Goal: Task Accomplishment & Management: Manage account settings

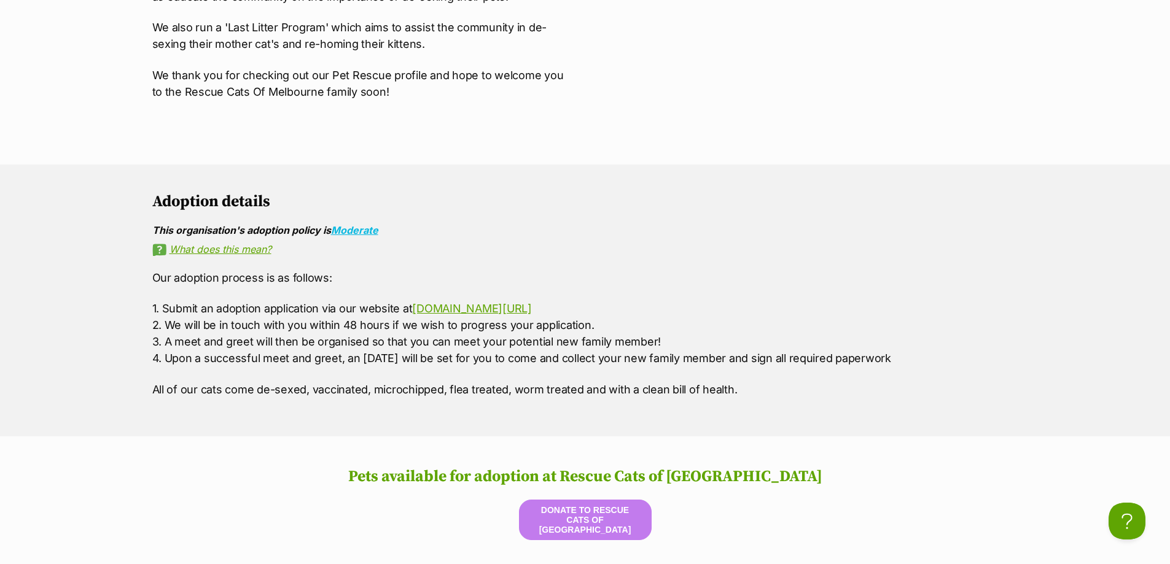
scroll to position [1412, 0]
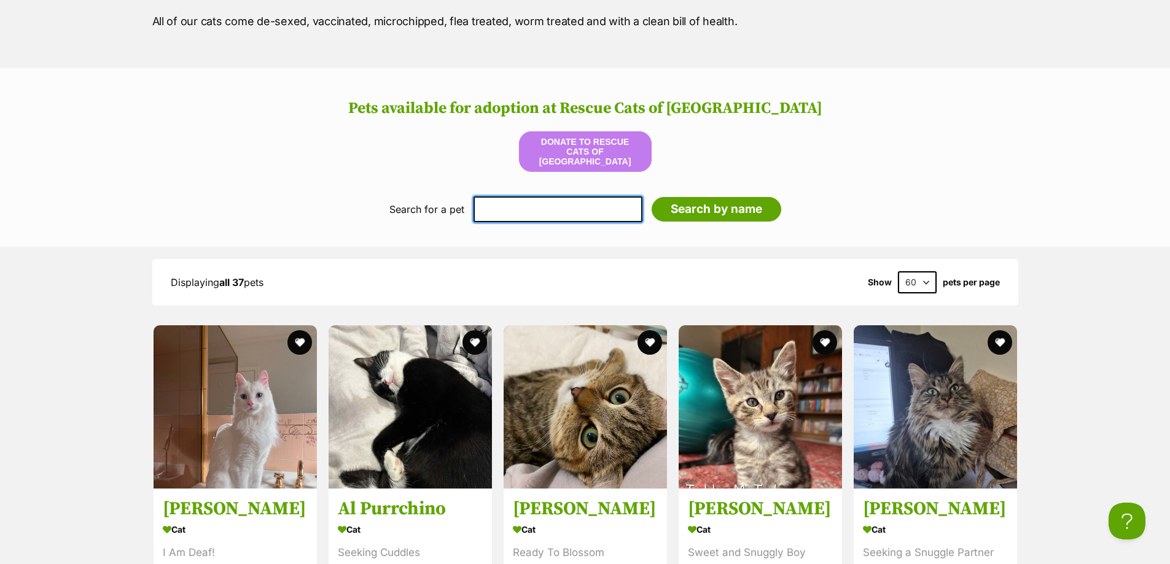
click at [534, 220] on input "text" at bounding box center [557, 209] width 169 height 26
type input "sunrise"
click at [652, 197] on input "Search by name" at bounding box center [717, 209] width 130 height 25
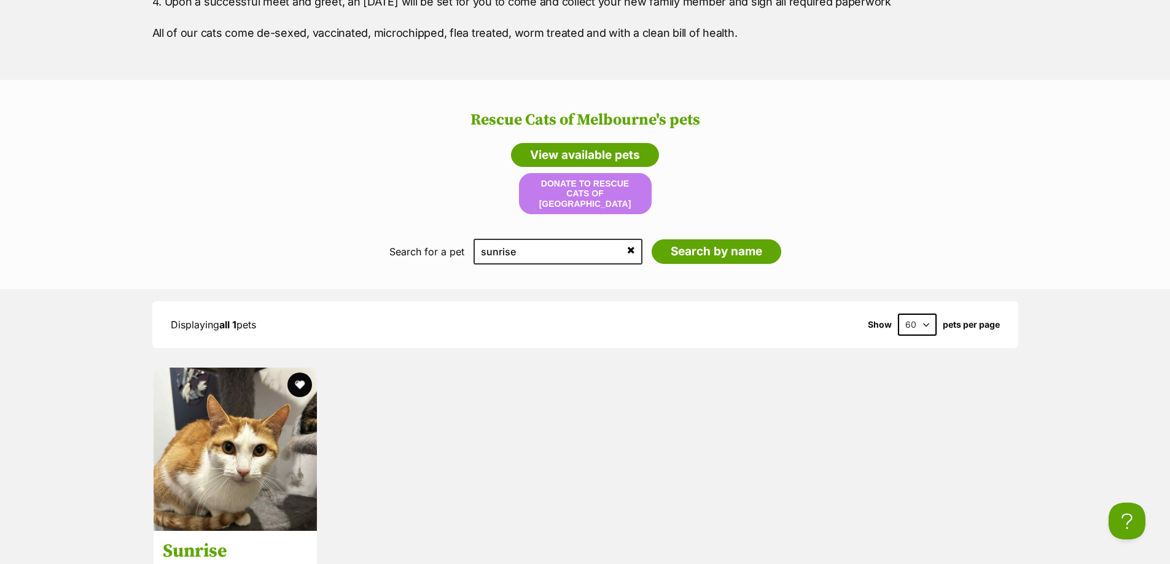
scroll to position [1512, 0]
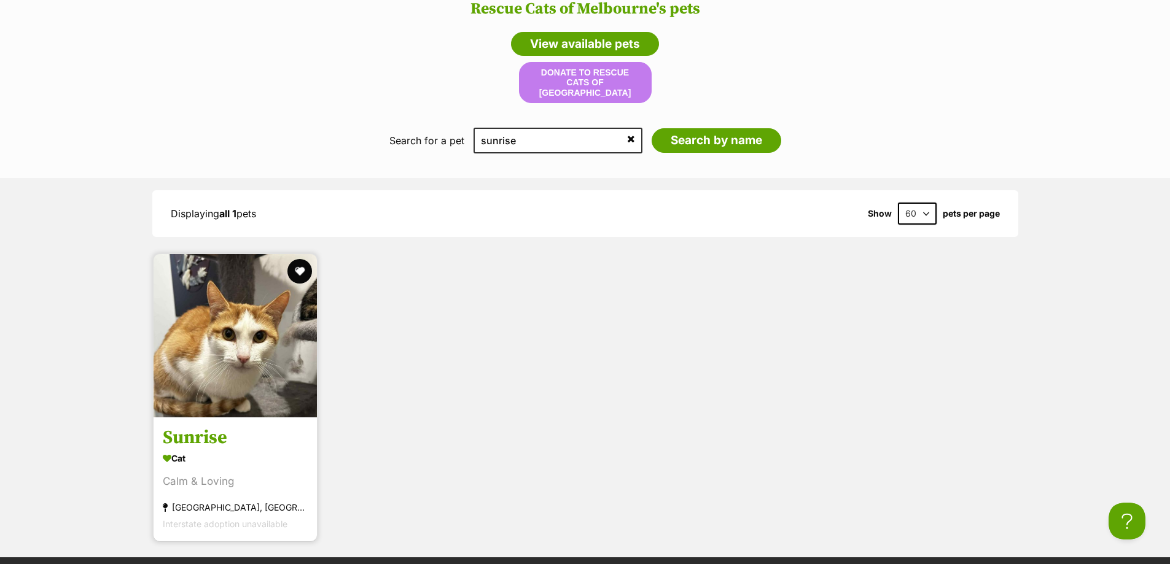
click at [257, 338] on img at bounding box center [235, 335] width 163 height 163
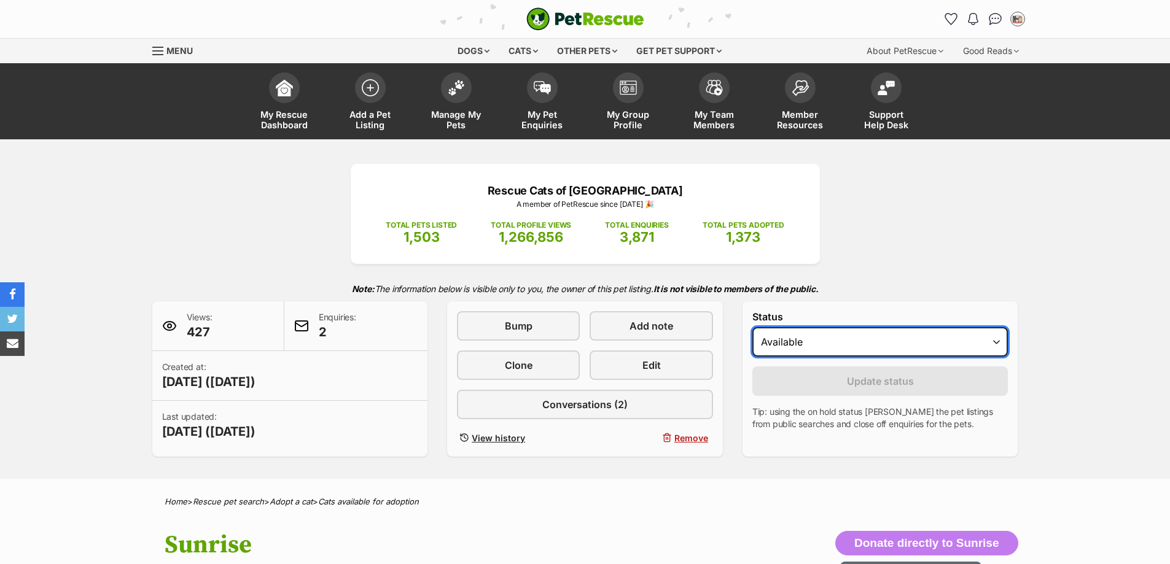
click at [884, 341] on select "Draft - not available as listing has enquires Available On hold Adopted" at bounding box center [880, 341] width 256 height 29
select select "on_hold"
click at [752, 327] on select "Draft - not available as listing has enquires Available On hold Adopted" at bounding box center [880, 341] width 256 height 29
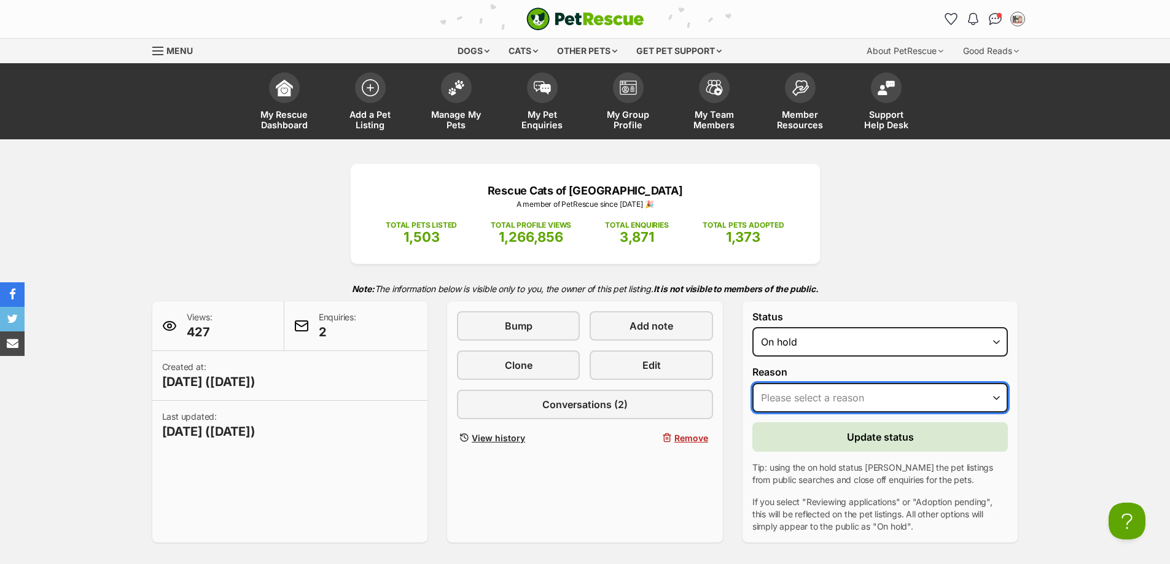
click at [830, 394] on select "Please select a reason Medical reasons Reviewing applications Adoption pending …" at bounding box center [880, 397] width 256 height 29
select select "adoption_pending"
click at [752, 383] on select "Please select a reason Medical reasons Reviewing applications Adoption pending …" at bounding box center [880, 397] width 256 height 29
click at [846, 433] on button "Update status" at bounding box center [880, 436] width 256 height 29
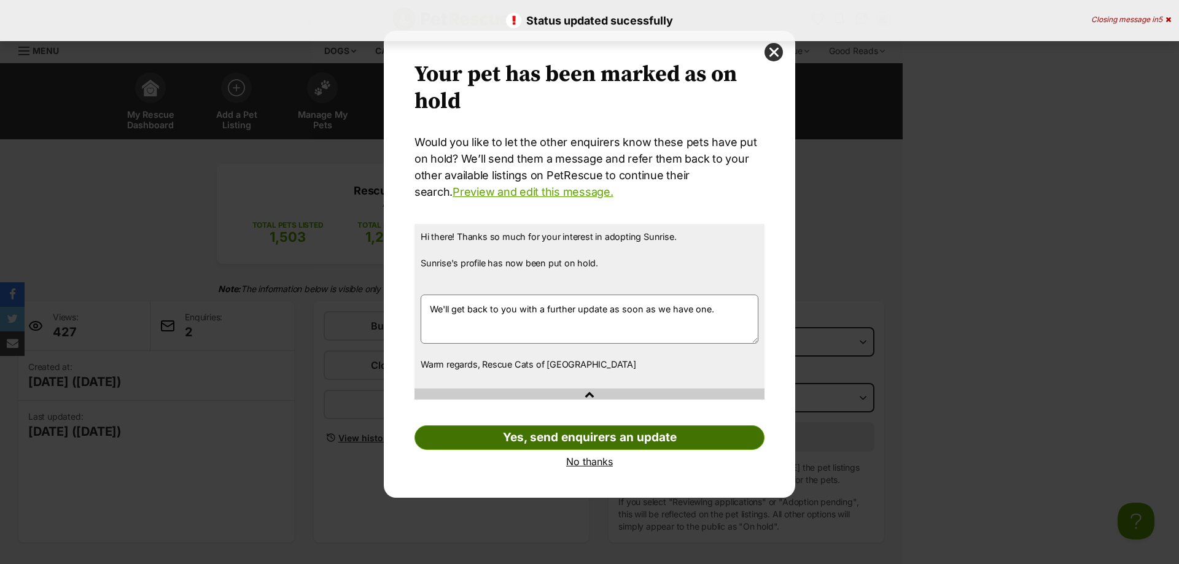
click at [490, 443] on link "Yes, send enquirers an update" at bounding box center [589, 438] width 350 height 25
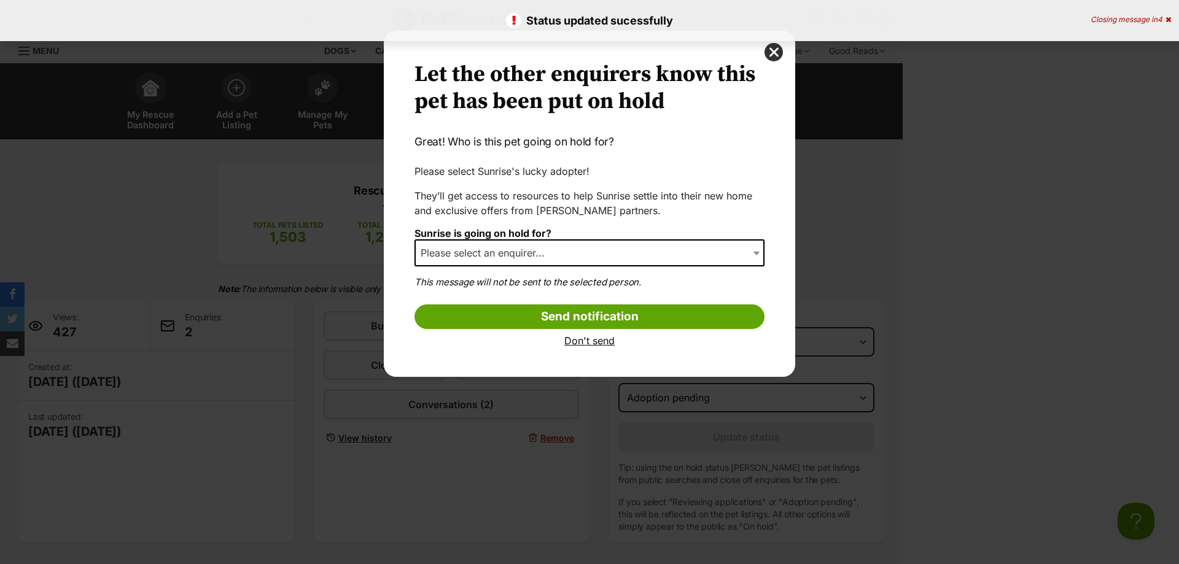
click at [543, 265] on span "Please select an enquirer..." at bounding box center [589, 252] width 350 height 27
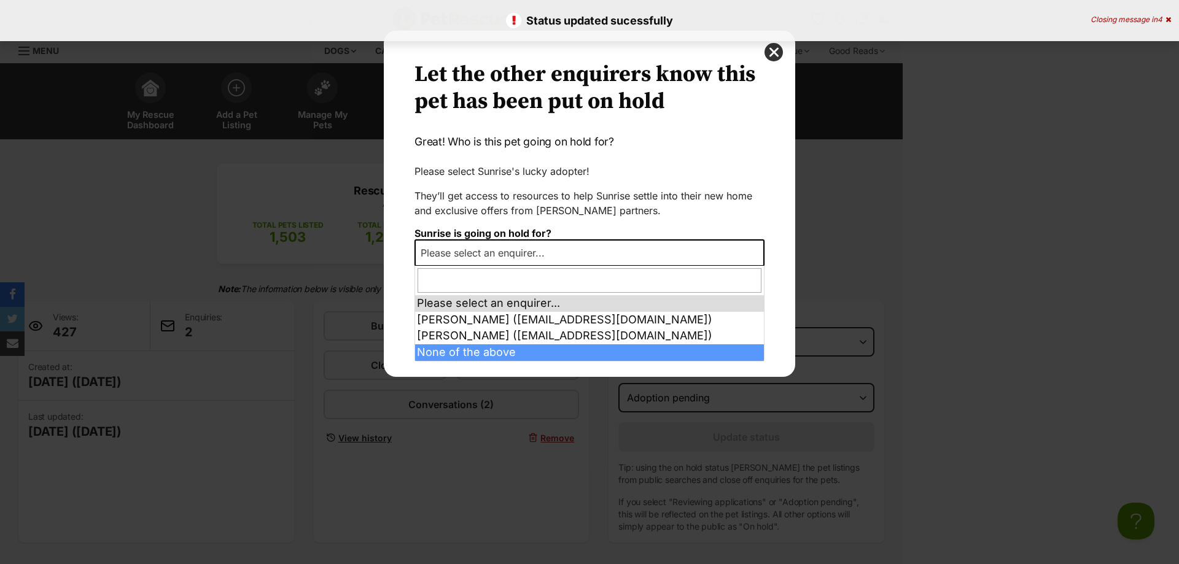
select select "other"
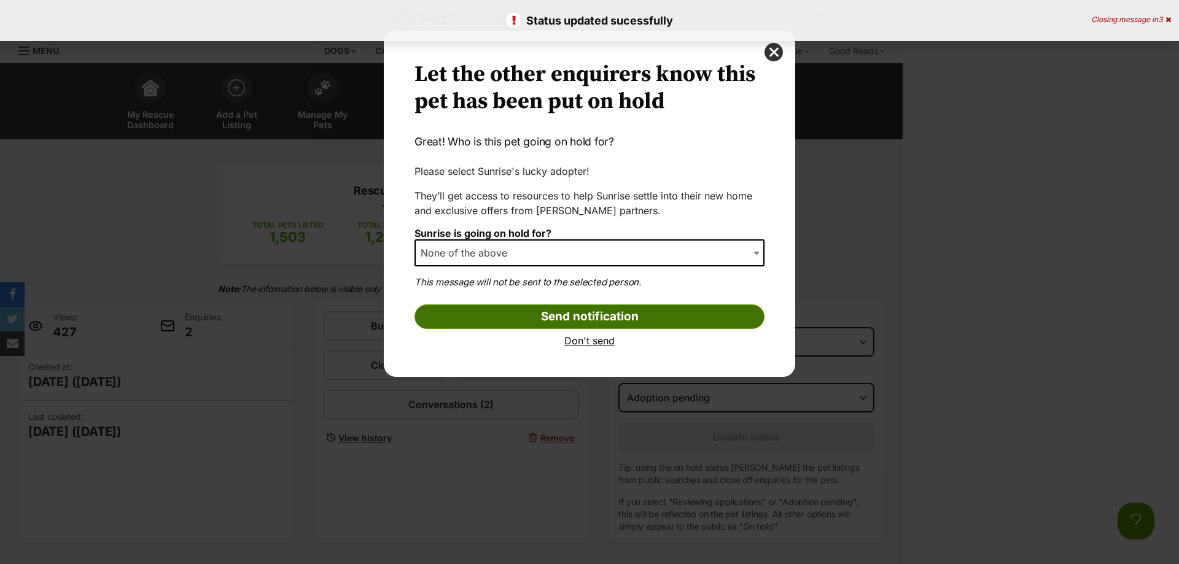
click at [518, 316] on input "Send notification" at bounding box center [589, 317] width 350 height 25
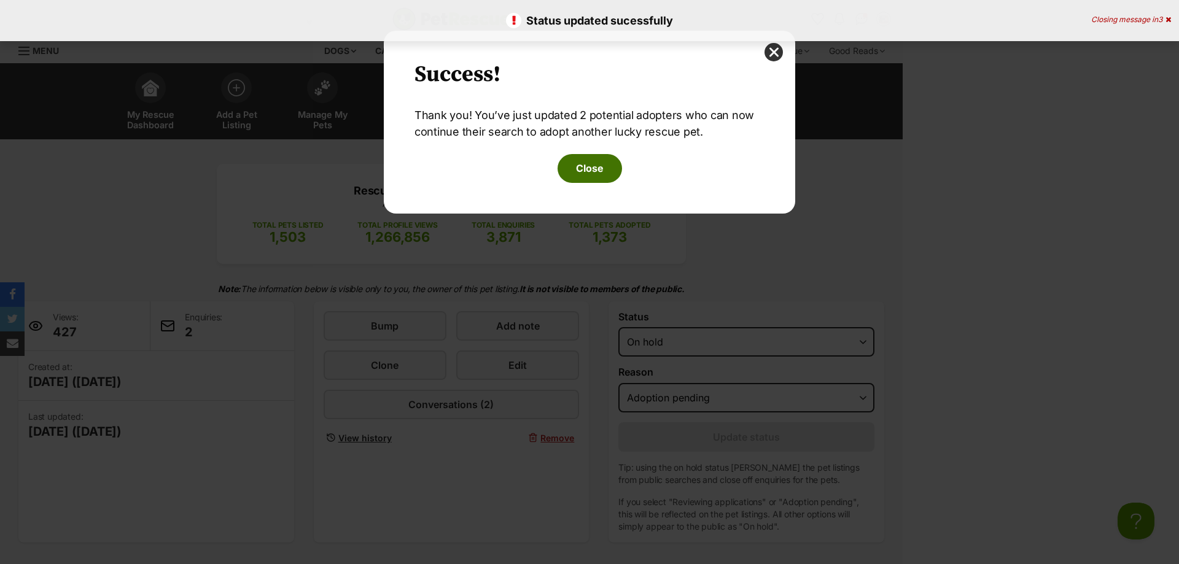
click at [577, 173] on button "Close" at bounding box center [590, 168] width 64 height 28
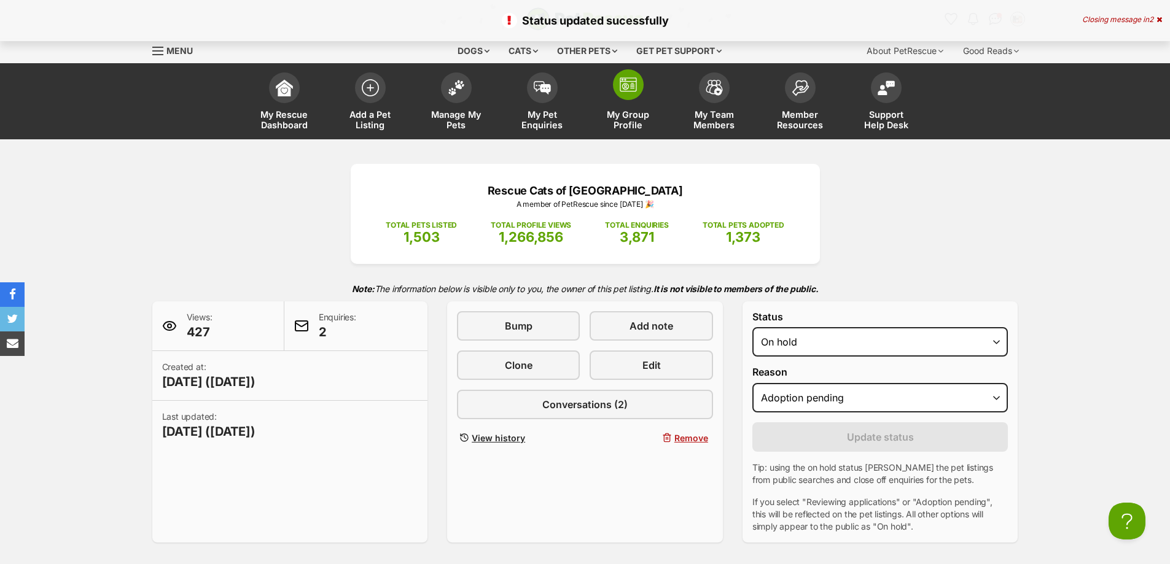
click at [636, 115] on span "My Group Profile" at bounding box center [628, 119] width 55 height 21
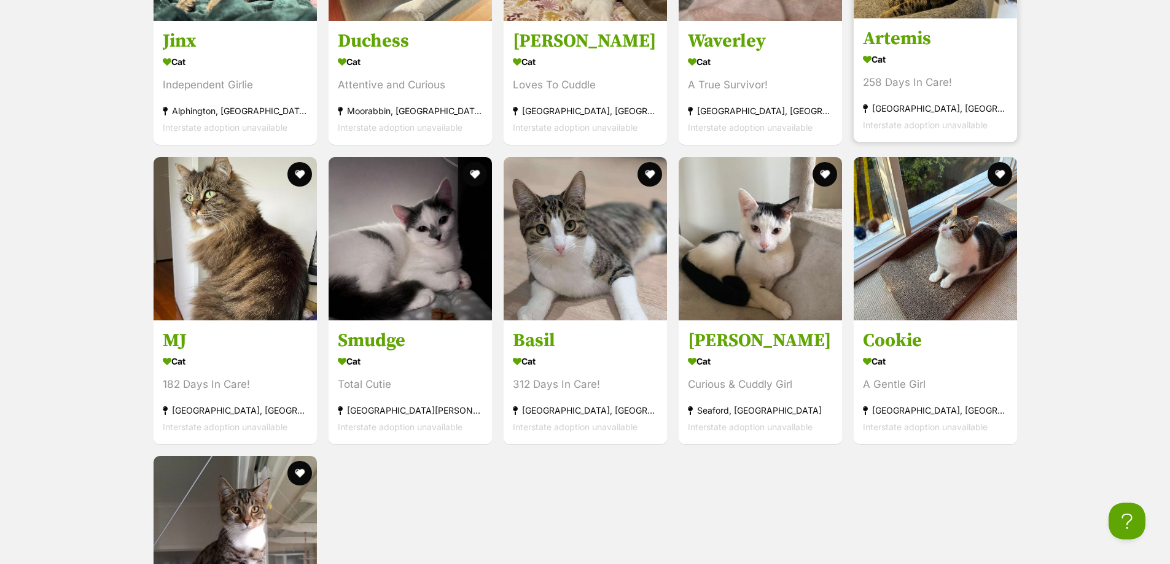
scroll to position [3377, 0]
click at [943, 40] on h3 "Artemis" at bounding box center [935, 38] width 145 height 23
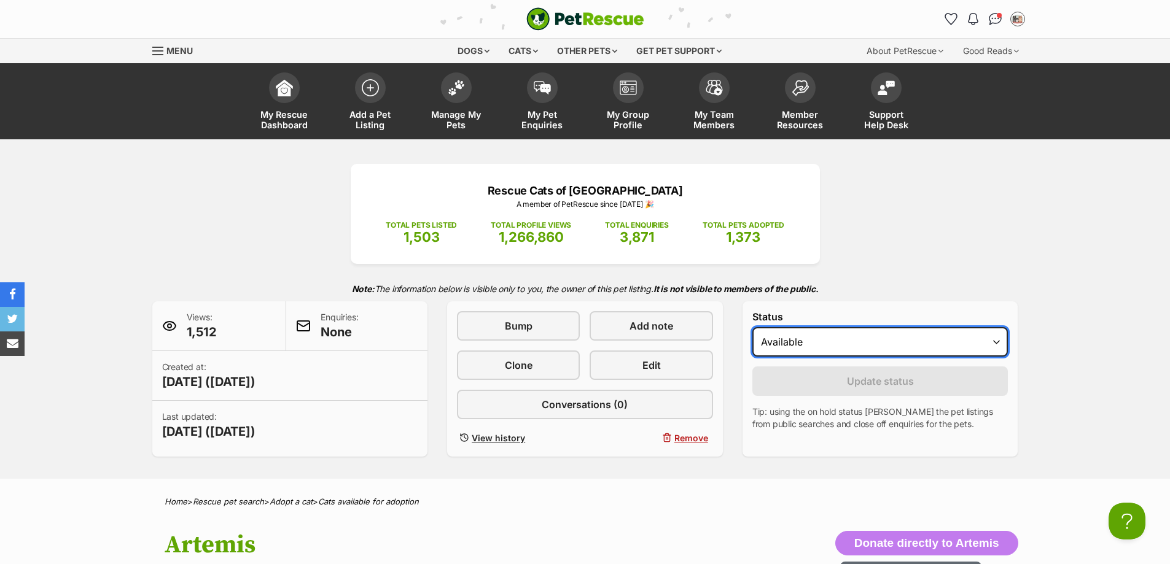
click at [811, 343] on select "Draft Available On hold Adopted" at bounding box center [880, 341] width 256 height 29
select select "on_hold"
click at [752, 327] on select "Draft Available On hold Adopted" at bounding box center [880, 341] width 256 height 29
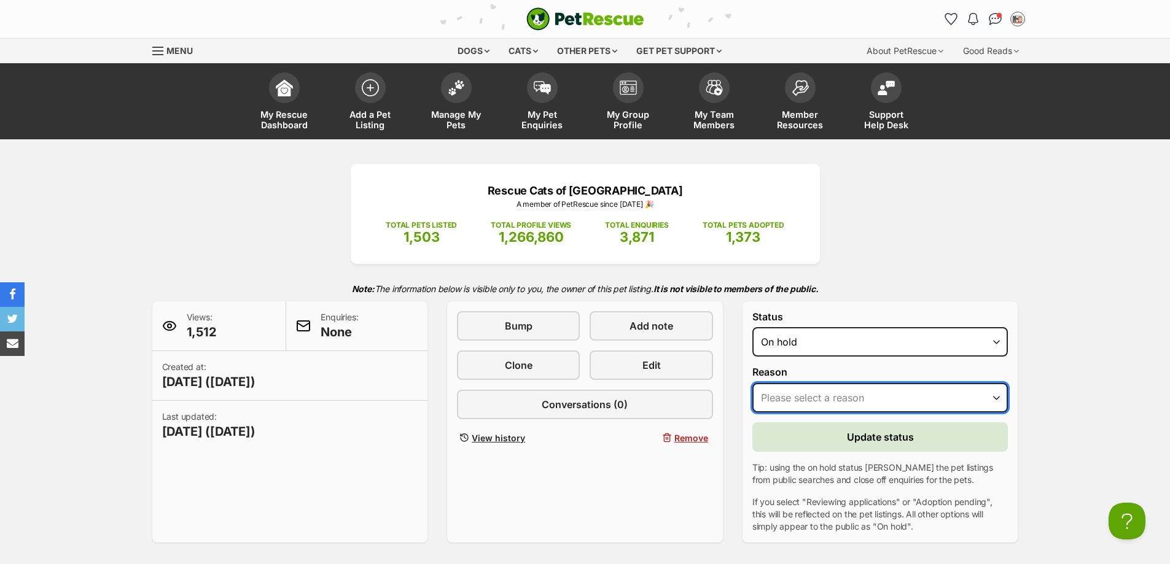
drag, startPoint x: 823, startPoint y: 402, endPoint x: 823, endPoint y: 411, distance: 9.8
click at [823, 402] on select "Please select a reason Medical reasons Reviewing applications Adoption pending …" at bounding box center [880, 397] width 256 height 29
select select "adoption_pending"
click at [752, 383] on select "Please select a reason Medical reasons Reviewing applications Adoption pending …" at bounding box center [880, 397] width 256 height 29
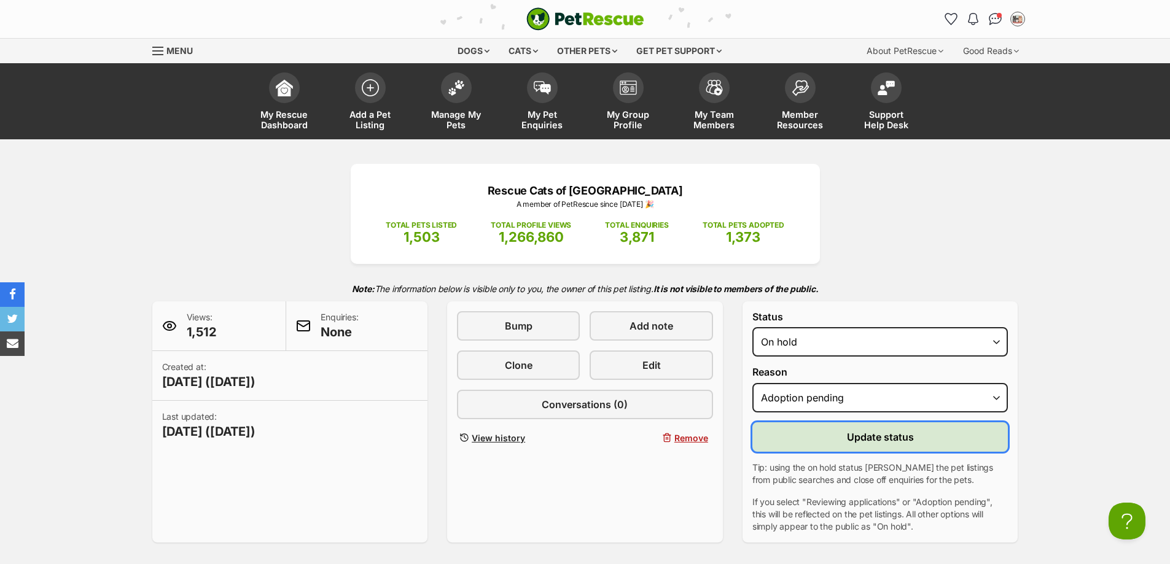
click at [839, 424] on button "Update status" at bounding box center [880, 436] width 256 height 29
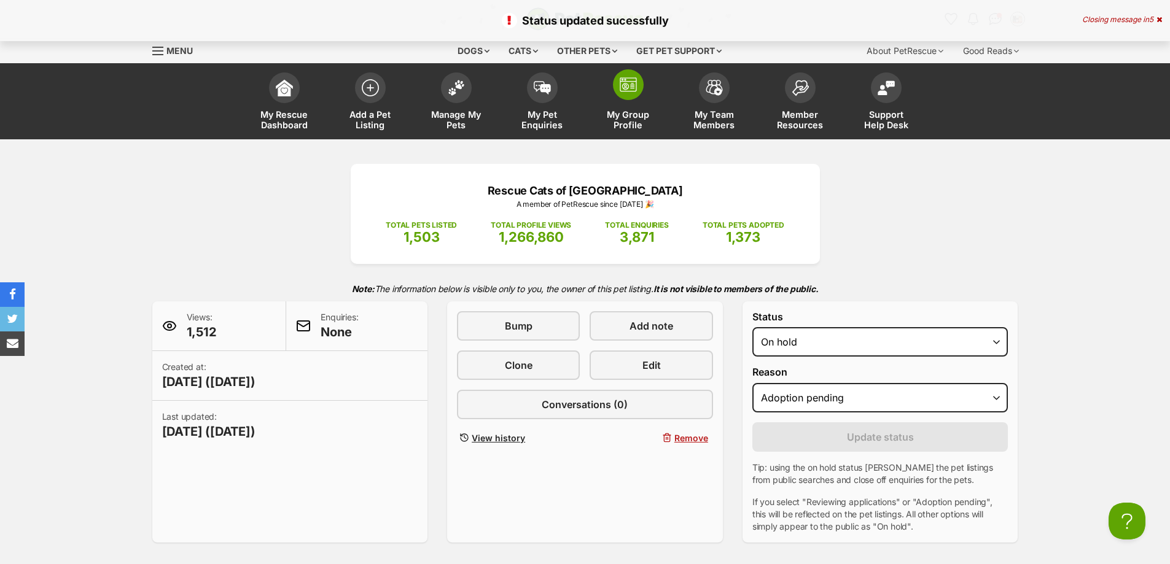
click at [631, 115] on span "My Group Profile" at bounding box center [628, 119] width 55 height 21
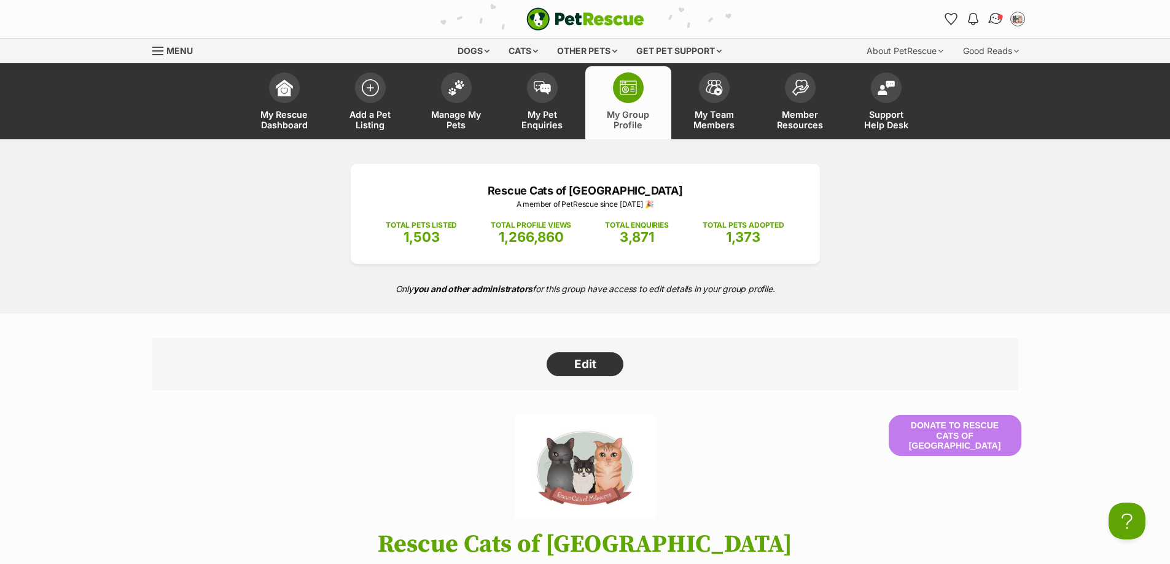
click at [1002, 20] on img "Conversations" at bounding box center [995, 19] width 17 height 16
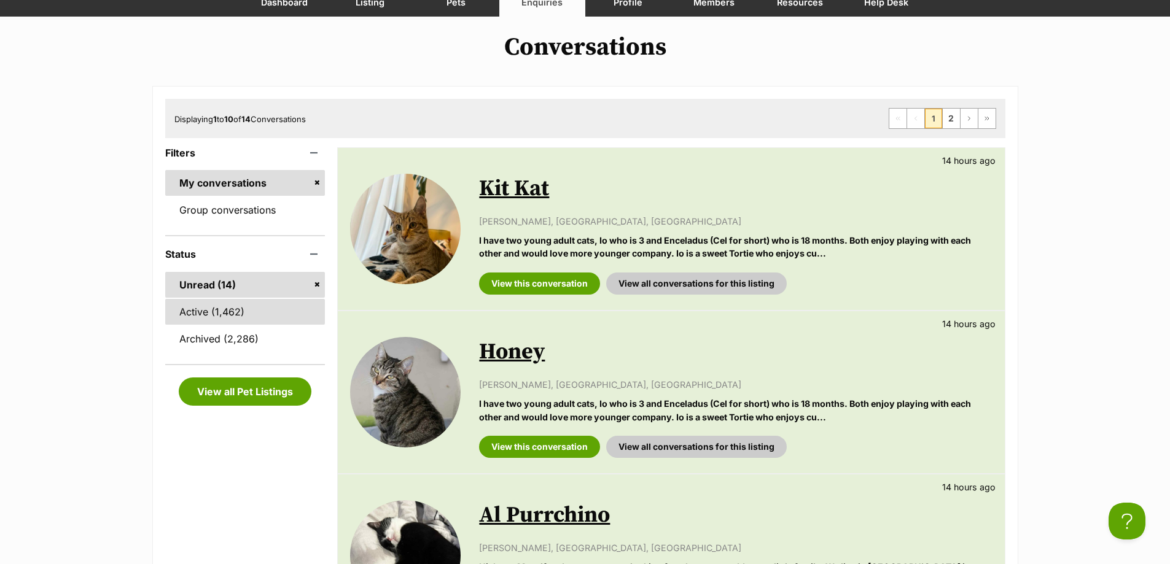
click at [196, 306] on link "Active (1,462)" at bounding box center [245, 312] width 160 height 26
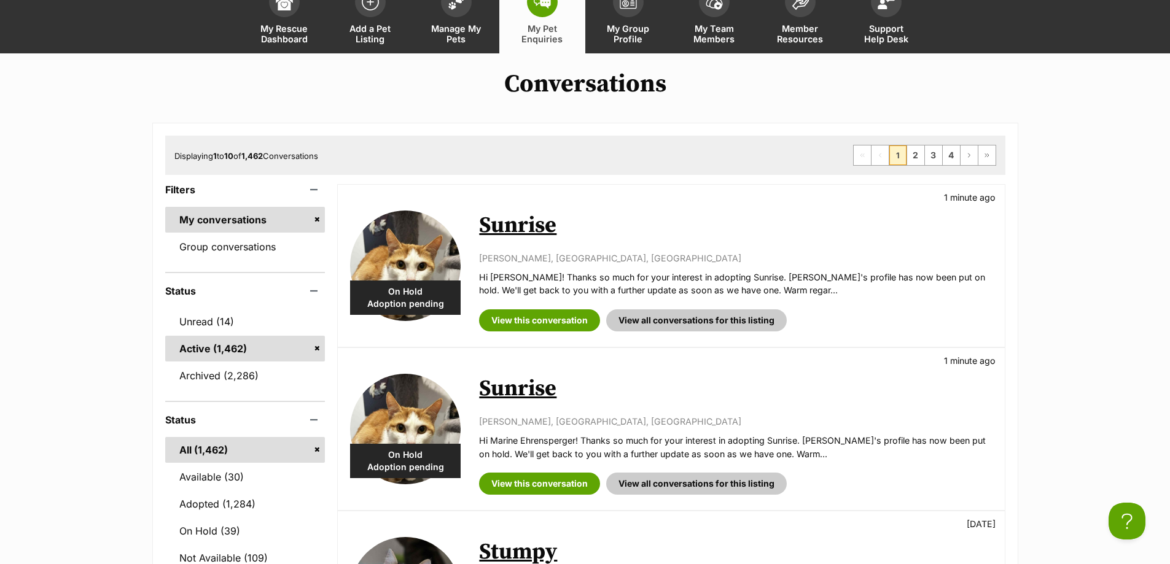
scroll to position [430, 0]
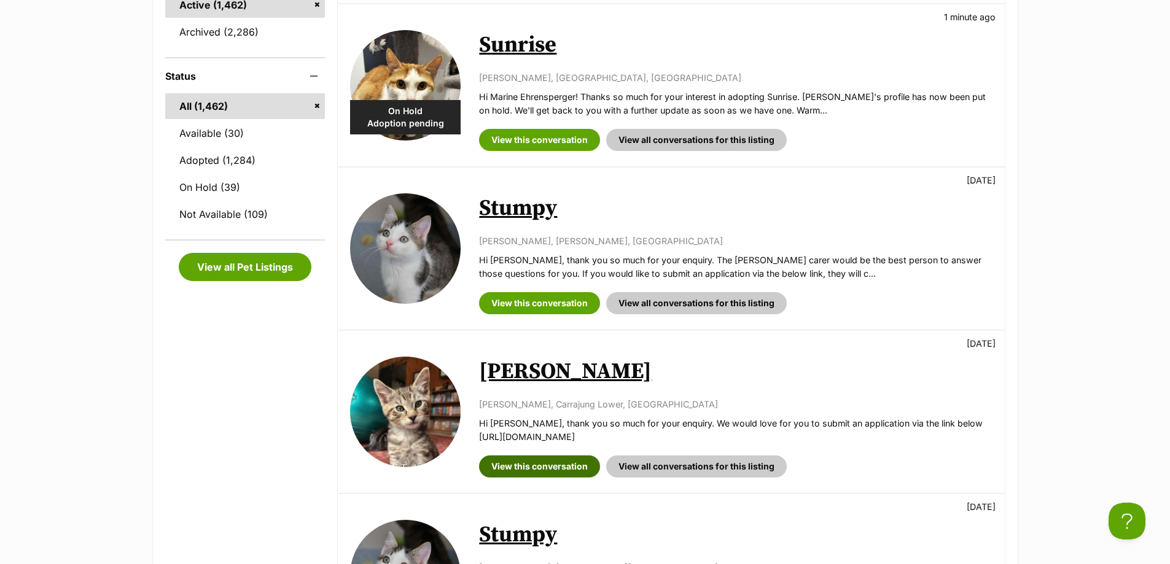
click at [542, 473] on link "View this conversation" at bounding box center [539, 467] width 121 height 22
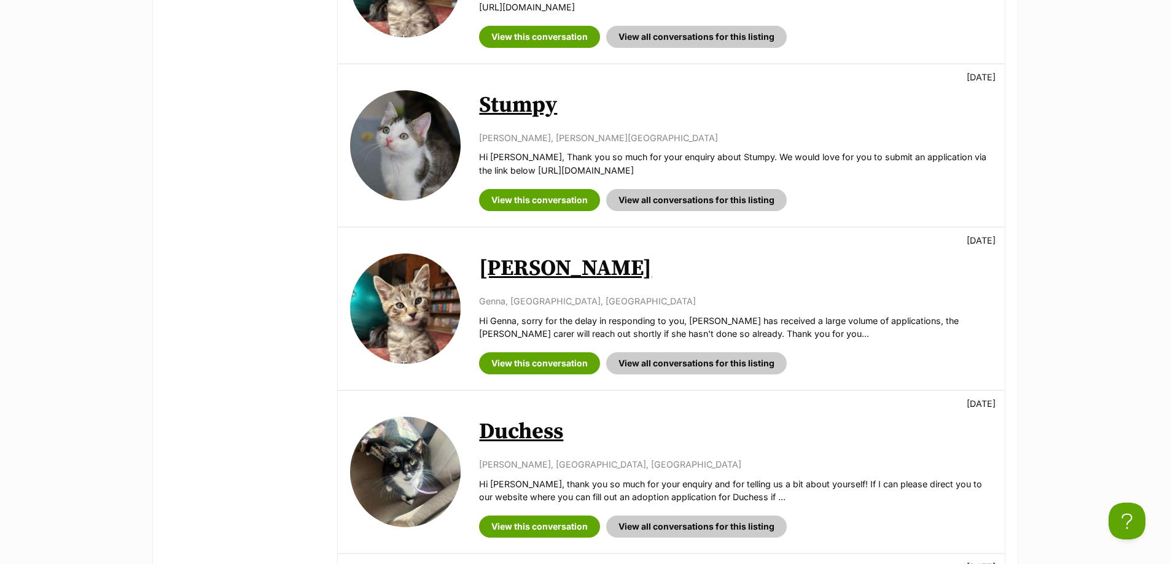
scroll to position [1290, 0]
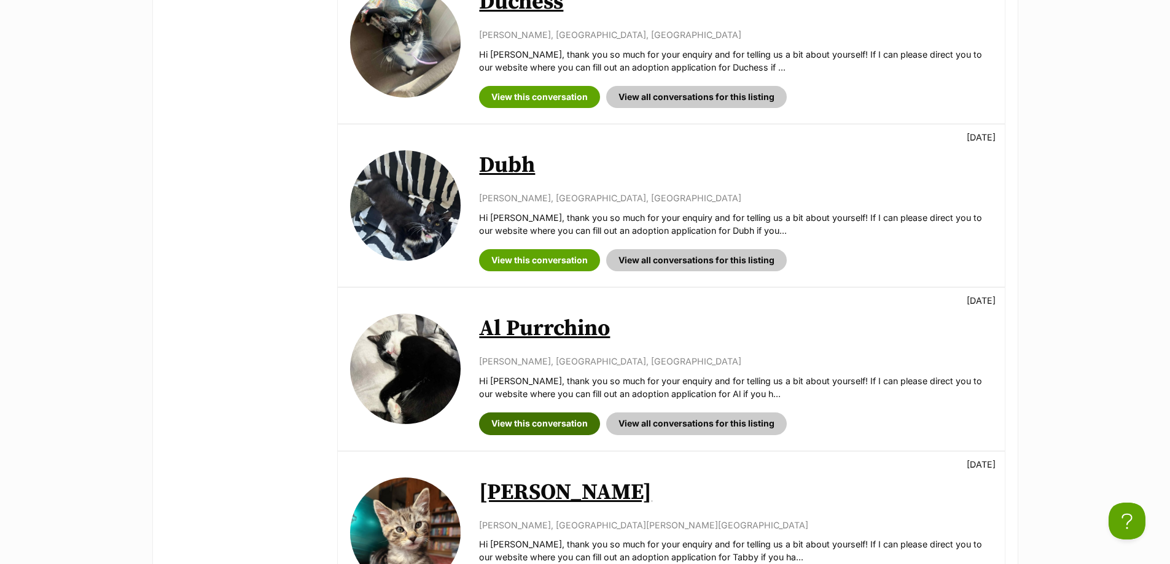
click at [556, 427] on link "View this conversation" at bounding box center [539, 424] width 121 height 22
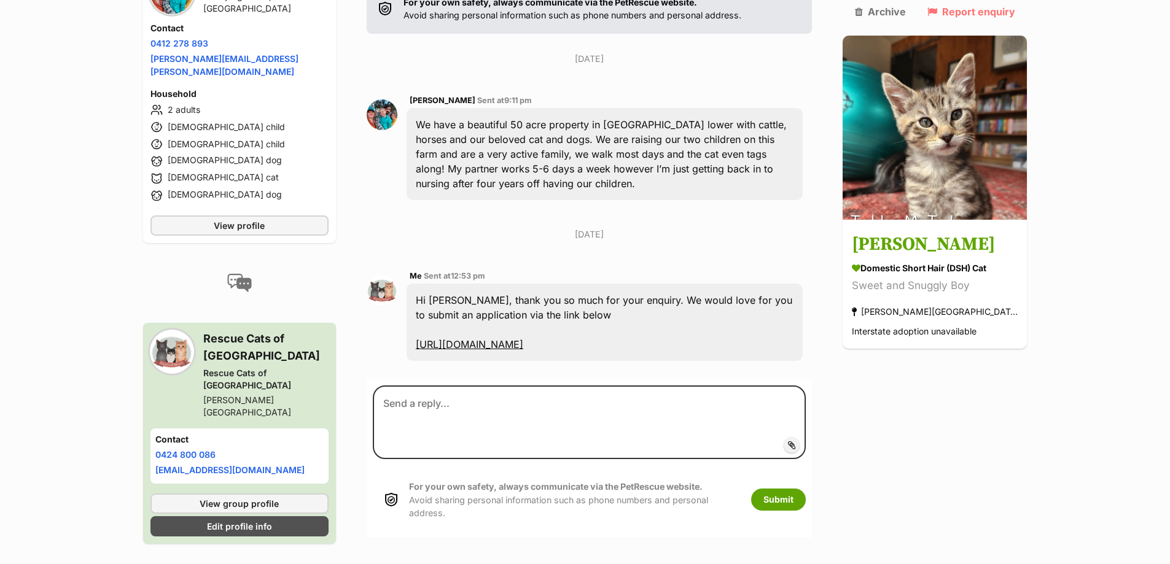
scroll to position [284, 0]
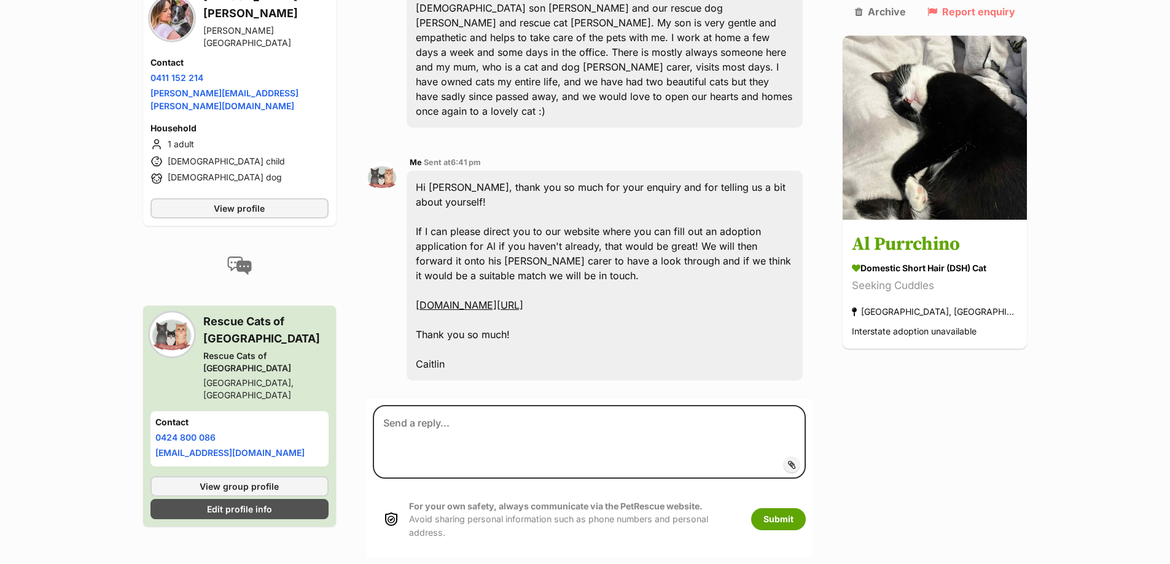
scroll to position [430, 0]
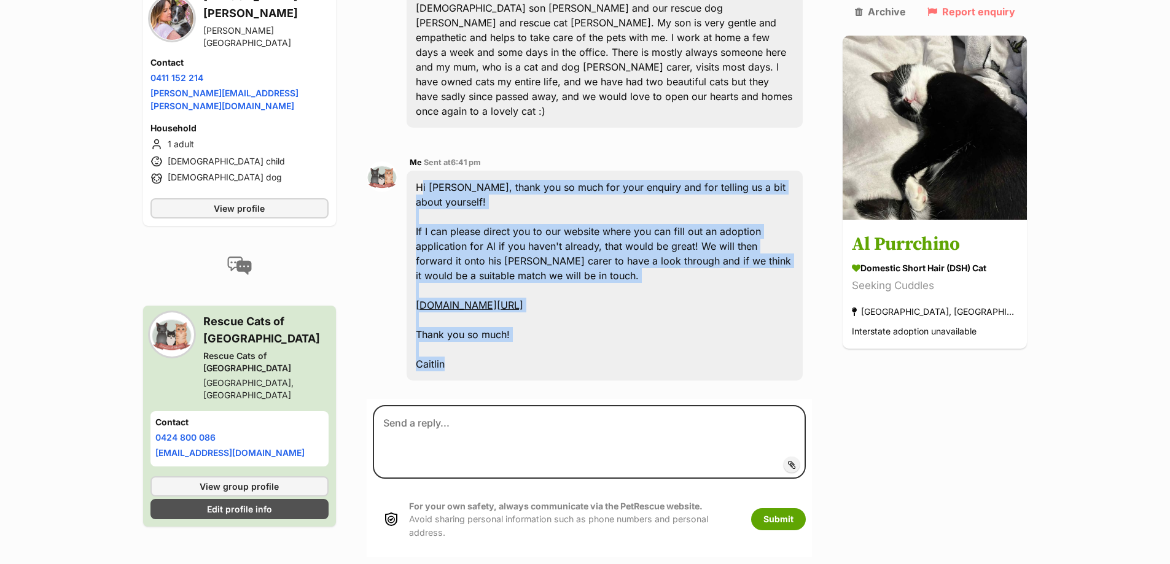
drag, startPoint x: 502, startPoint y: 317, endPoint x: 419, endPoint y: 131, distance: 204.3
click at [419, 171] on div "Hi Elizabeth, thank you so much for your enquiry and for telling us a bit about…" at bounding box center [605, 276] width 397 height 210
copy div "Hi Elizabeth, thank you so much for your enquiry and for telling us a bit about…"
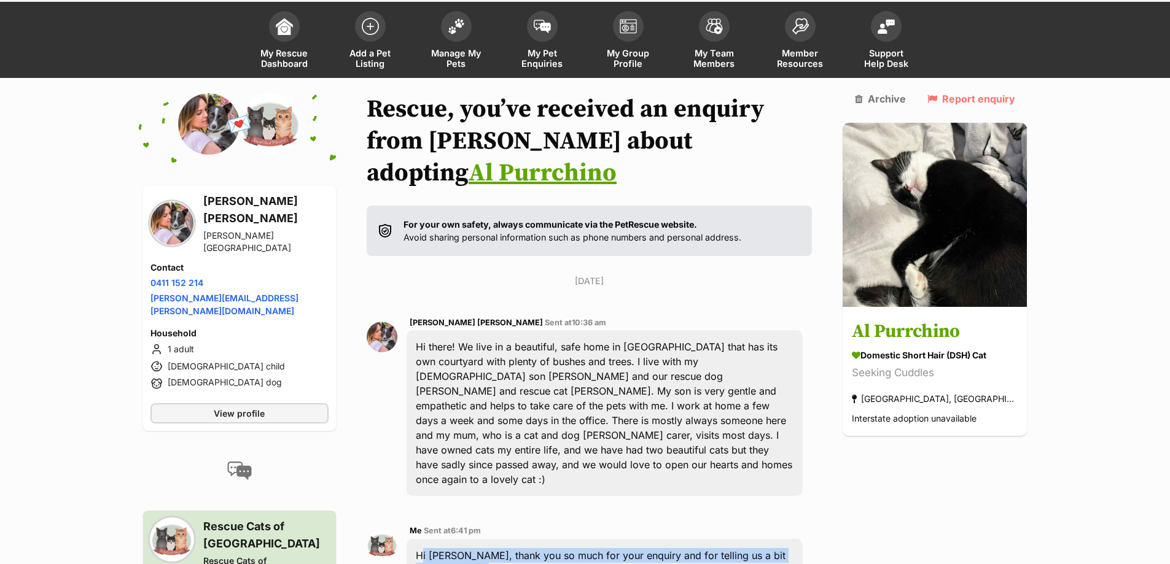
scroll to position [0, 0]
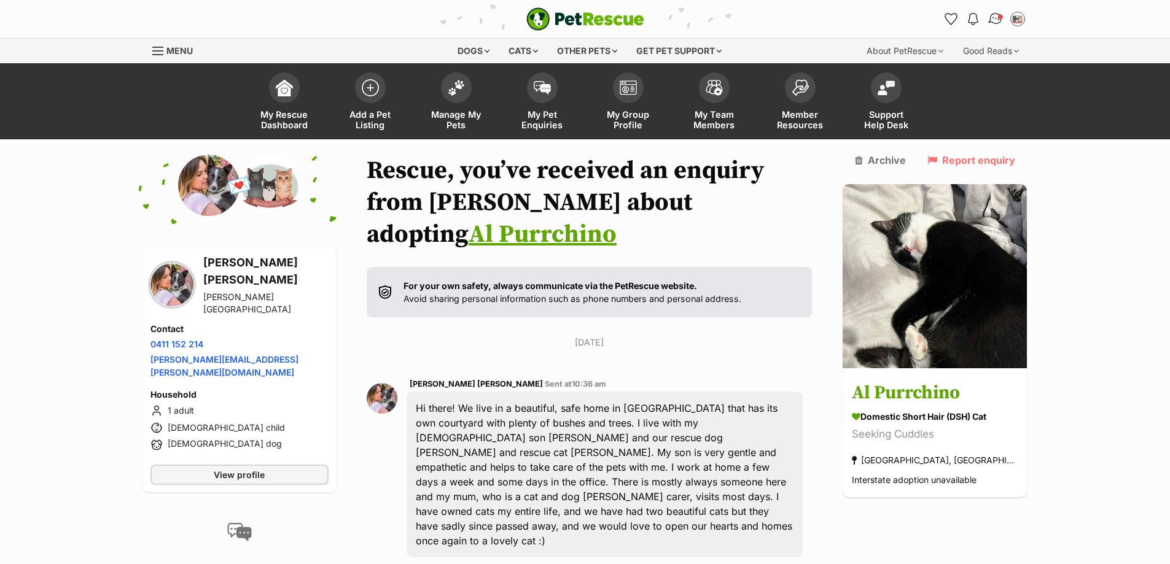
click at [990, 22] on img "Conversations" at bounding box center [995, 19] width 17 height 16
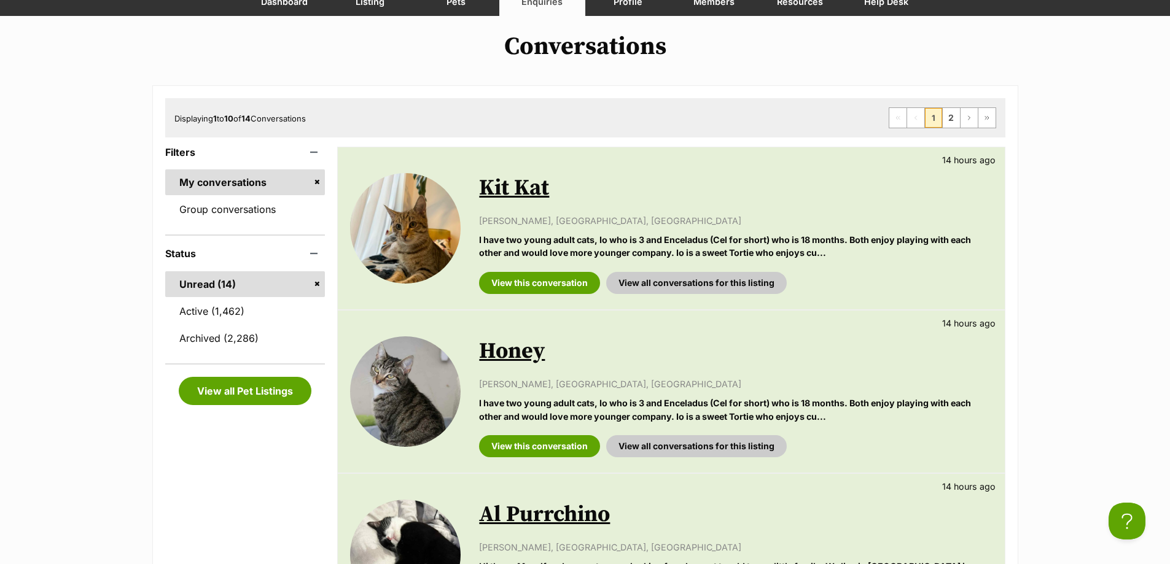
scroll to position [307, 0]
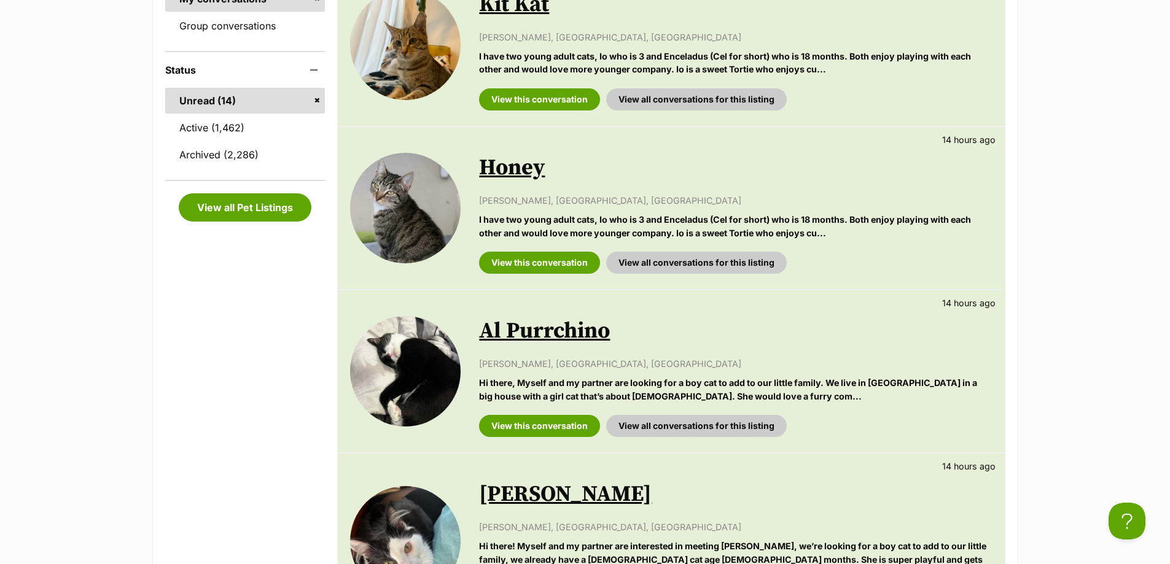
click at [549, 71] on p "I have two young adult cats, Io who is 3 and Enceladus (Cel for short) who is 1…" at bounding box center [735, 63] width 513 height 26
click at [545, 91] on link "View this conversation" at bounding box center [539, 99] width 121 height 22
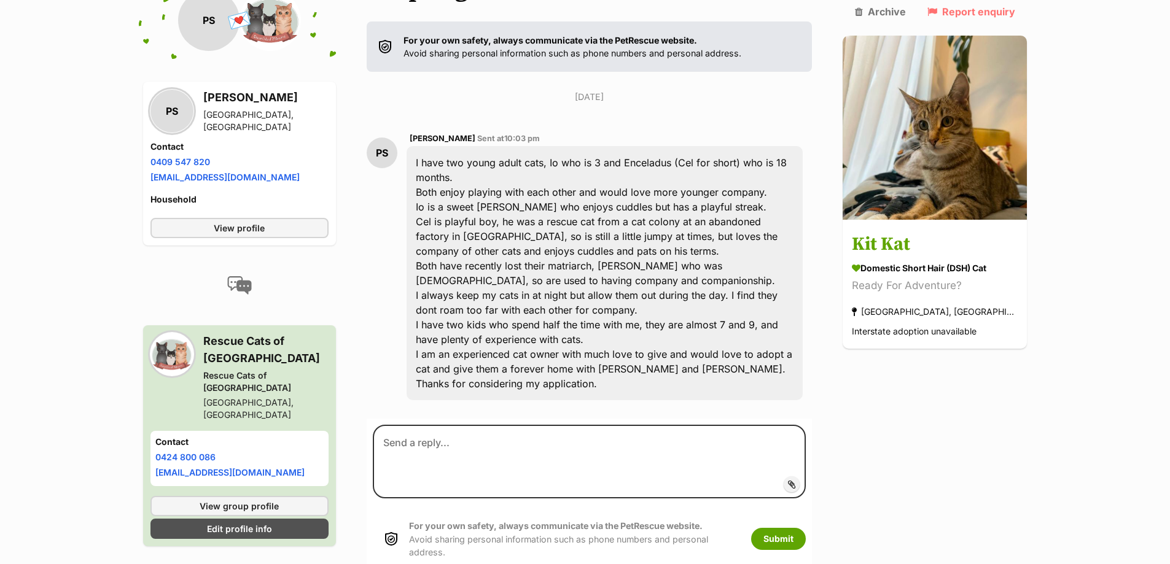
scroll to position [307, 0]
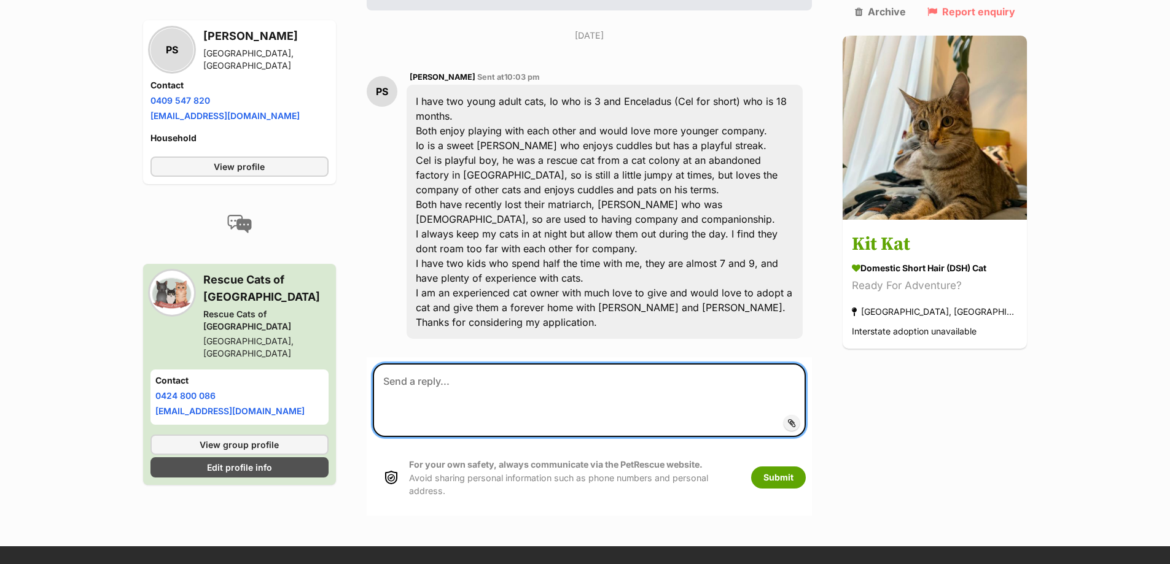
paste textarea "Hi Elizabeth, thank you so much for your enquiry and for telling us a bit about…"
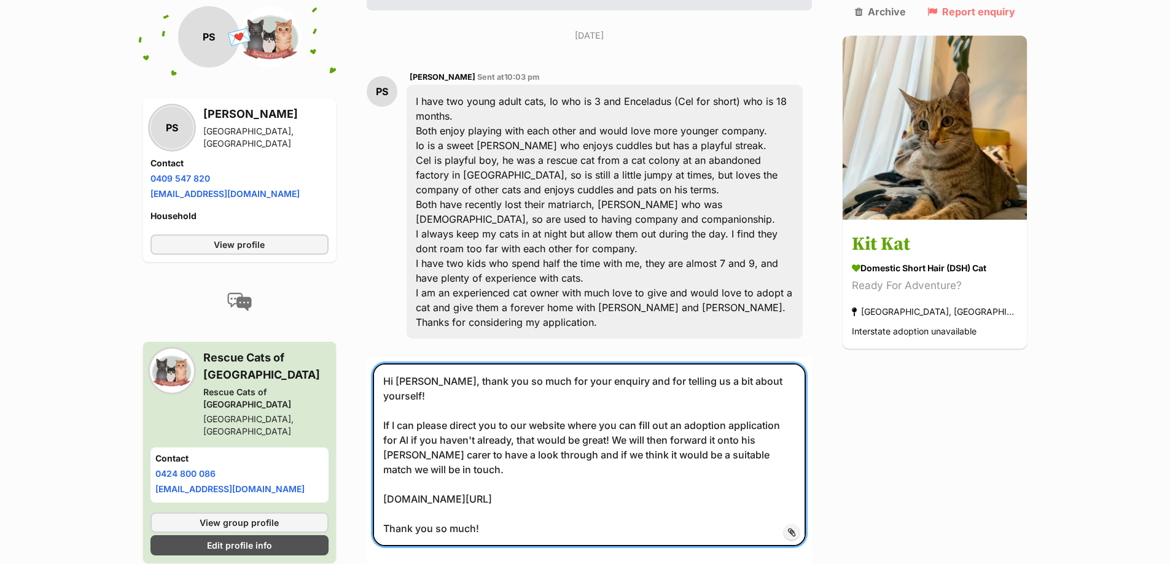
click at [445, 364] on textarea "Hi Elizabeth, thank you so much for your enquiry and for telling us a bit about…" at bounding box center [590, 455] width 434 height 183
click at [806, 376] on textarea "Hi Peter, thank you so much for your enquiry and for telling us a bit about you…" at bounding box center [590, 455] width 434 height 183
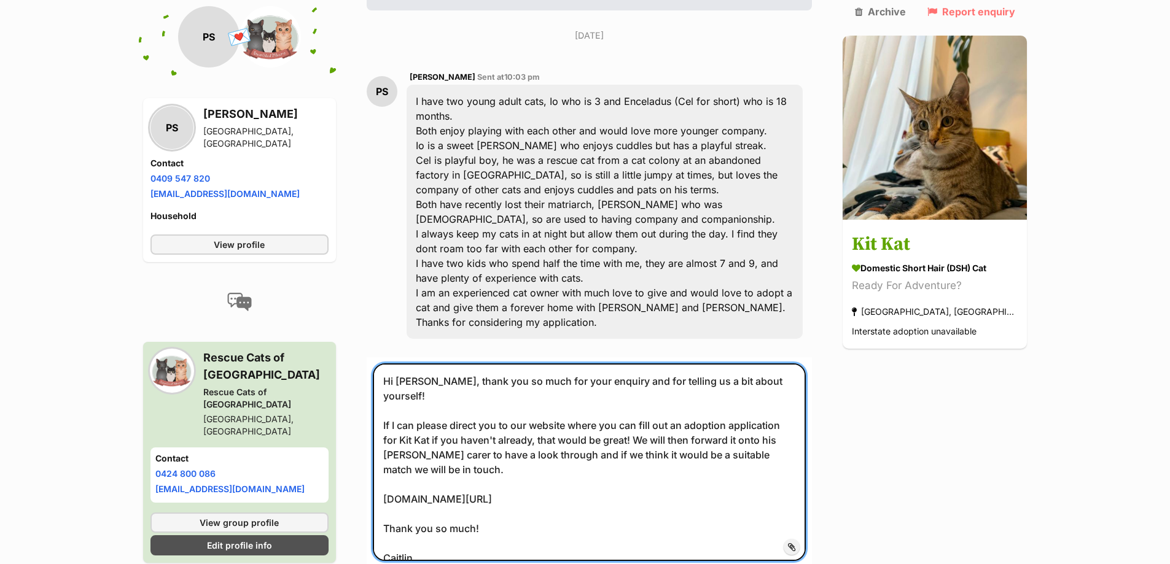
click at [758, 392] on textarea "Hi Peter, thank you so much for your enquiry and for telling us a bit about you…" at bounding box center [590, 463] width 434 height 198
drag, startPoint x: 453, startPoint y: 509, endPoint x: 429, endPoint y: 373, distance: 137.7
click at [364, 313] on div "Back to all conversations 💌 Conversation participant details PS PS Peter Staple…" at bounding box center [585, 244] width 903 height 792
type textarea "Hi Peter, thank you so much for your enquiry and for telling us a bit about you…"
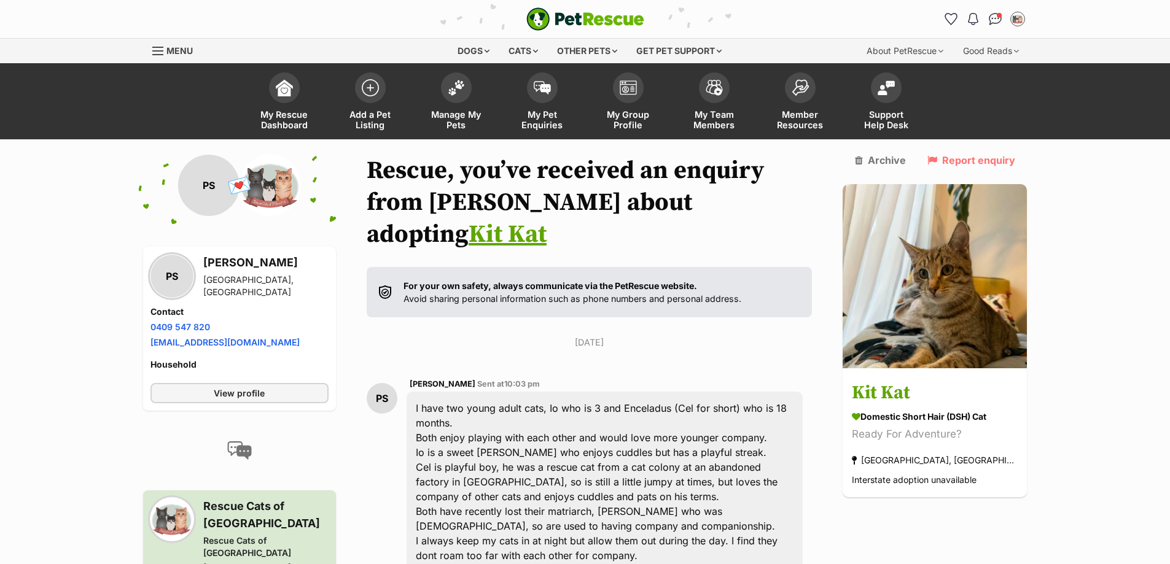
click at [1005, 21] on ul "Notifications Read Check out our new members article - We've updated PetRescue …" at bounding box center [984, 19] width 86 height 20
click at [1003, 20] on link "Conversations" at bounding box center [994, 18] width 25 height 25
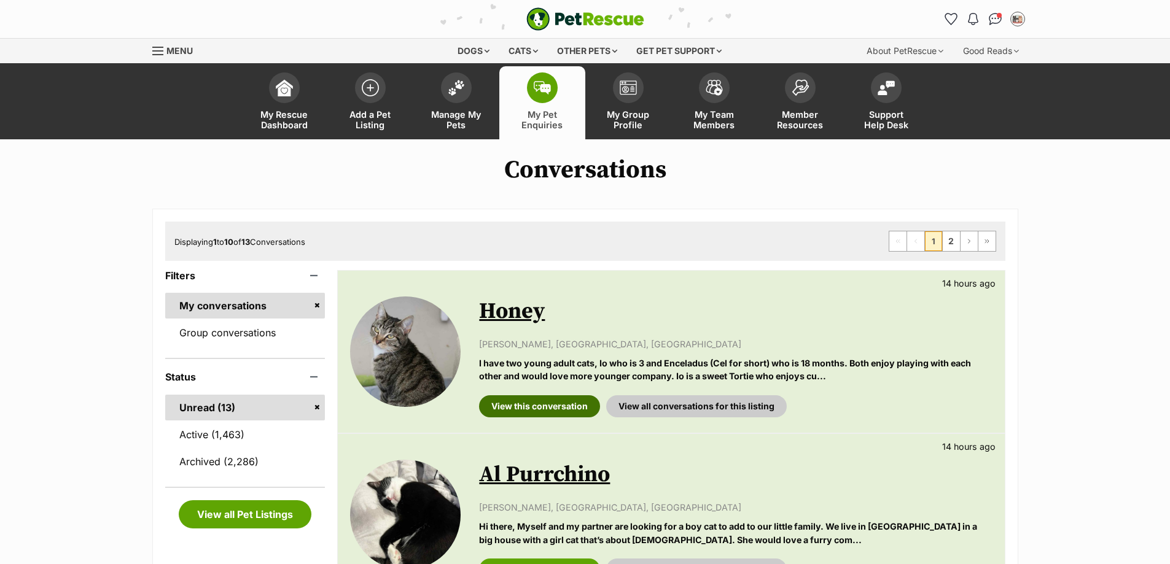
click at [516, 402] on link "View this conversation" at bounding box center [539, 406] width 121 height 22
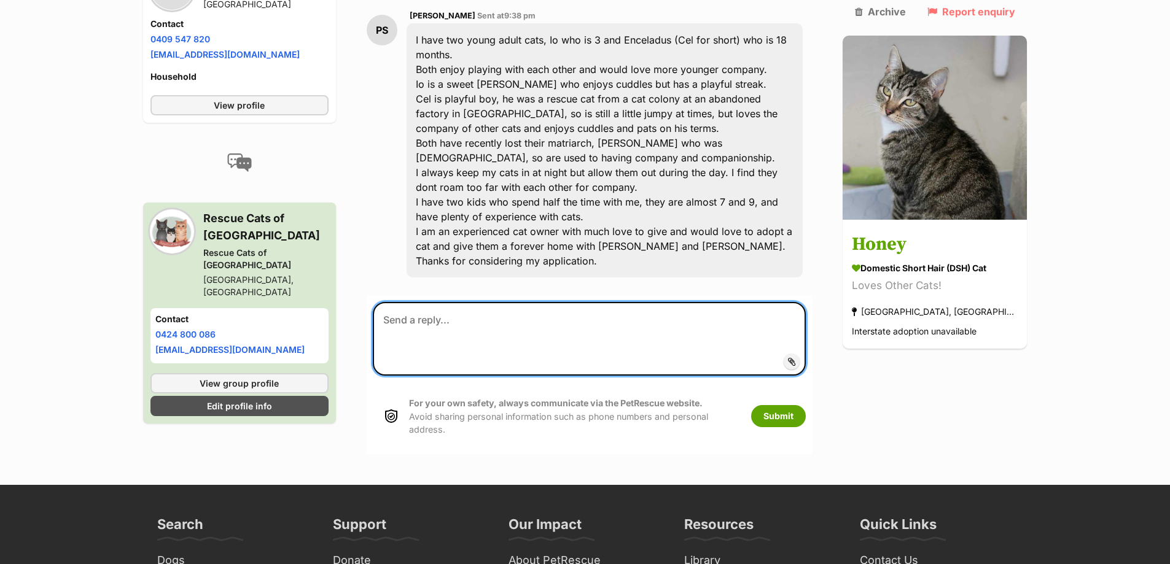
paste textarea "Hi [PERSON_NAME], thank you so much for your enquiry and for telling us a bit a…"
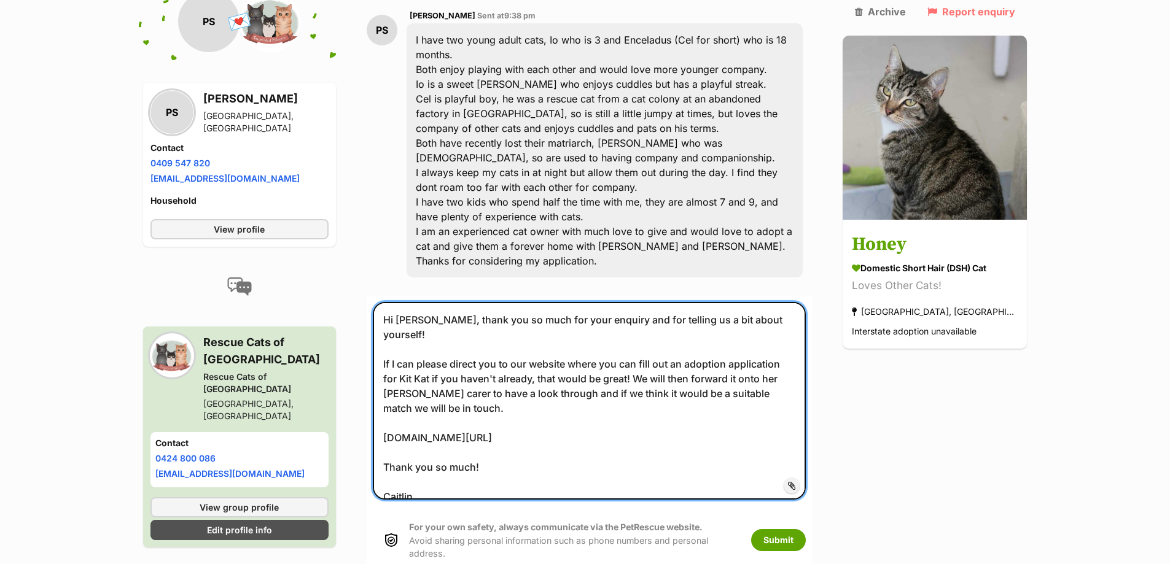
click at [407, 329] on textarea "Hi Peter, thank you so much for your enquiry and for telling us a bit about you…" at bounding box center [590, 401] width 434 height 198
type textarea "Hi Peter, thank you so much for your enquiry and for telling us a bit about you…"
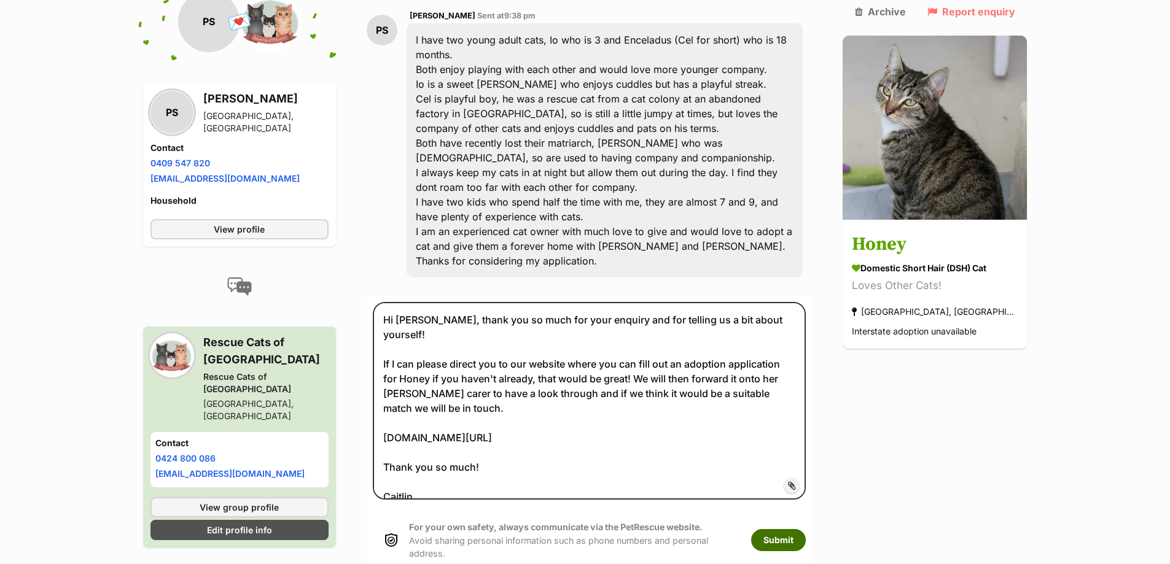
click at [796, 529] on button "Submit" at bounding box center [778, 540] width 55 height 22
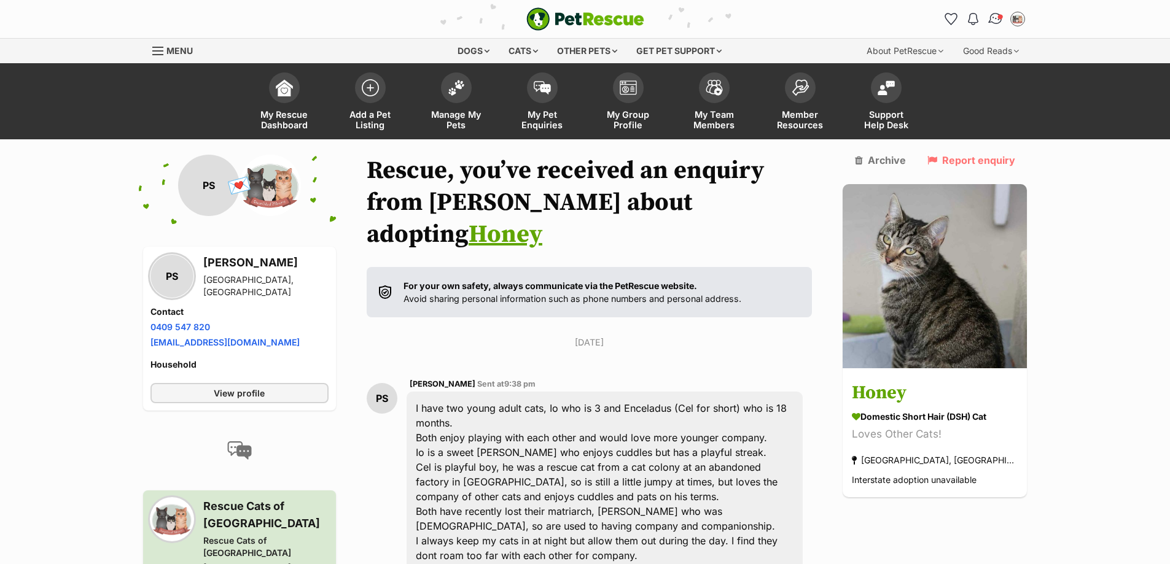
click at [1000, 22] on img "Conversations" at bounding box center [995, 19] width 17 height 16
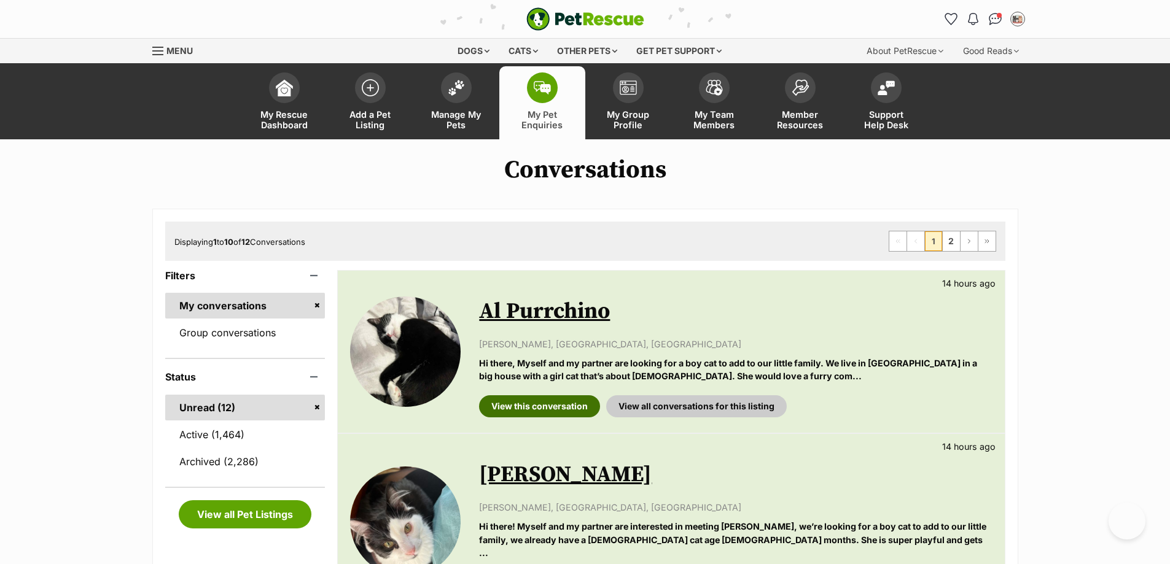
click at [529, 416] on link "View this conversation" at bounding box center [539, 406] width 121 height 22
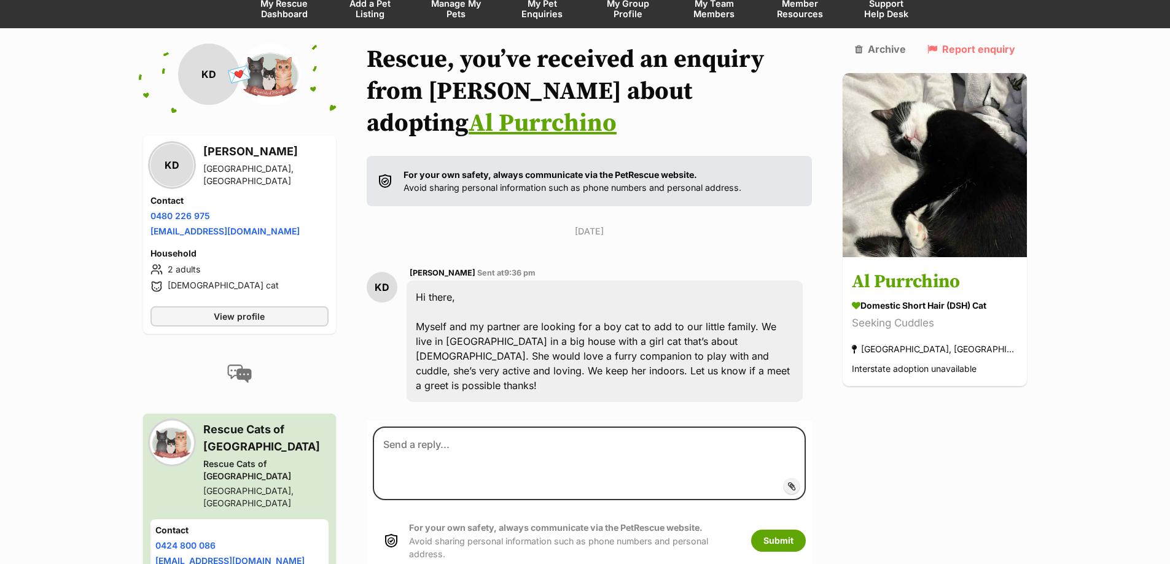
scroll to position [124, 0]
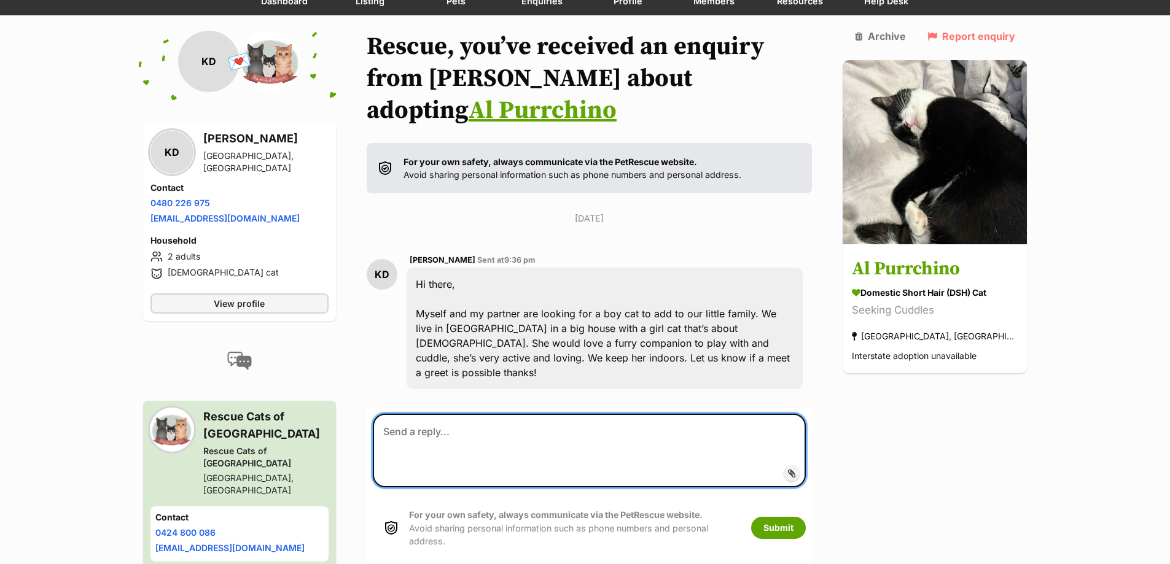
paste textarea "Hi Peter, thank you so much for your enquiry and for telling us a bit about you…"
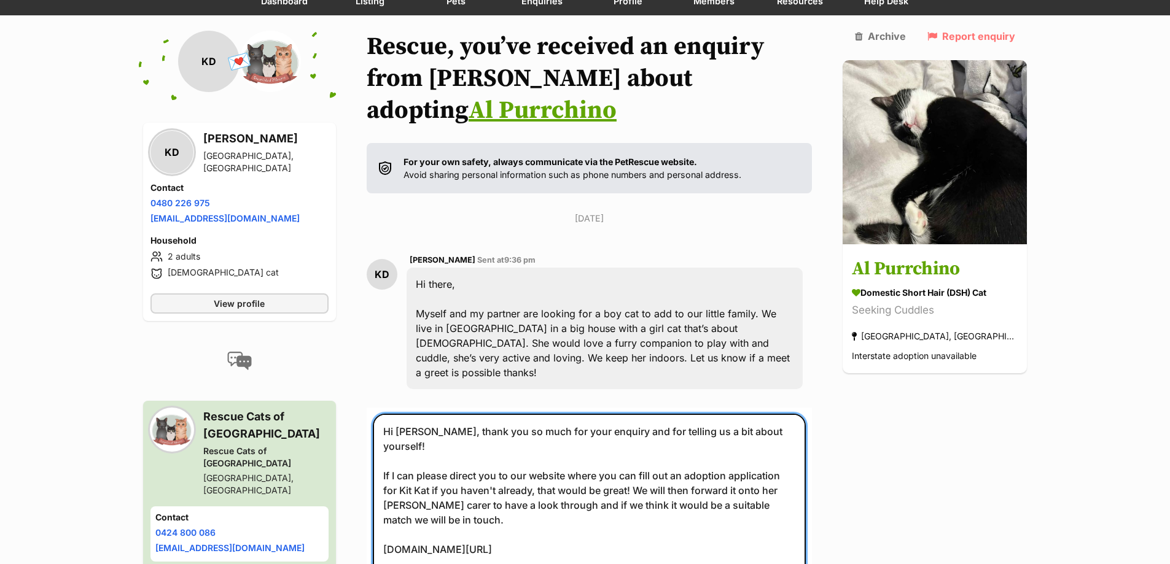
click at [429, 414] on textarea "Hi Peter, thank you so much for your enquiry and for telling us a bit about you…" at bounding box center [590, 513] width 434 height 198
click at [407, 433] on textarea "Hi Karolina, thank you so much for your enquiry and for telling us a bit about …" at bounding box center [590, 513] width 434 height 198
click at [739, 429] on textarea "Hi Karolina, thank you so much for your enquiry and for telling us a bit about …" at bounding box center [590, 505] width 434 height 183
drag, startPoint x: 480, startPoint y: 534, endPoint x: 384, endPoint y: 378, distance: 183.0
click at [384, 414] on textarea "Hi Karolina, thank you so much for your enquiry and for telling us a bit about …" at bounding box center [590, 505] width 434 height 183
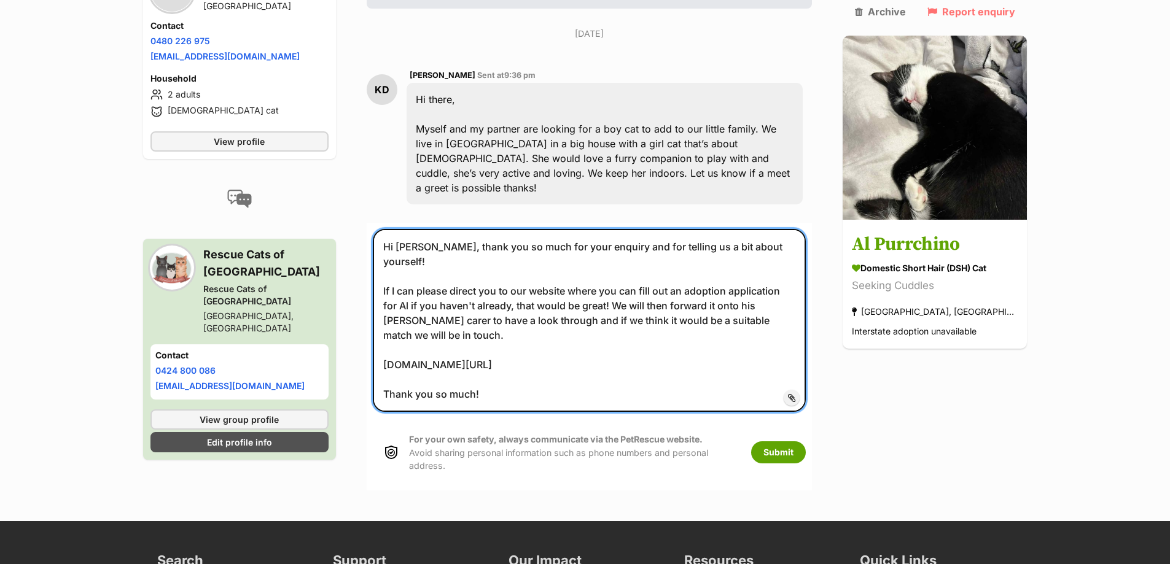
scroll to position [431, 0]
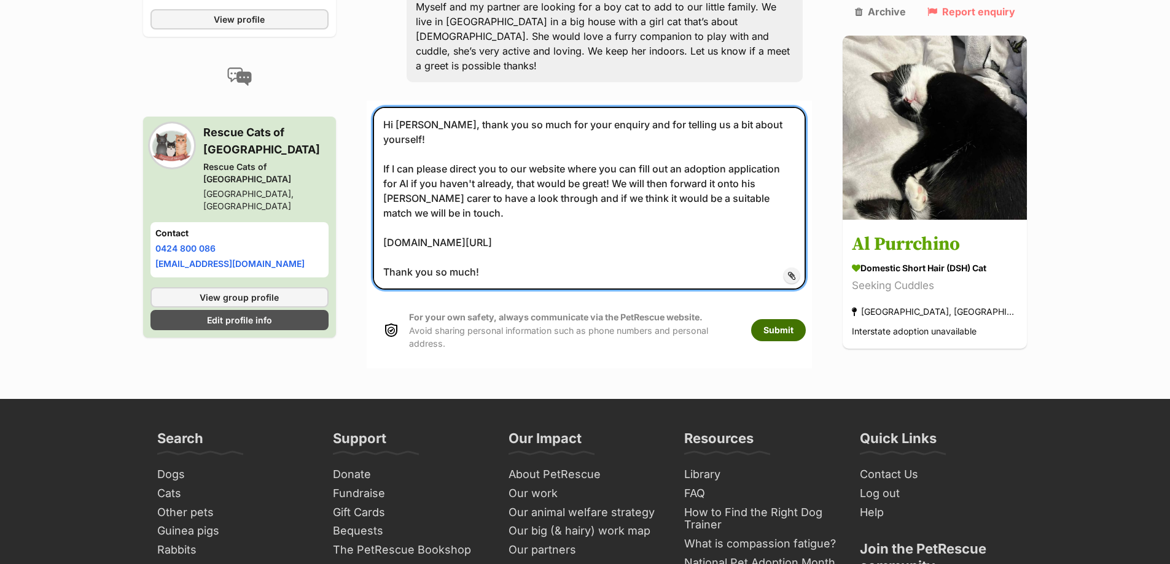
type textarea "Hi Karolina, thank you so much for your enquiry and for telling us a bit about …"
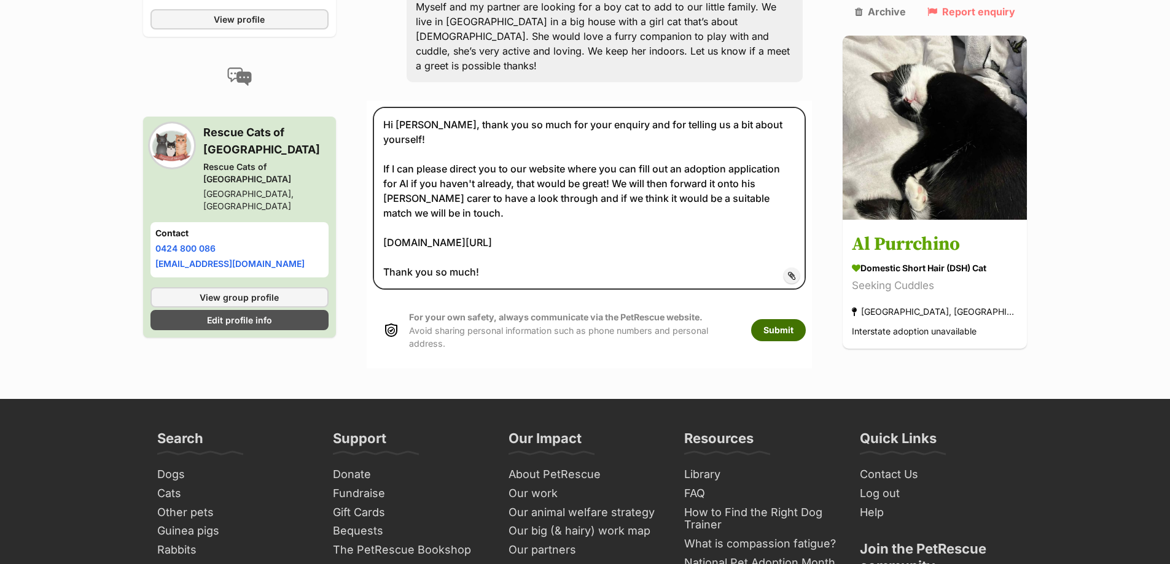
click at [806, 319] on button "Submit" at bounding box center [778, 330] width 55 height 22
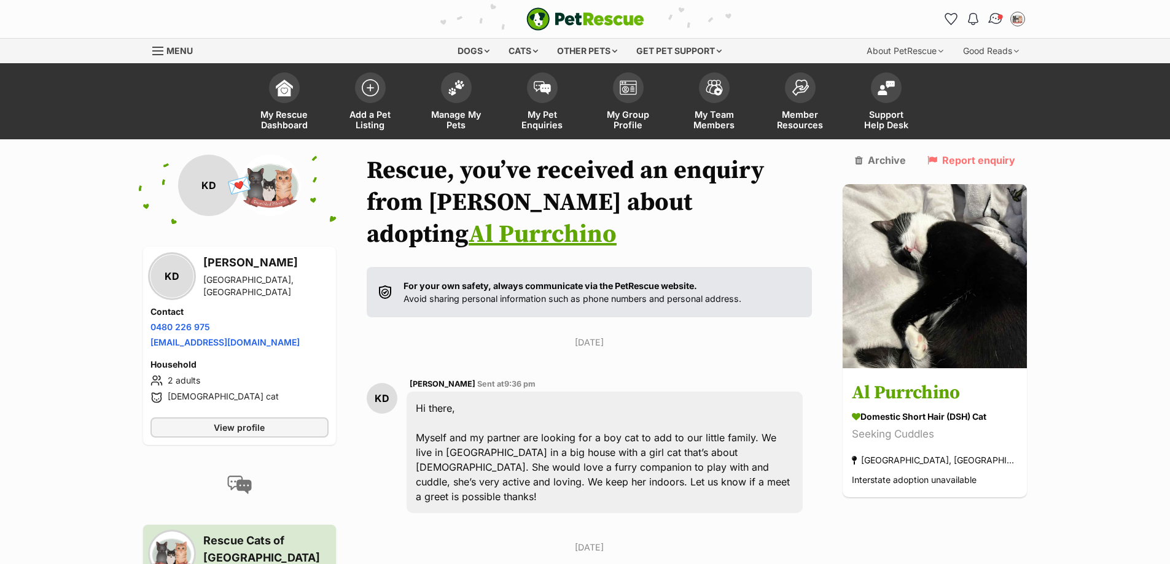
click at [1000, 17] on span "Conversations" at bounding box center [1000, 17] width 6 height 6
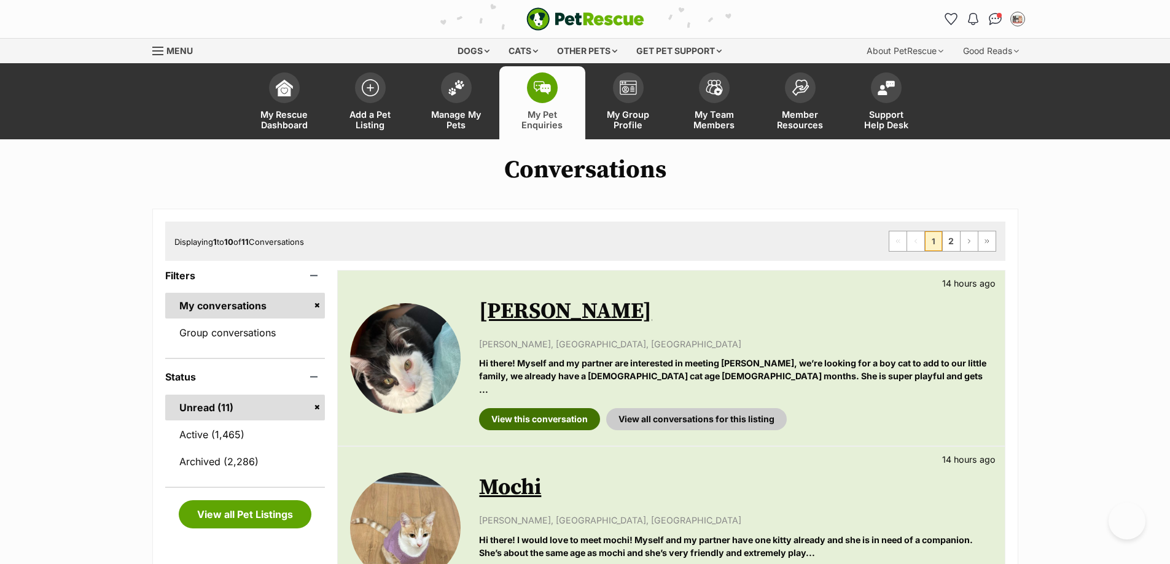
click at [518, 410] on link "View this conversation" at bounding box center [539, 419] width 121 height 22
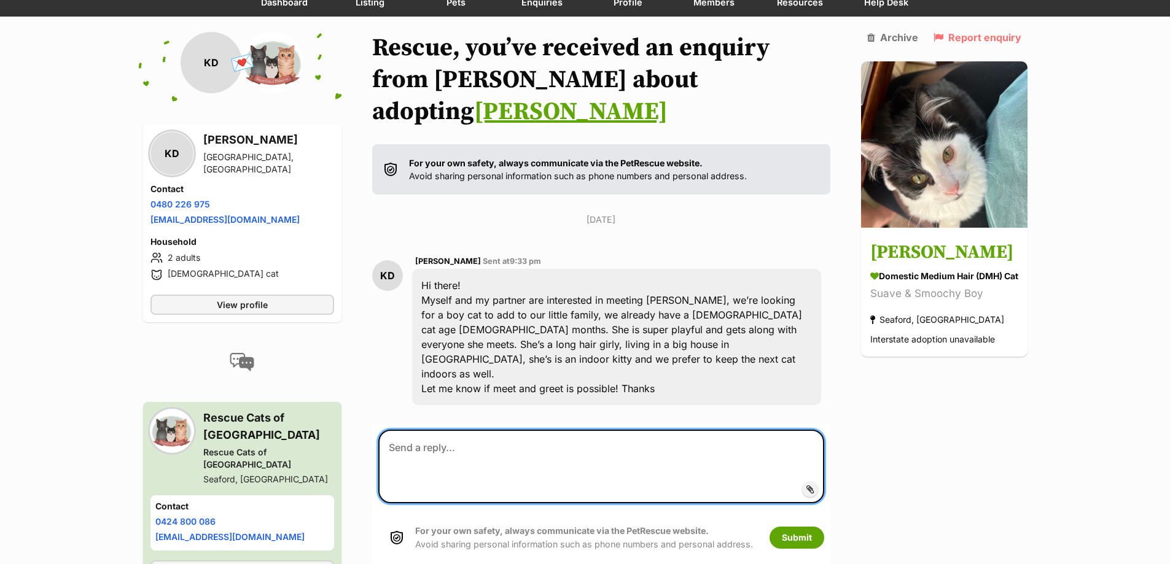
paste textarea "Hi Karolina, thank you so much for your enquiry and for telling us a bit about …"
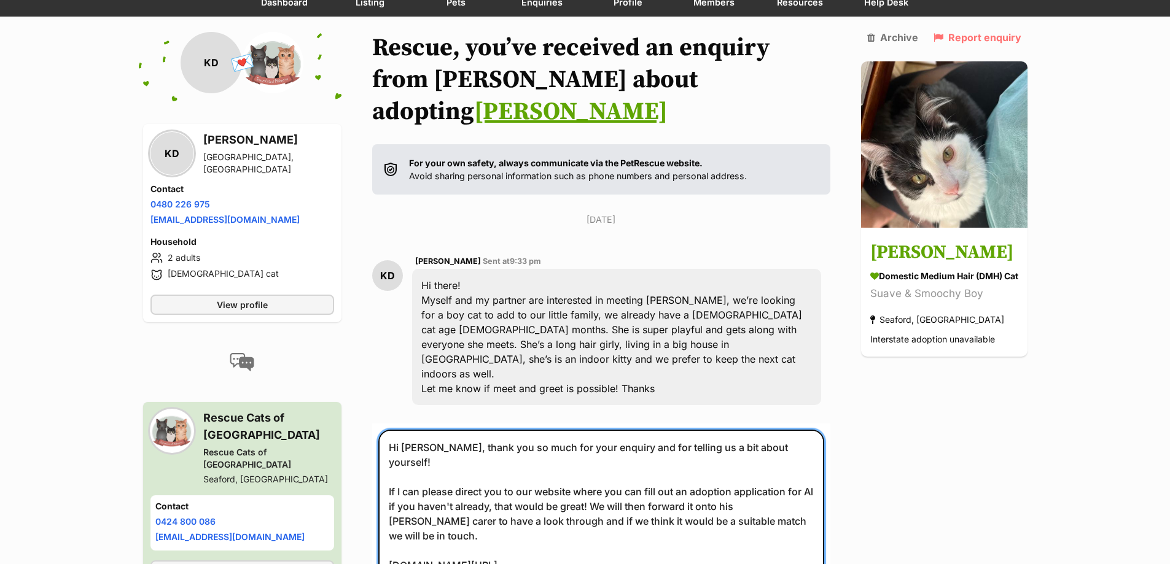
click at [397, 441] on textarea "Hi Karolina, thank you so much for your enquiry and for telling us a bit about …" at bounding box center [601, 529] width 446 height 198
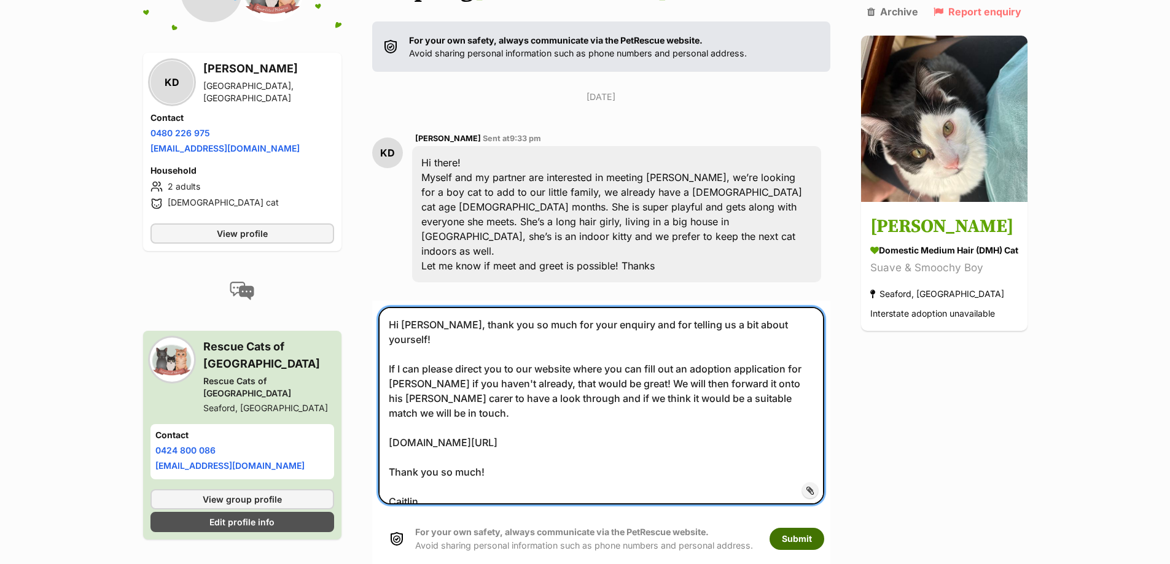
type textarea "Hi Karolina, thank you so much for your enquiry and for telling us a bit about …"
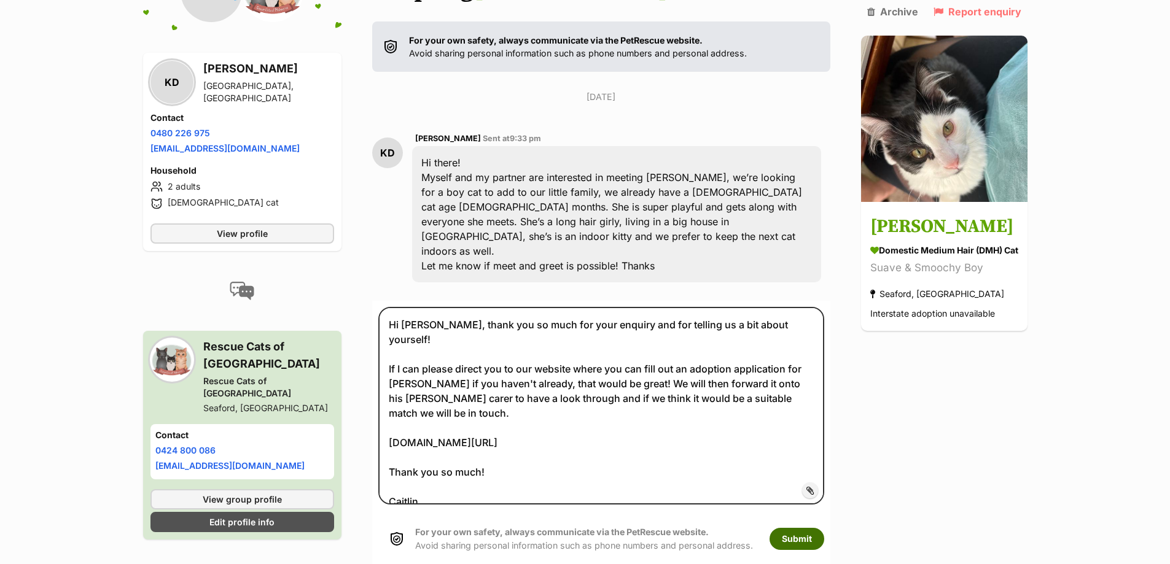
click at [774, 528] on button "Submit" at bounding box center [796, 539] width 55 height 22
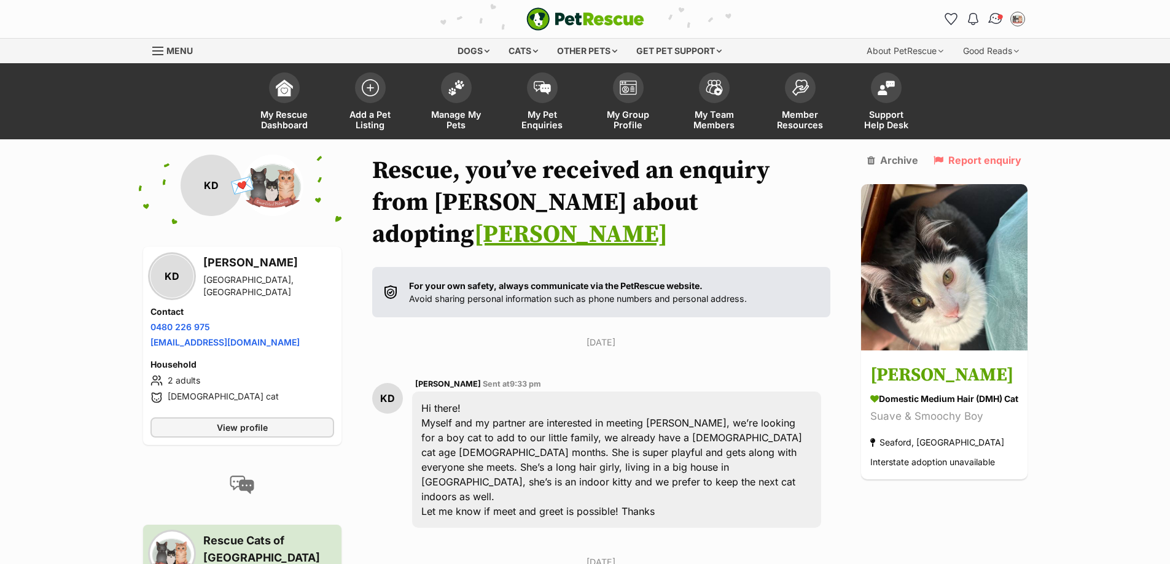
click at [991, 20] on img "Conversations" at bounding box center [995, 19] width 17 height 16
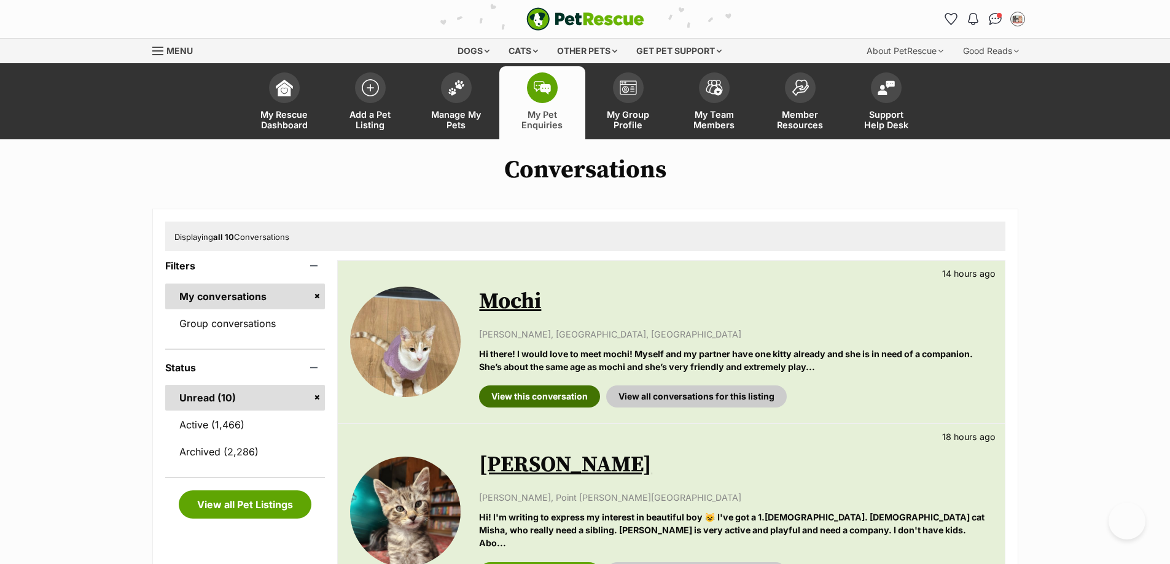
click at [521, 400] on link "View this conversation" at bounding box center [539, 397] width 121 height 22
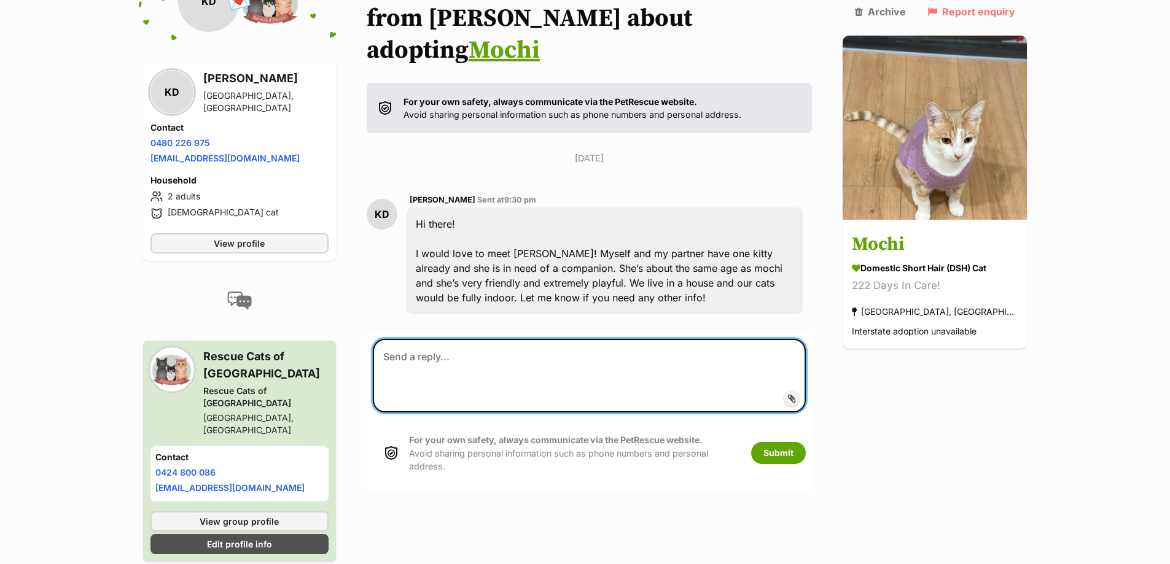
paste textarea "Hi Karolina, thank you so much for your enquiry and for telling us a bit about …"
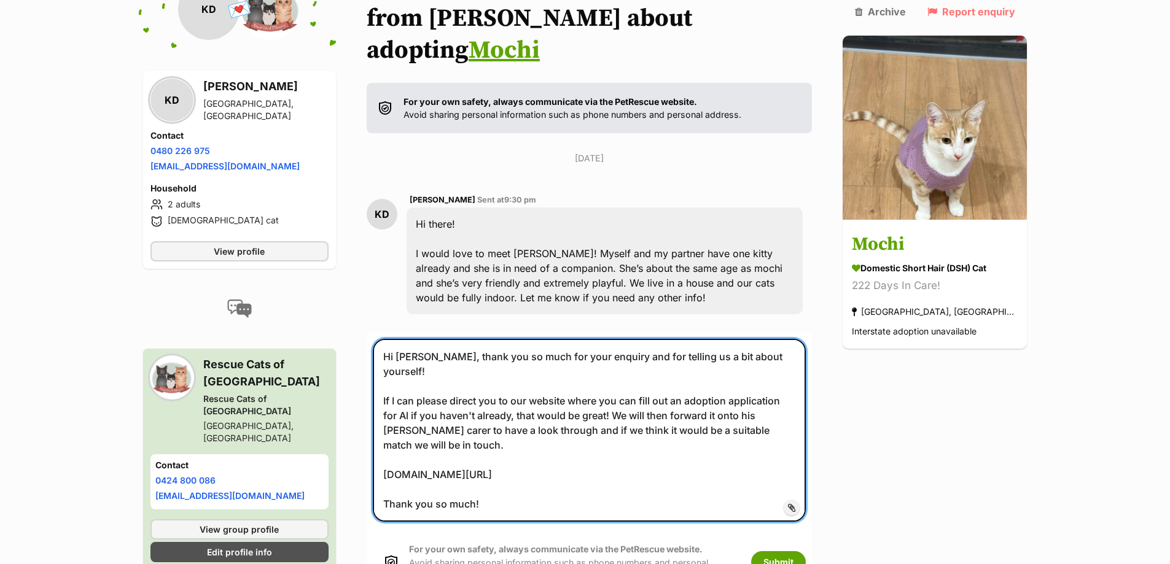
click at [806, 353] on textarea "Hi Karolina, thank you so much for your enquiry and for telling us a bit about …" at bounding box center [590, 430] width 434 height 183
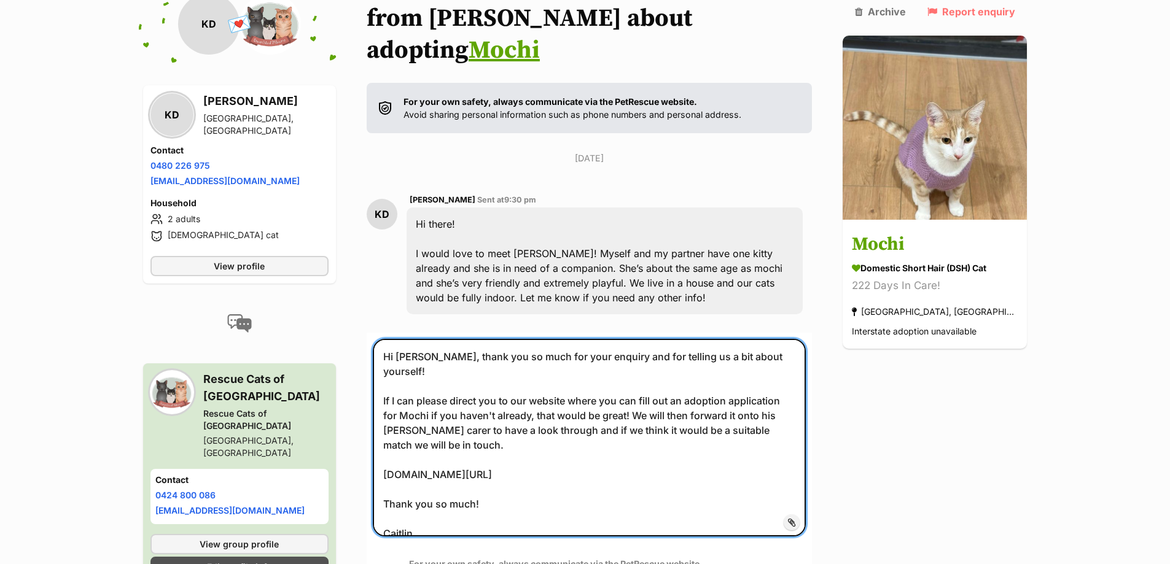
type textarea "Hi Karolina, thank you so much for your enquiry and for telling us a bit about …"
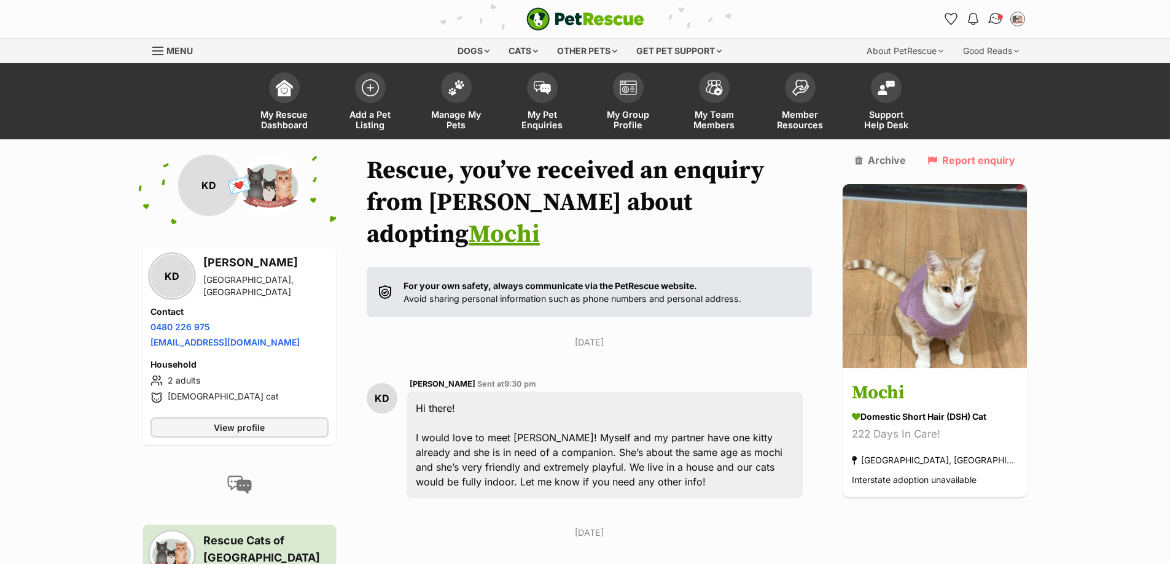
click at [992, 20] on img "Conversations" at bounding box center [995, 19] width 17 height 16
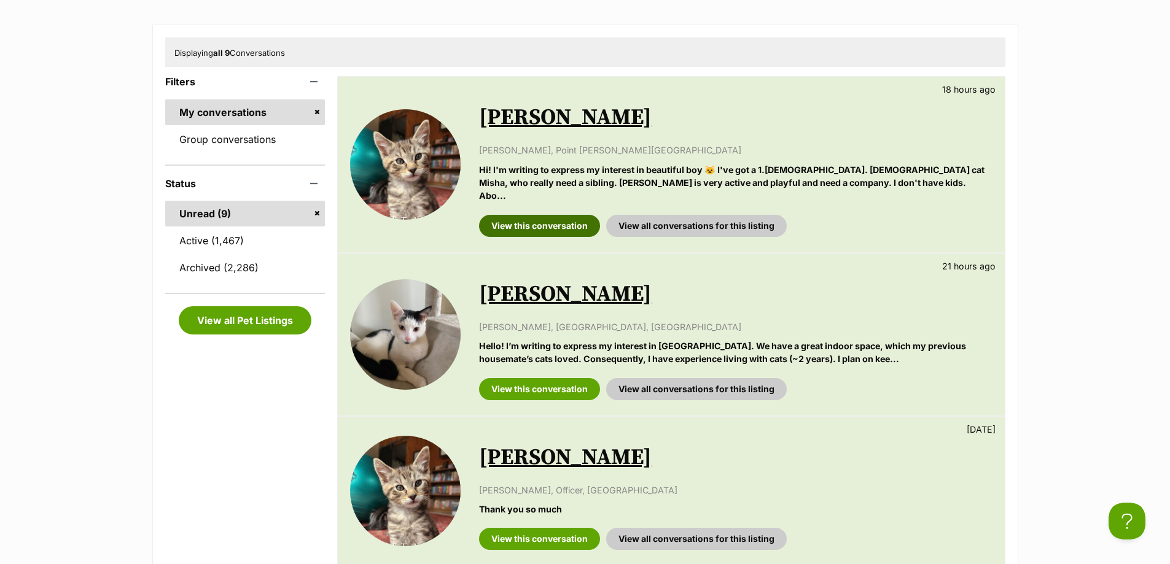
click at [553, 215] on link "View this conversation" at bounding box center [539, 226] width 121 height 22
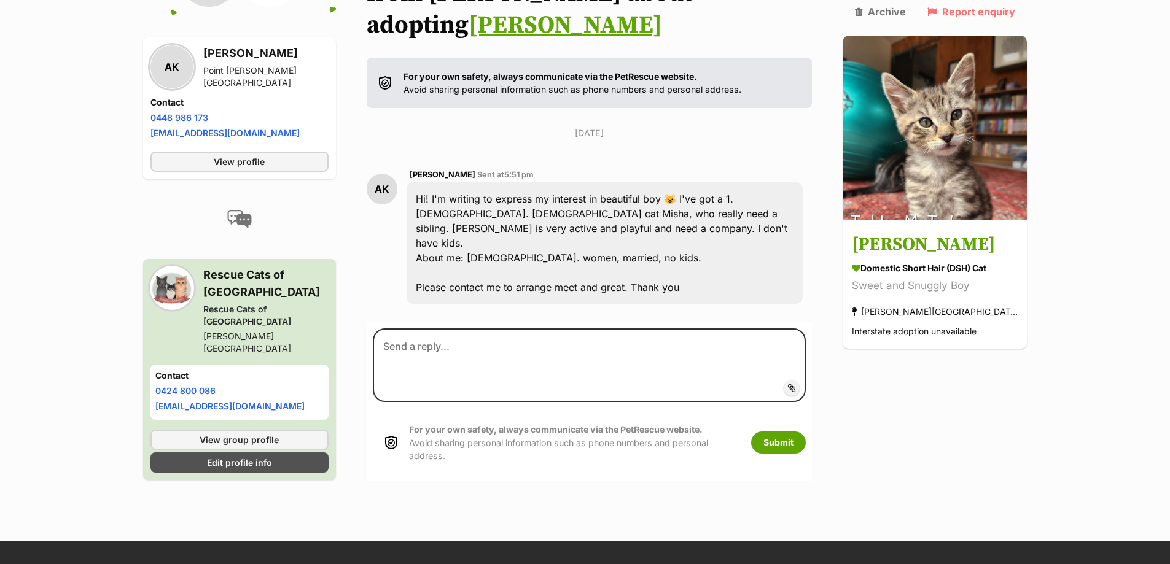
scroll to position [246, 0]
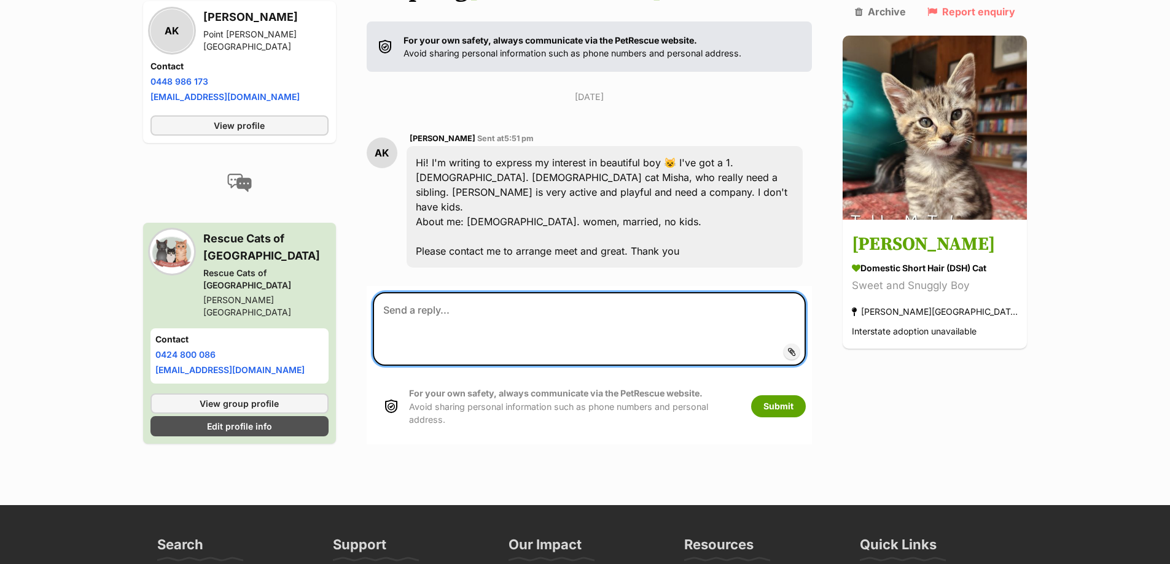
paste textarea "Hi [PERSON_NAME], thank you so much for your enquiry and for telling us a bit a…"
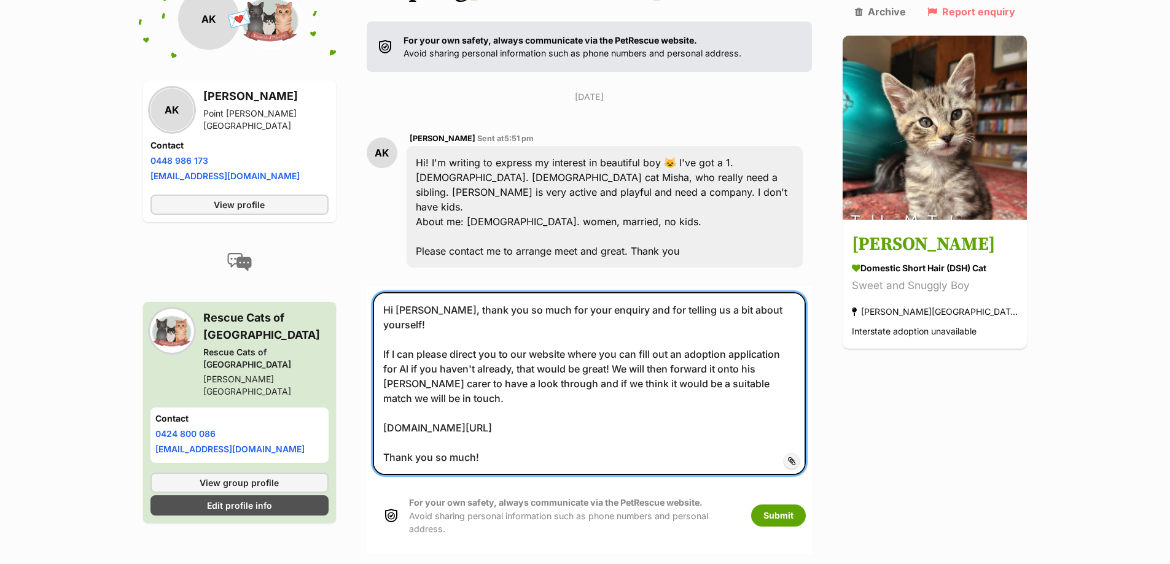
click at [441, 292] on textarea "Hi [PERSON_NAME], thank you so much for your enquiry and for telling us a bit a…" at bounding box center [590, 383] width 434 height 183
click at [806, 292] on textarea "Hi Alexandra, thank you so much for your enquiry and for telling us a bit about…" at bounding box center [590, 383] width 434 height 183
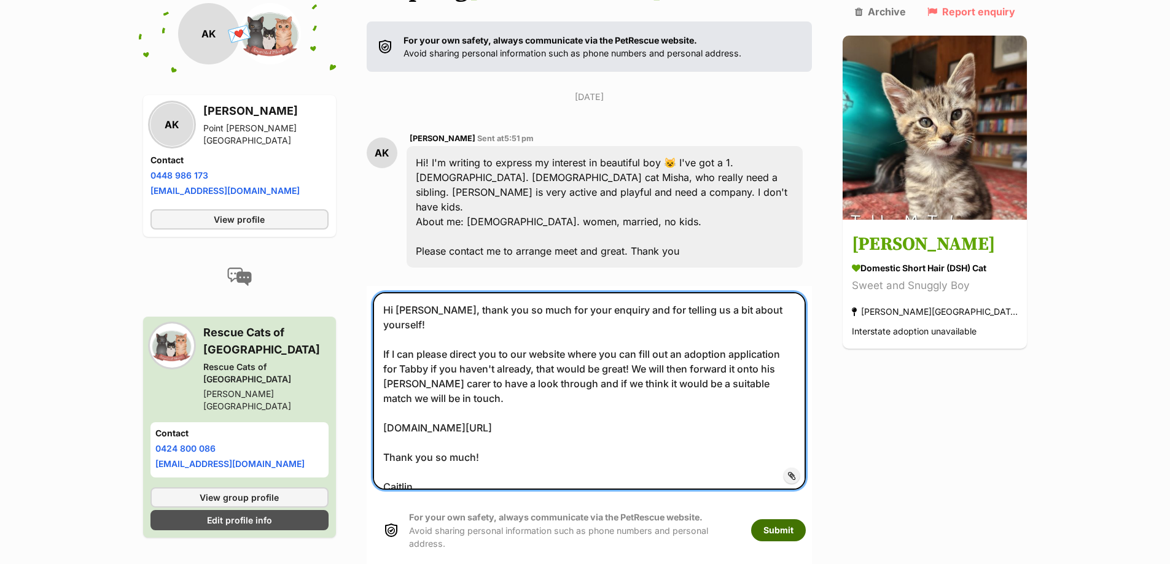
type textarea "Hi Alexandra, thank you so much for your enquiry and for telling us a bit about…"
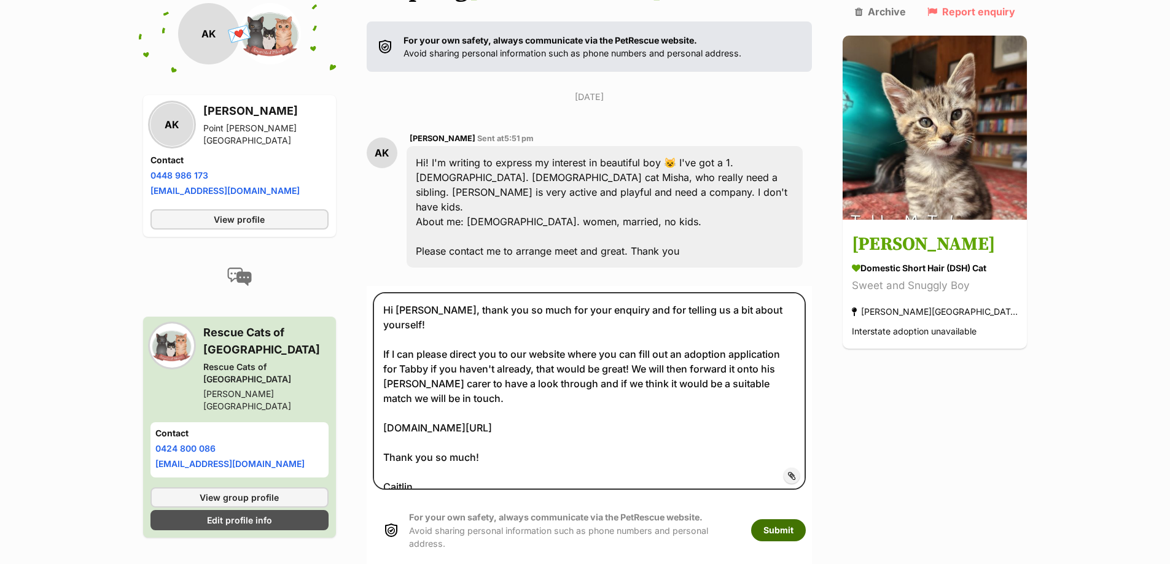
click at [798, 519] on button "Submit" at bounding box center [778, 530] width 55 height 22
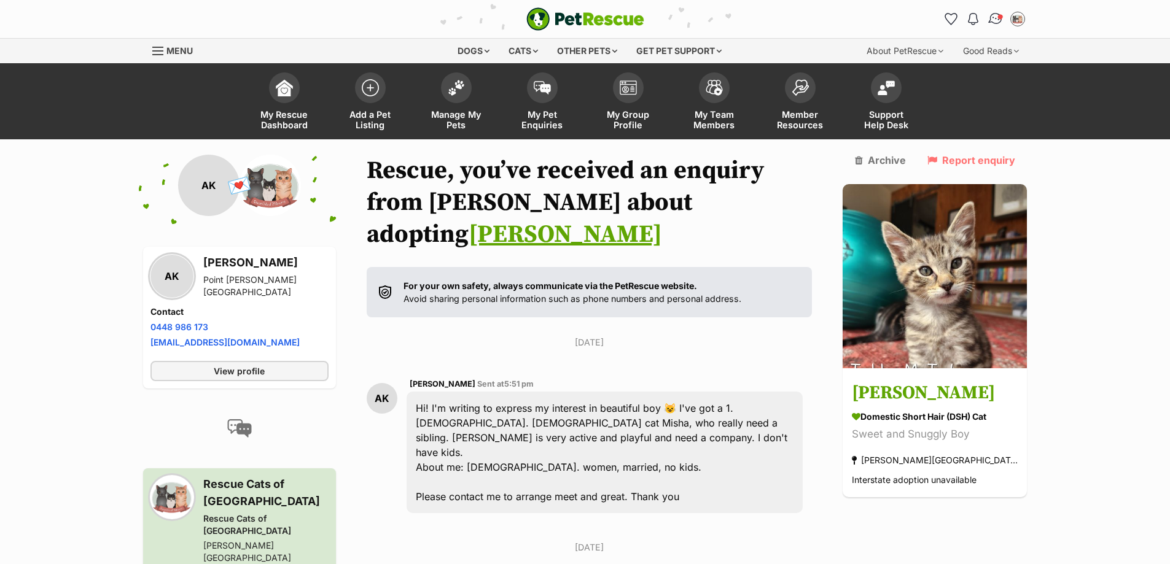
click at [992, 18] on img "Conversations" at bounding box center [995, 19] width 17 height 16
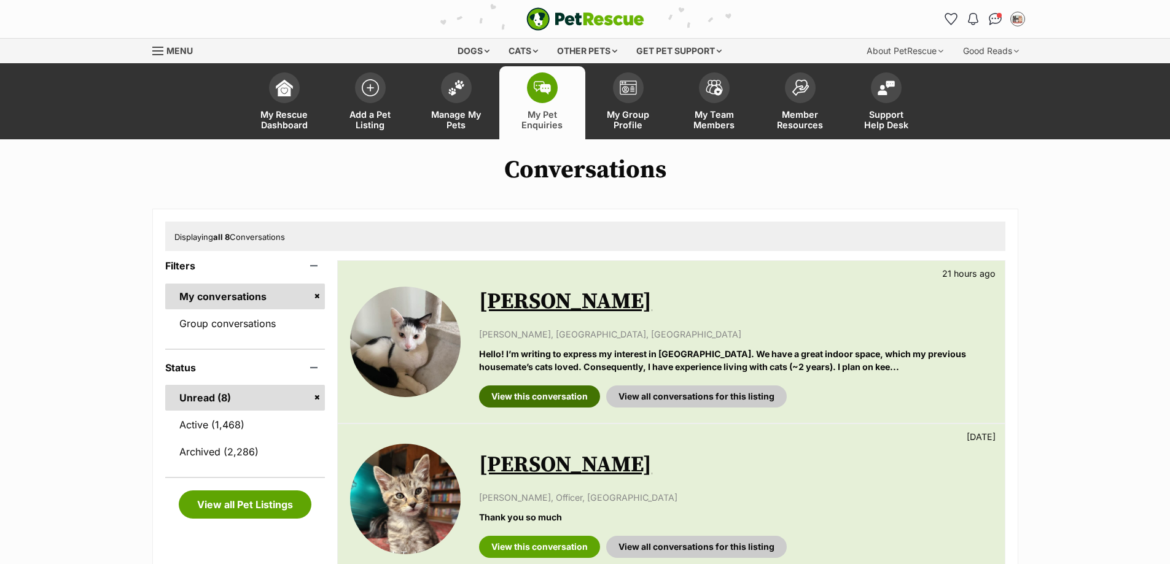
click at [548, 401] on link "View this conversation" at bounding box center [539, 397] width 121 height 22
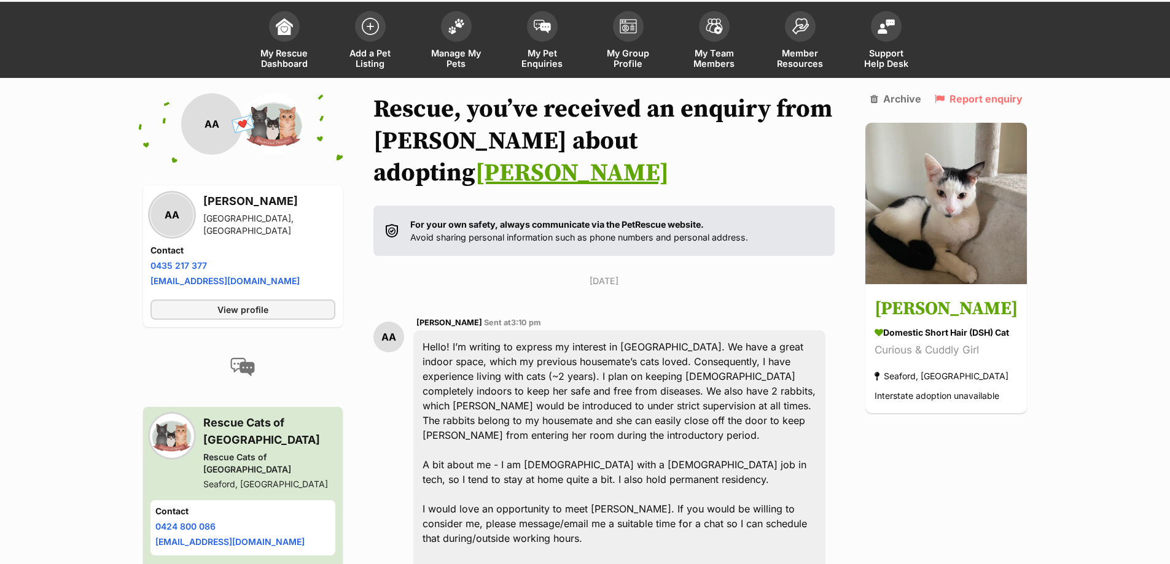
scroll to position [184, 0]
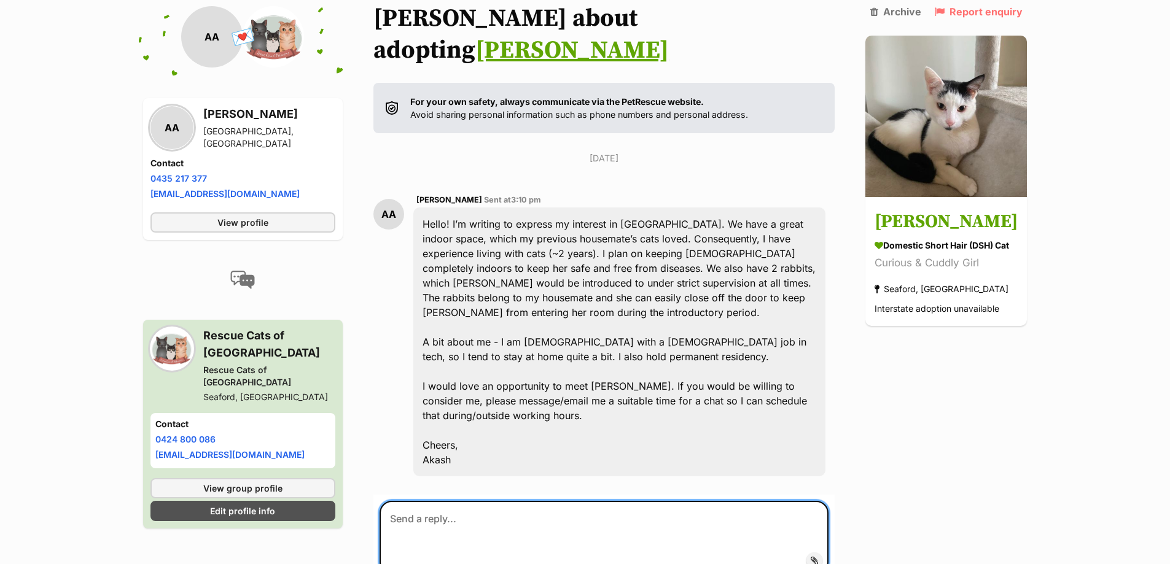
paste textarea "Hi [PERSON_NAME], thank you so much for your enquiry and for telling us a bit a…"
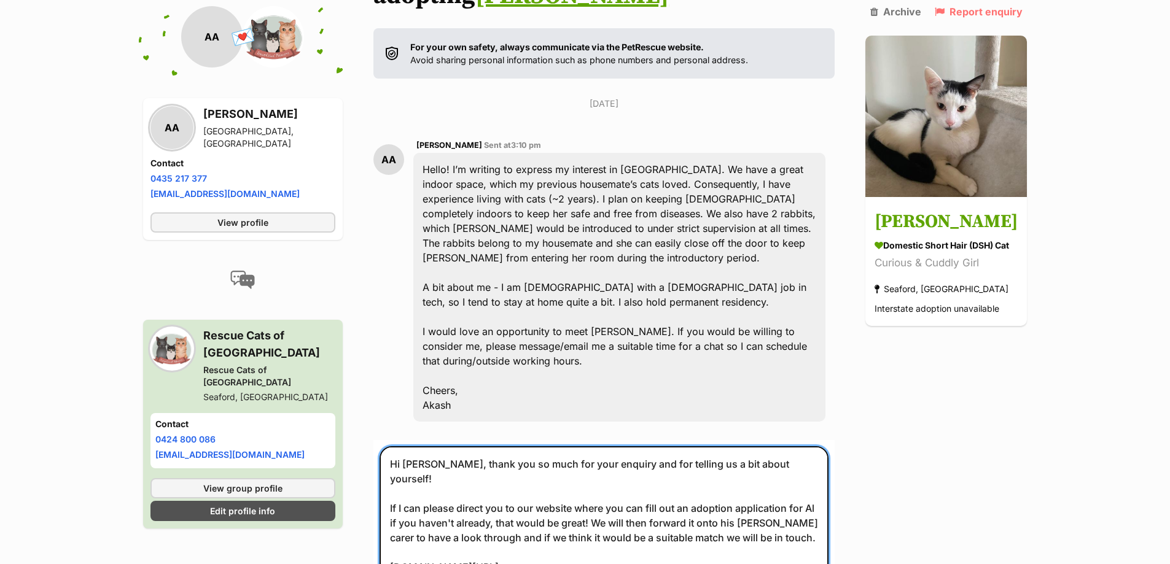
scroll to position [261, 0]
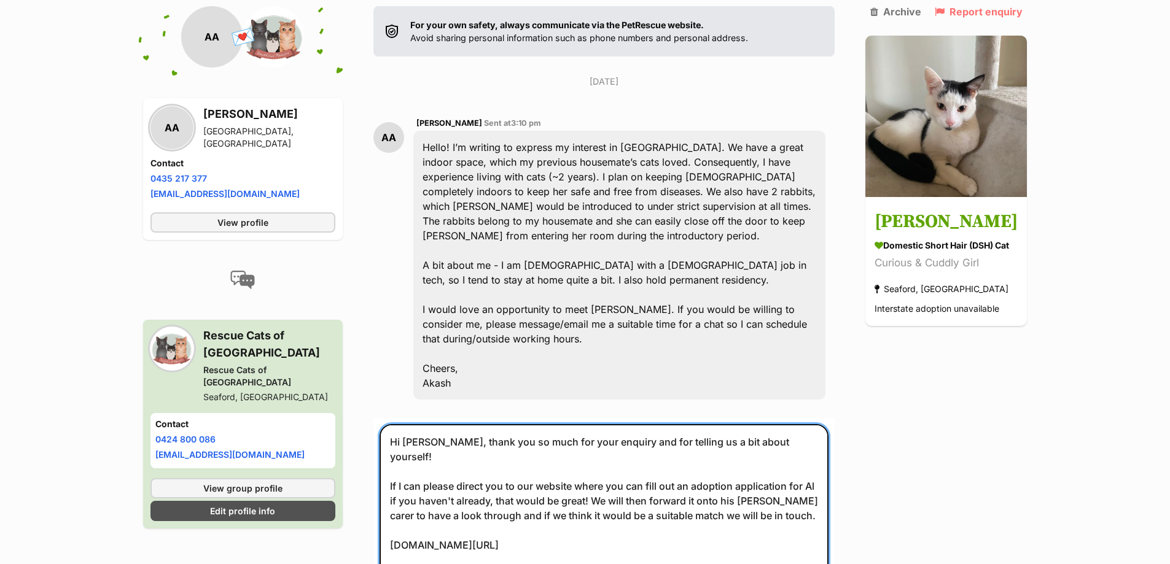
click at [442, 424] on textarea "Hi [PERSON_NAME], thank you so much for your enquiry and for telling us a bit a…" at bounding box center [603, 515] width 449 height 183
click at [819, 443] on textarea "Hi Akash, thank you so much for your enquiry and for telling us a bit about you…" at bounding box center [603, 515] width 449 height 183
click at [760, 454] on textarea "Hi Akash, thank you so much for your enquiry and for telling us a bit about you…" at bounding box center [603, 523] width 449 height 198
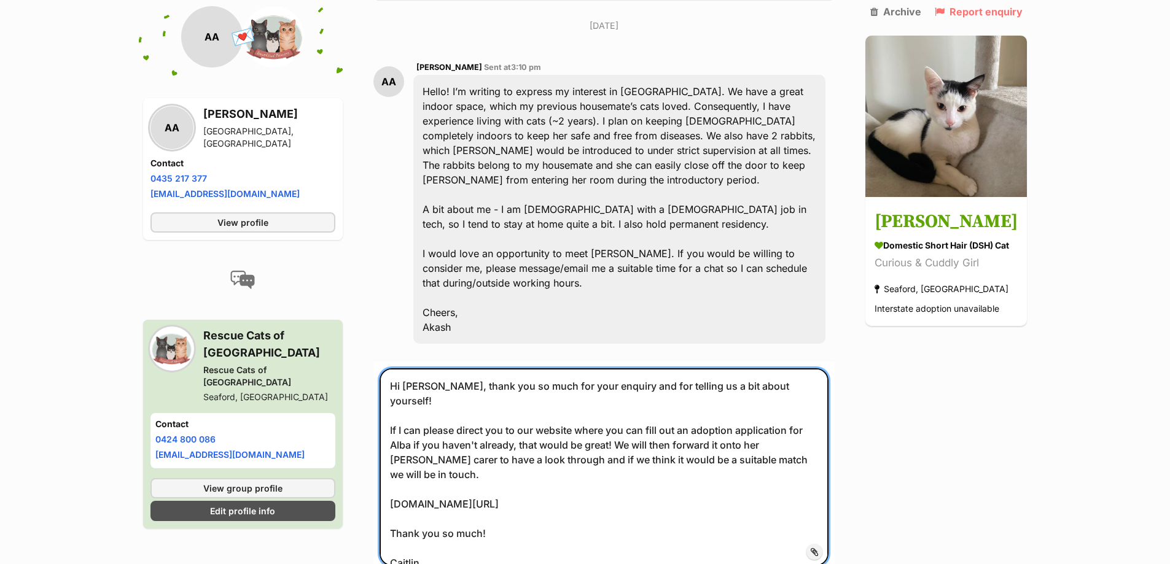
scroll to position [384, 0]
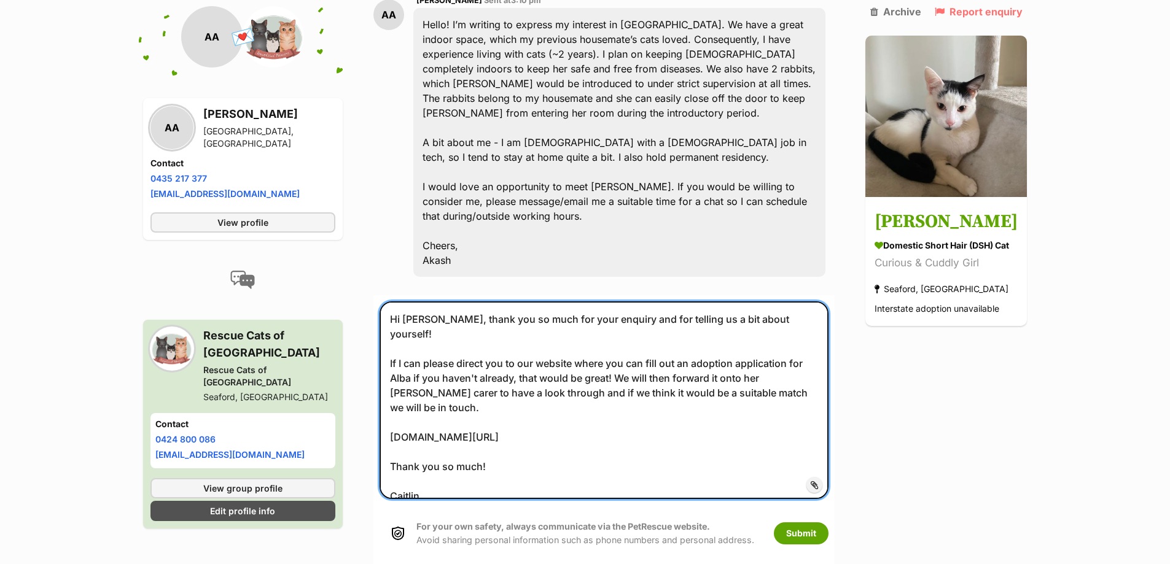
type textarea "Hi Akash, thank you so much for your enquiry and for telling us a bit about you…"
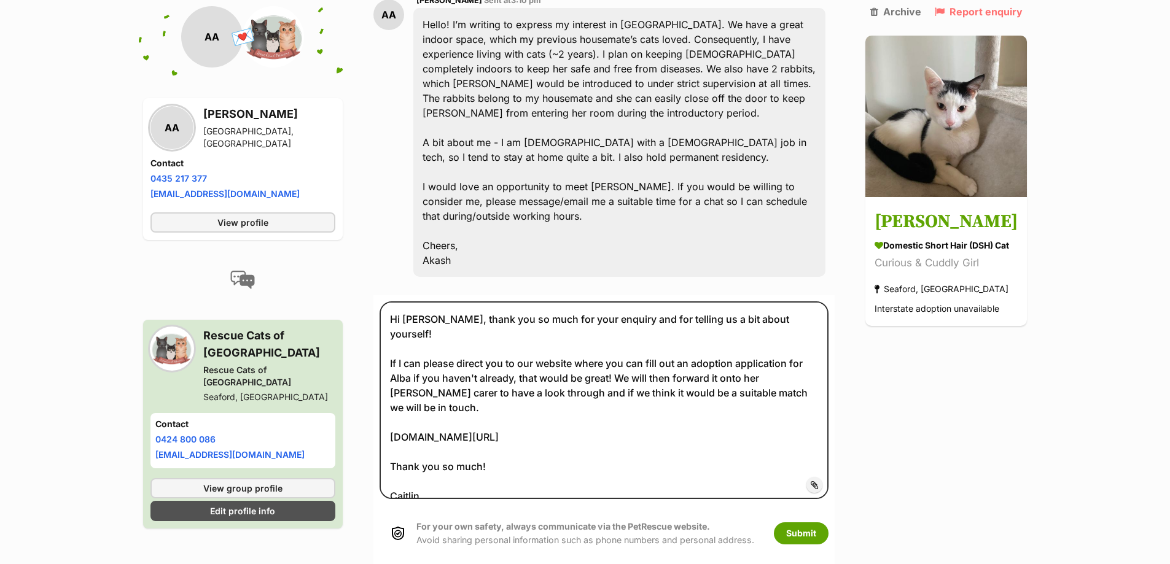
click at [797, 508] on div "For your own safety, always communicate via the PetRescue website. Avoid sharin…" at bounding box center [603, 533] width 449 height 51
click at [815, 523] on button "Submit" at bounding box center [801, 534] width 55 height 22
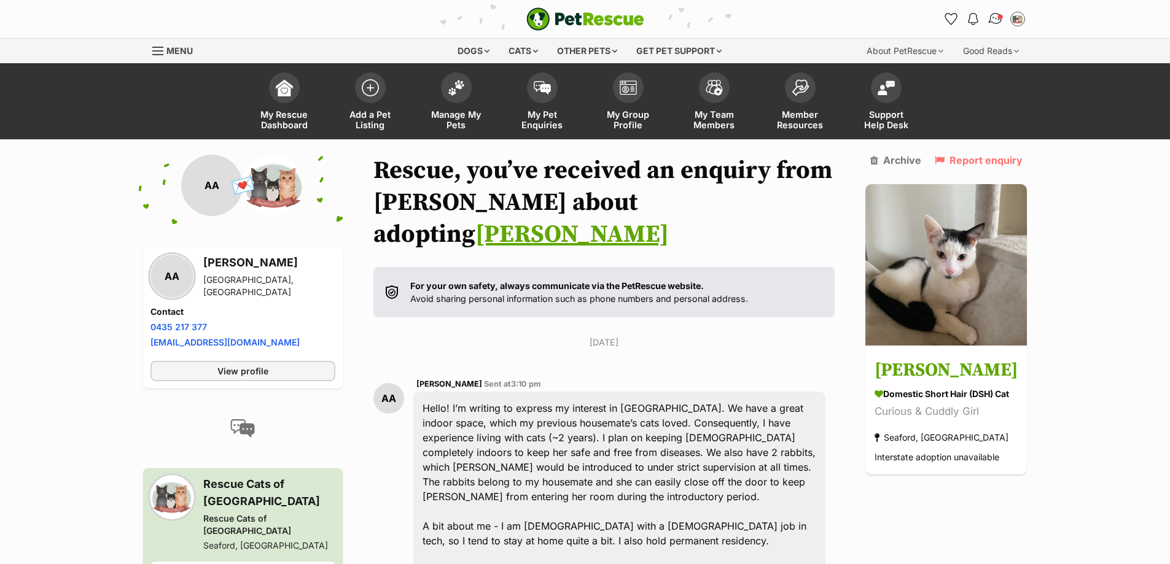
click at [992, 17] on img "Conversations" at bounding box center [995, 19] width 17 height 16
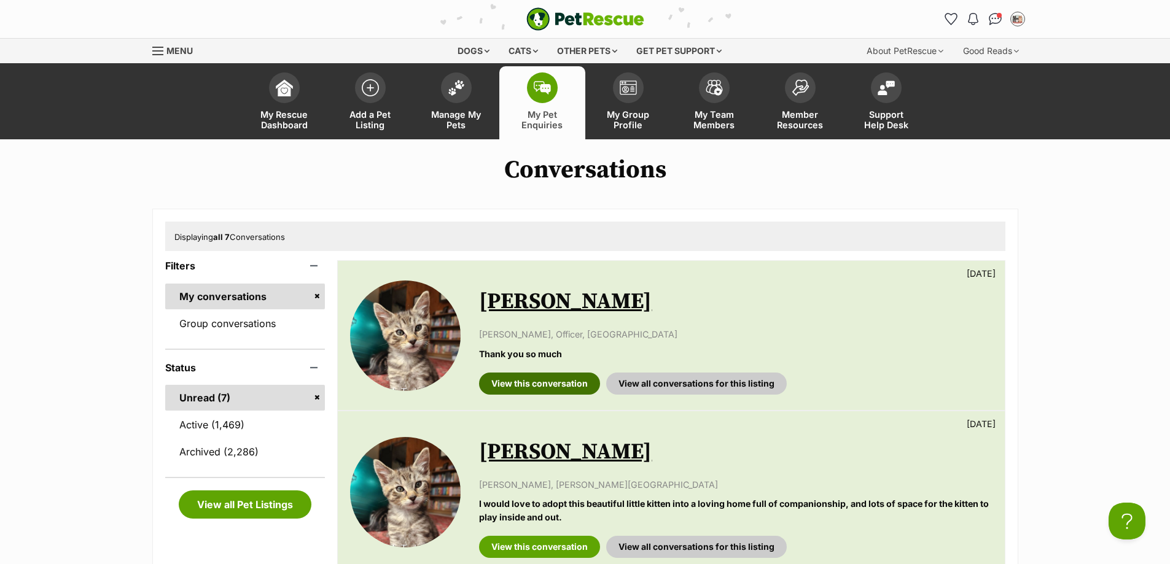
click at [557, 394] on link "View this conversation" at bounding box center [539, 384] width 121 height 22
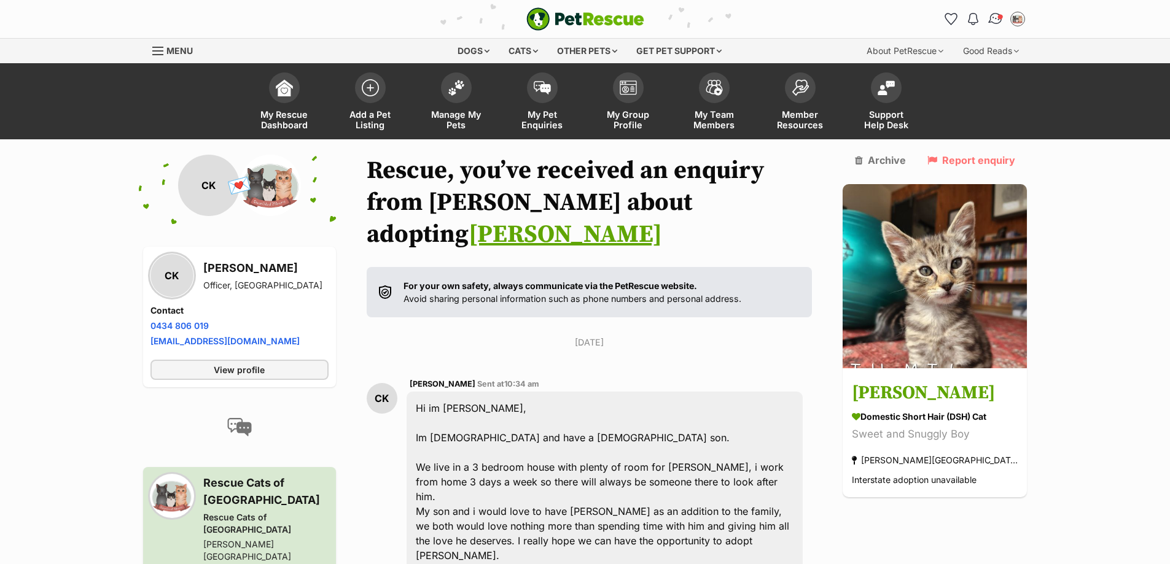
click at [990, 20] on img "Conversations" at bounding box center [995, 19] width 17 height 16
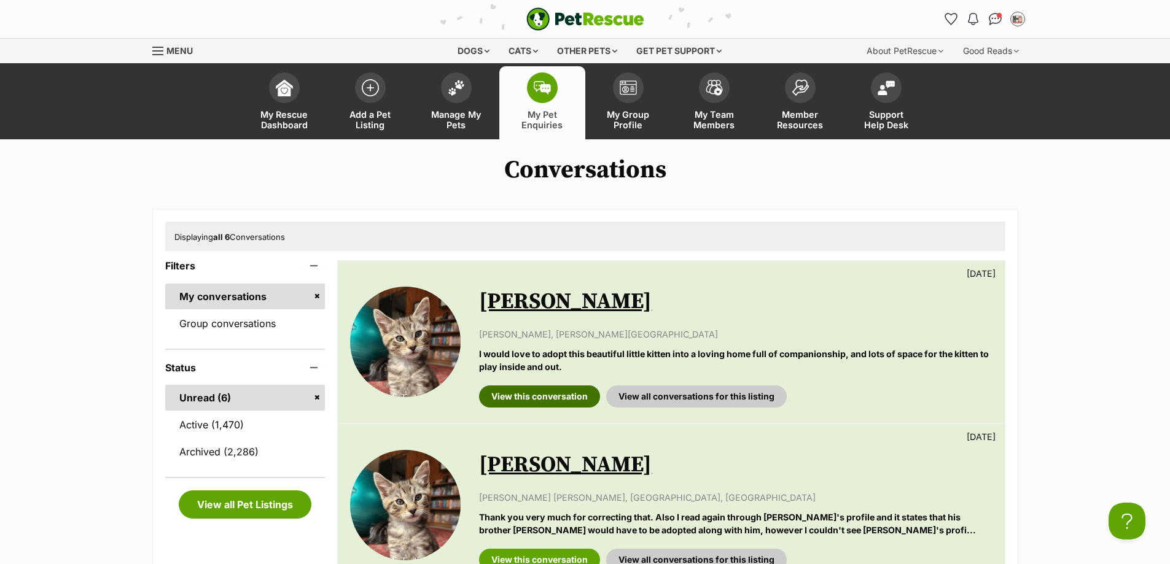
click at [542, 392] on link "View this conversation" at bounding box center [539, 397] width 121 height 22
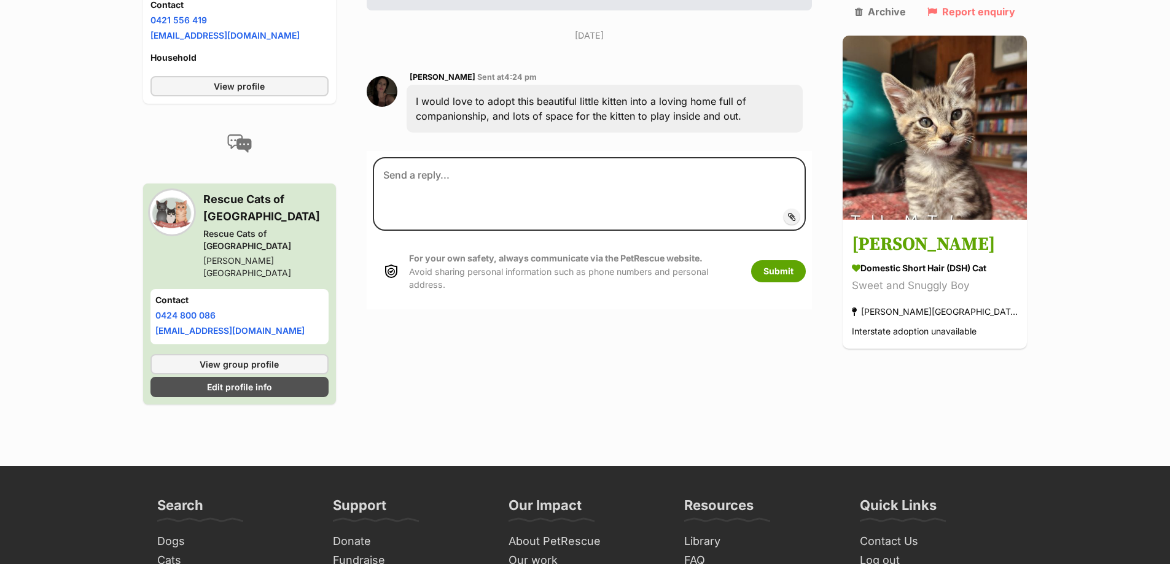
scroll to position [246, 0]
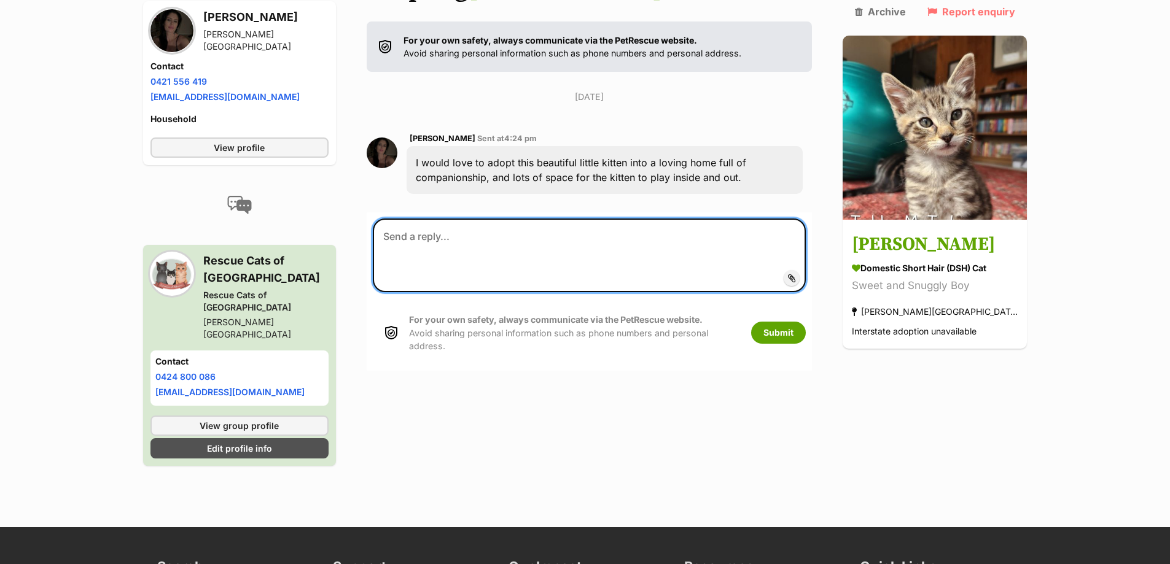
paste textarea "Hi Karolina, thank you so much for your enquiry and for telling us a bit about …"
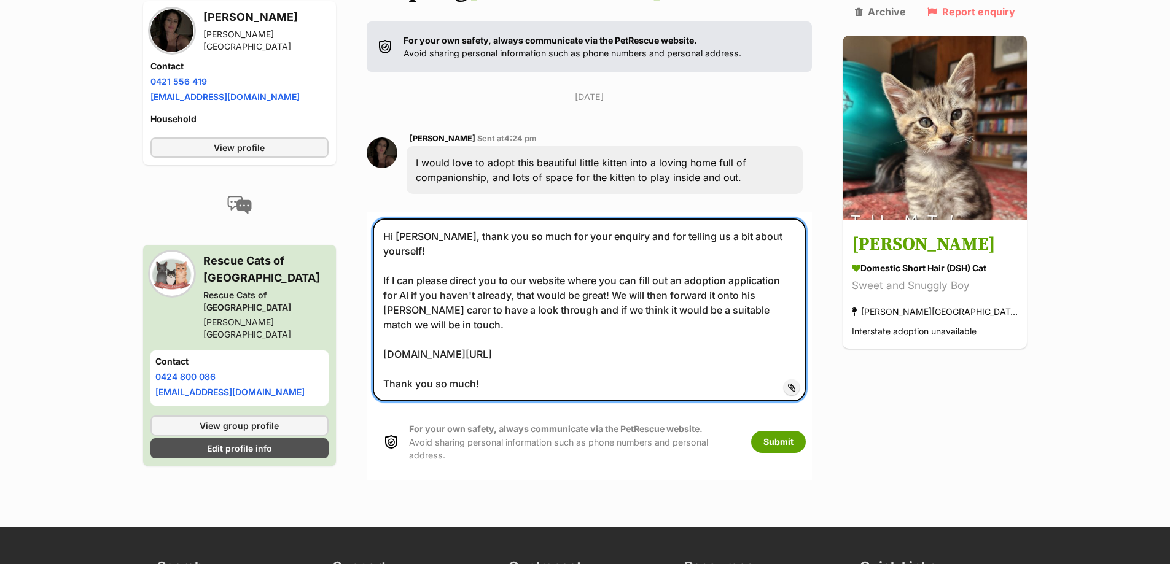
click at [440, 219] on textarea "Hi Karolina, thank you so much for your enquiry and for telling us a bit about …" at bounding box center [590, 310] width 434 height 183
click at [806, 233] on textarea "Hi Kylie, thank you so much for your enquiry and for telling us a bit about you…" at bounding box center [590, 310] width 434 height 183
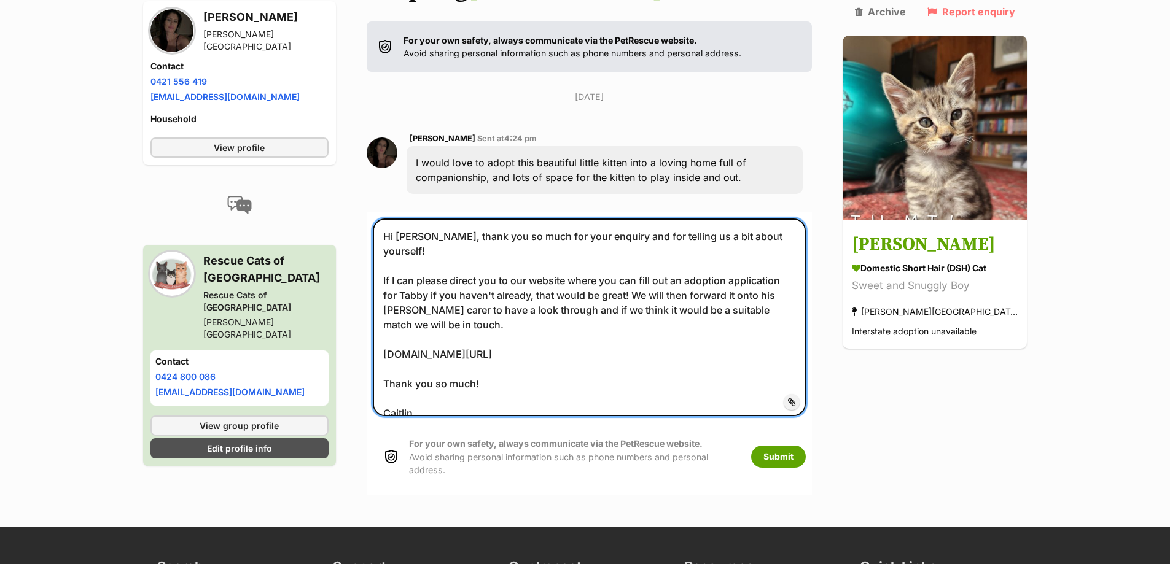
type textarea "Hi Kylie, thank you so much for your enquiry and for telling us a bit about you…"
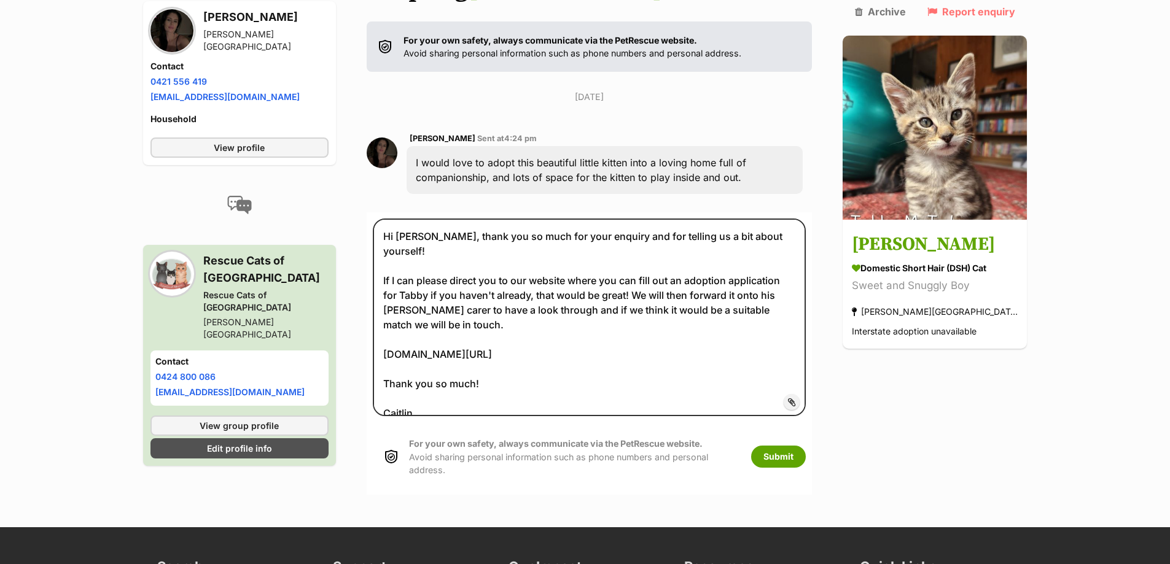
click at [752, 425] on div "For your own safety, always communicate via the PetRescue website. Avoid sharin…" at bounding box center [562, 457] width 379 height 64
click at [806, 446] on button "Submit" at bounding box center [778, 457] width 55 height 22
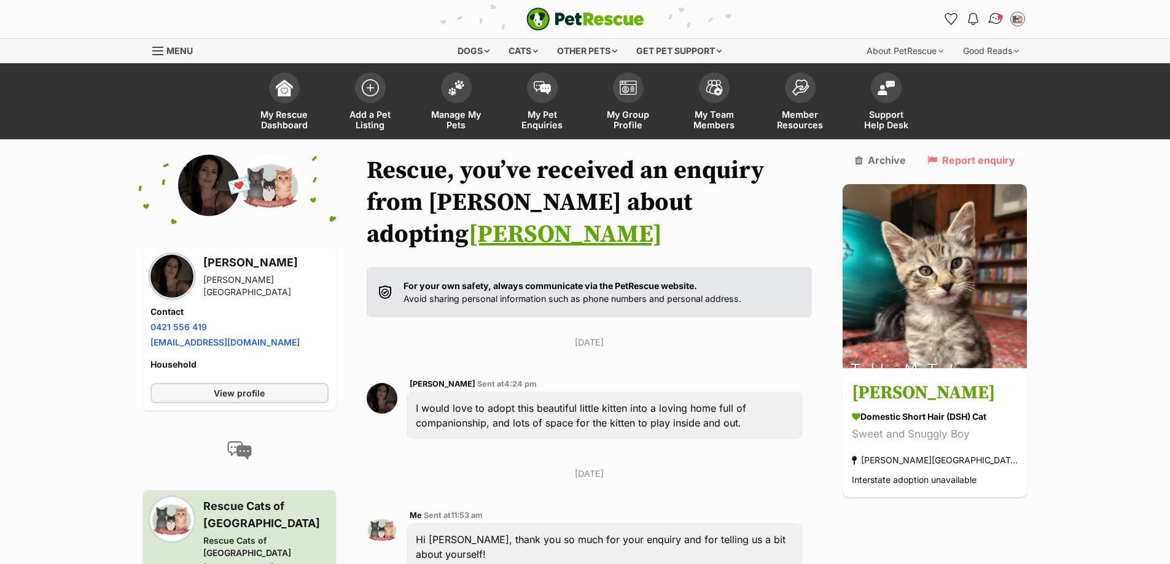
click at [987, 22] on img "Conversations" at bounding box center [995, 19] width 17 height 16
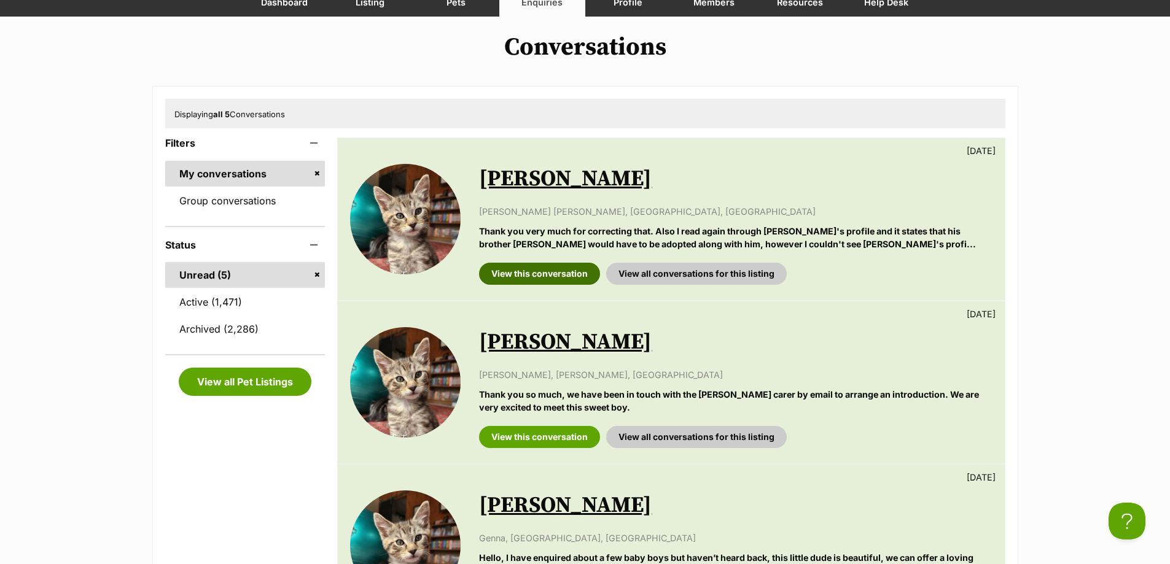
click at [530, 271] on link "View this conversation" at bounding box center [539, 274] width 121 height 22
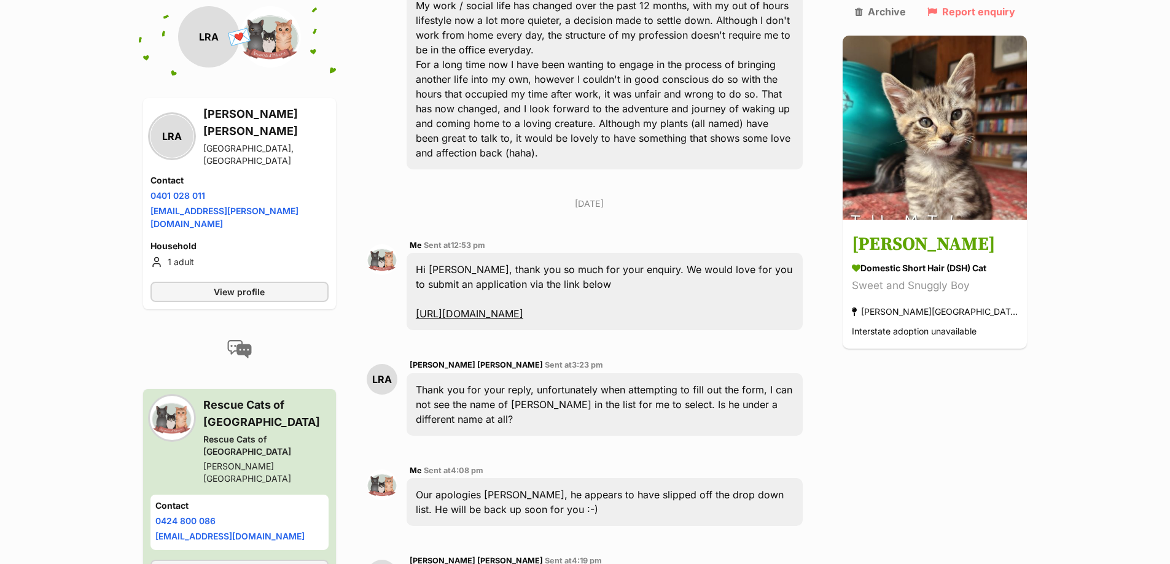
scroll to position [860, 0]
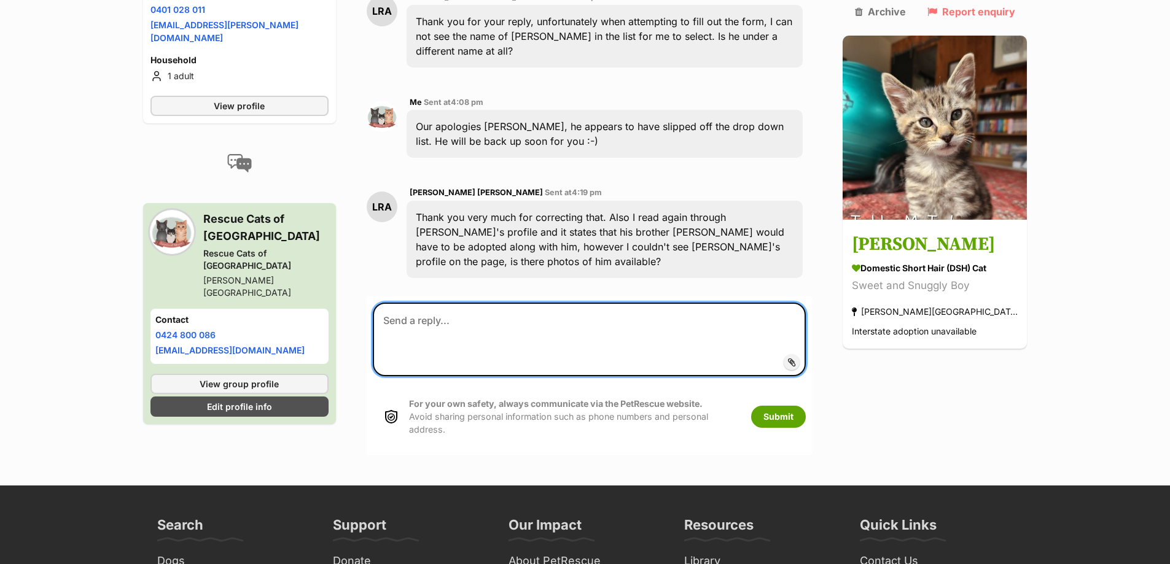
click at [539, 303] on textarea at bounding box center [590, 340] width 434 height 74
click at [599, 303] on textarea at bounding box center [590, 340] width 434 height 74
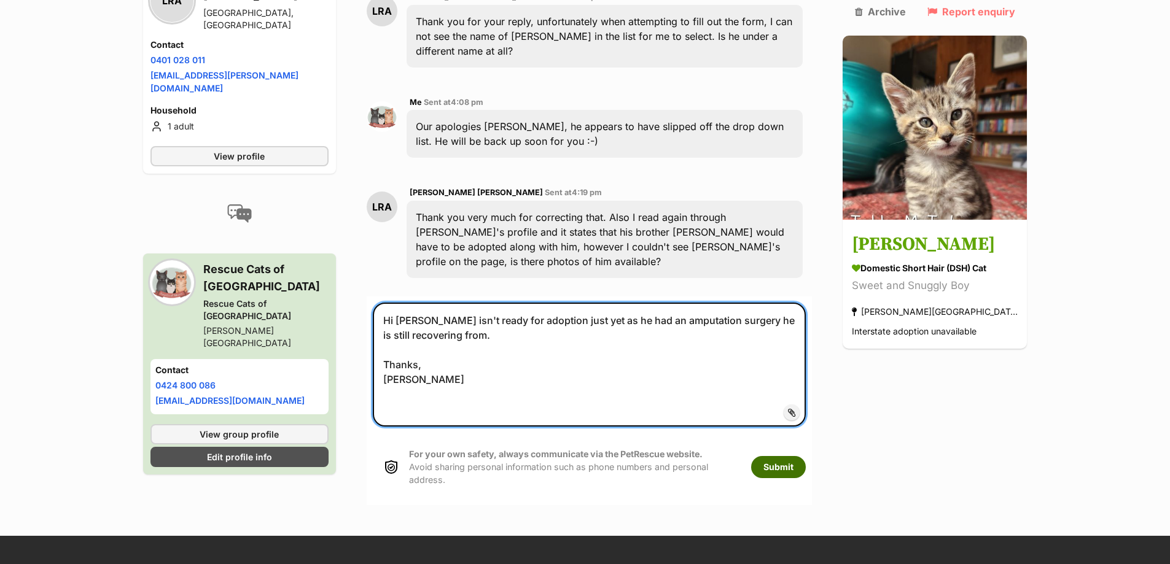
type textarea "Hi Luke, Lenny isn't ready for adoption just yet as he had an amputation surger…"
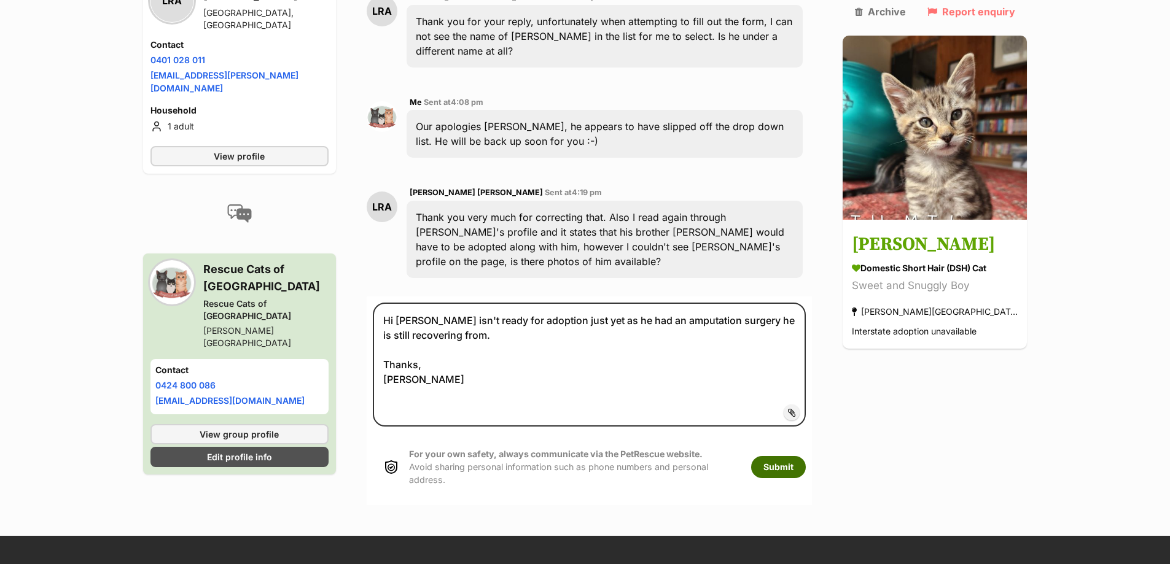
click at [806, 456] on button "Submit" at bounding box center [778, 467] width 55 height 22
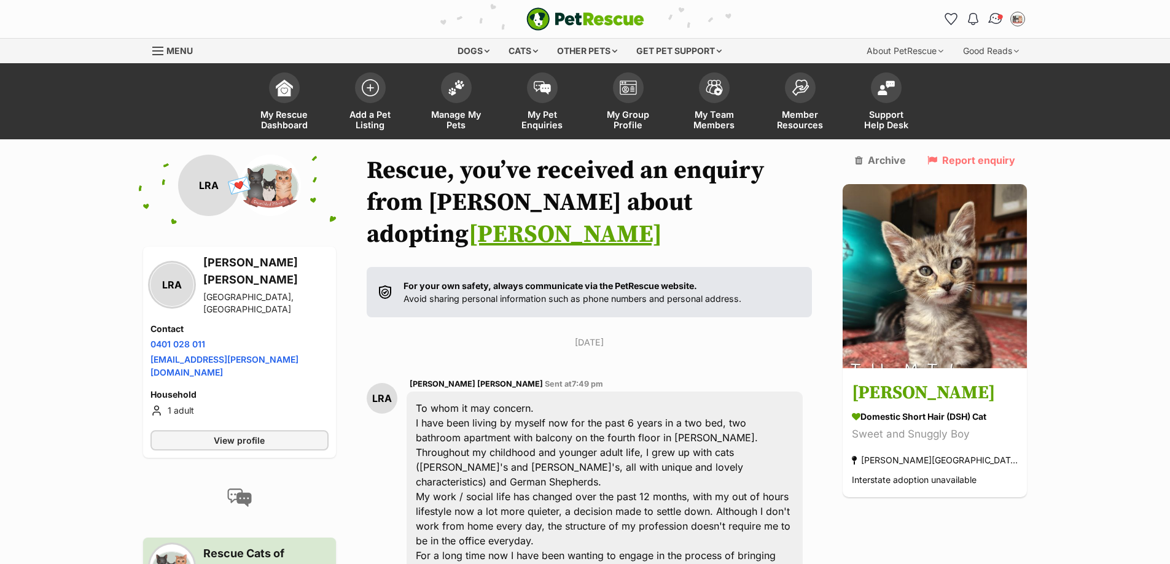
click at [1001, 20] on img "Conversations" at bounding box center [995, 19] width 17 height 16
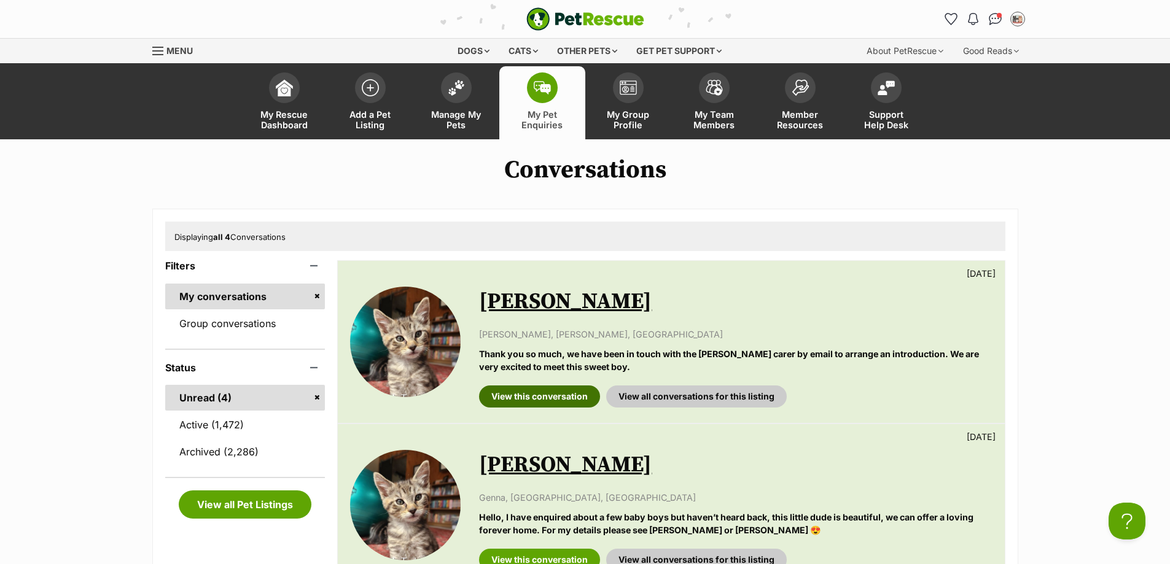
click at [542, 393] on link "View this conversation" at bounding box center [539, 397] width 121 height 22
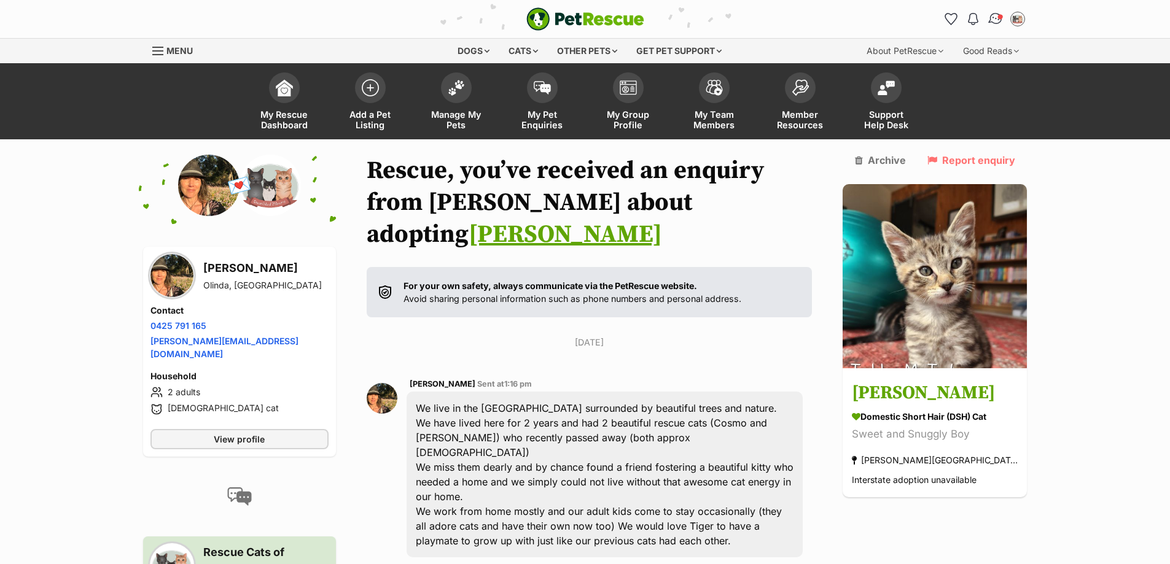
click at [1000, 24] on img "Conversations" at bounding box center [995, 19] width 17 height 16
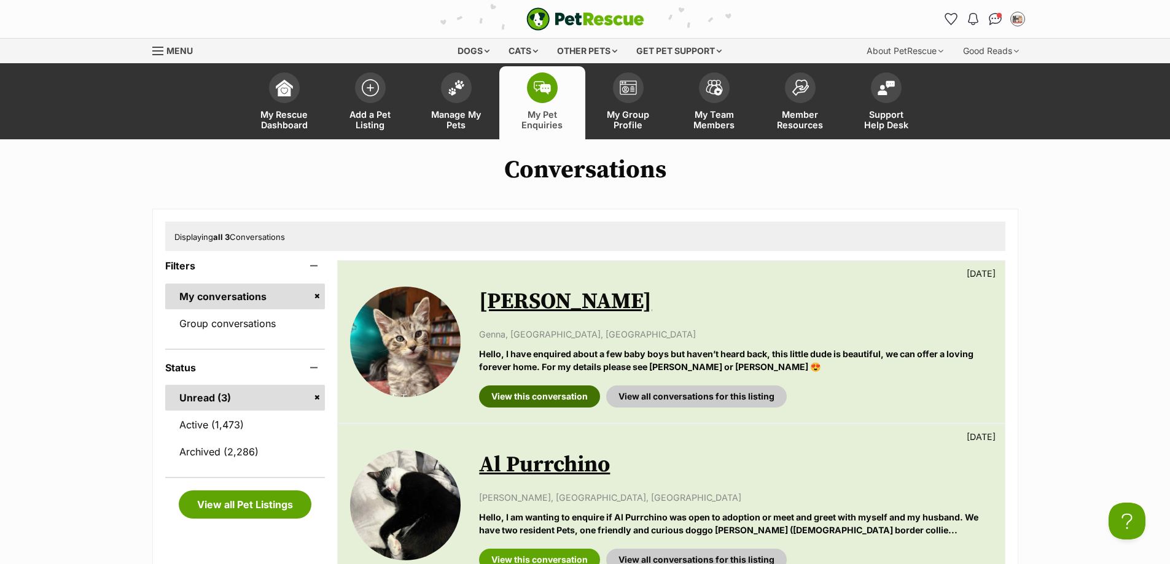
click at [553, 408] on link "View this conversation" at bounding box center [539, 397] width 121 height 22
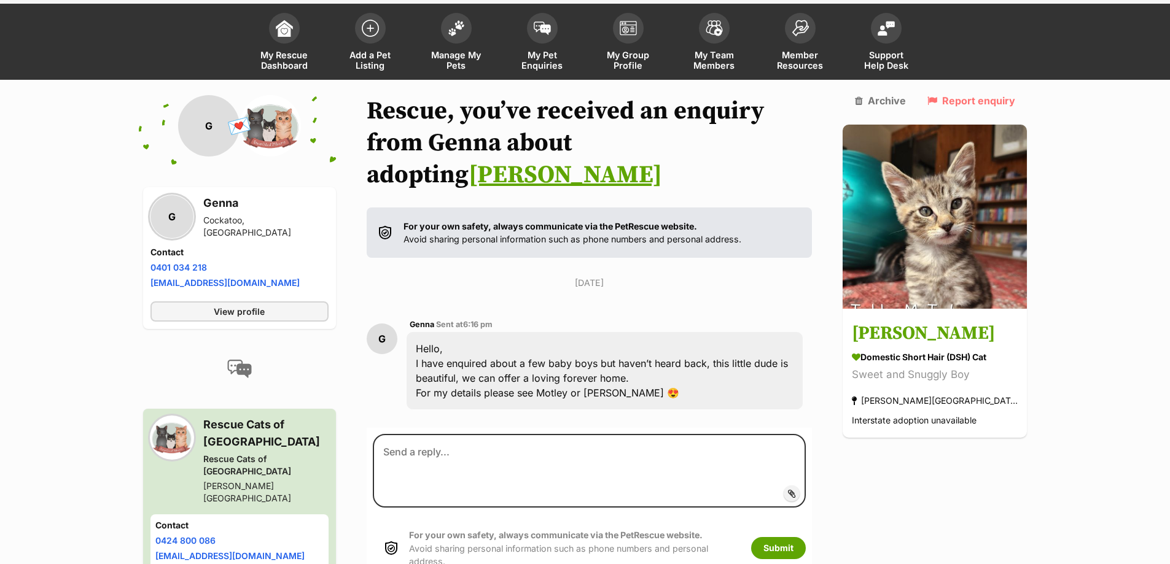
scroll to position [109, 0]
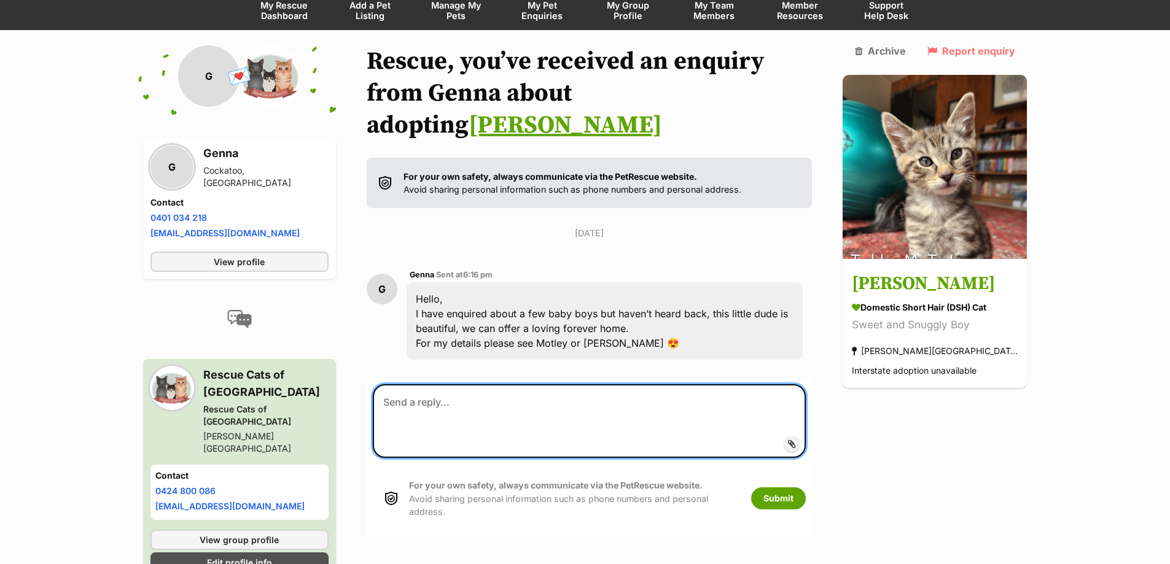
click at [566, 384] on textarea at bounding box center [590, 421] width 434 height 74
paste textarea "Hi Karolina, thank you so much for your enquiry and for telling us a bit about …"
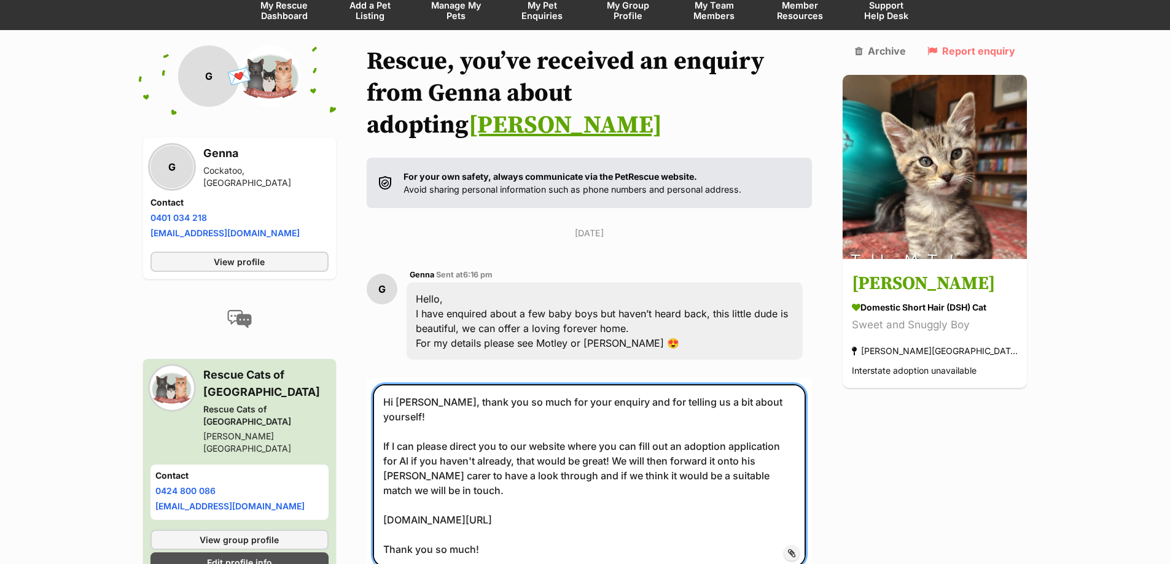
click at [442, 384] on textarea "Hi Karolina, thank you so much for your enquiry and for telling us a bit about …" at bounding box center [590, 475] width 434 height 183
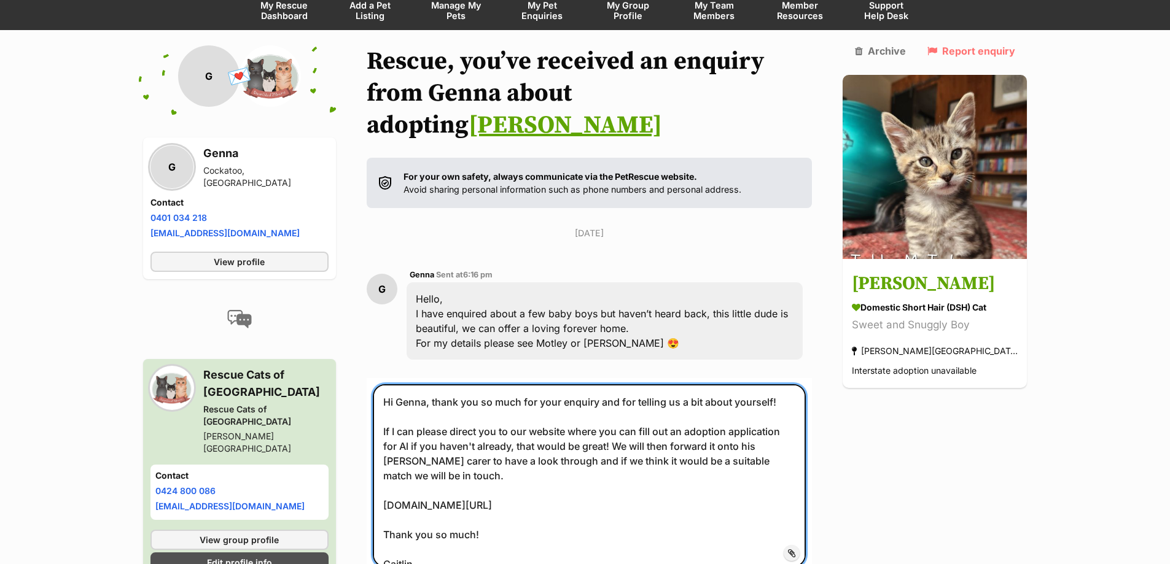
drag, startPoint x: 489, startPoint y: 529, endPoint x: 391, endPoint y: 364, distance: 192.2
click at [391, 384] on textarea "Hi Genna, thank you so much for your enquiry and for telling us a bit about you…" at bounding box center [590, 475] width 434 height 183
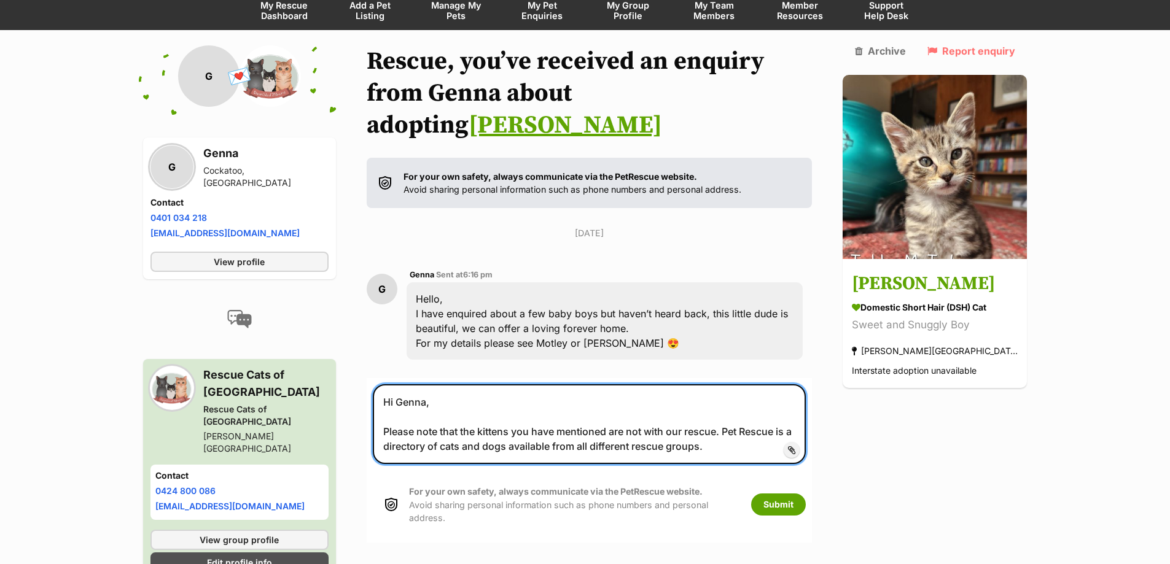
click at [755, 419] on textarea "Hi Genna, Please note that the kittens you have mentioned are not with our resc…" at bounding box center [590, 424] width 434 height 80
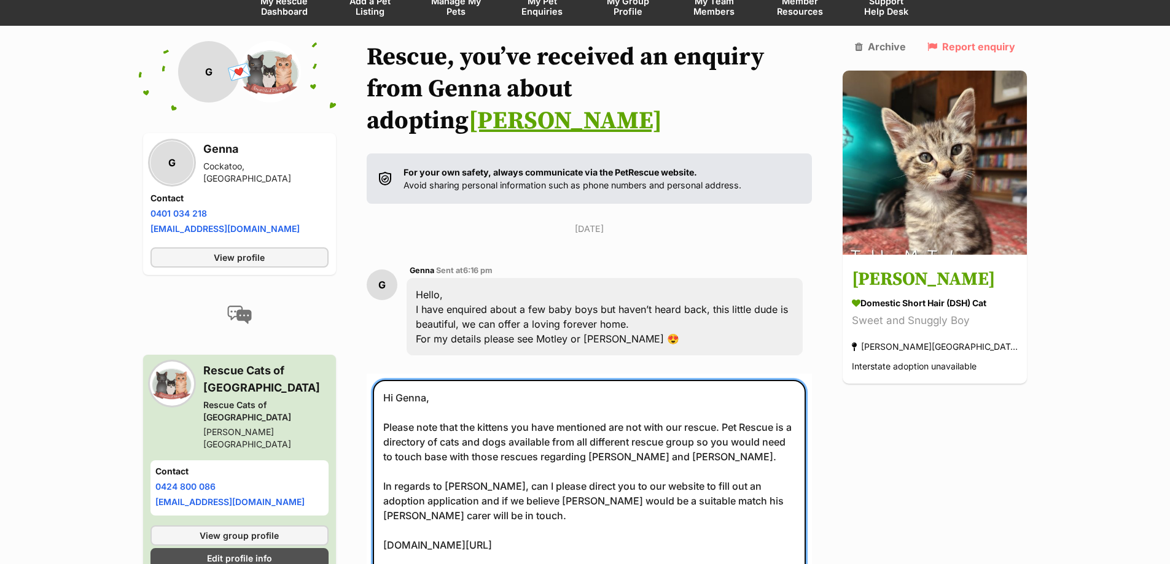
scroll to position [6, 0]
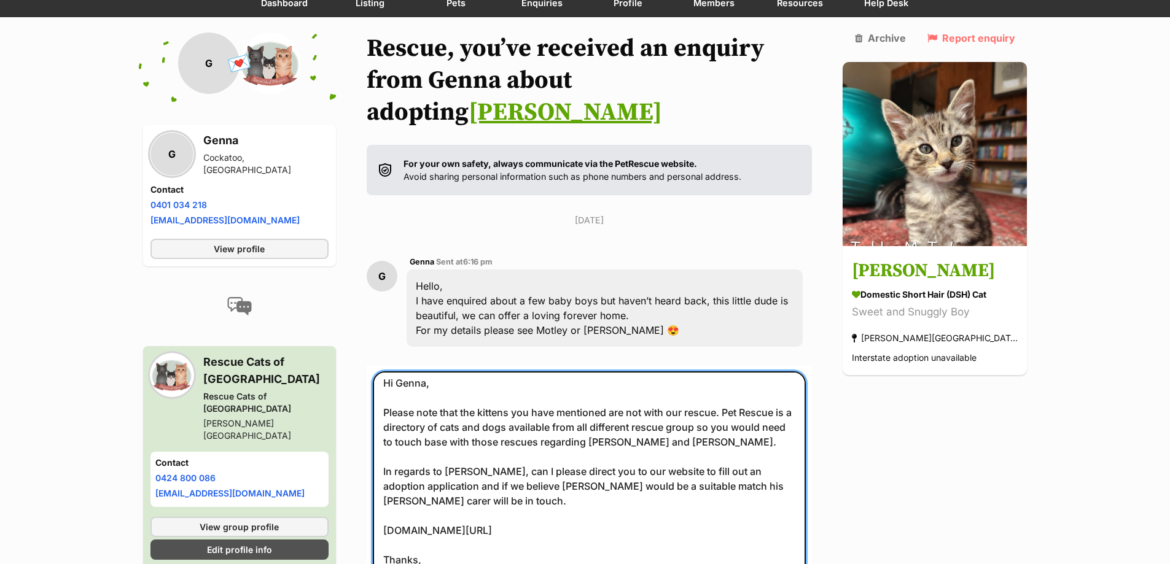
type textarea "Hi Genna, Please note that the kittens you have mentioned are not with our resc…"
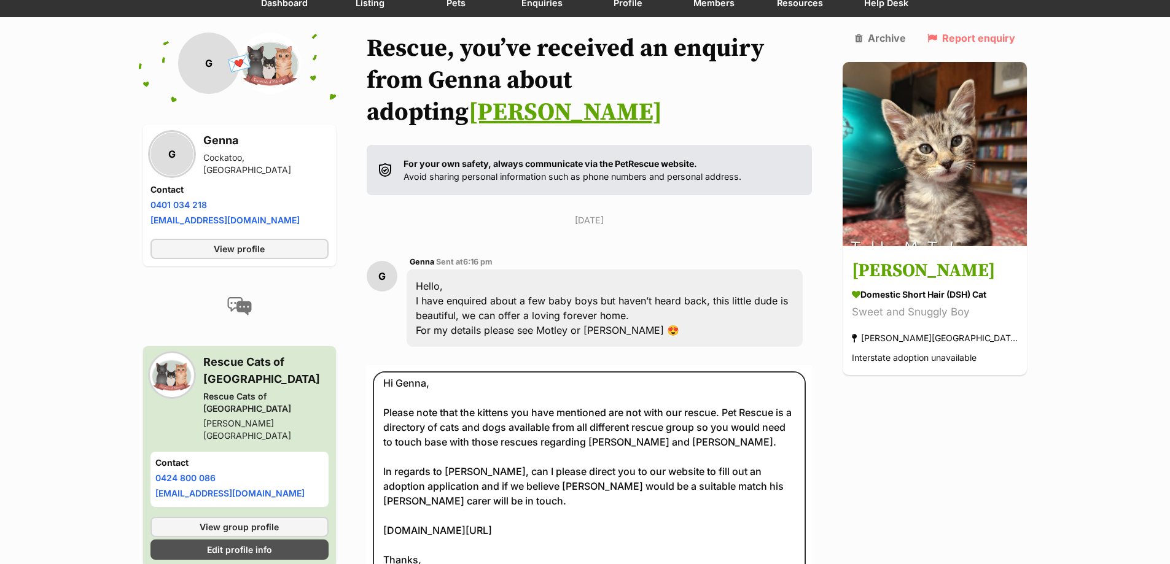
click at [1021, 475] on div "Back to all conversations 💌 Conversation participant details G G Genna Cockatoo…" at bounding box center [585, 355] width 903 height 644
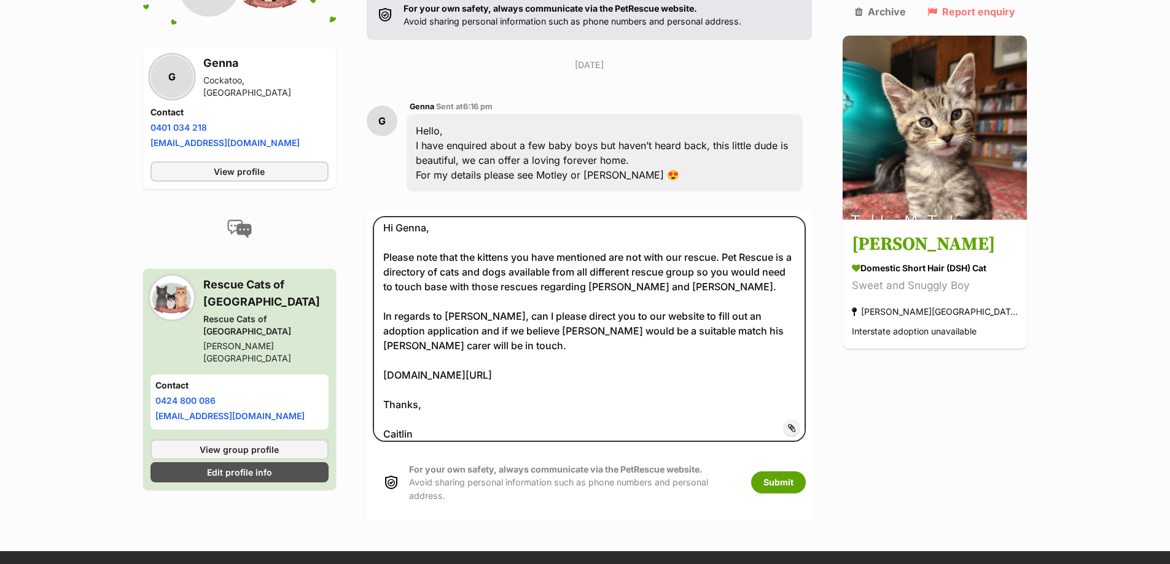
scroll to position [368, 0]
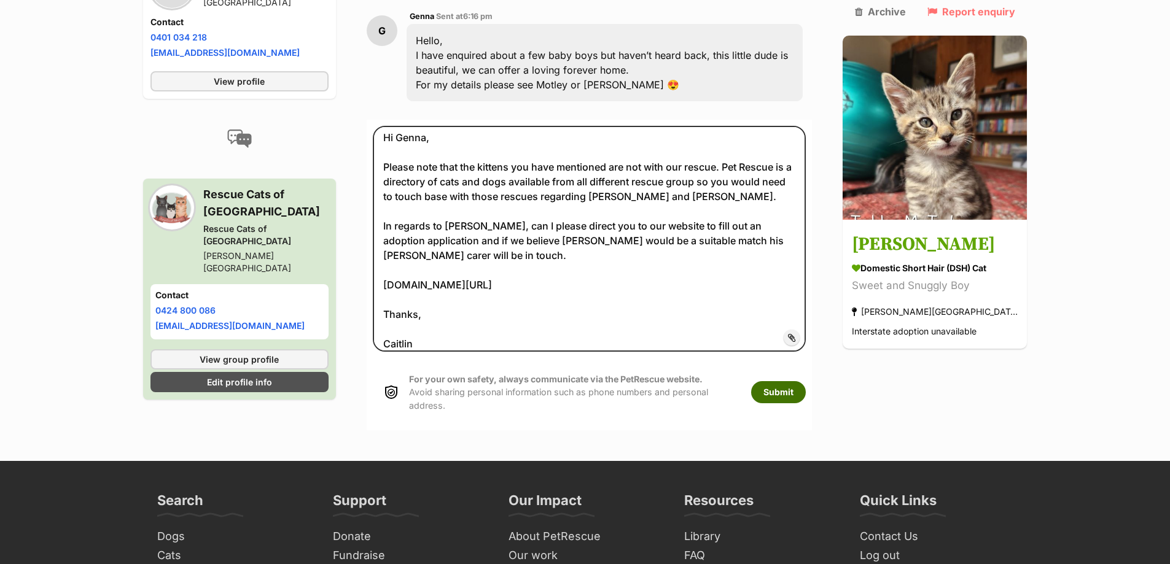
click at [806, 381] on button "Submit" at bounding box center [778, 392] width 55 height 22
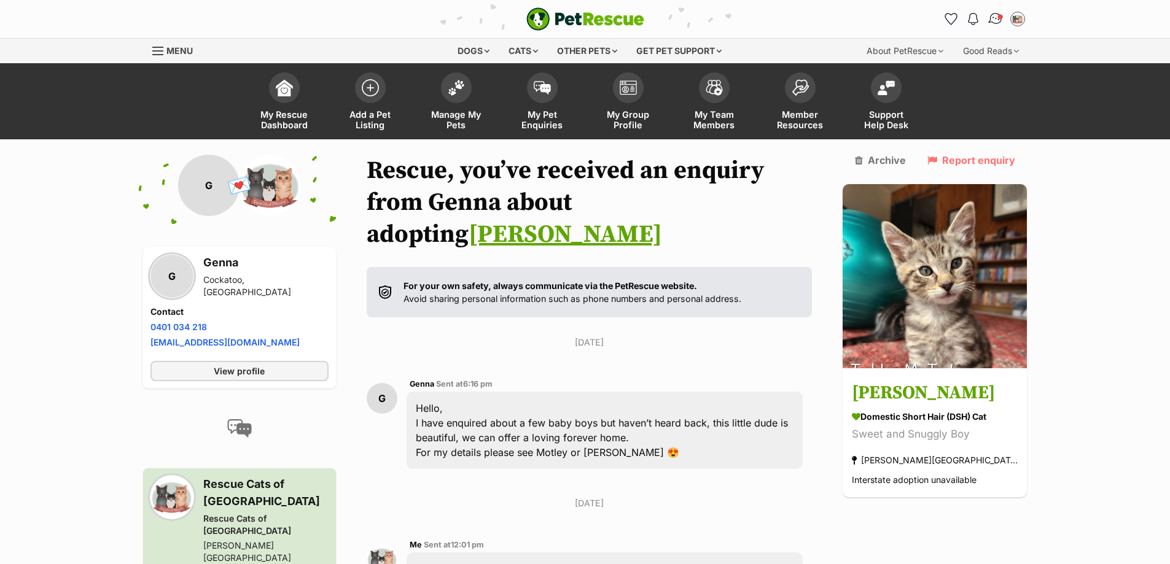
click at [994, 21] on img "Conversations" at bounding box center [995, 19] width 17 height 16
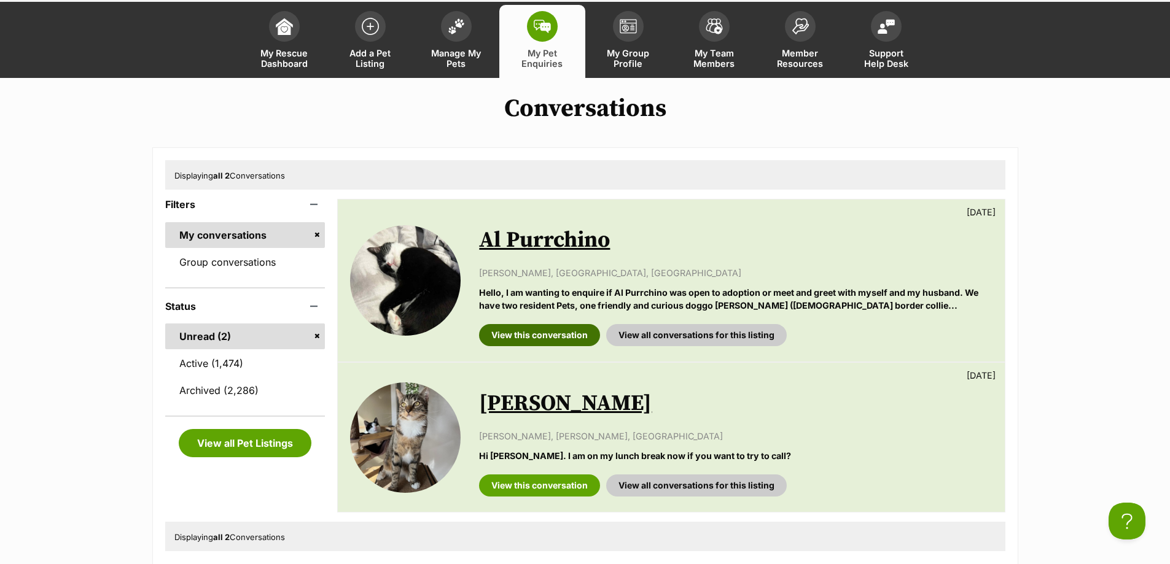
click at [550, 335] on link "View this conversation" at bounding box center [539, 335] width 121 height 22
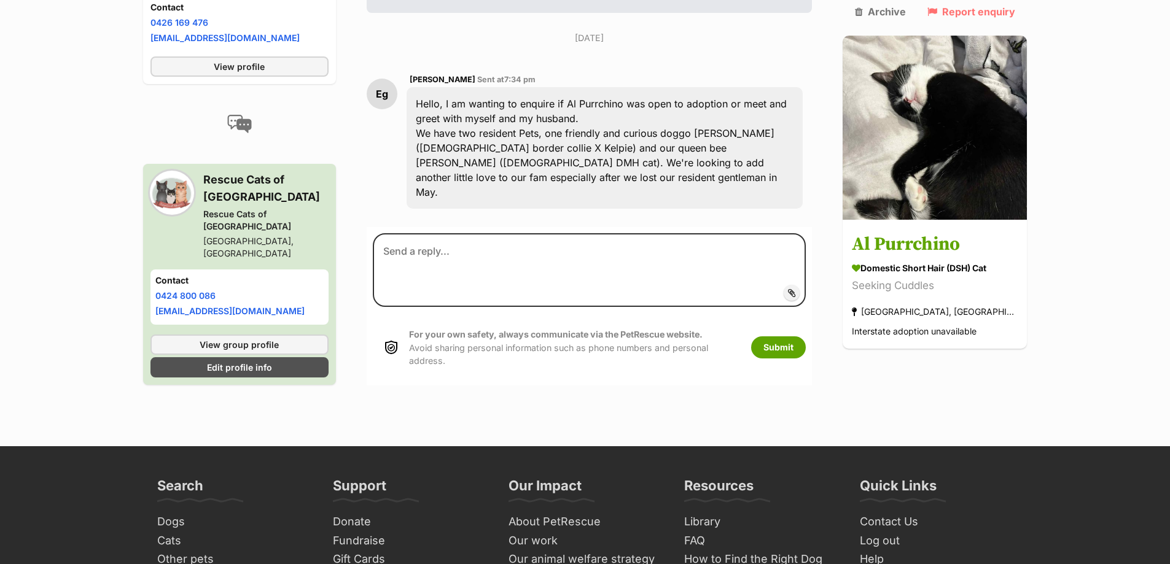
scroll to position [307, 0]
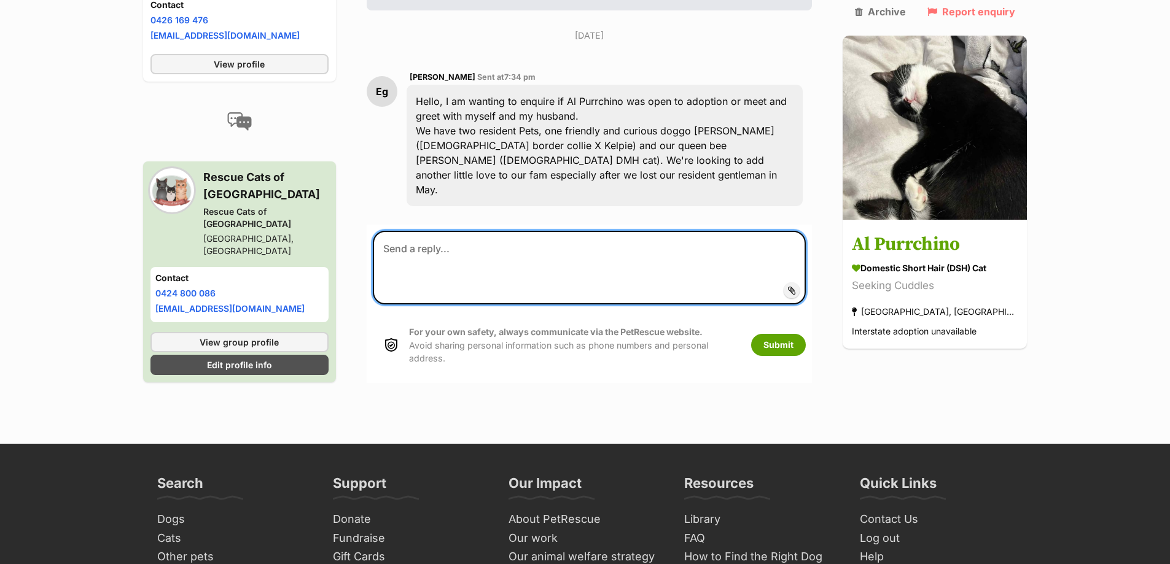
paste textarea "Hi Karolina, thank you so much for your enquiry and for telling us a bit about …"
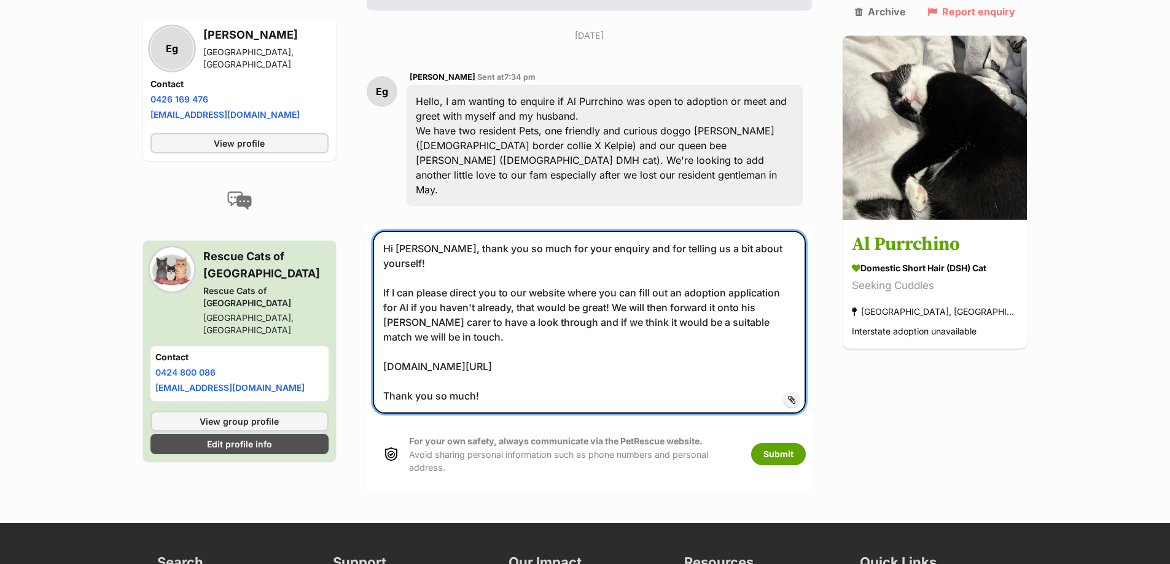
click at [442, 231] on textarea "Hi Karolina, thank you so much for your enquiry and for telling us a bit about …" at bounding box center [590, 322] width 434 height 183
type textarea "Hi Eden, thank you so much for your enquiry and for telling us a bit about your…"
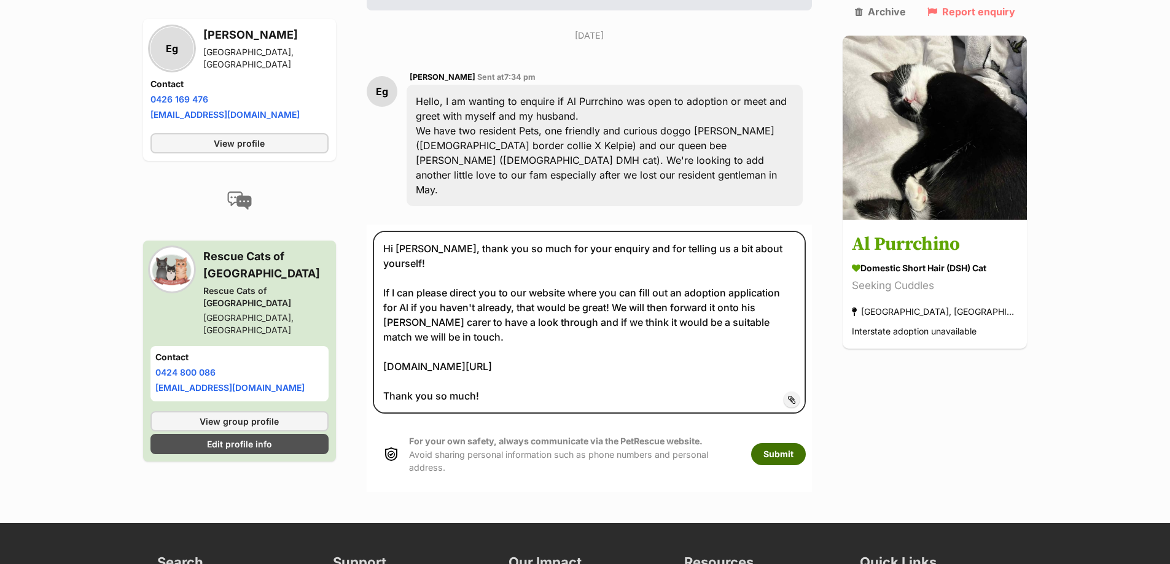
click at [804, 443] on button "Submit" at bounding box center [778, 454] width 55 height 22
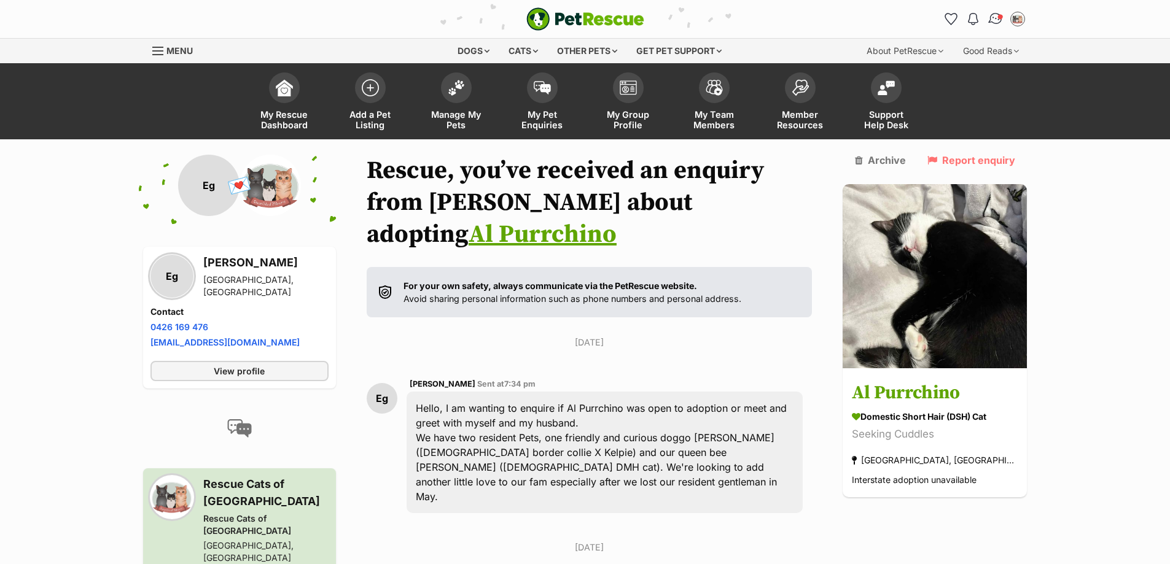
click at [994, 17] on img "Conversations" at bounding box center [995, 19] width 17 height 16
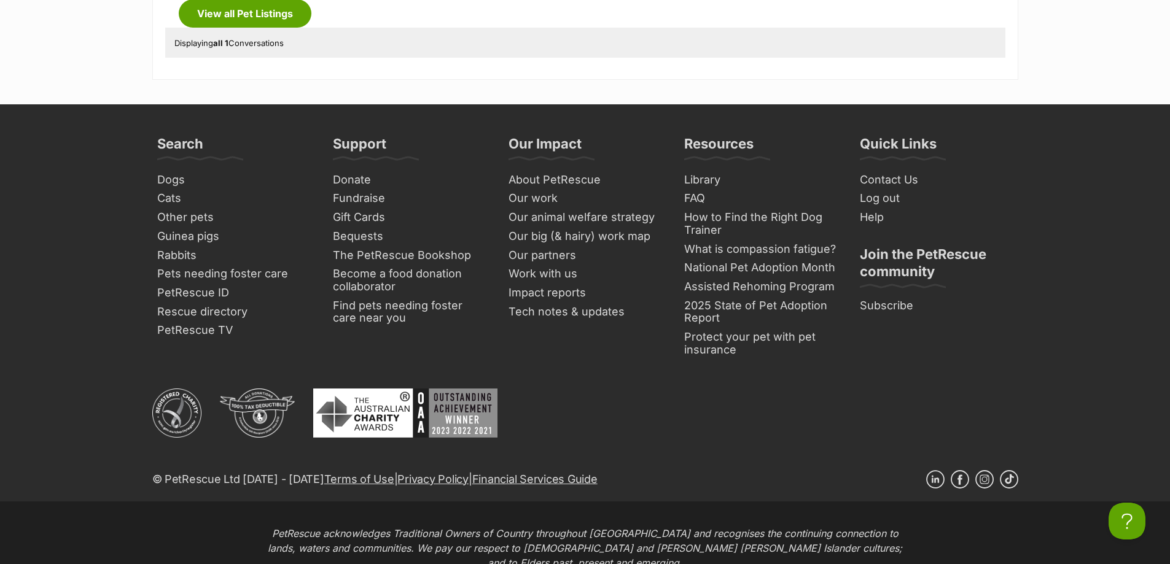
scroll to position [246, 0]
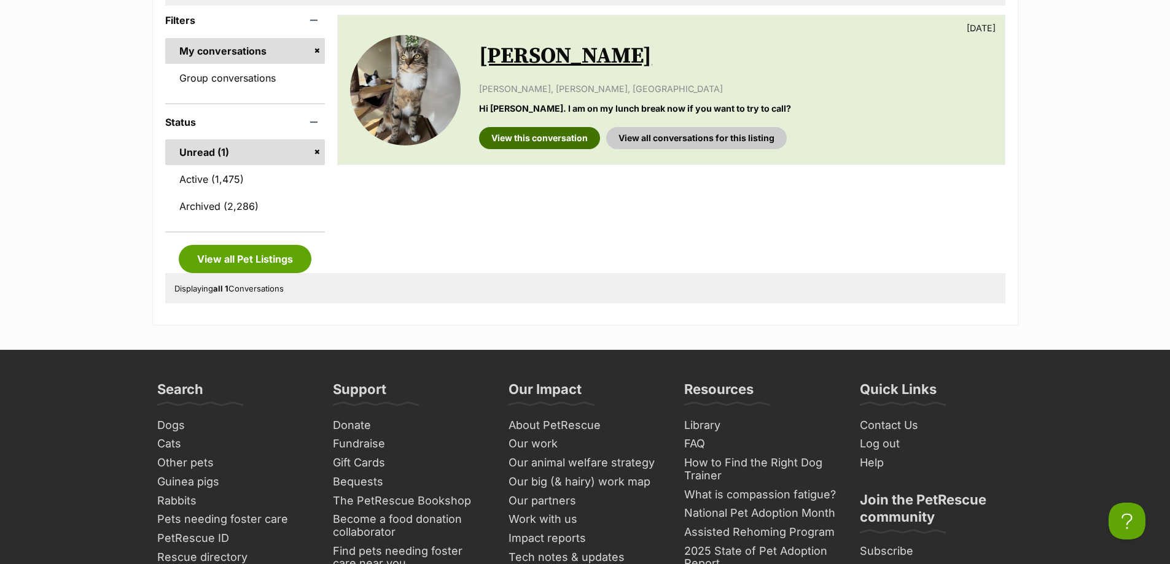
click at [543, 142] on link "View this conversation" at bounding box center [539, 138] width 121 height 22
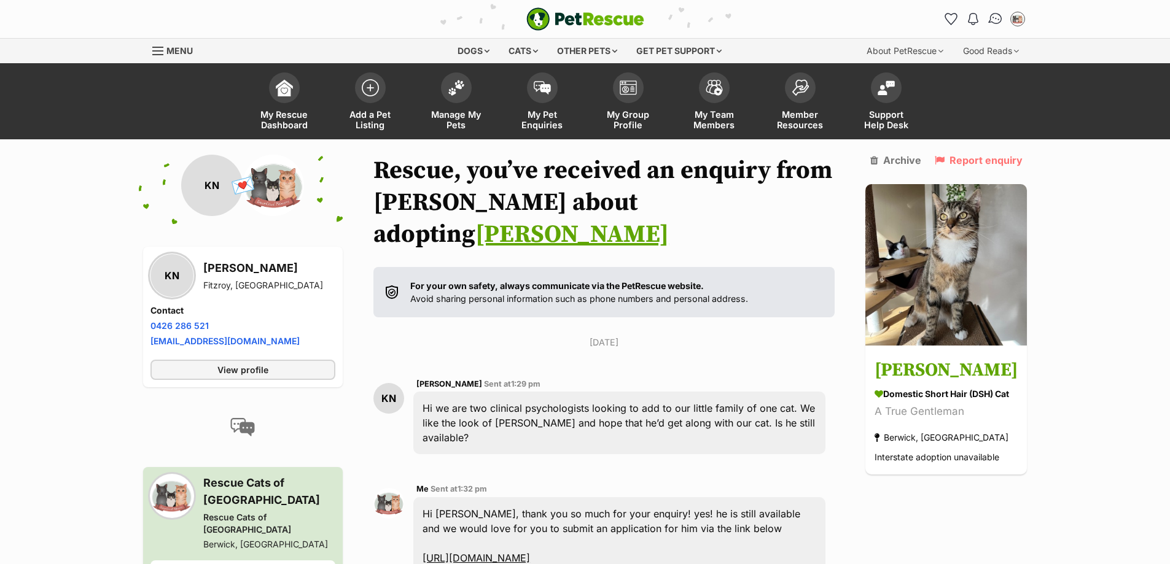
click at [989, 12] on link "Conversations" at bounding box center [994, 18] width 25 height 25
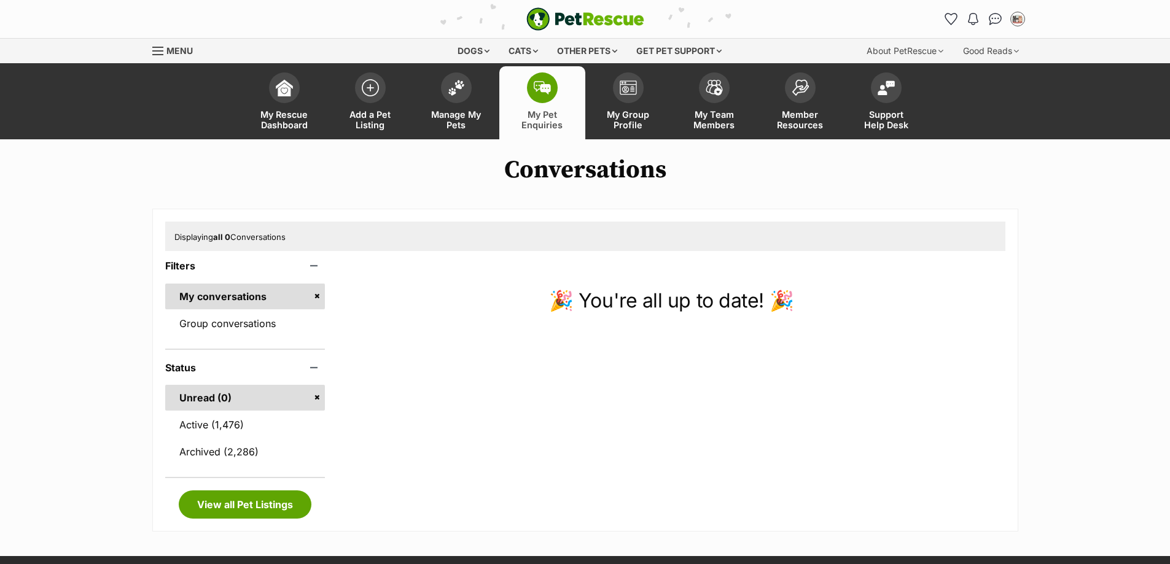
click at [639, 123] on span "My Group Profile" at bounding box center [628, 119] width 55 height 21
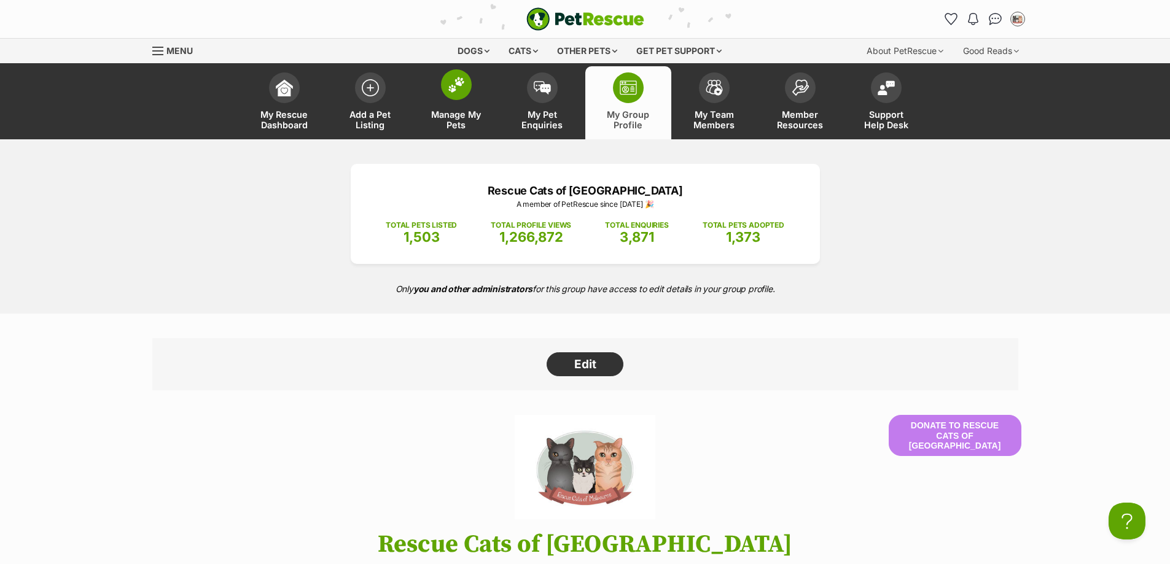
click at [451, 110] on span "Manage My Pets" at bounding box center [456, 119] width 55 height 21
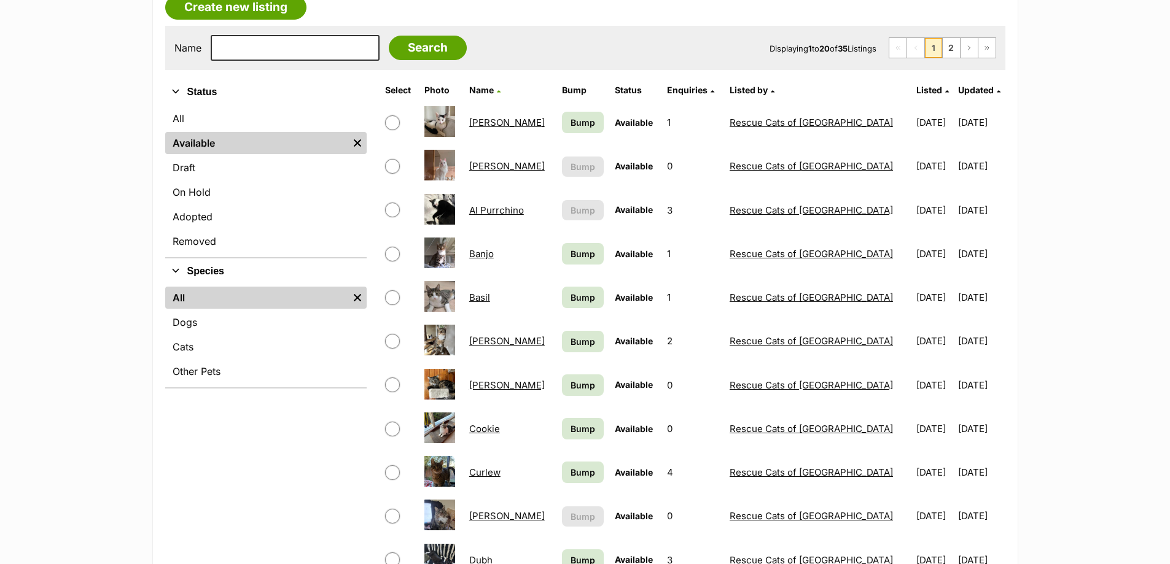
scroll to position [61, 0]
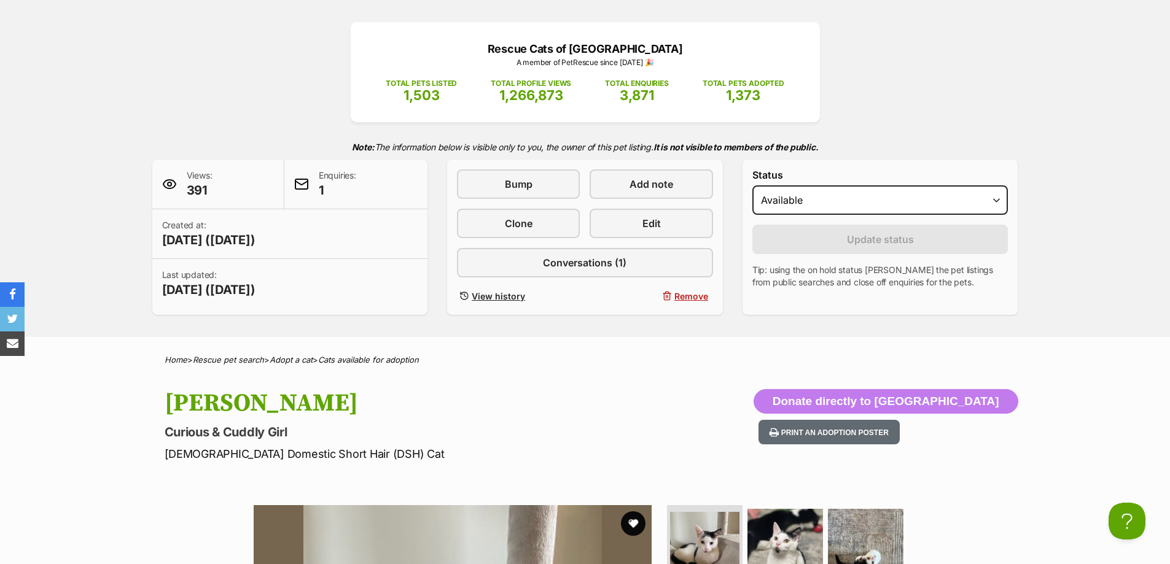
scroll to position [184, 0]
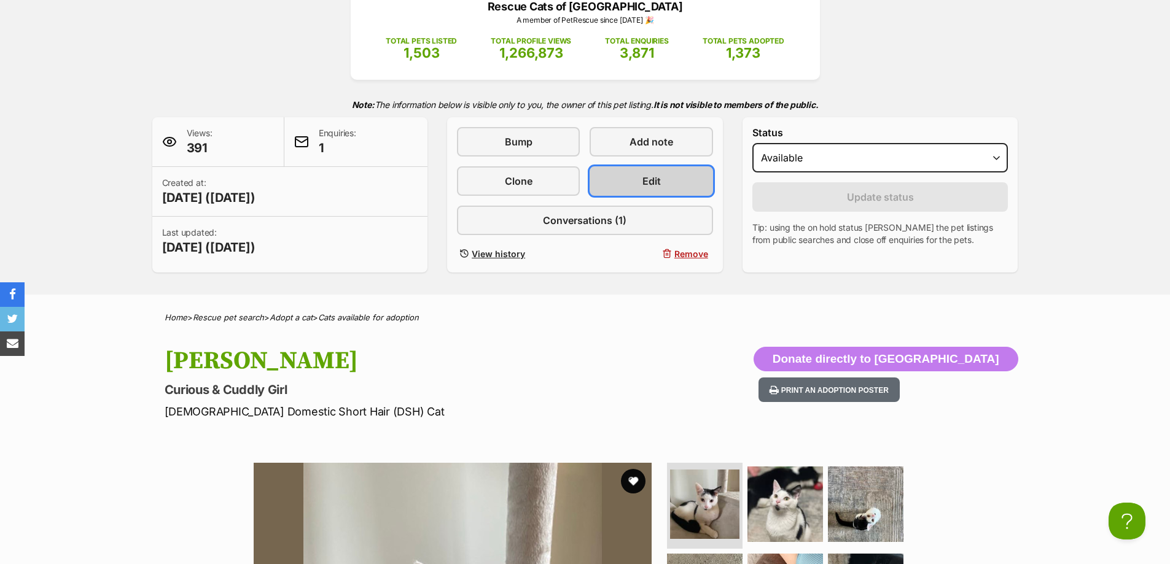
click at [680, 186] on link "Edit" at bounding box center [650, 180] width 123 height 29
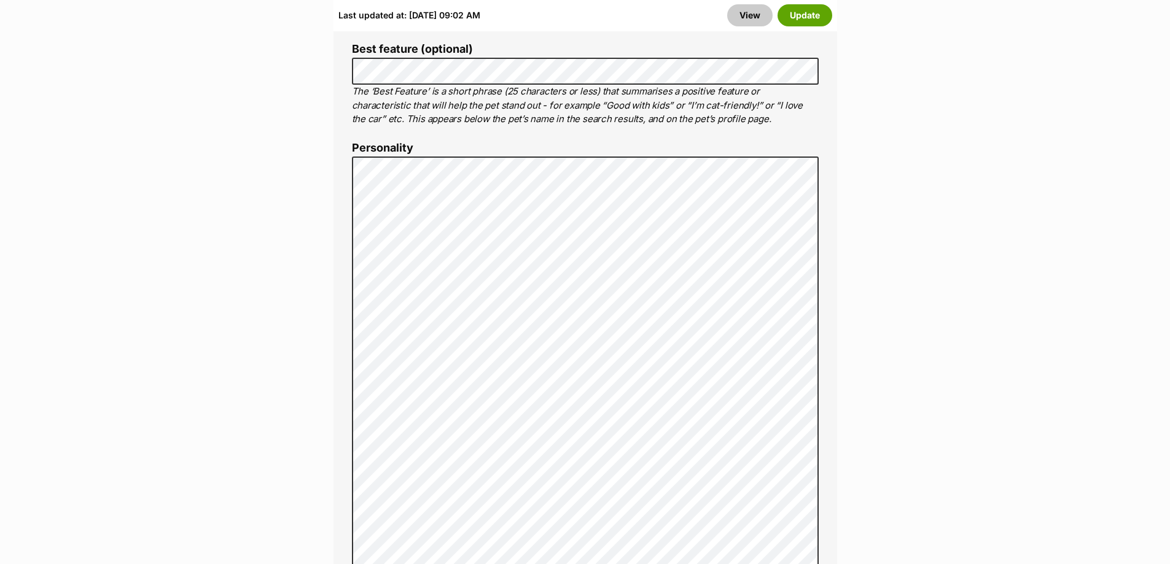
scroll to position [1044, 0]
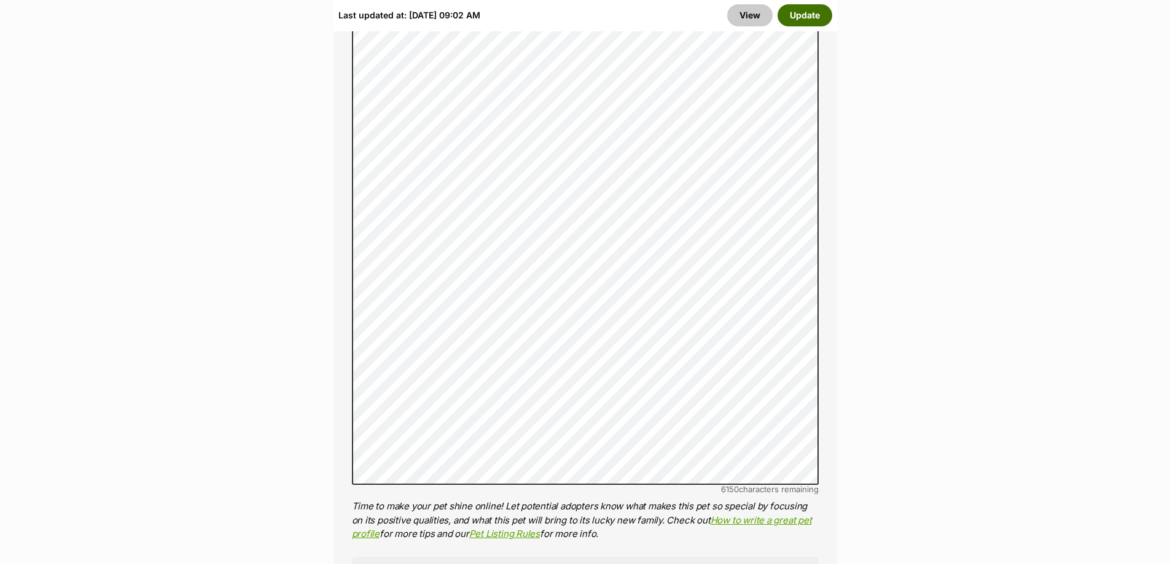
click at [816, 14] on button "Update" at bounding box center [804, 15] width 55 height 22
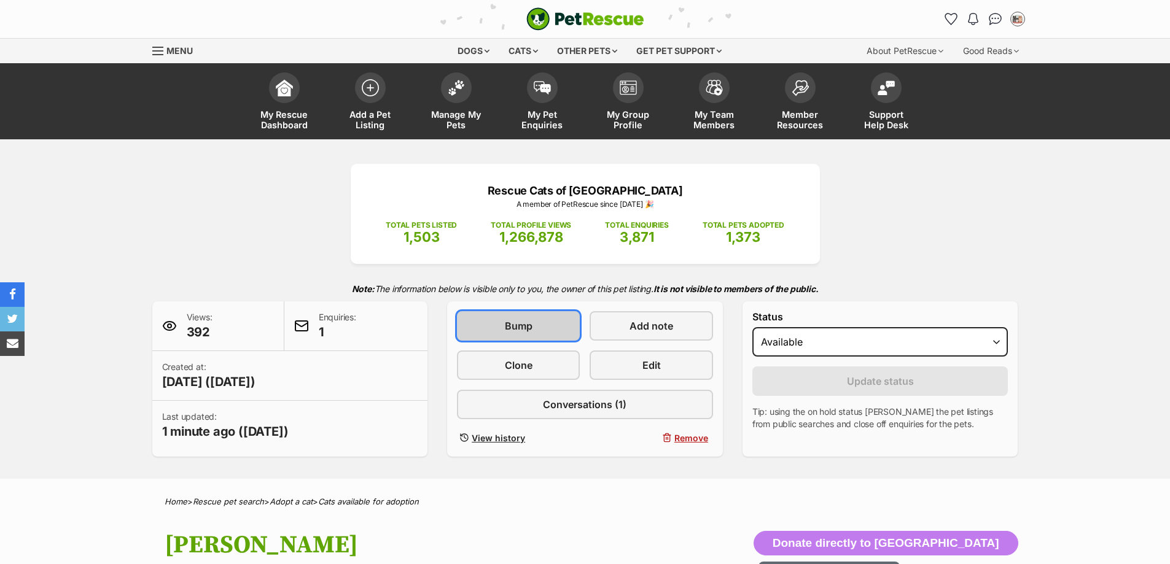
click at [537, 335] on link "Bump" at bounding box center [518, 325] width 123 height 29
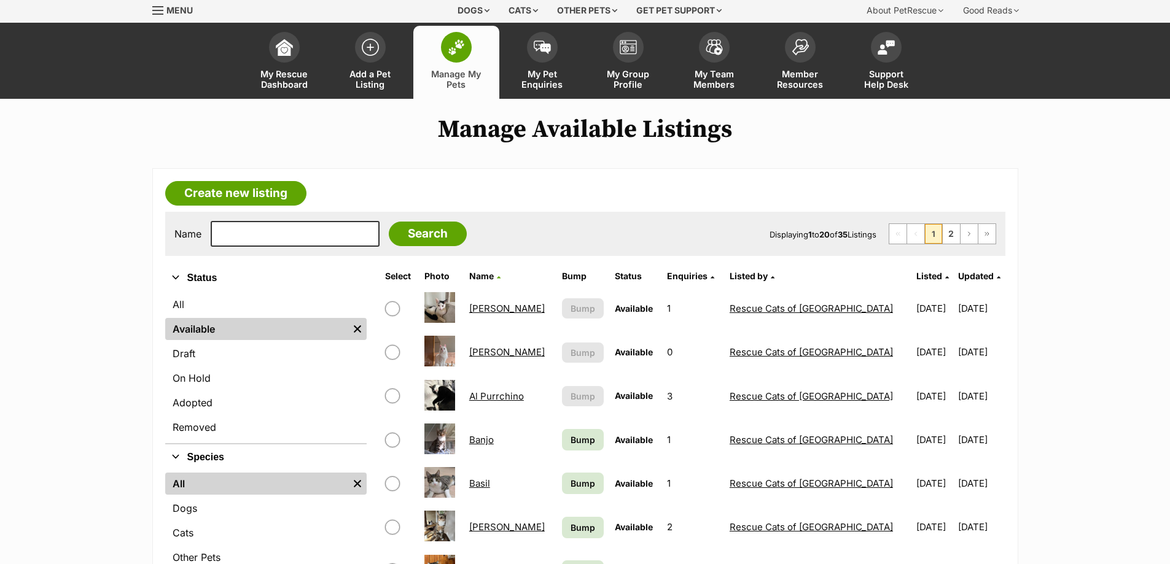
scroll to position [61, 0]
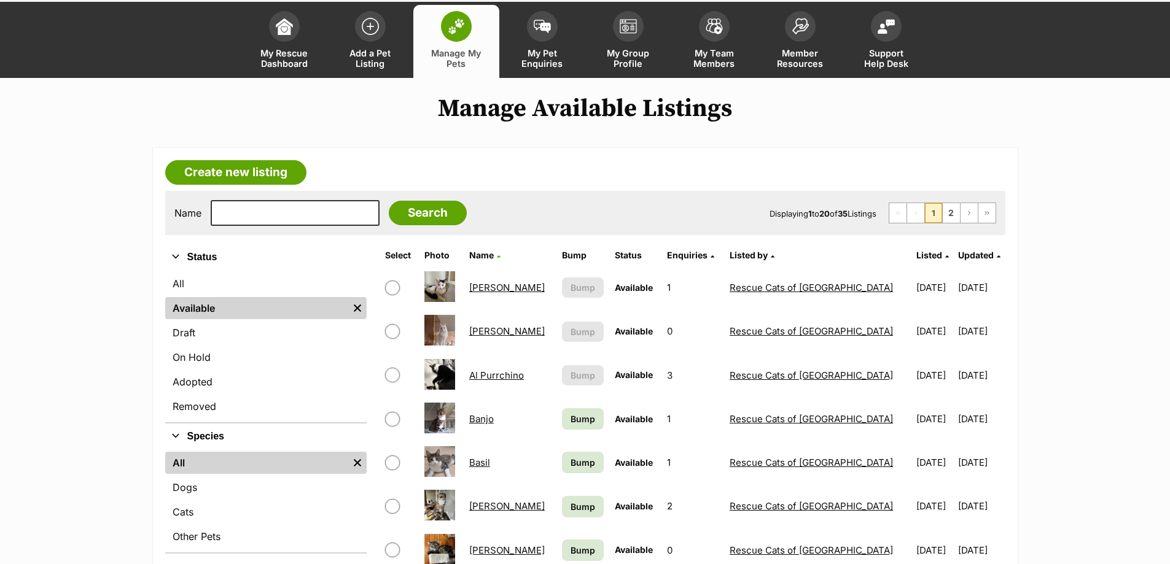
drag, startPoint x: 484, startPoint y: 424, endPoint x: 491, endPoint y: 431, distance: 10.0
click at [491, 431] on td "Banjo" at bounding box center [509, 419] width 91 height 42
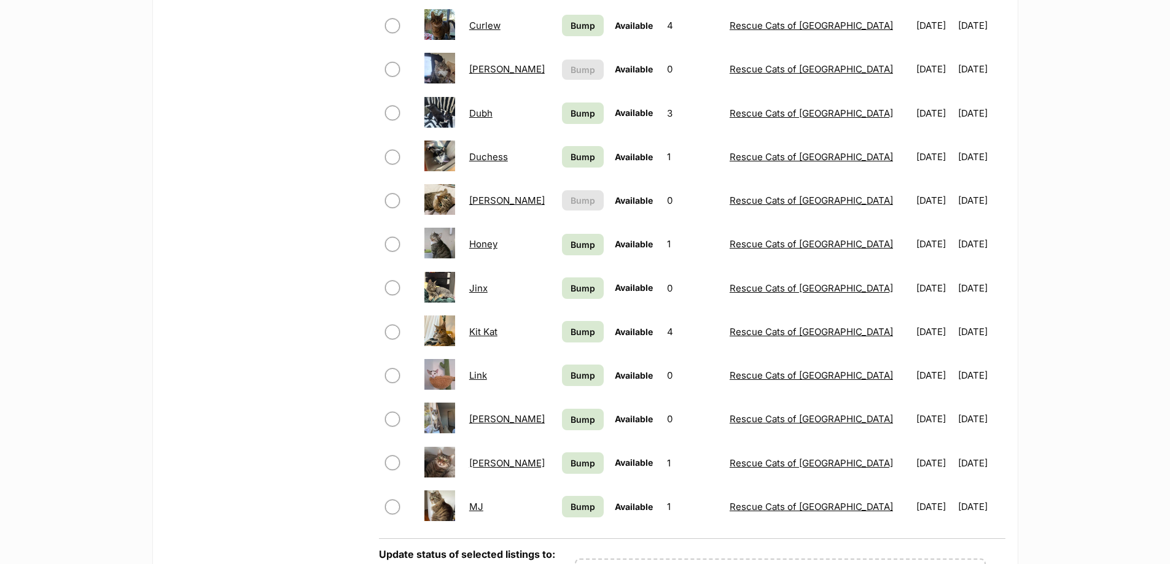
scroll to position [675, 0]
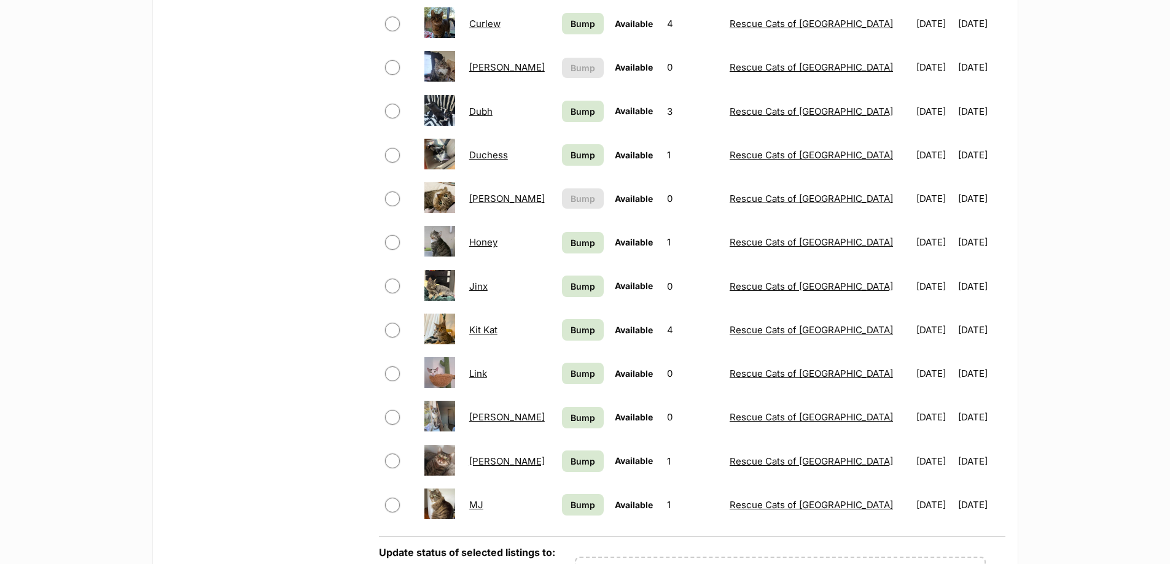
drag, startPoint x: 505, startPoint y: 461, endPoint x: 499, endPoint y: 464, distance: 6.6
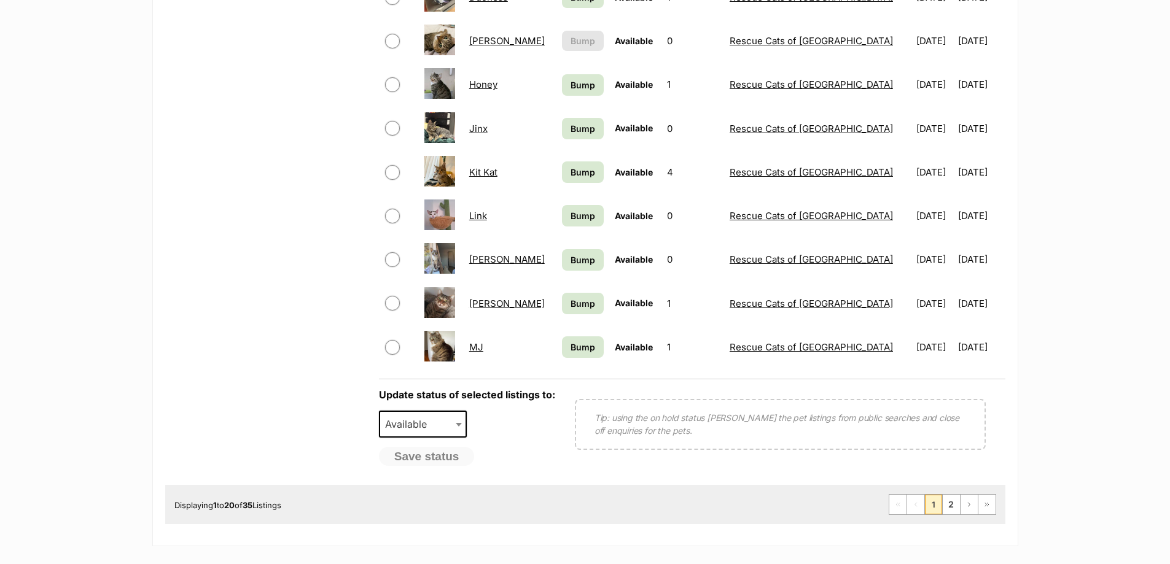
scroll to position [1167, 0]
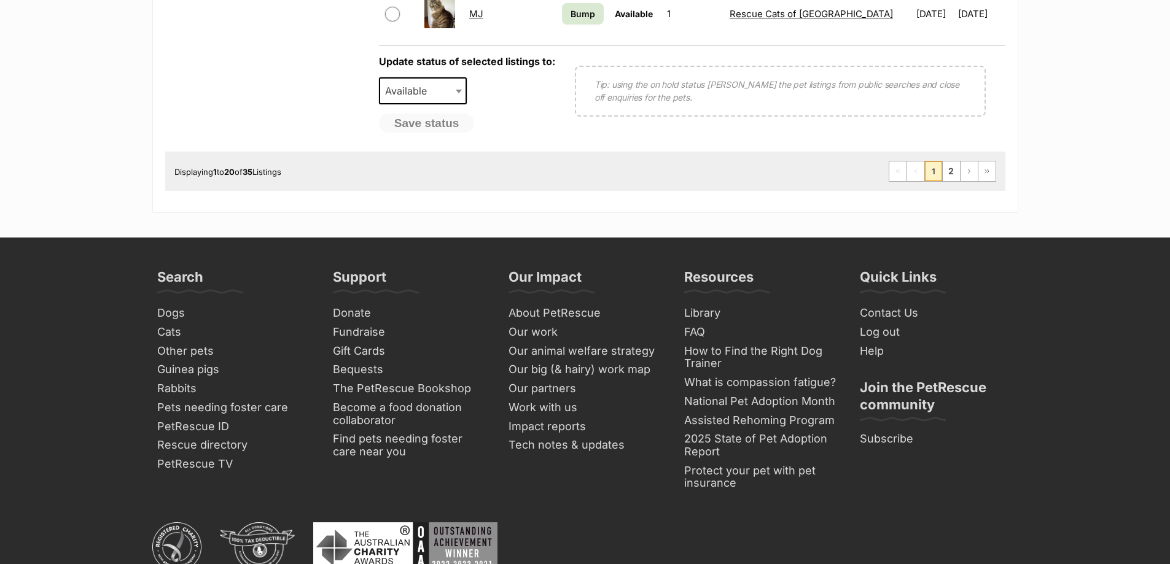
click at [949, 185] on div "Displaying 1 to 20 of 35 Listings First Page Previous Page 1 2 Next Page Last P…" at bounding box center [585, 171] width 840 height 39
click at [949, 171] on link "2" at bounding box center [951, 171] width 17 height 20
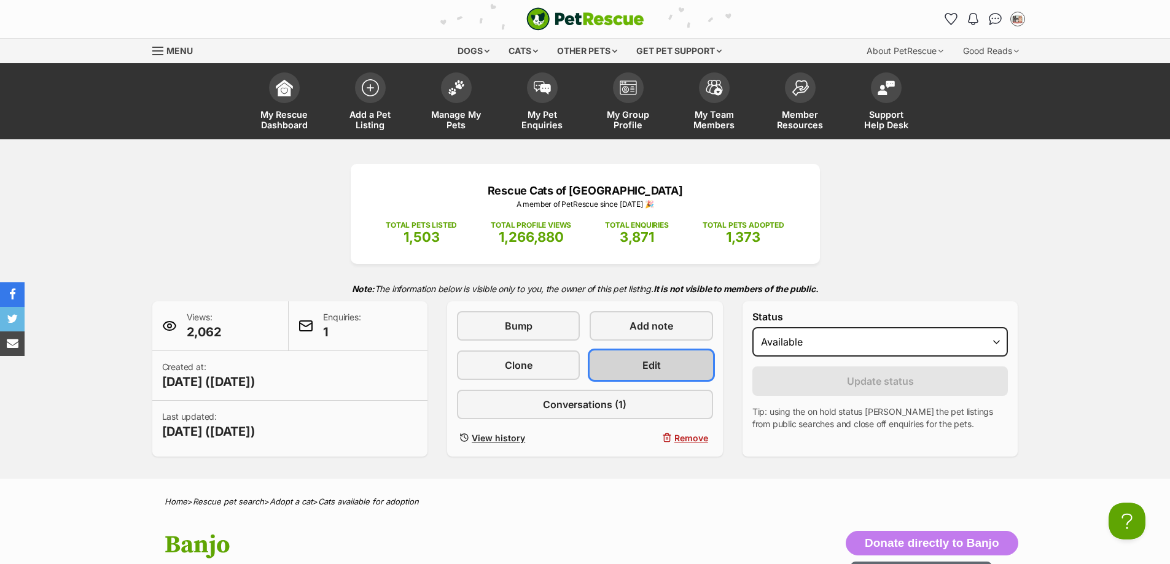
click at [637, 357] on link "Edit" at bounding box center [650, 365] width 123 height 29
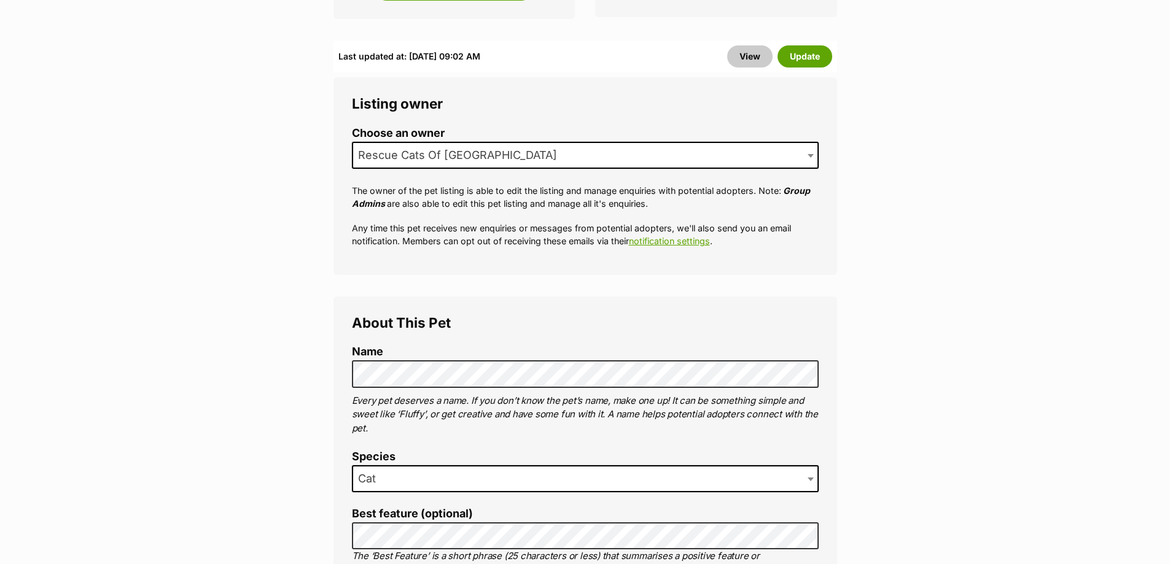
scroll to position [675, 0]
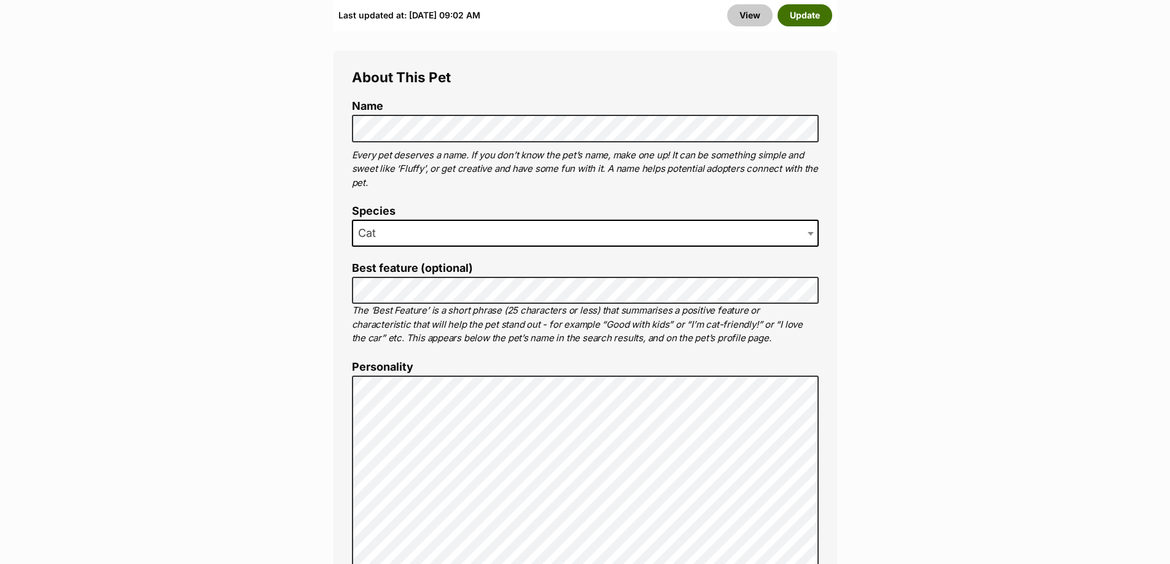
click at [819, 17] on button "Update" at bounding box center [804, 15] width 55 height 22
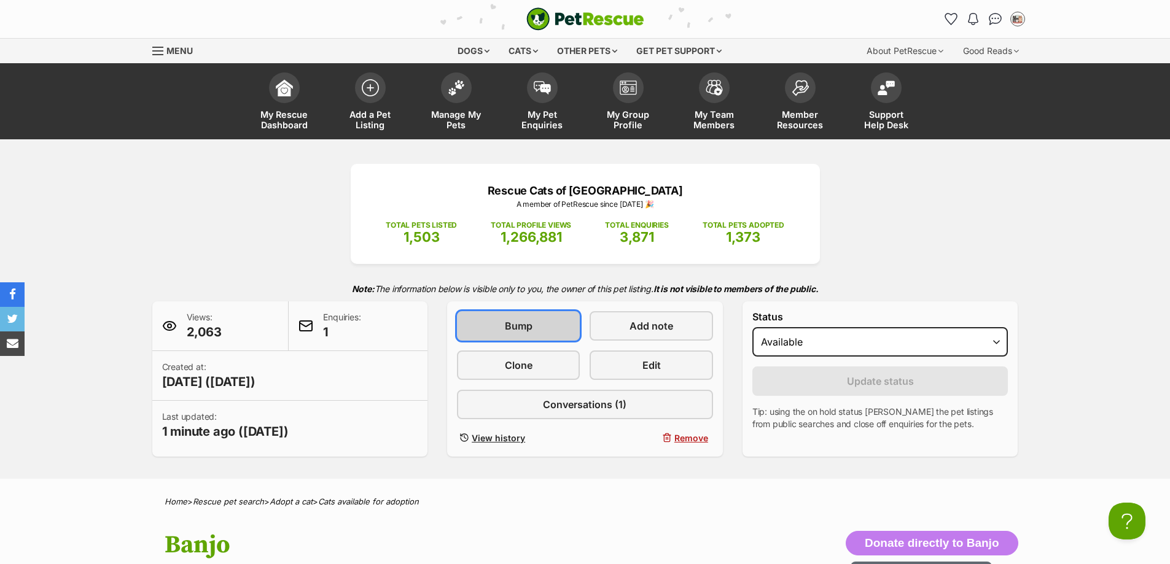
click at [531, 339] on link "Bump" at bounding box center [518, 325] width 123 height 29
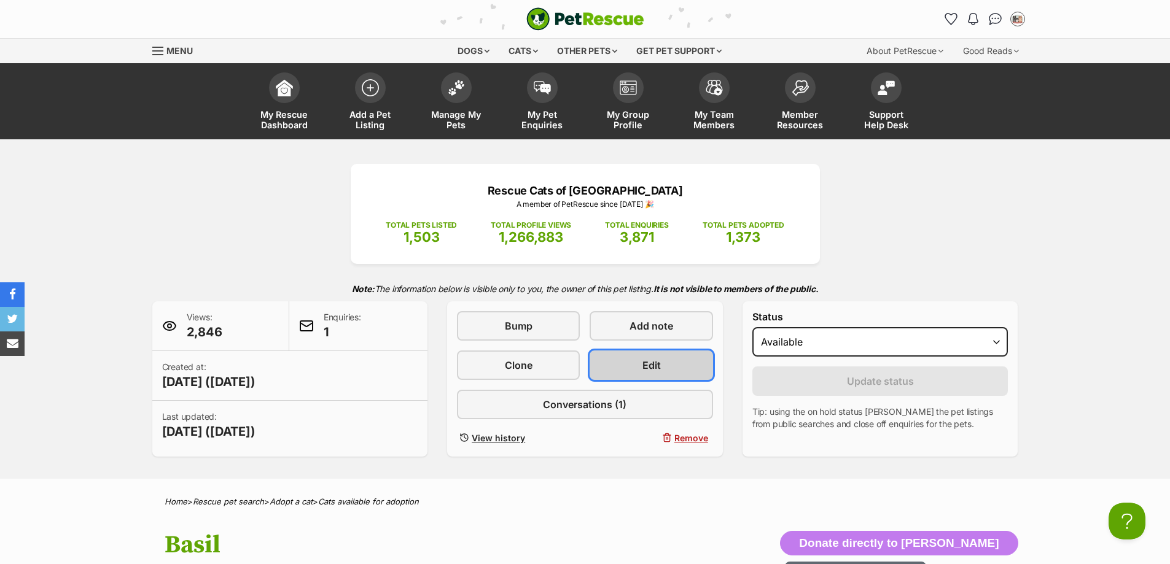
click at [623, 351] on link "Edit" at bounding box center [650, 365] width 123 height 29
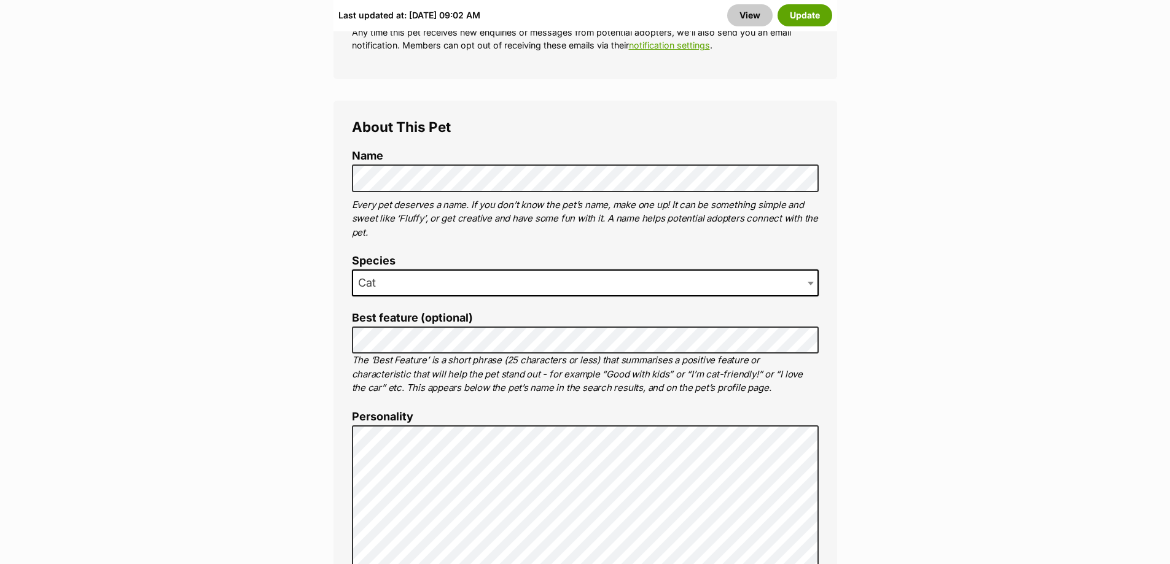
scroll to position [798, 0]
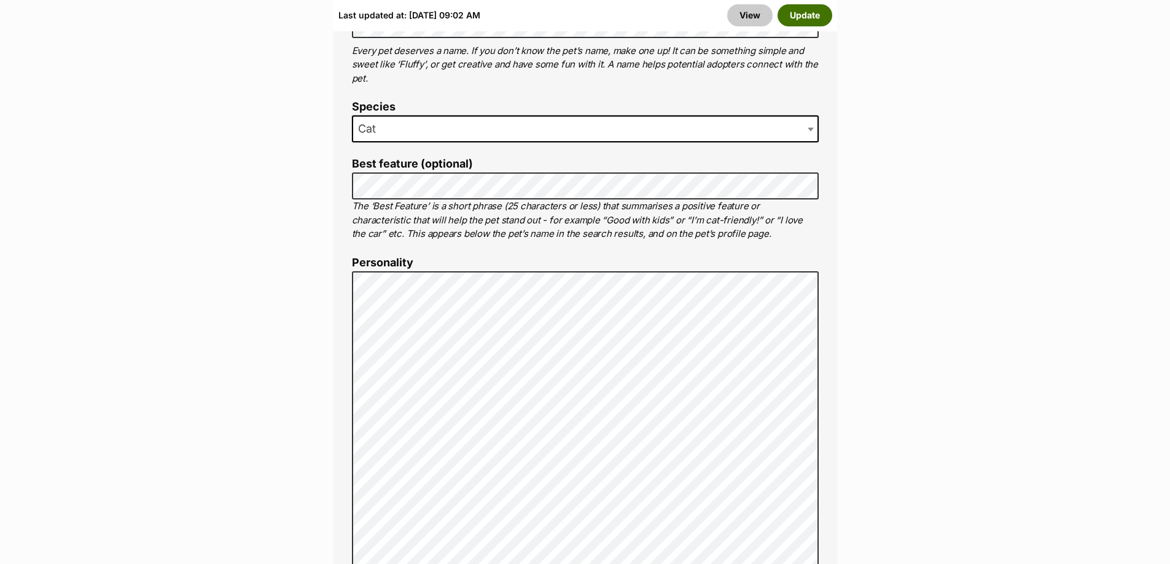
click at [827, 9] on button "Update" at bounding box center [804, 15] width 55 height 22
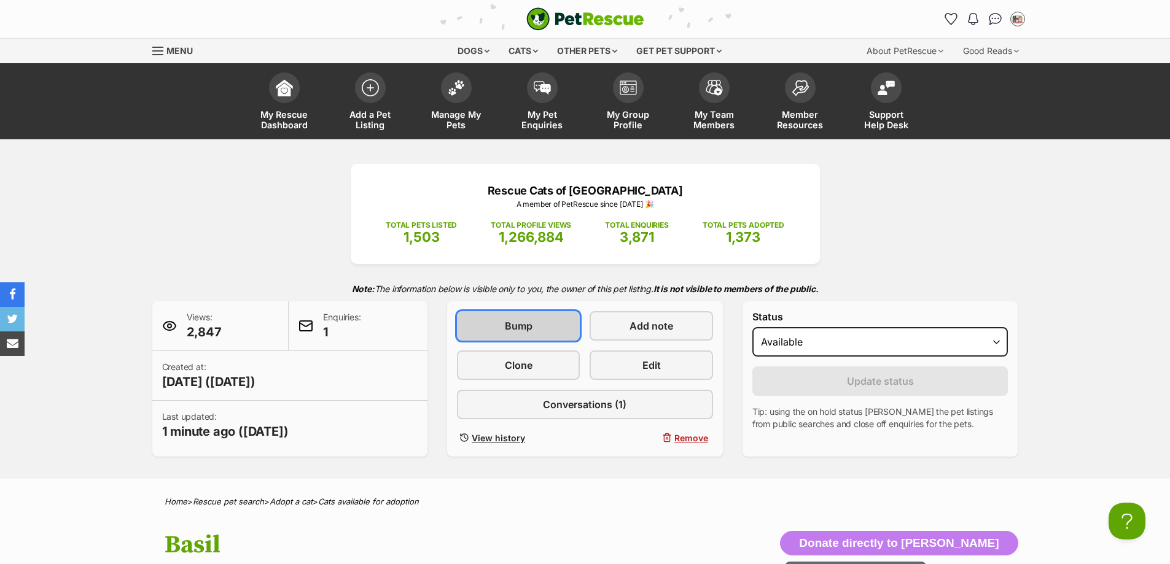
drag, startPoint x: 531, startPoint y: 324, endPoint x: 540, endPoint y: 327, distance: 9.5
click at [531, 324] on span "Bump" at bounding box center [519, 326] width 28 height 15
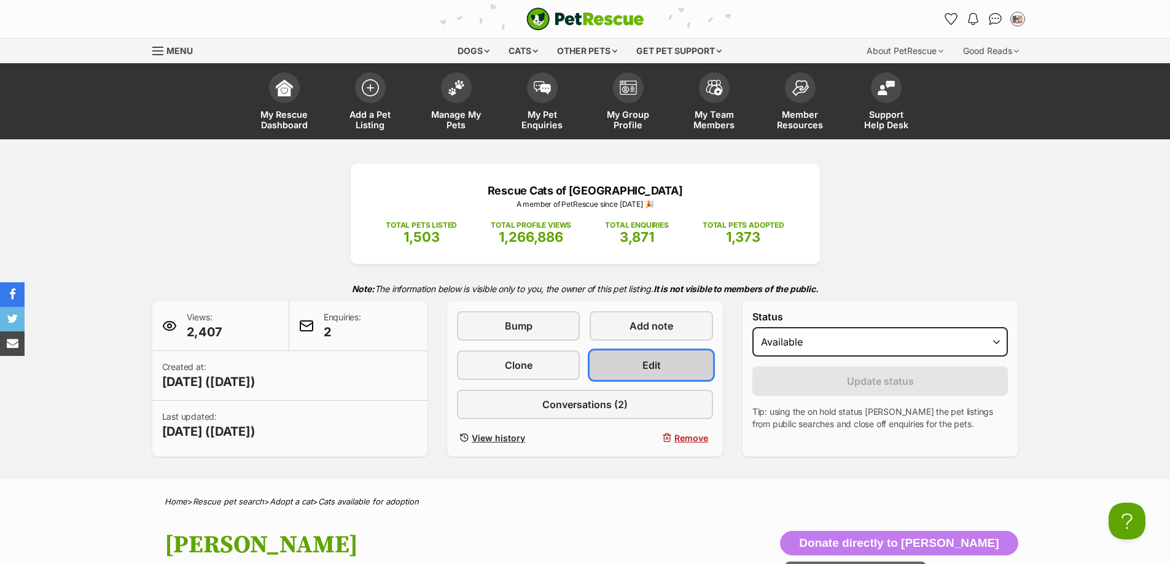
click at [628, 361] on link "Edit" at bounding box center [650, 365] width 123 height 29
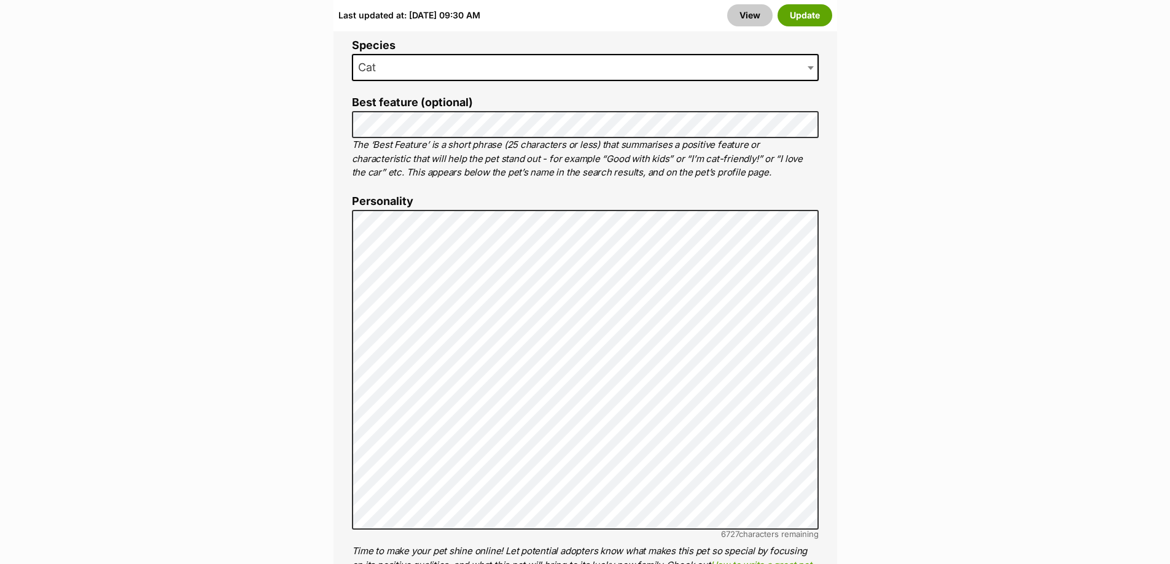
scroll to position [430, 0]
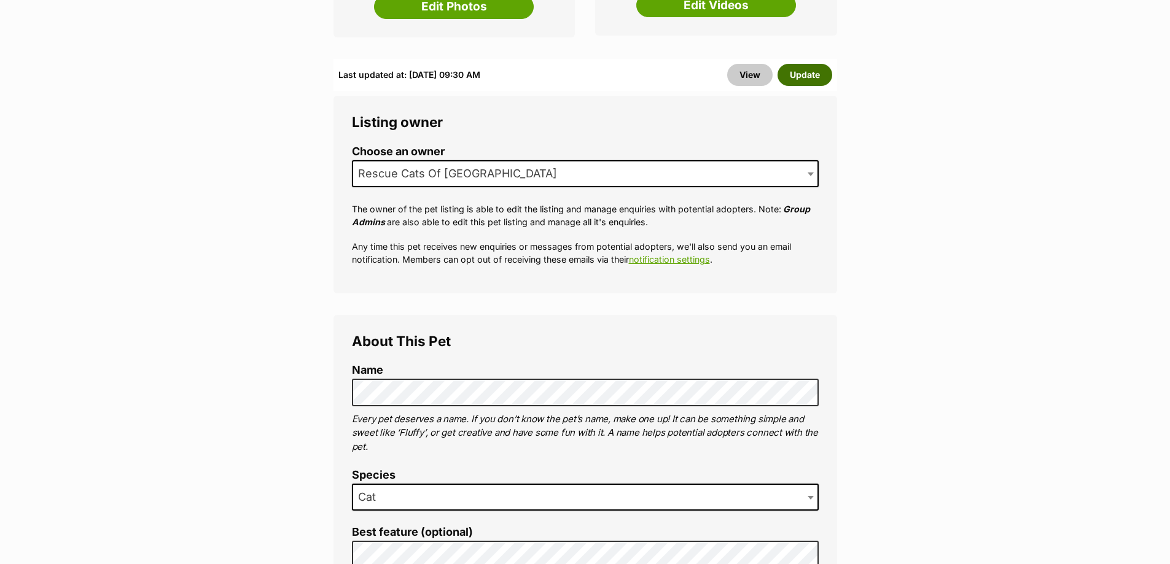
click at [812, 64] on button "Update" at bounding box center [804, 75] width 55 height 22
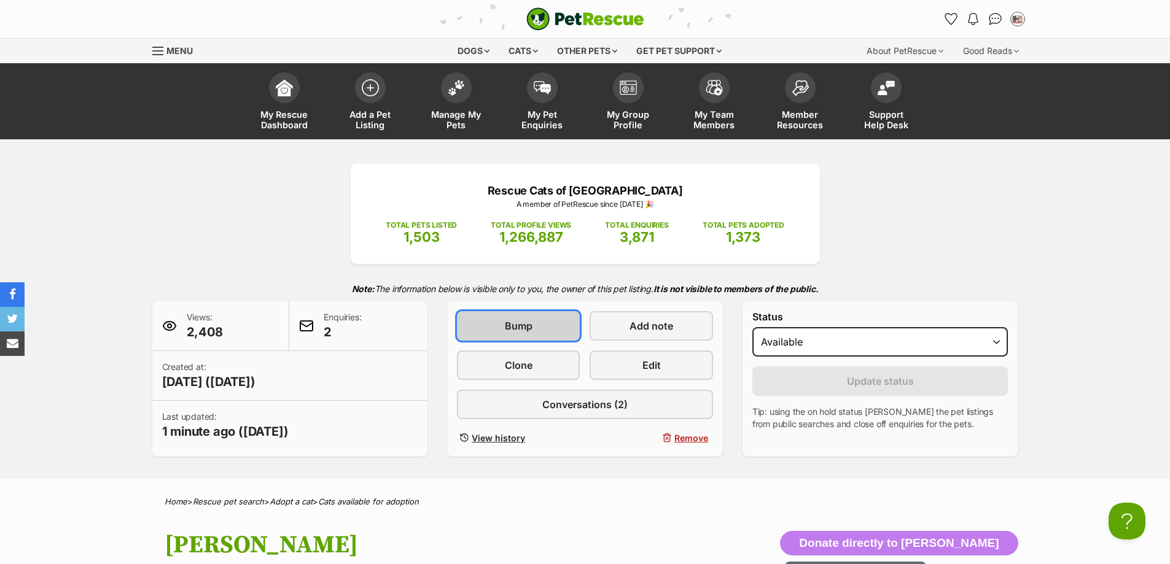
click at [539, 323] on link "Bump" at bounding box center [518, 325] width 123 height 29
click at [527, 340] on link "Bump" at bounding box center [518, 325] width 123 height 29
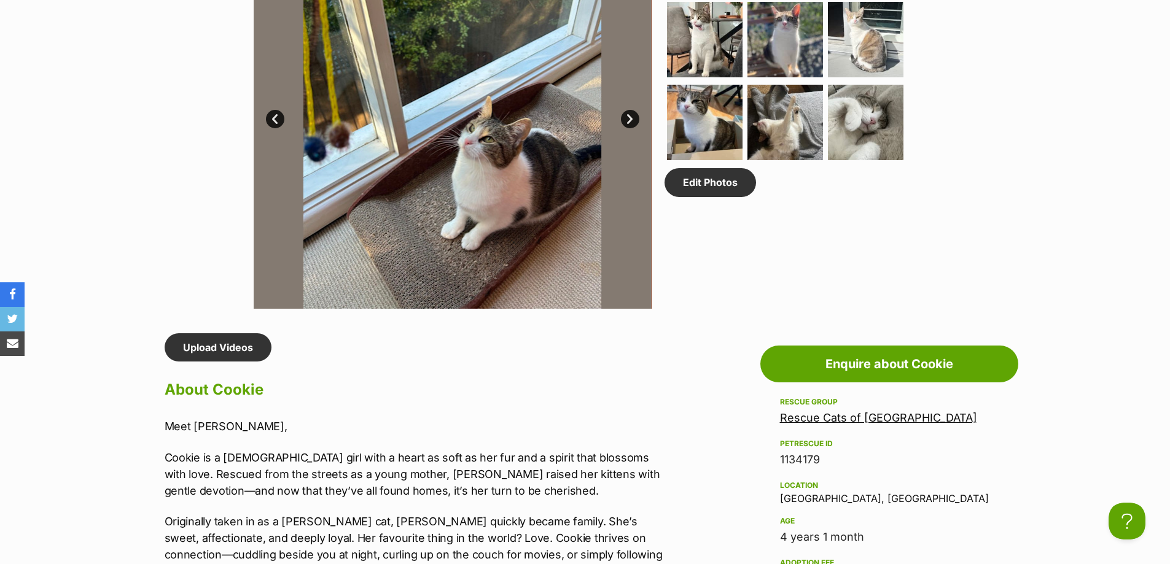
scroll to position [553, 0]
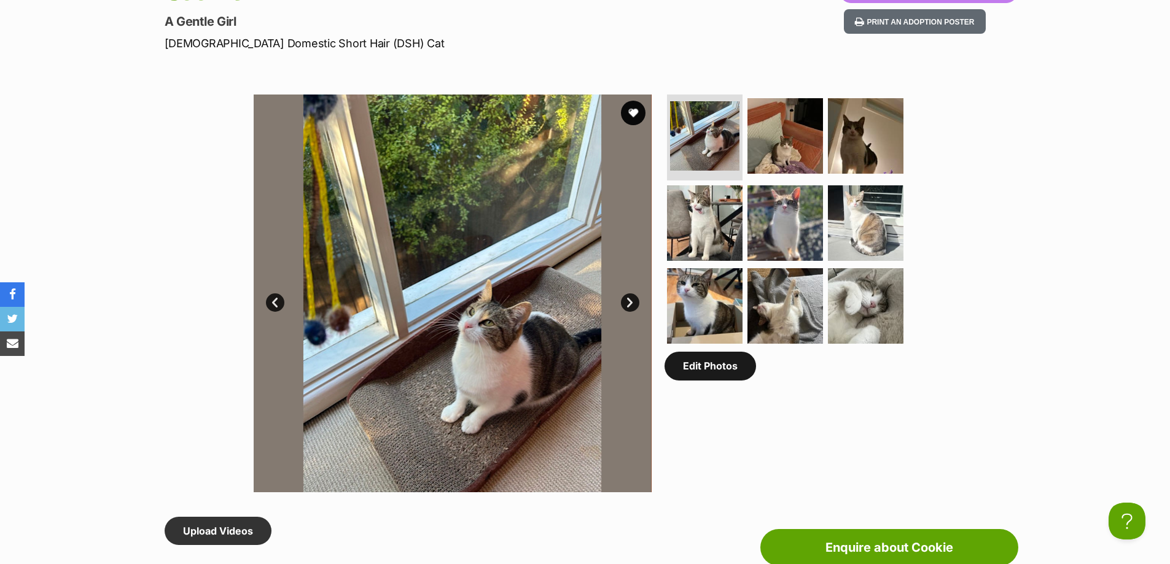
click at [717, 372] on link "Edit Photos" at bounding box center [709, 366] width 91 height 28
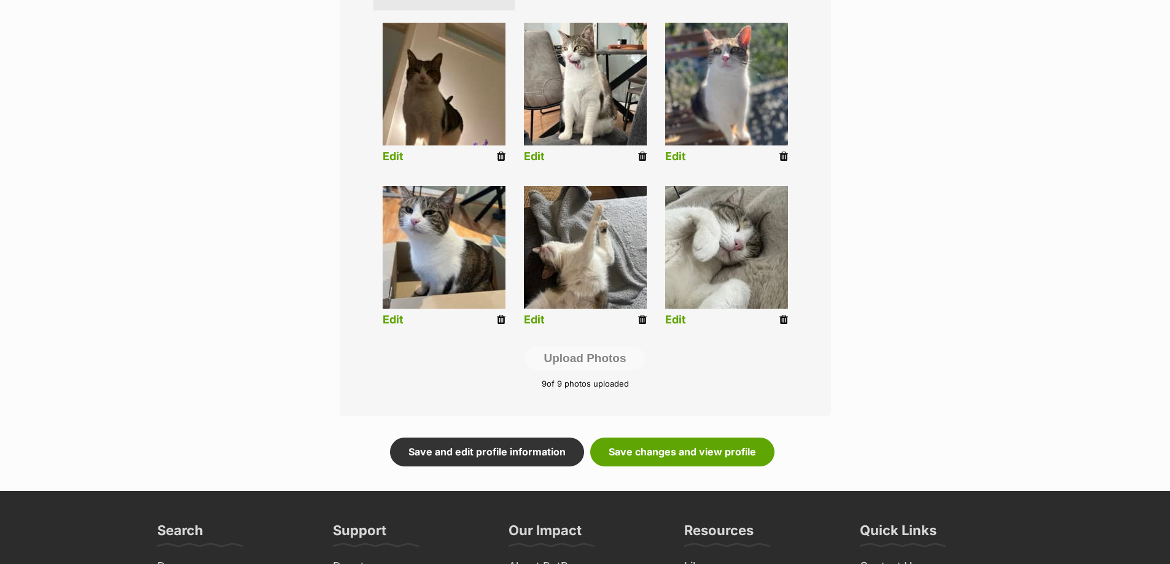
scroll to position [614, 0]
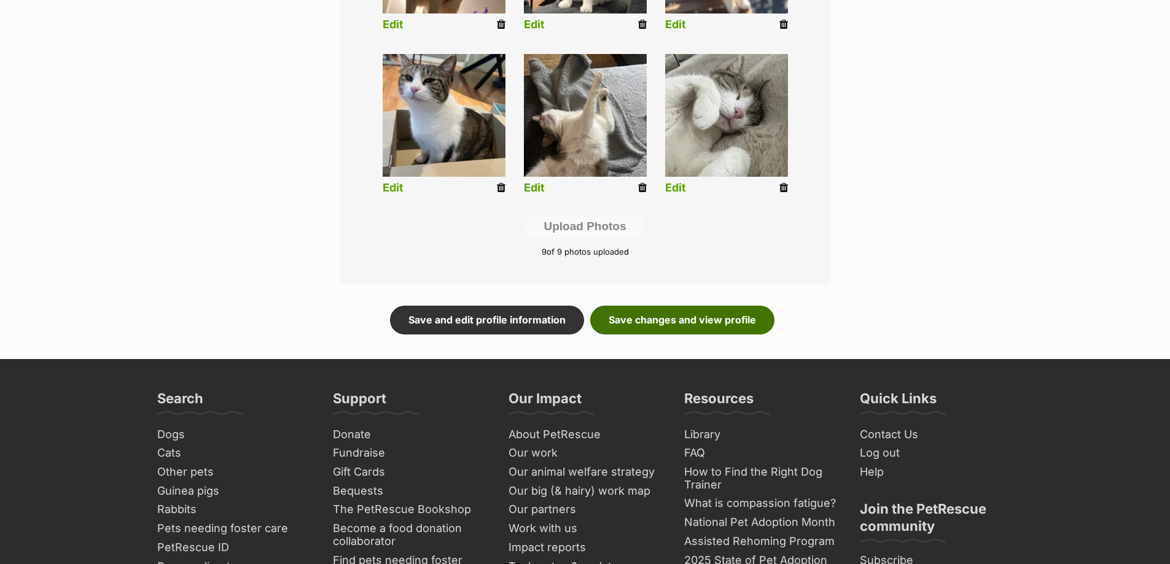
click at [639, 313] on link "Save changes and view profile" at bounding box center [682, 320] width 184 height 28
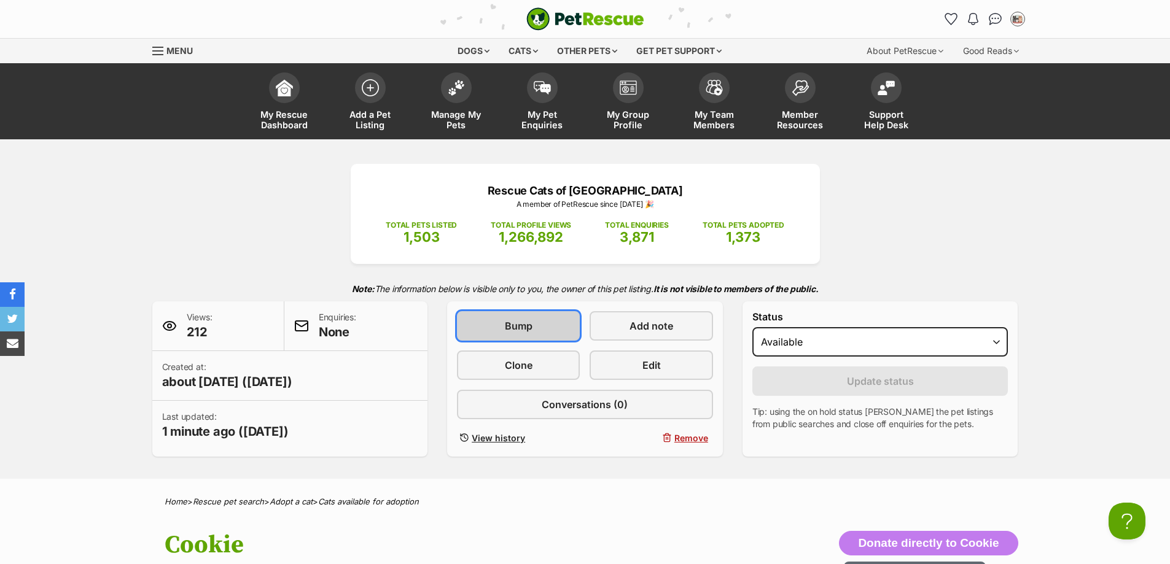
click at [506, 335] on link "Bump" at bounding box center [518, 325] width 123 height 29
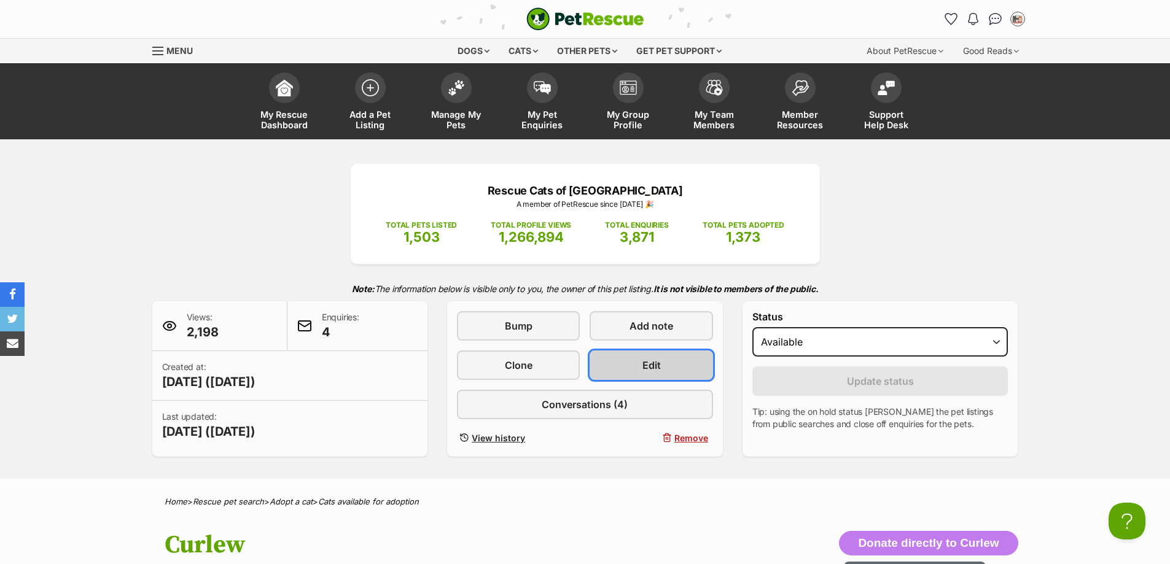
click at [656, 359] on span "Edit" at bounding box center [651, 365] width 18 height 15
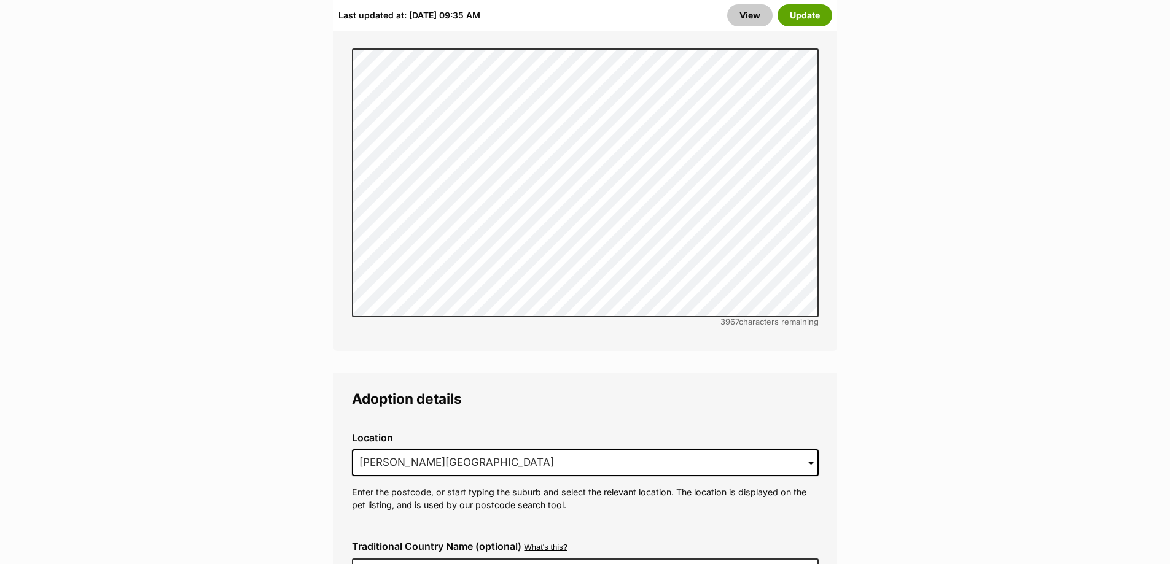
scroll to position [3009, 0]
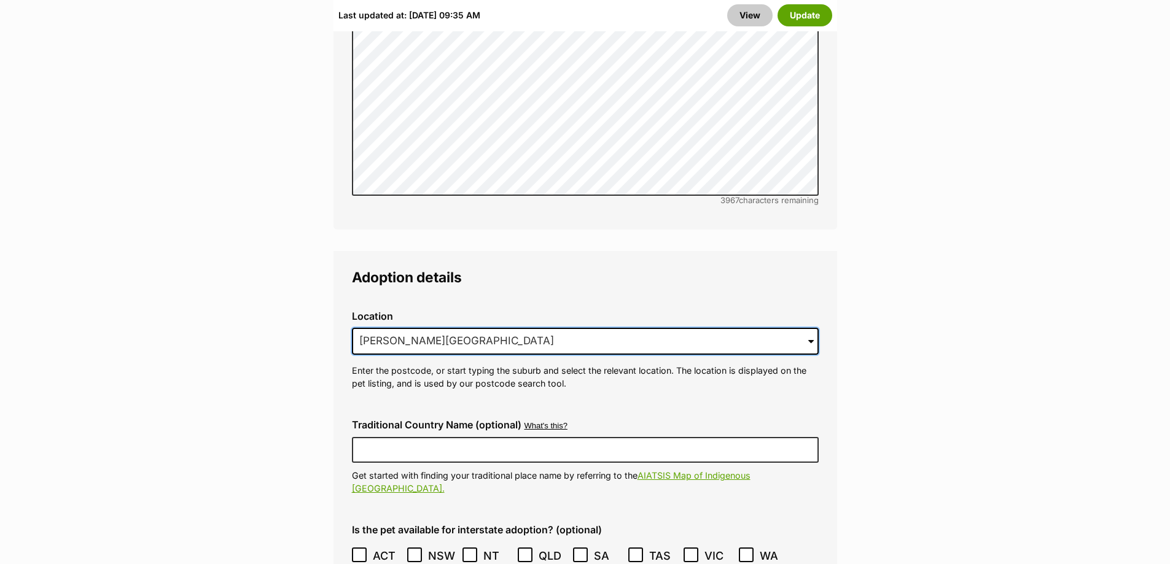
drag, startPoint x: 540, startPoint y: 304, endPoint x: 283, endPoint y: 300, distance: 257.3
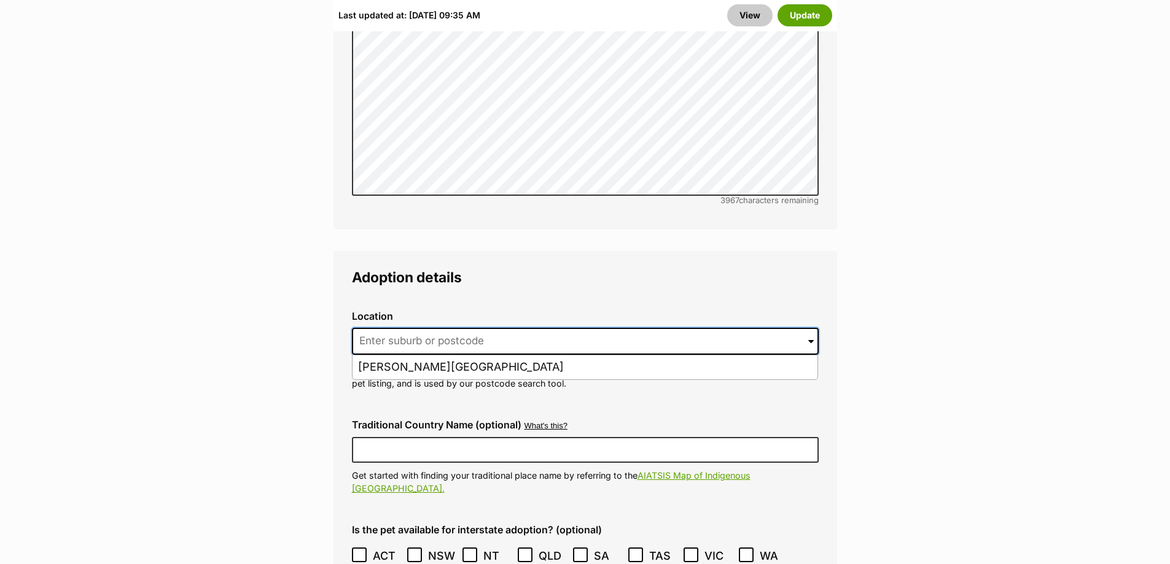
paste input "Maribyrnong"
click at [448, 328] on input "Maribyrnong" at bounding box center [585, 341] width 467 height 27
drag, startPoint x: 445, startPoint y: 315, endPoint x: 332, endPoint y: 315, distance: 112.4
click at [500, 356] on li "Maribyrnong, Victoria, 3032" at bounding box center [584, 368] width 465 height 24
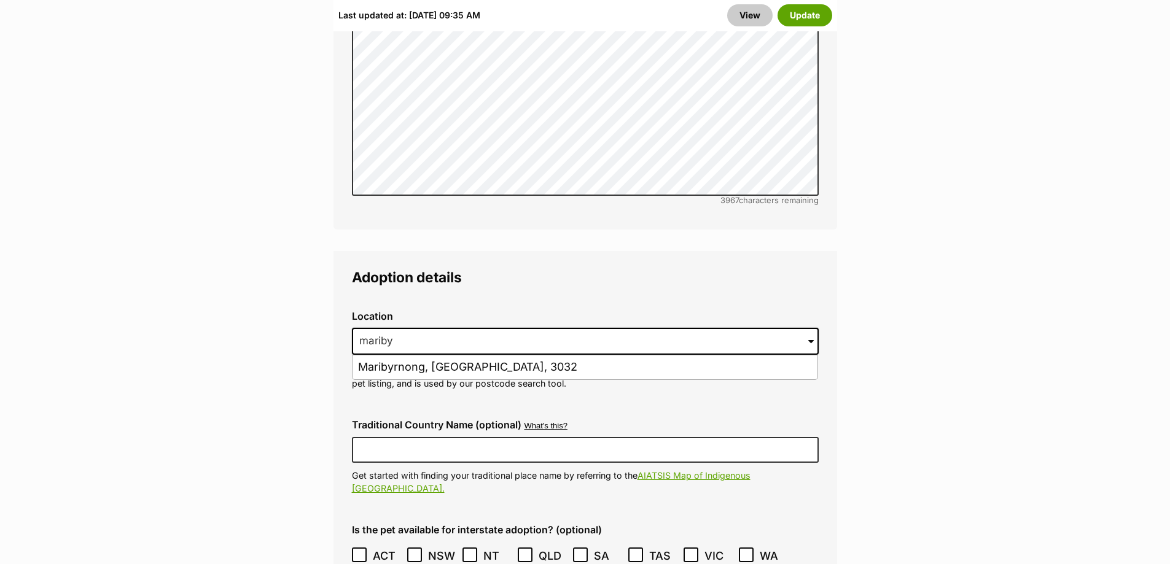
type input "Maribyrnong, Victoria, 3032"
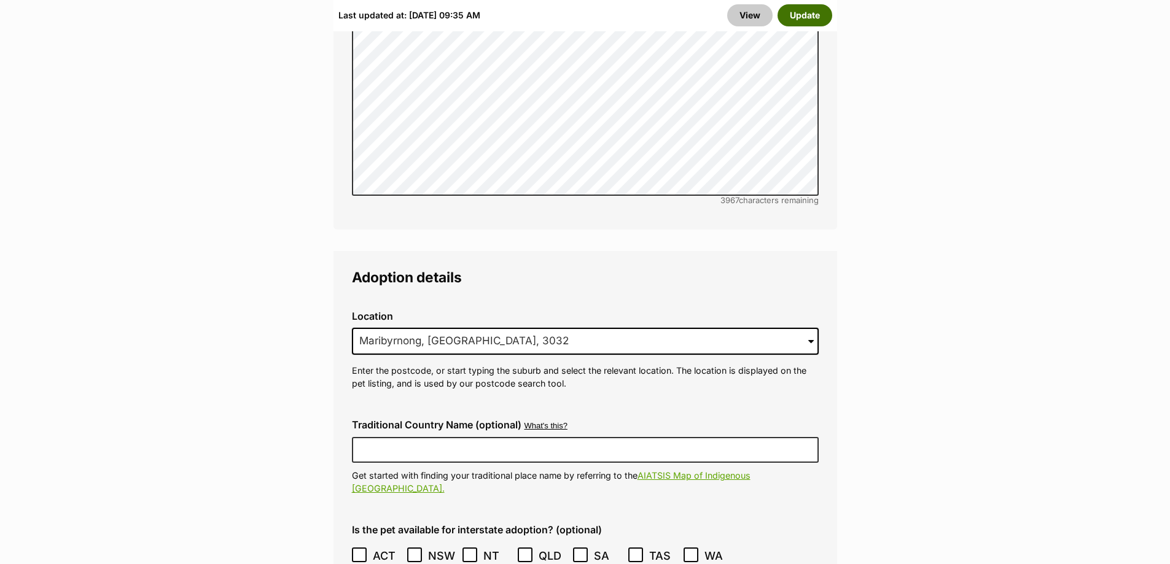
click at [801, 21] on button "Update" at bounding box center [804, 15] width 55 height 22
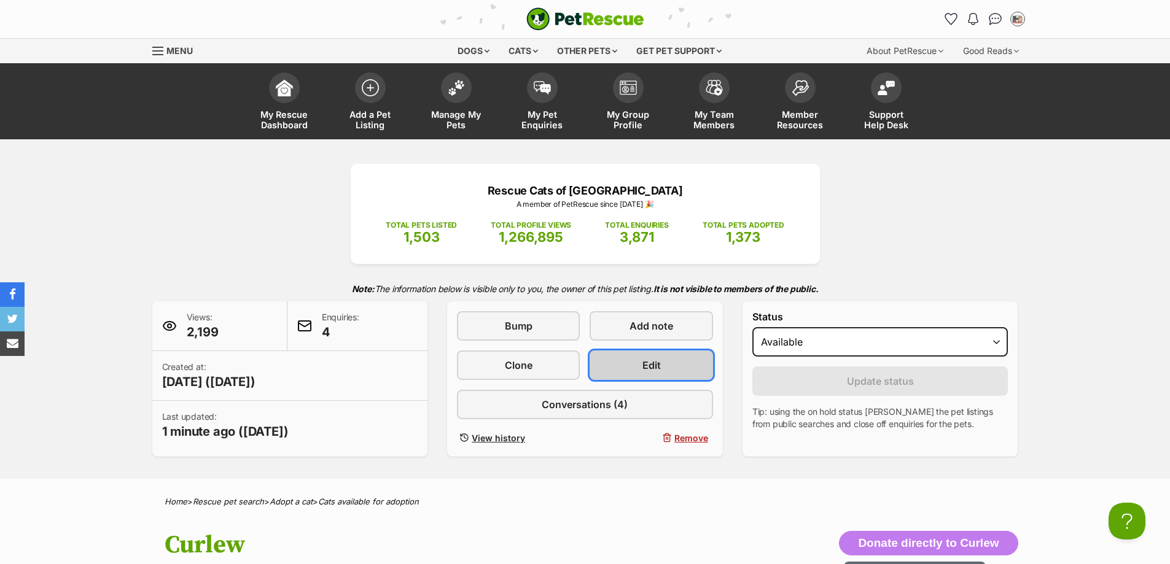
click at [631, 360] on link "Edit" at bounding box center [650, 365] width 123 height 29
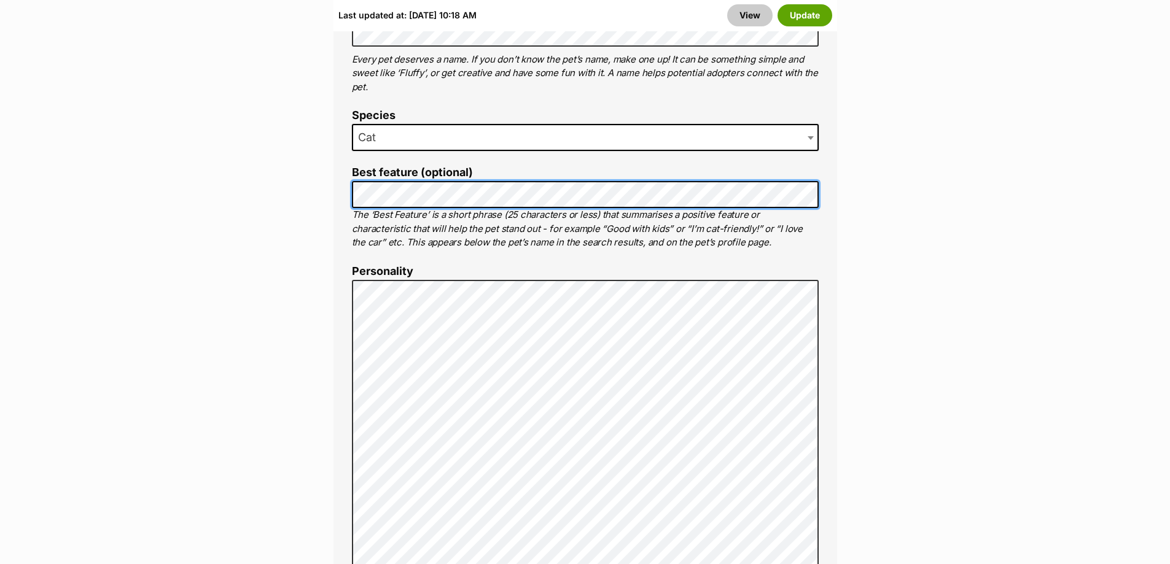
scroll to position [921, 0]
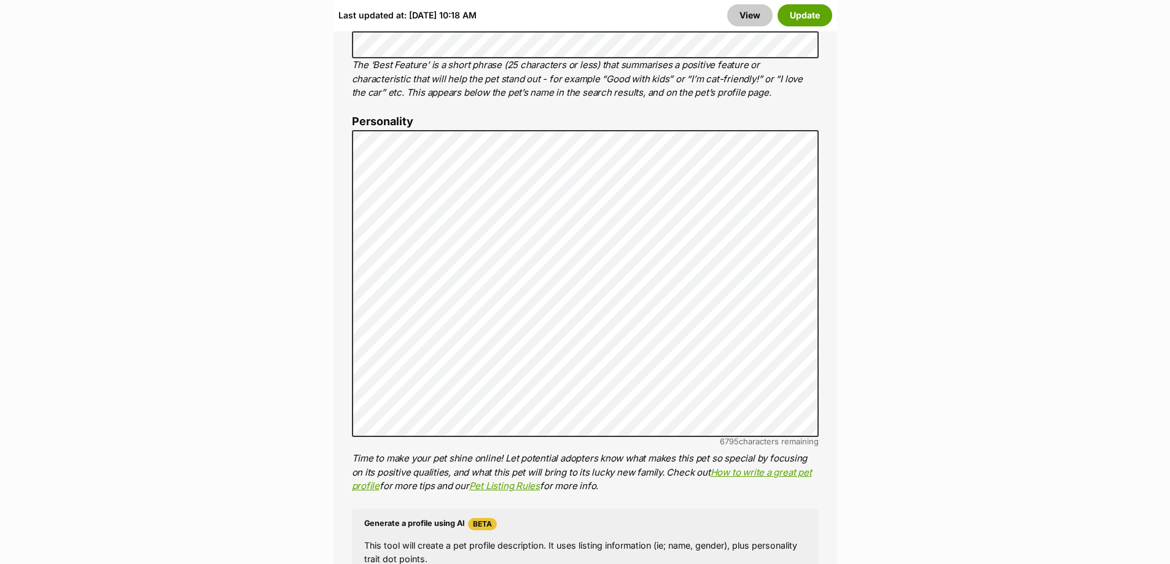
click at [795, 4] on div "Last updated at: [DATE] 10:18 AM View Update" at bounding box center [585, 15] width 504 height 32
click at [798, 12] on button "Update" at bounding box center [804, 15] width 55 height 22
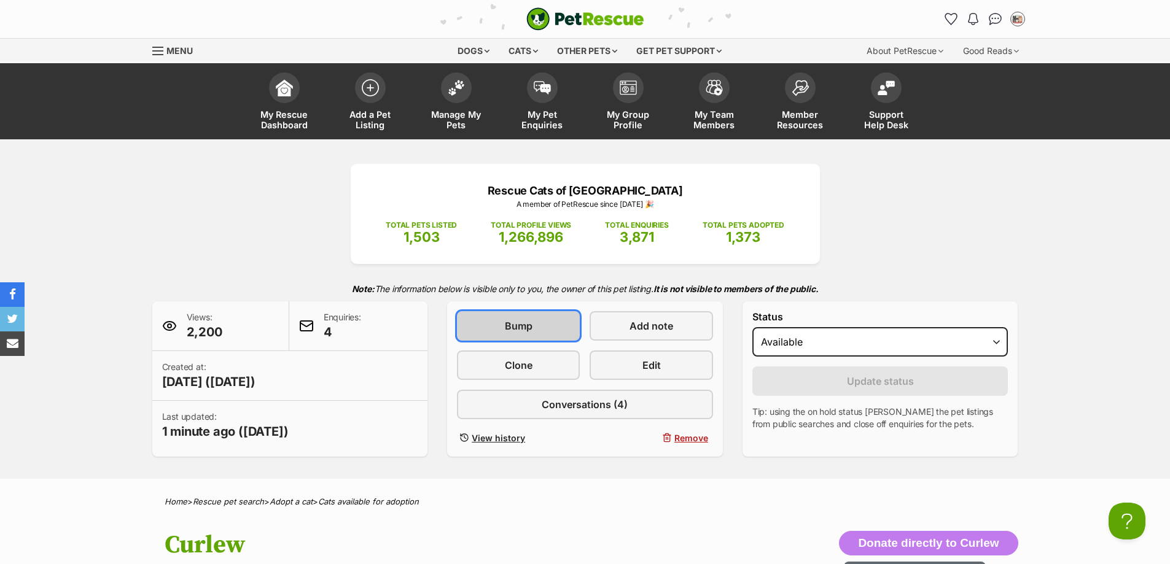
click at [504, 330] on link "Bump" at bounding box center [518, 325] width 123 height 29
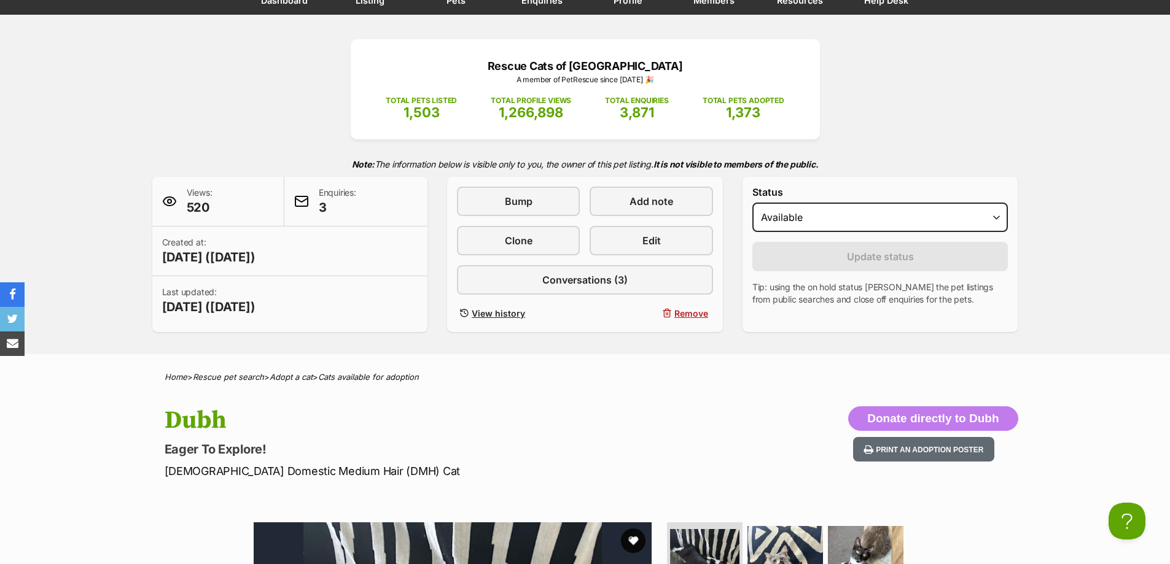
scroll to position [123, 0]
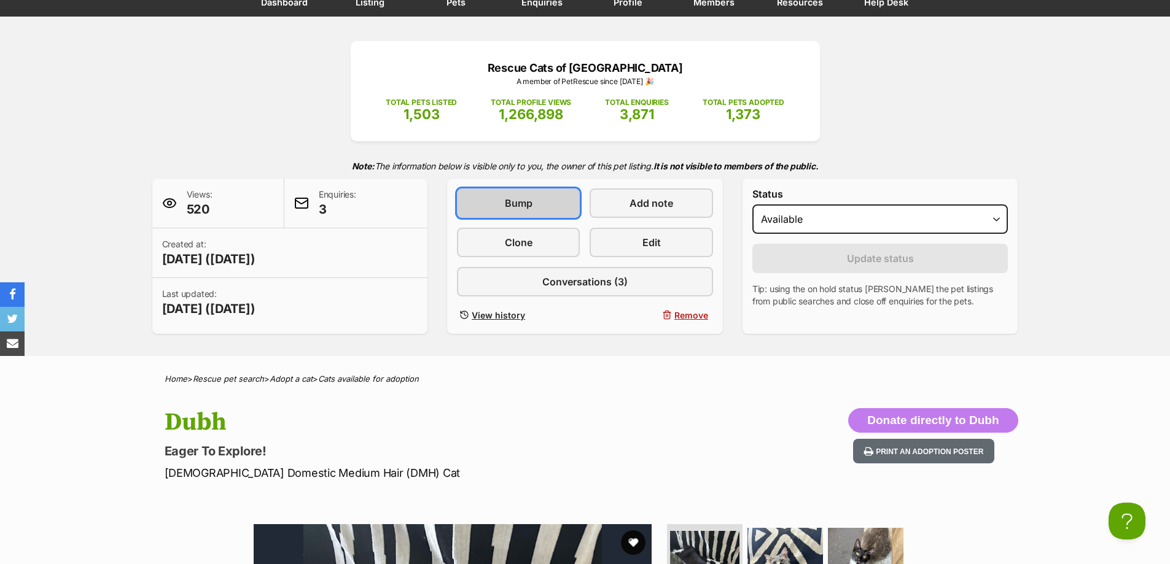
click at [546, 193] on link "Bump" at bounding box center [518, 203] width 123 height 29
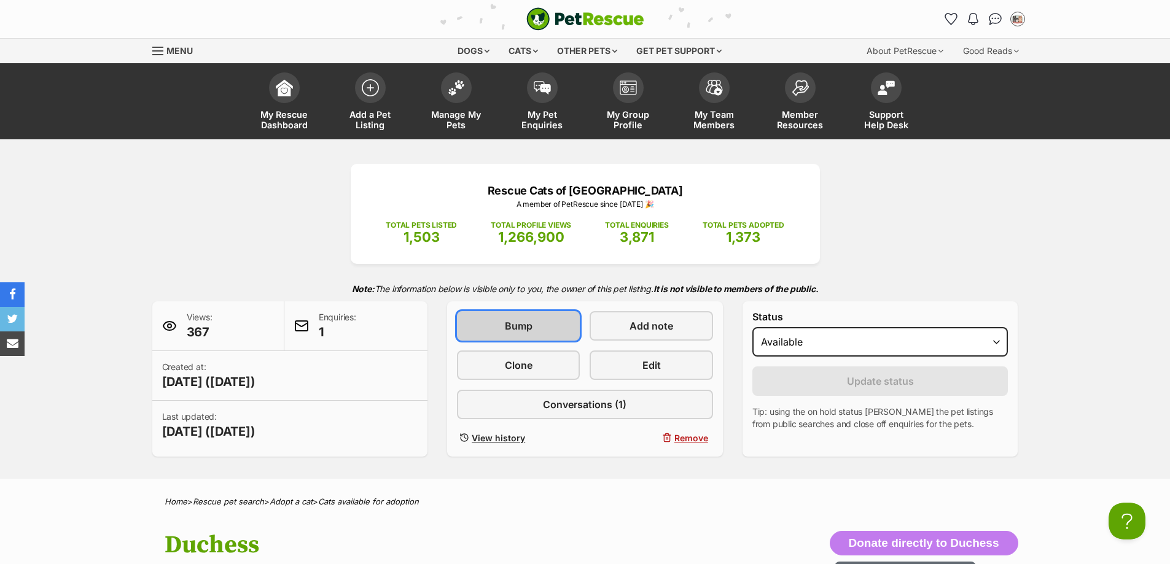
click at [535, 331] on link "Bump" at bounding box center [518, 325] width 123 height 29
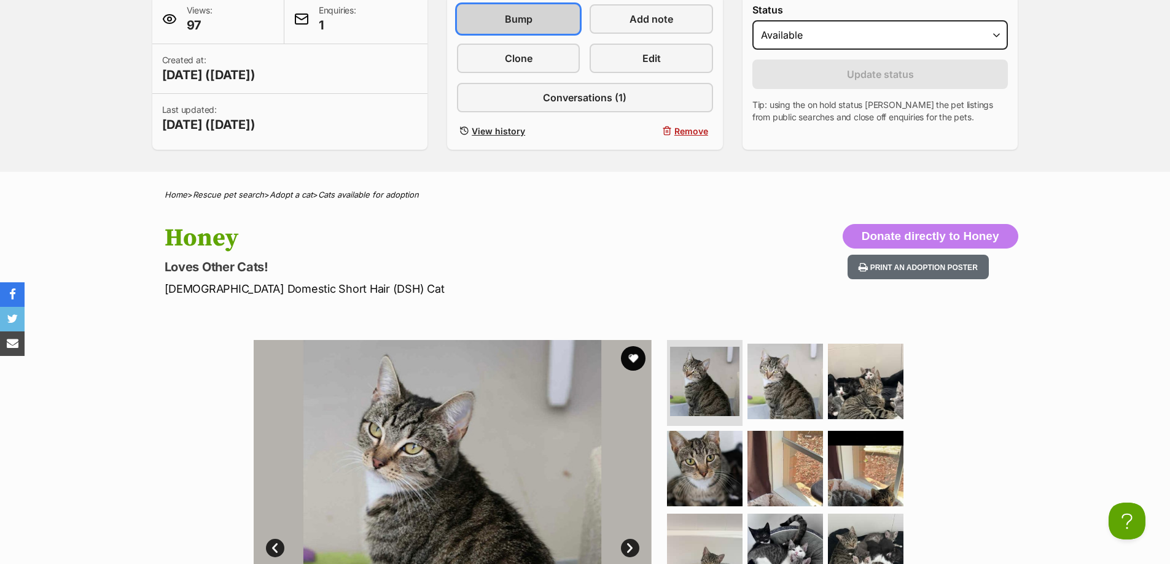
click at [520, 26] on span "Bump" at bounding box center [519, 19] width 28 height 15
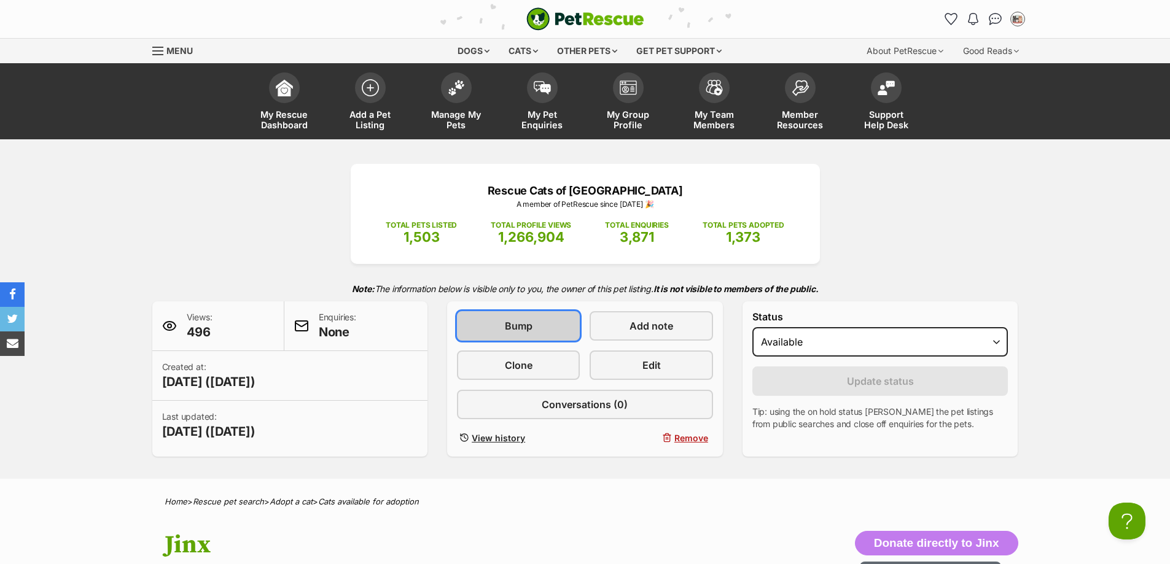
click at [500, 324] on link "Bump" at bounding box center [518, 325] width 123 height 29
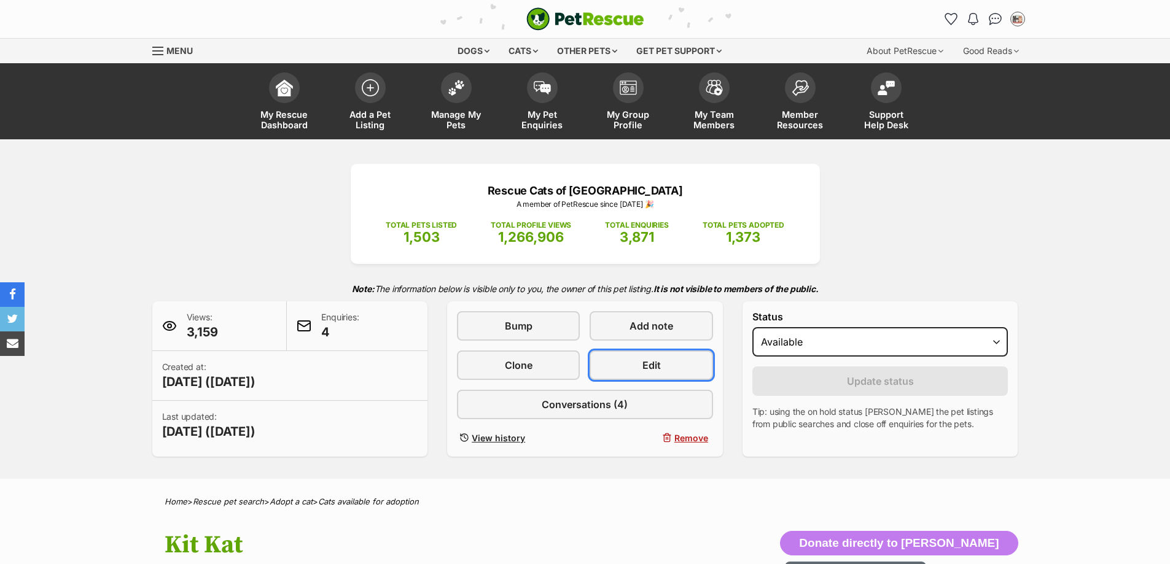
click at [675, 378] on link "Edit" at bounding box center [650, 365] width 123 height 29
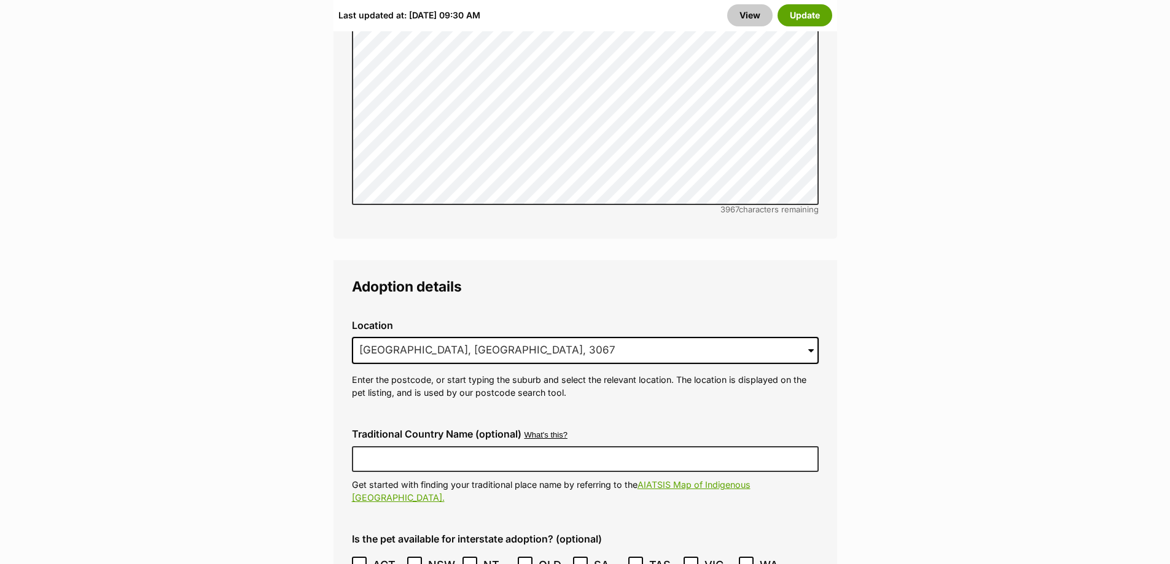
scroll to position [3070, 0]
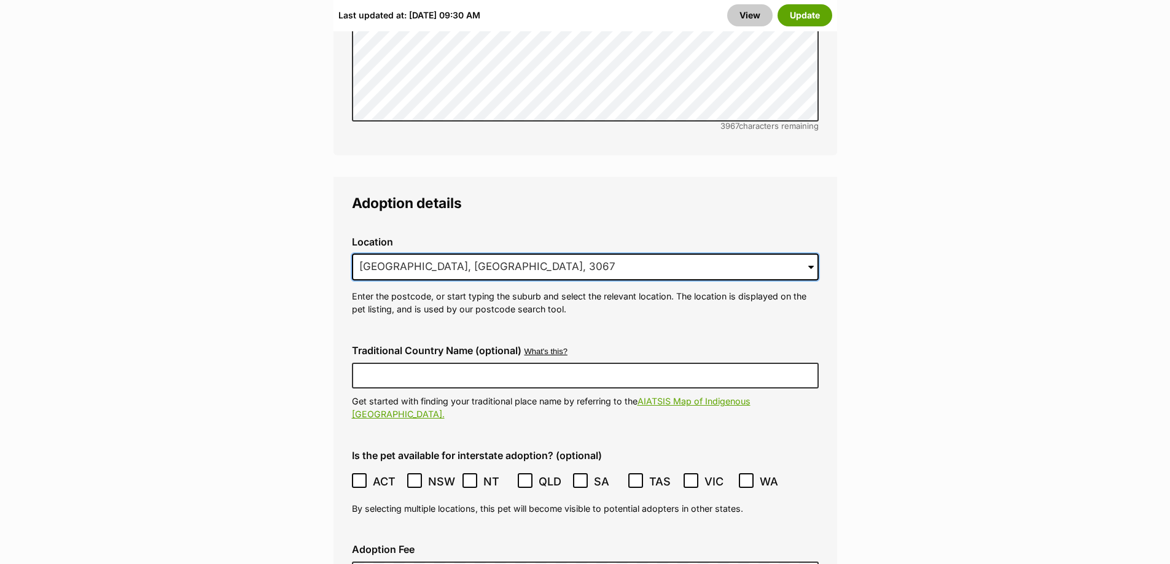
drag, startPoint x: 501, startPoint y: 238, endPoint x: -579, endPoint y: 233, distance: 1080.1
click at [0, 233] on html "Skip to main content Log in to favourite this pet Log in Or sign up Search PetR…" at bounding box center [585, 18] width 1170 height 6176
type input "r"
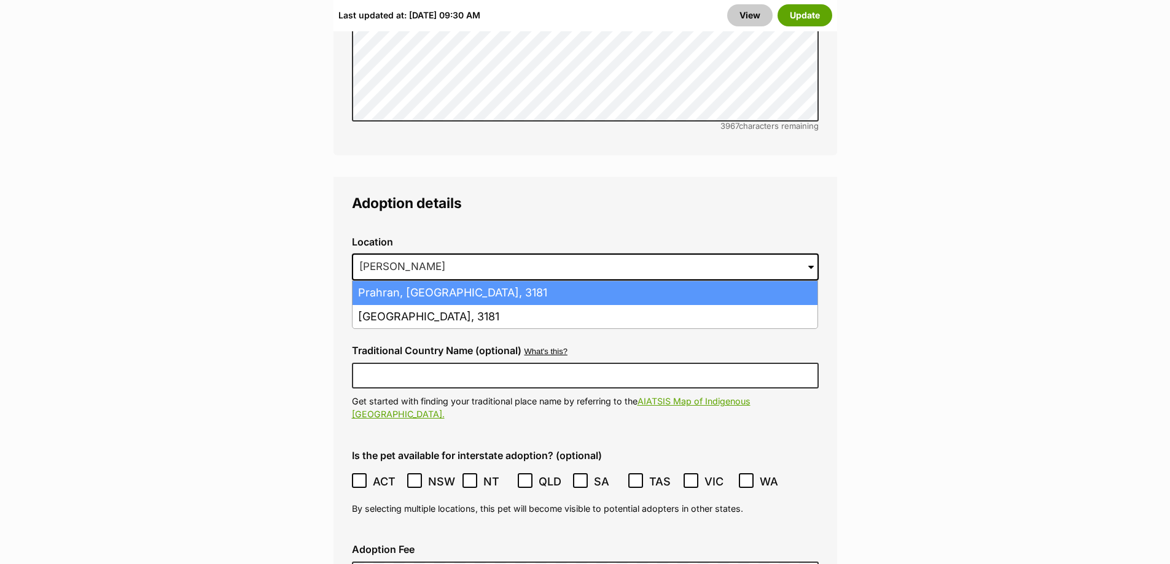
click at [391, 281] on li "Prahran, Victoria, 3181" at bounding box center [584, 293] width 465 height 24
type input "Prahran, Victoria, 3181"
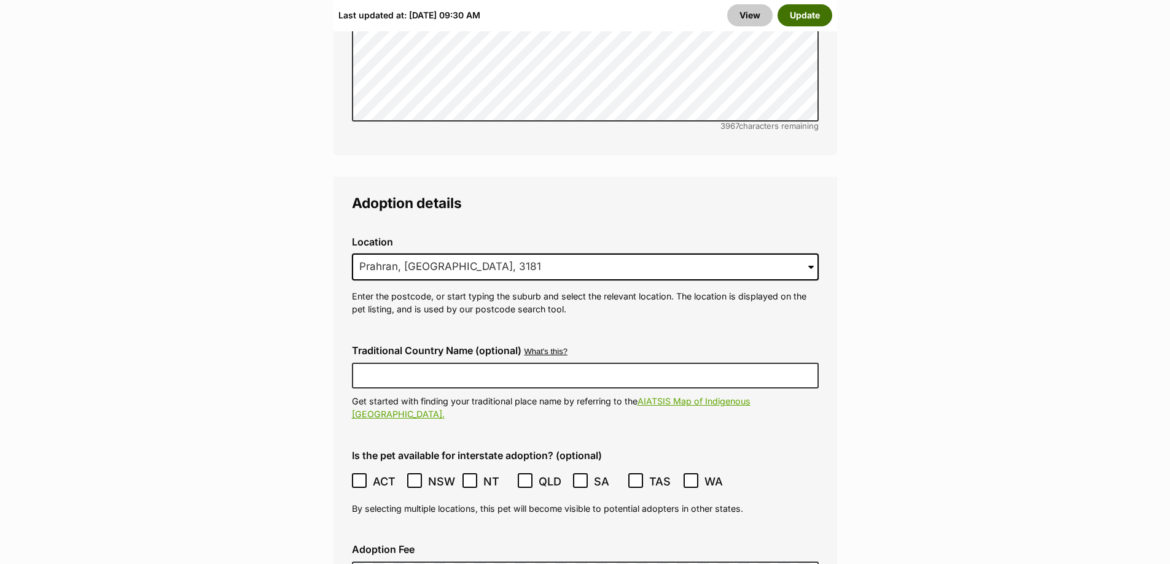
click at [814, 14] on button "Update" at bounding box center [804, 15] width 55 height 22
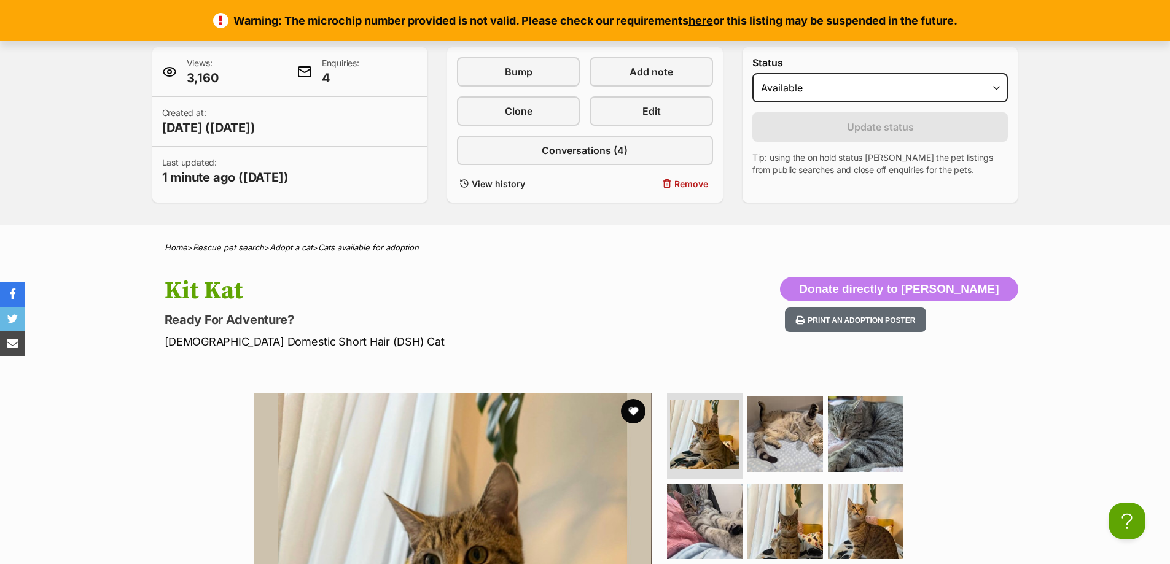
scroll to position [184, 0]
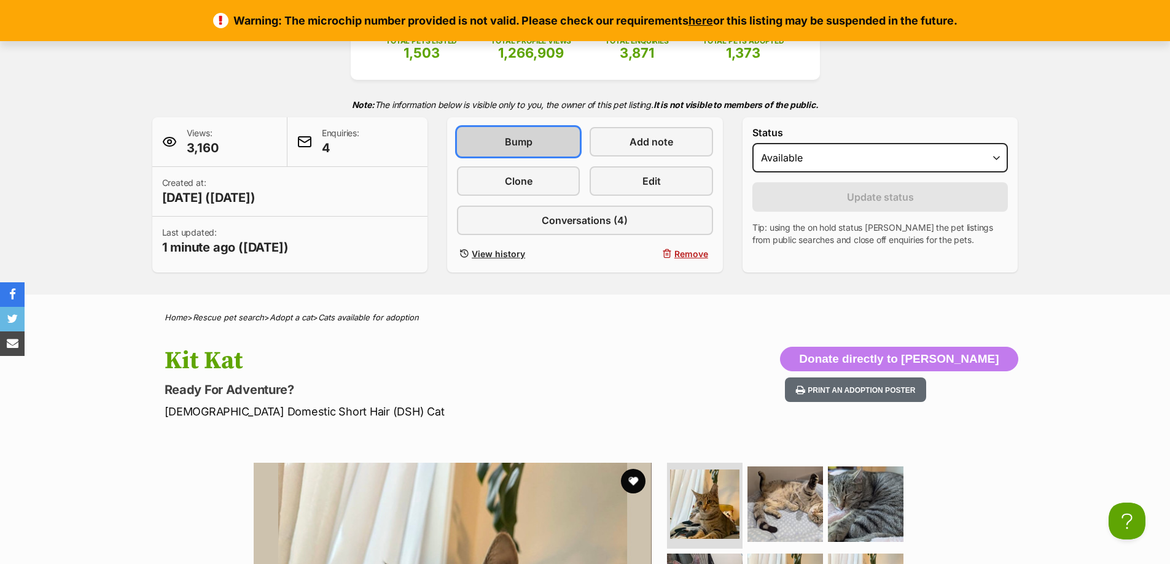
click at [526, 149] on link "Bump" at bounding box center [518, 141] width 123 height 29
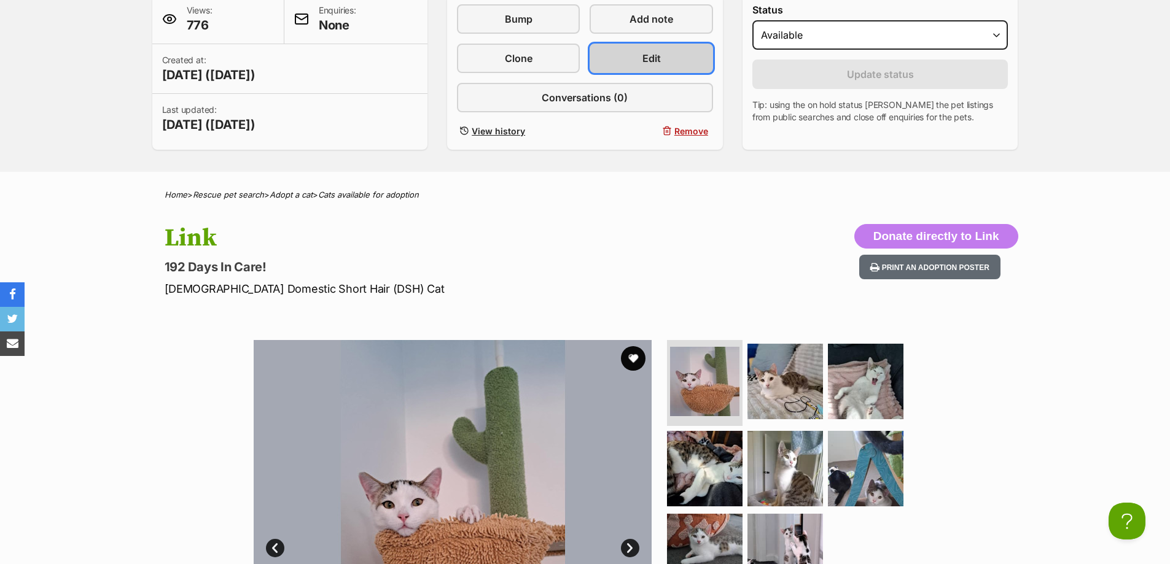
click at [647, 62] on span "Edit" at bounding box center [651, 58] width 18 height 15
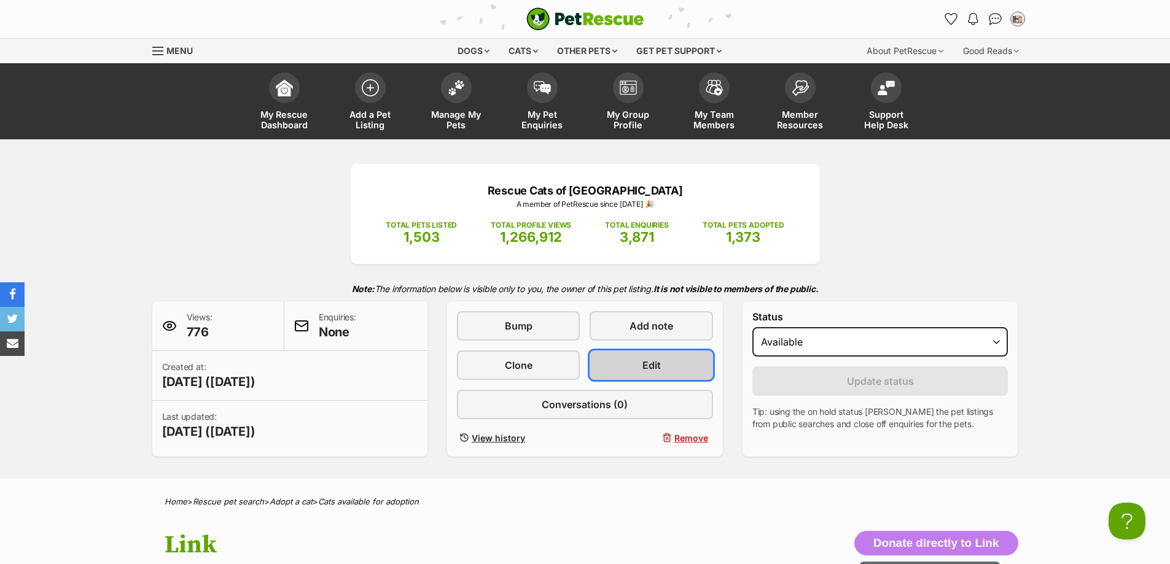
click at [674, 367] on link "Edit" at bounding box center [650, 365] width 123 height 29
click at [628, 366] on link "Edit" at bounding box center [650, 365] width 123 height 29
click at [648, 376] on link "Edit" at bounding box center [650, 365] width 123 height 29
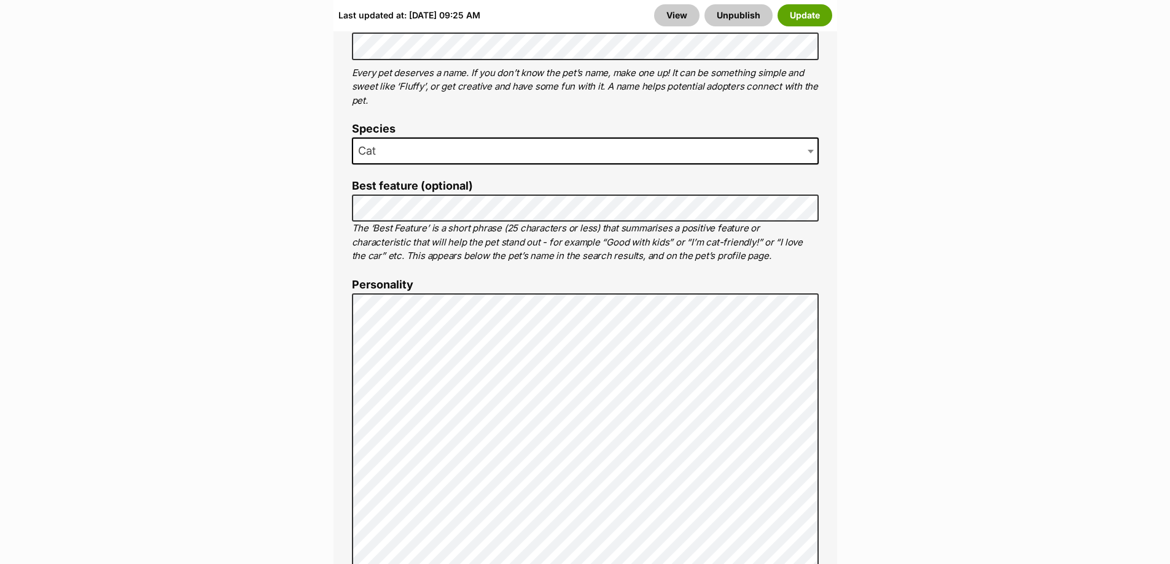
scroll to position [860, 0]
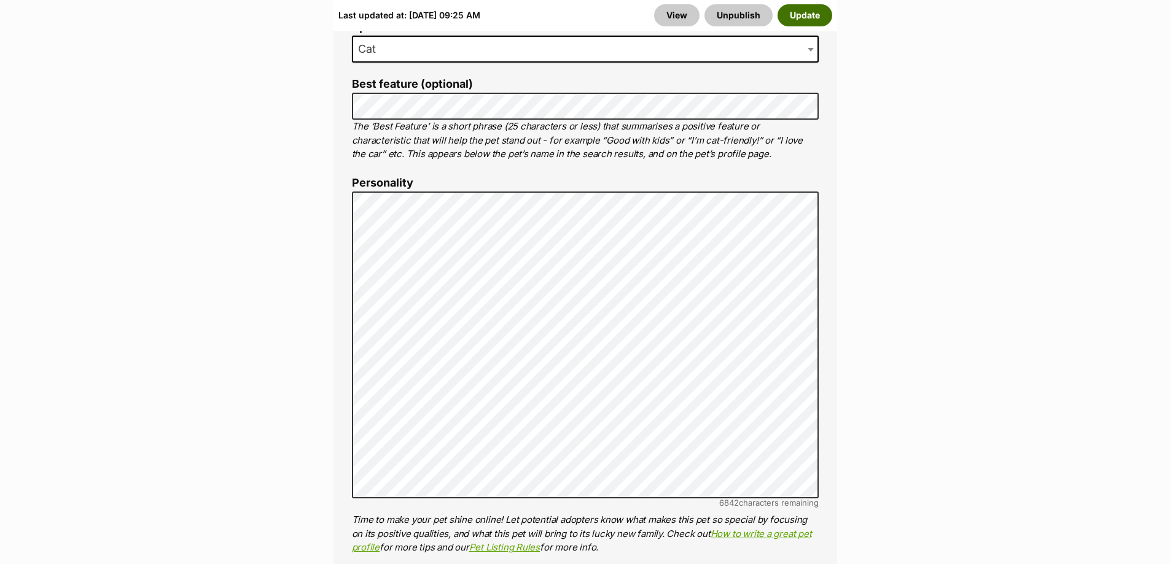
click at [794, 12] on button "Update" at bounding box center [804, 15] width 55 height 22
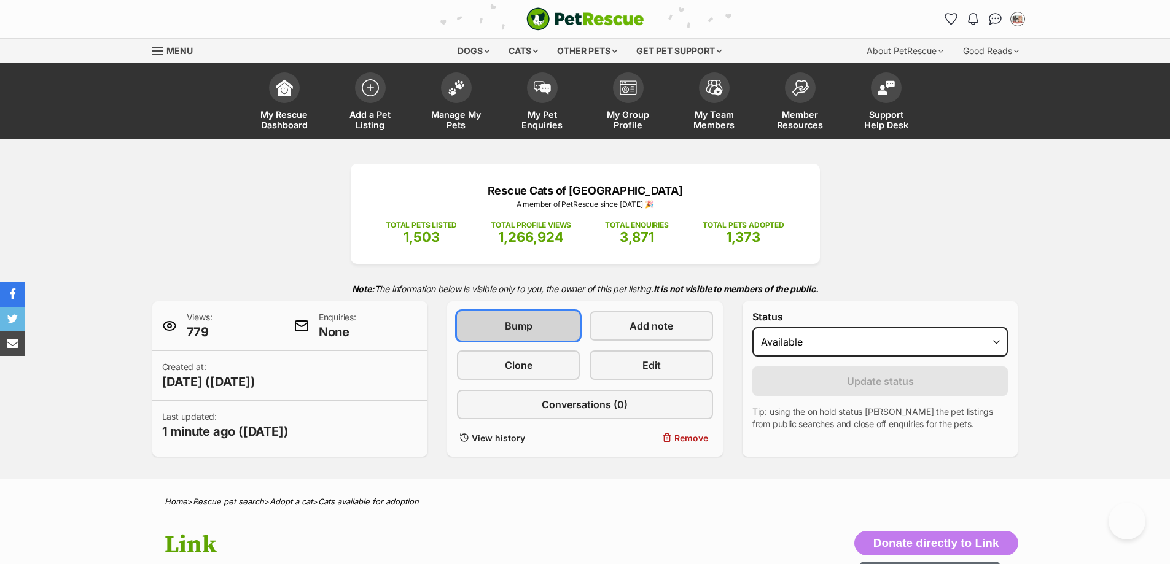
click at [549, 334] on link "Bump" at bounding box center [518, 325] width 123 height 29
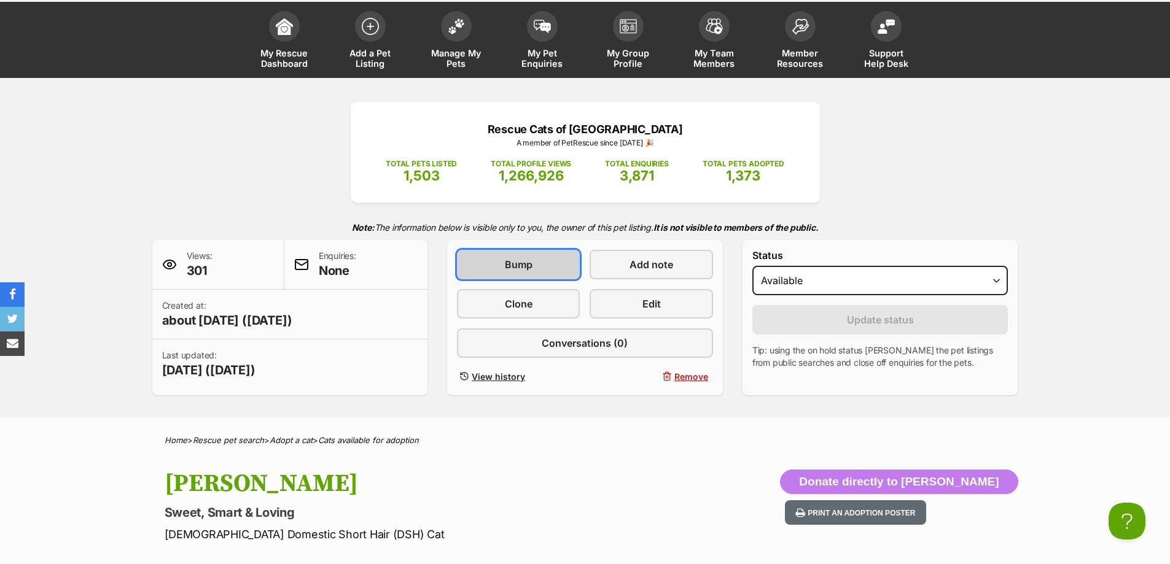
click at [519, 273] on link "Bump" at bounding box center [518, 264] width 123 height 29
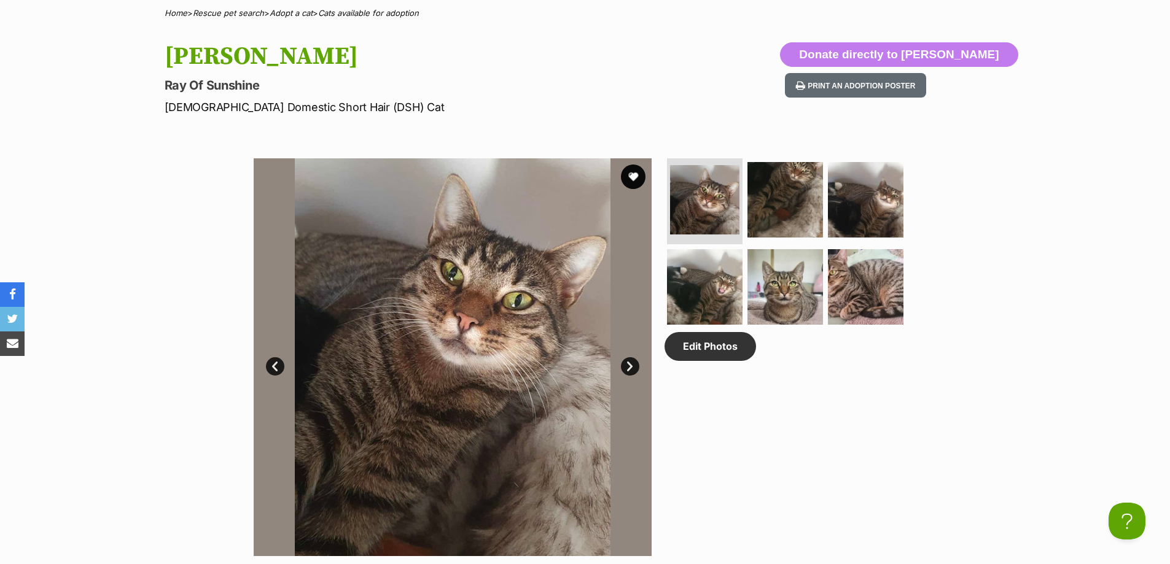
scroll to position [61, 0]
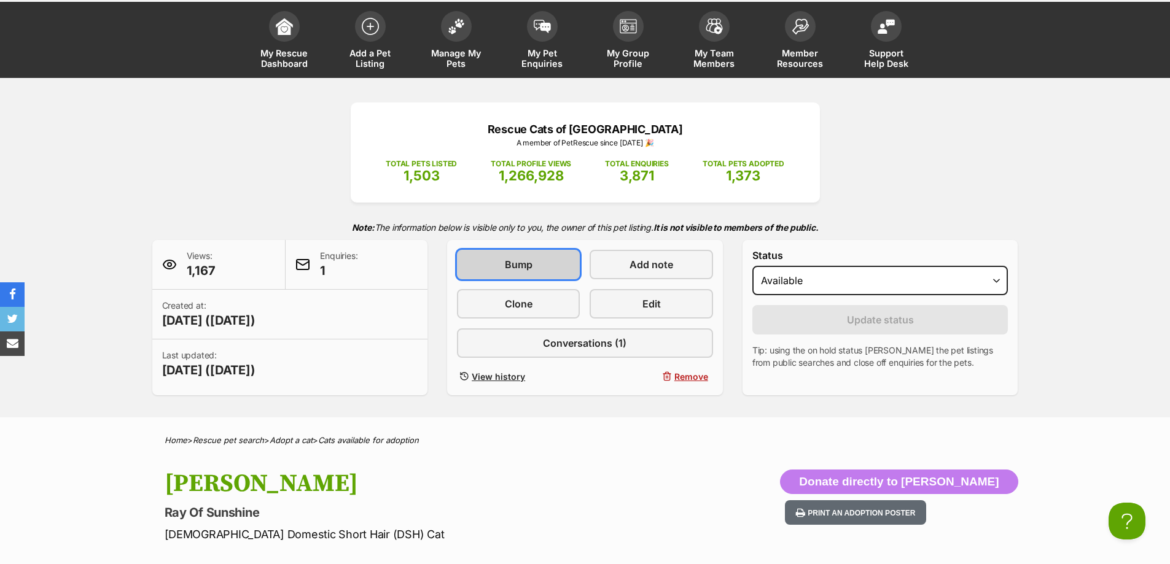
click at [535, 263] on link "Bump" at bounding box center [518, 264] width 123 height 29
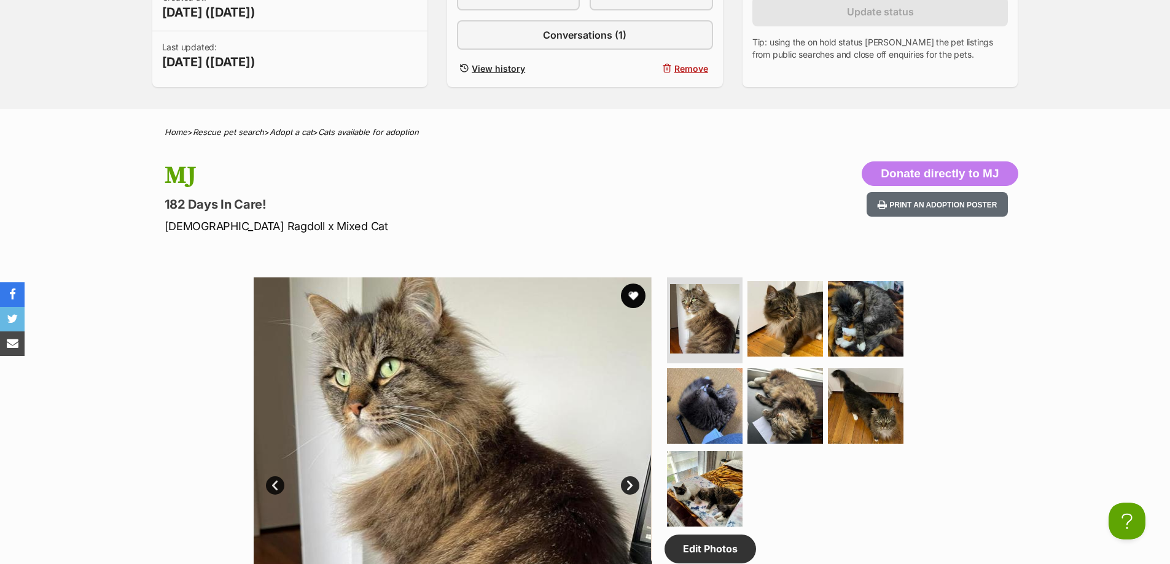
scroll to position [246, 0]
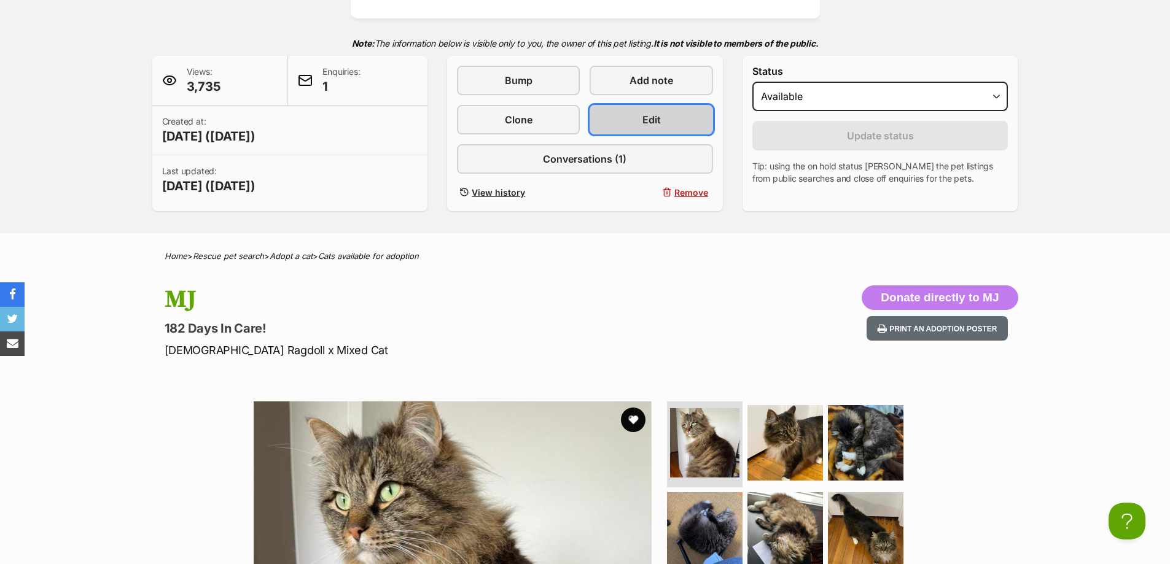
click at [681, 123] on link "Edit" at bounding box center [650, 119] width 123 height 29
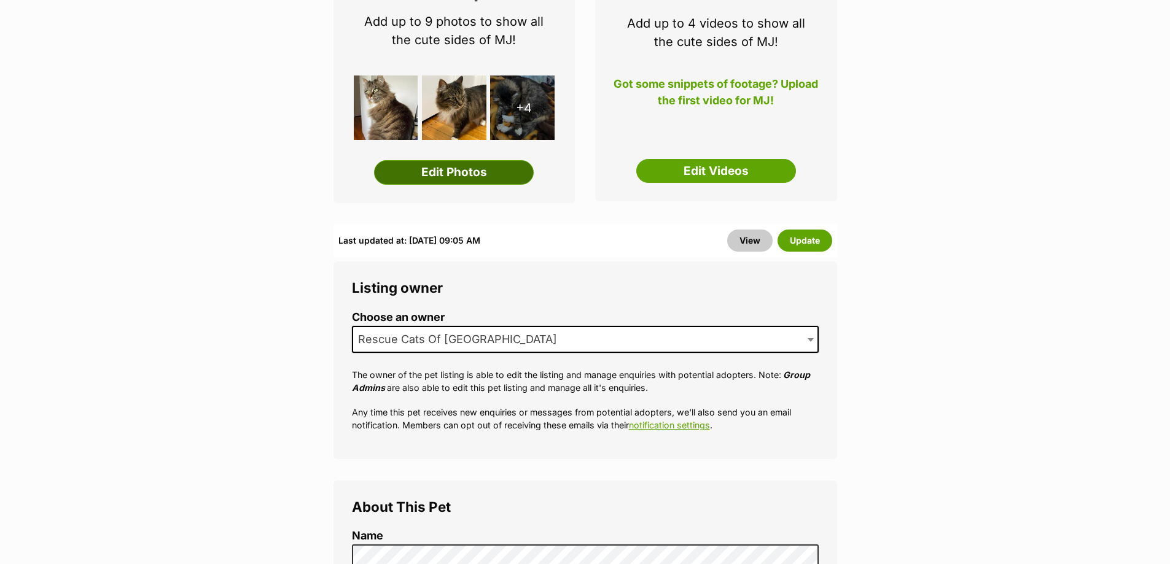
click at [473, 173] on link "Edit Photos" at bounding box center [454, 172] width 160 height 25
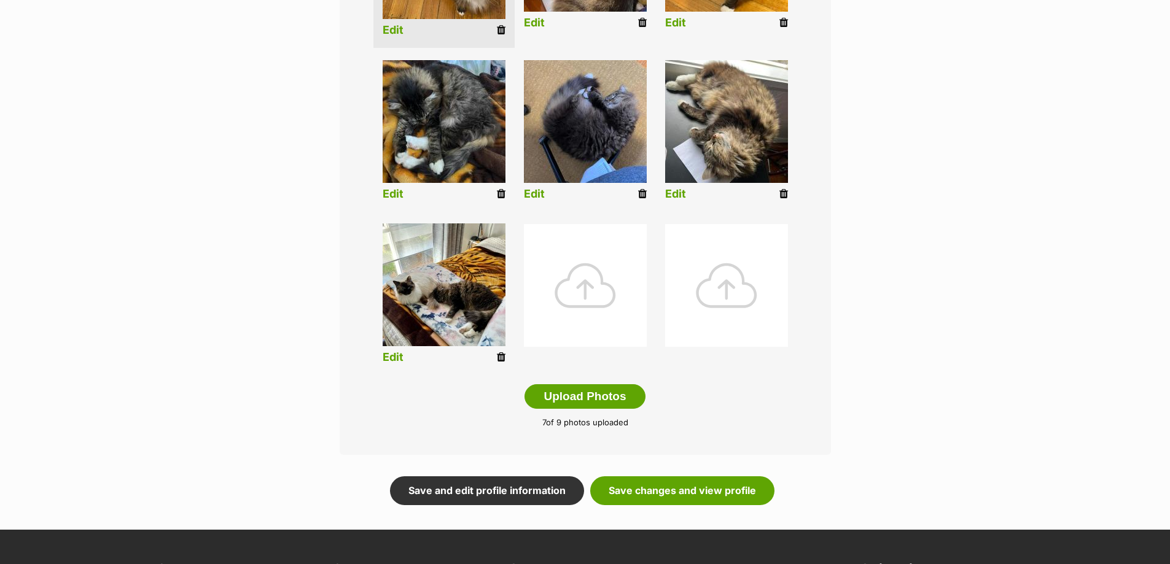
scroll to position [491, 0]
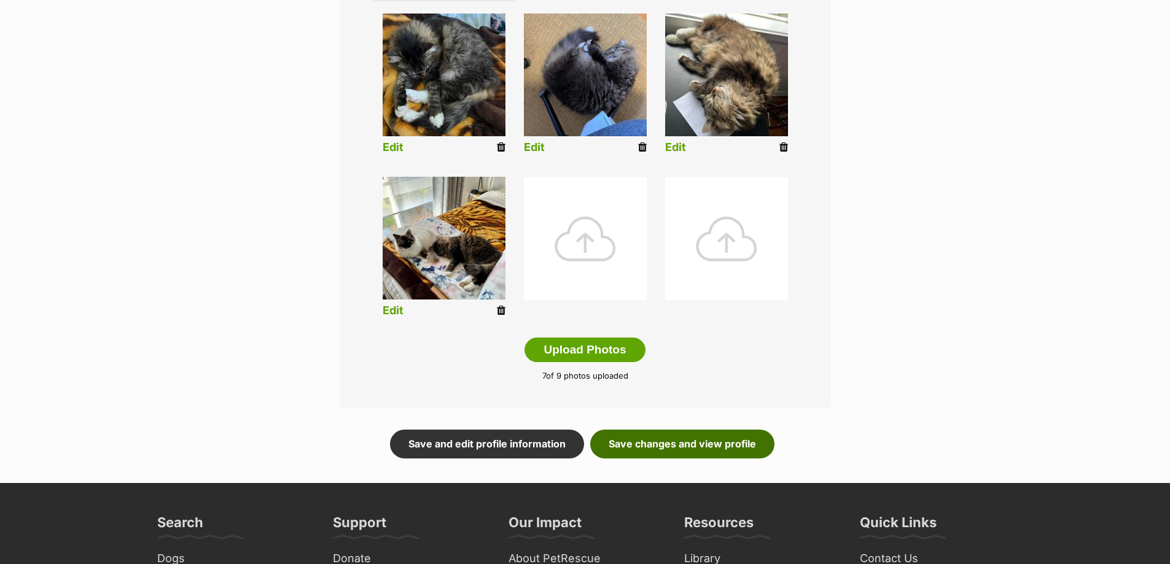
click at [666, 434] on link "Save changes and view profile" at bounding box center [682, 444] width 184 height 28
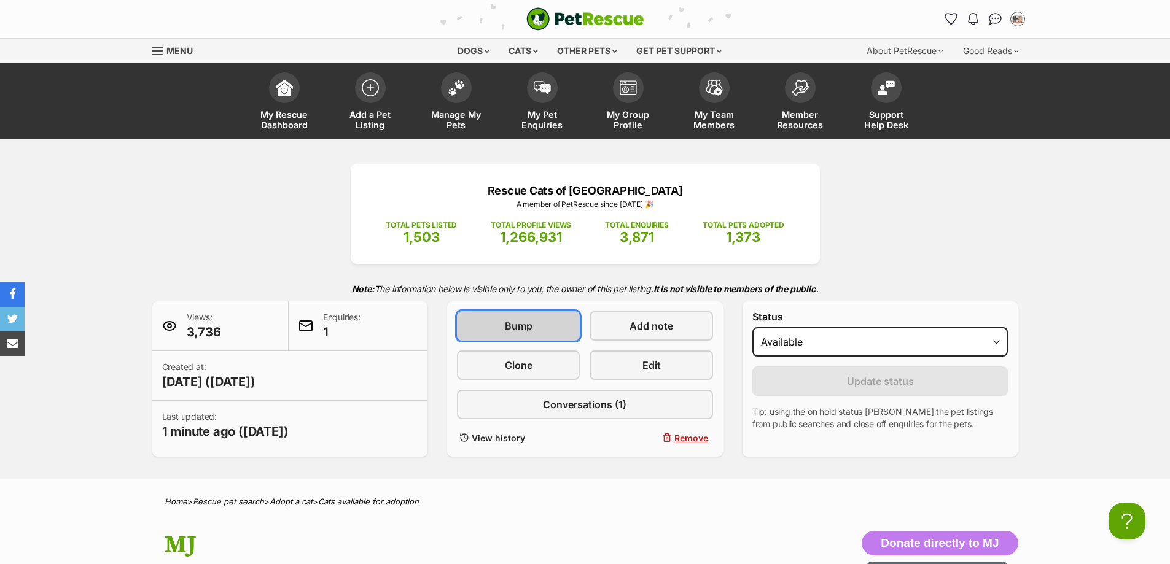
click at [517, 333] on span "Bump" at bounding box center [519, 326] width 28 height 15
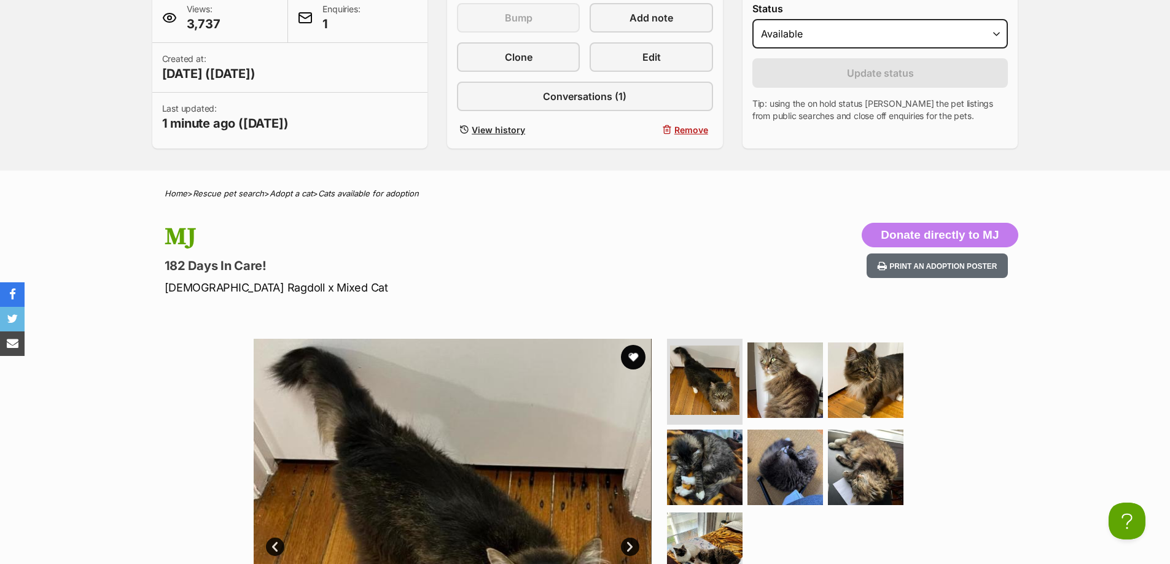
scroll to position [307, 0]
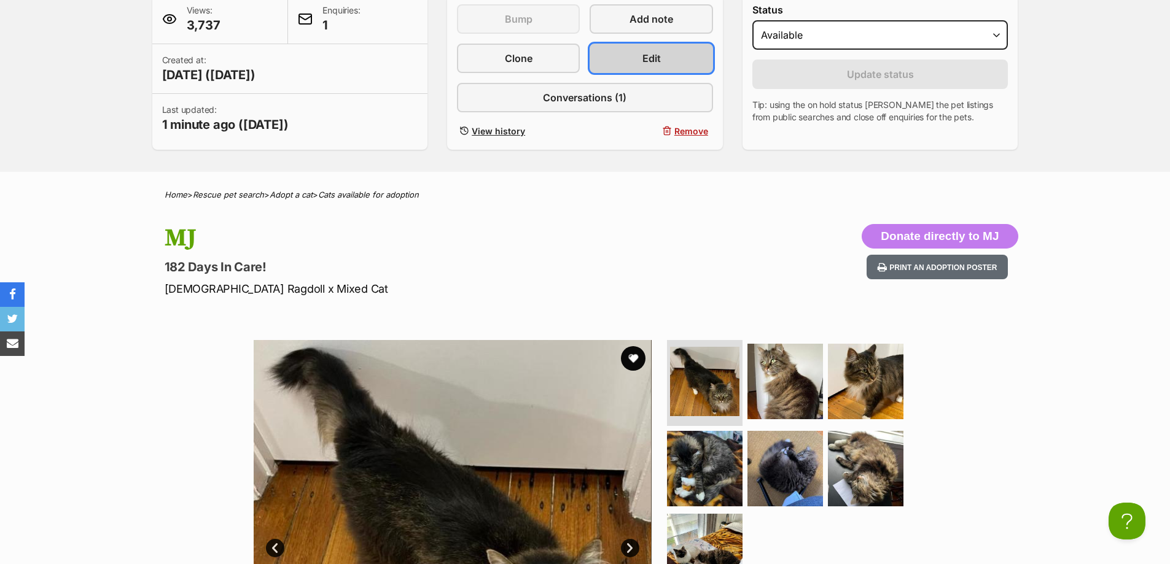
click at [642, 60] on span "Edit" at bounding box center [651, 58] width 18 height 15
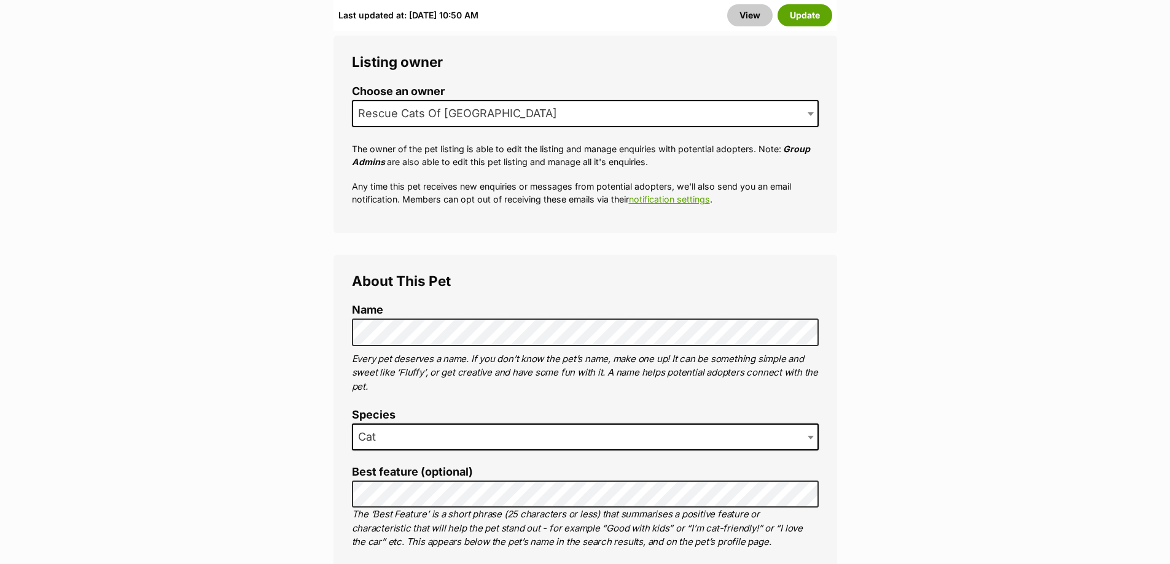
scroll to position [737, 0]
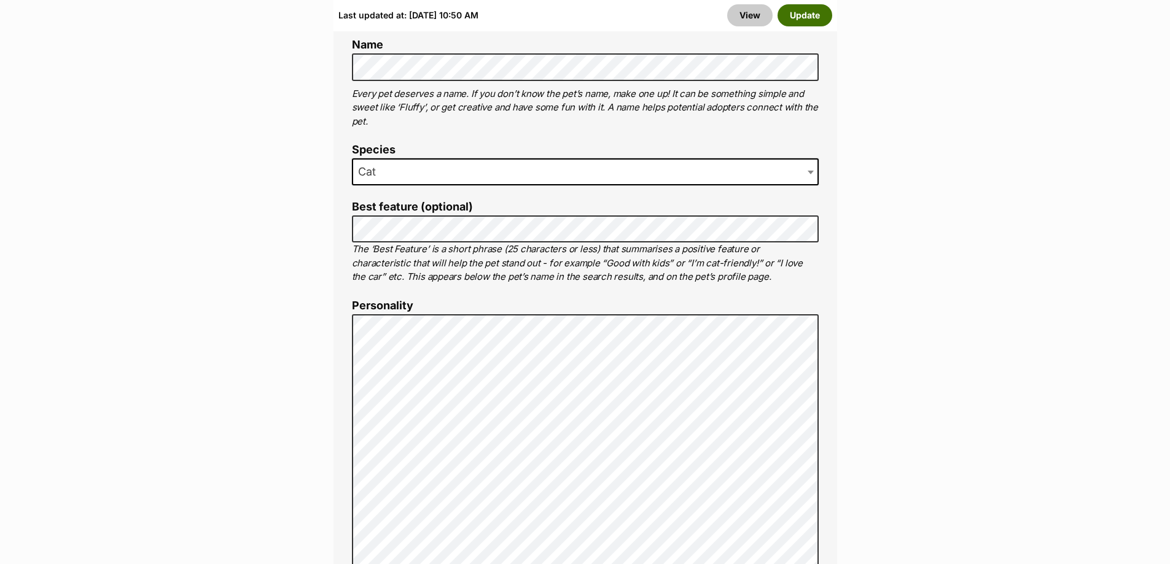
click at [813, 21] on button "Update" at bounding box center [804, 15] width 55 height 22
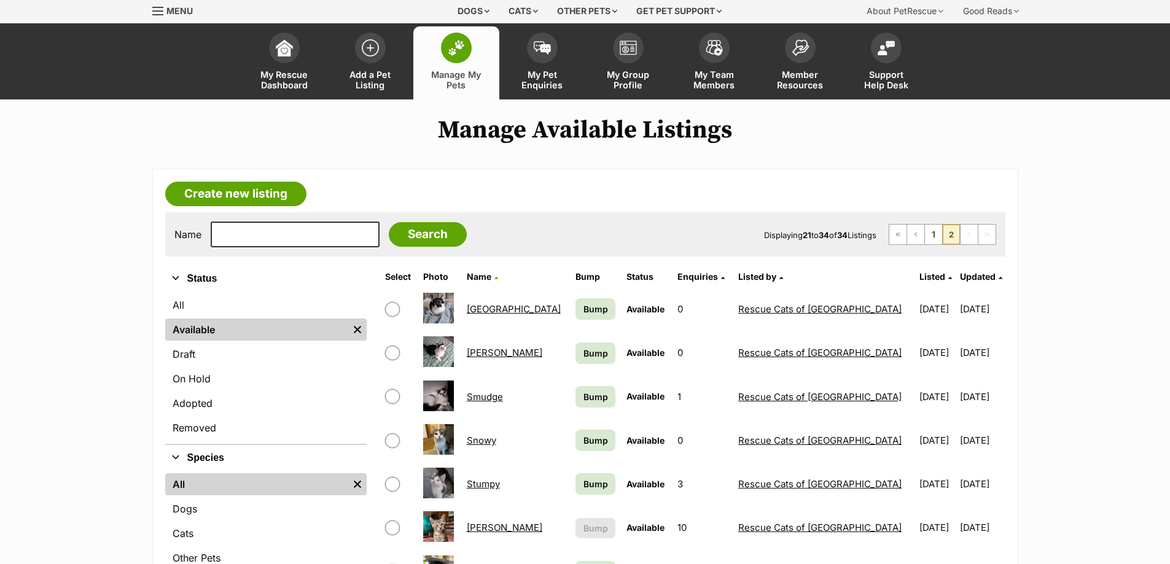
scroll to position [61, 0]
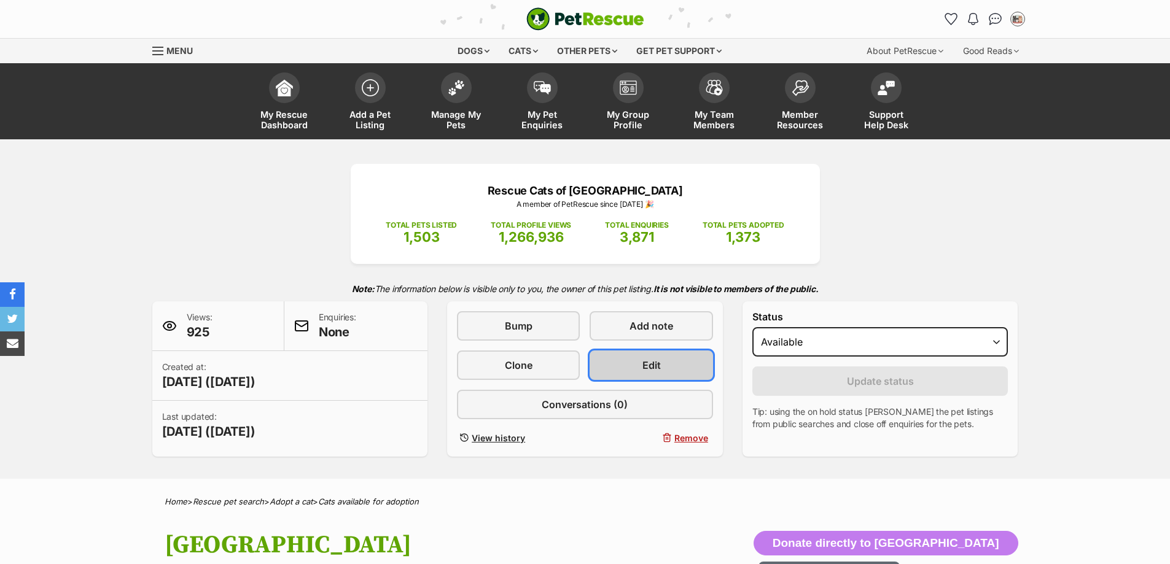
click at [648, 370] on span "Edit" at bounding box center [651, 365] width 18 height 15
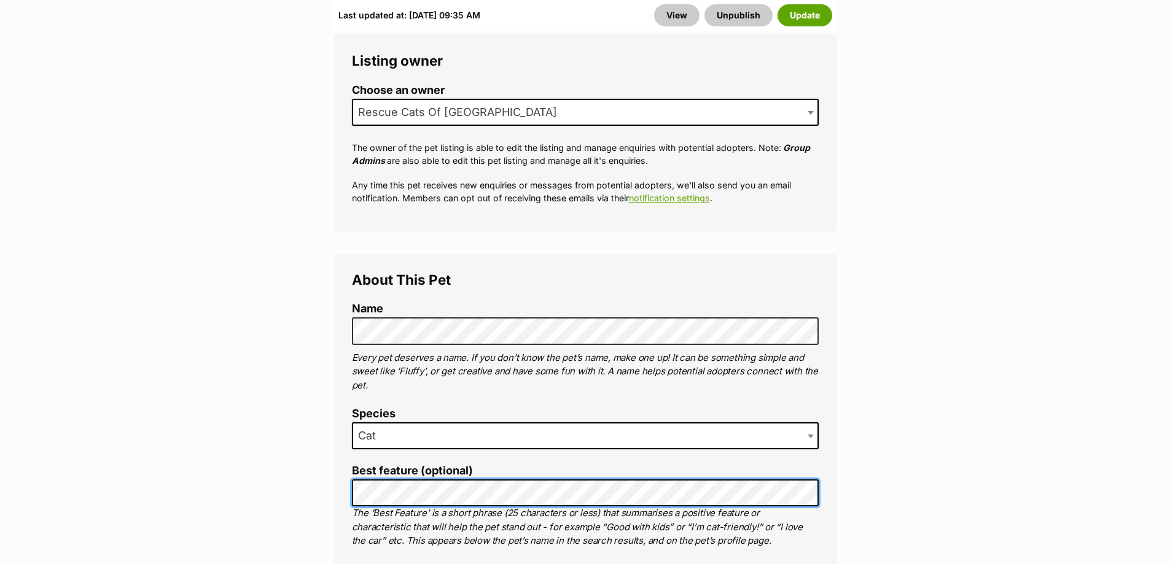
scroll to position [921, 0]
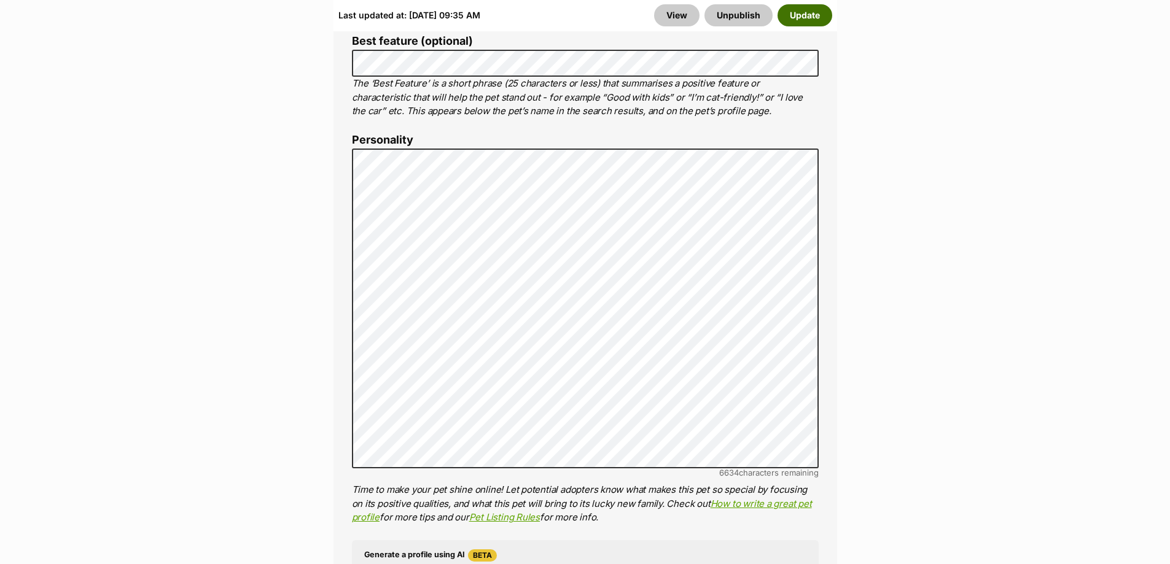
click at [804, 13] on button "Update" at bounding box center [804, 15] width 55 height 22
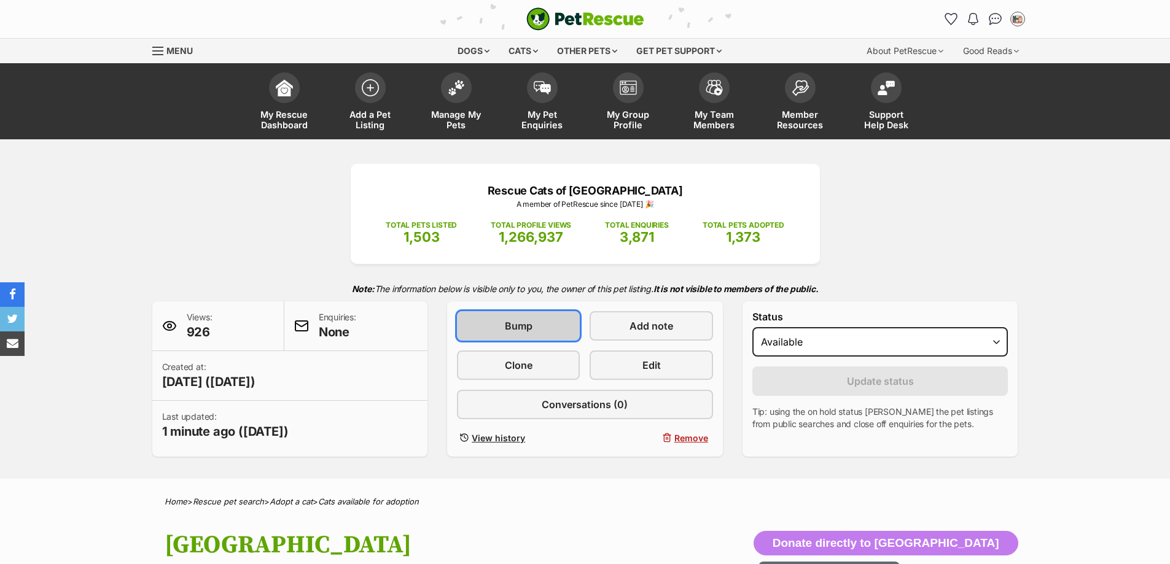
click at [499, 316] on link "Bump" at bounding box center [518, 325] width 123 height 29
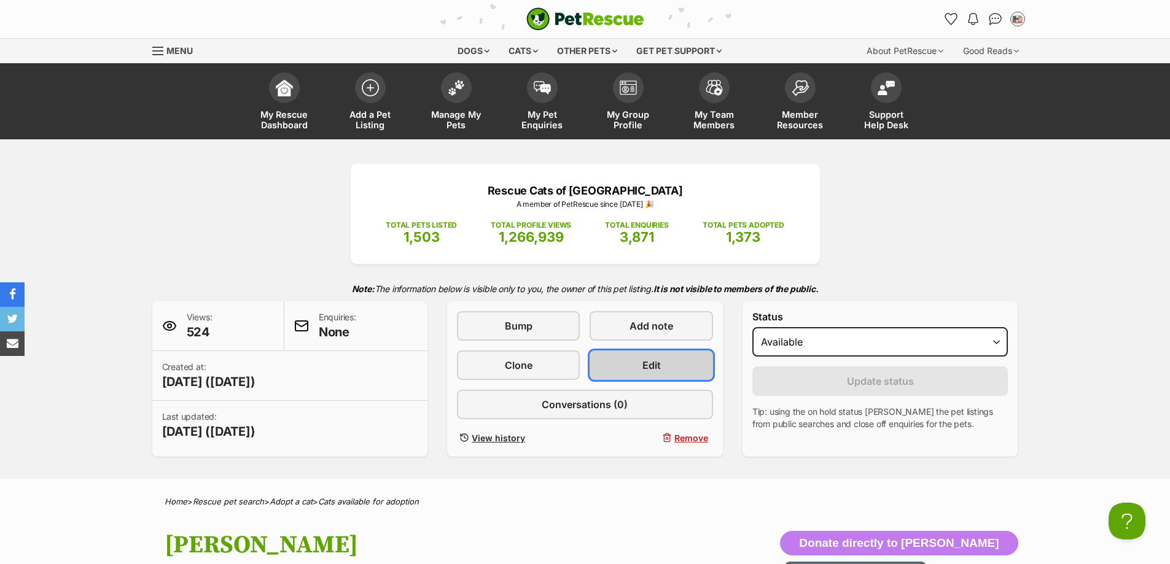
click at [653, 360] on span "Edit" at bounding box center [651, 365] width 18 height 15
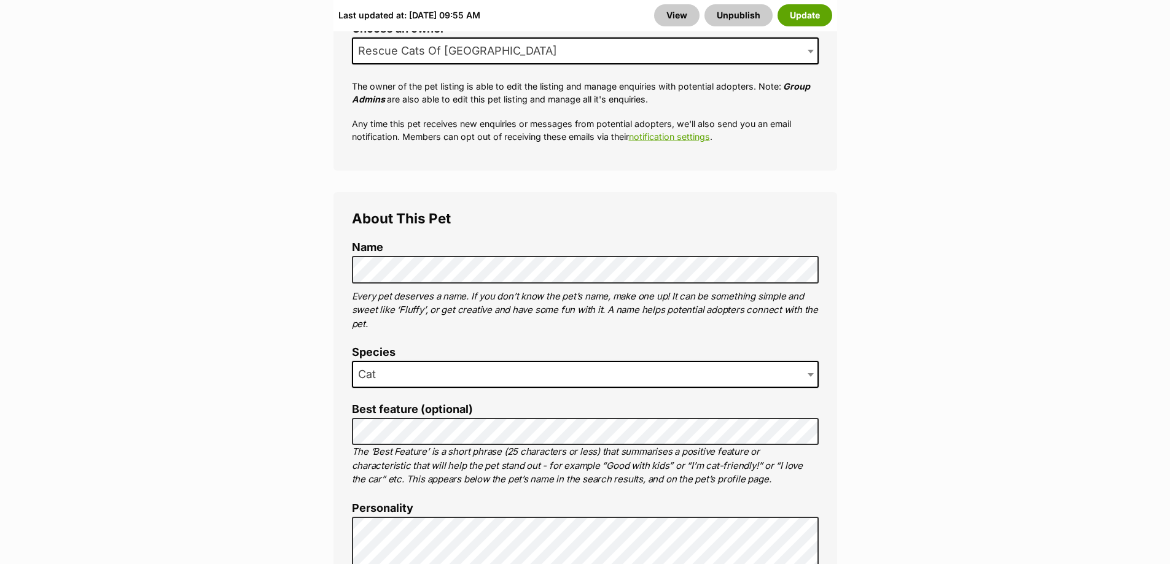
click at [831, 25] on div "View Unpublish Update" at bounding box center [743, 15] width 178 height 22
click at [827, 21] on button "Update" at bounding box center [804, 15] width 55 height 22
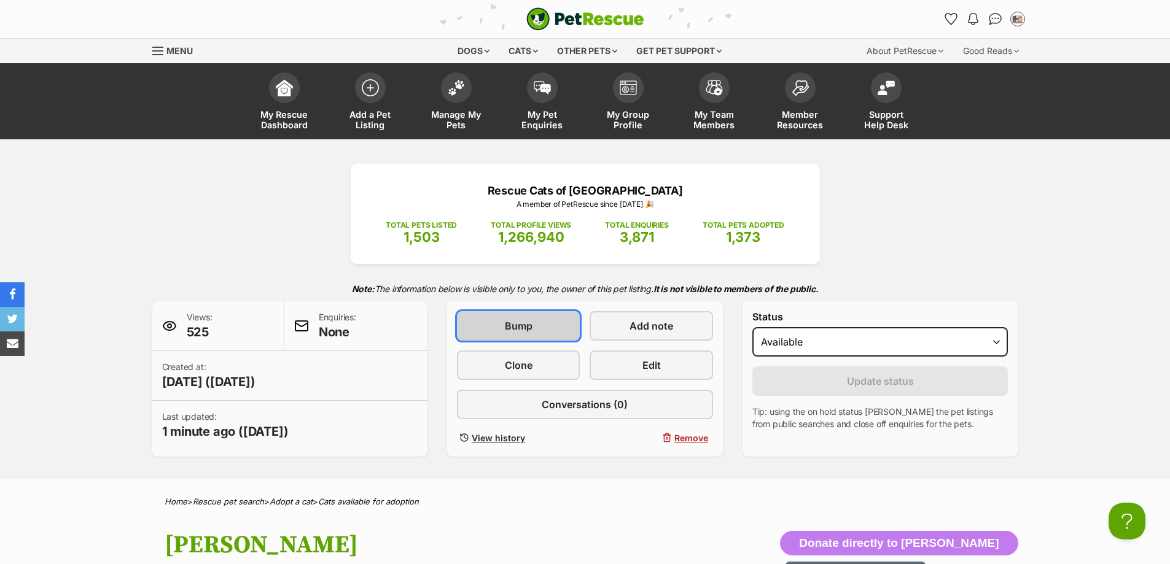
click at [516, 329] on span "Bump" at bounding box center [519, 326] width 28 height 15
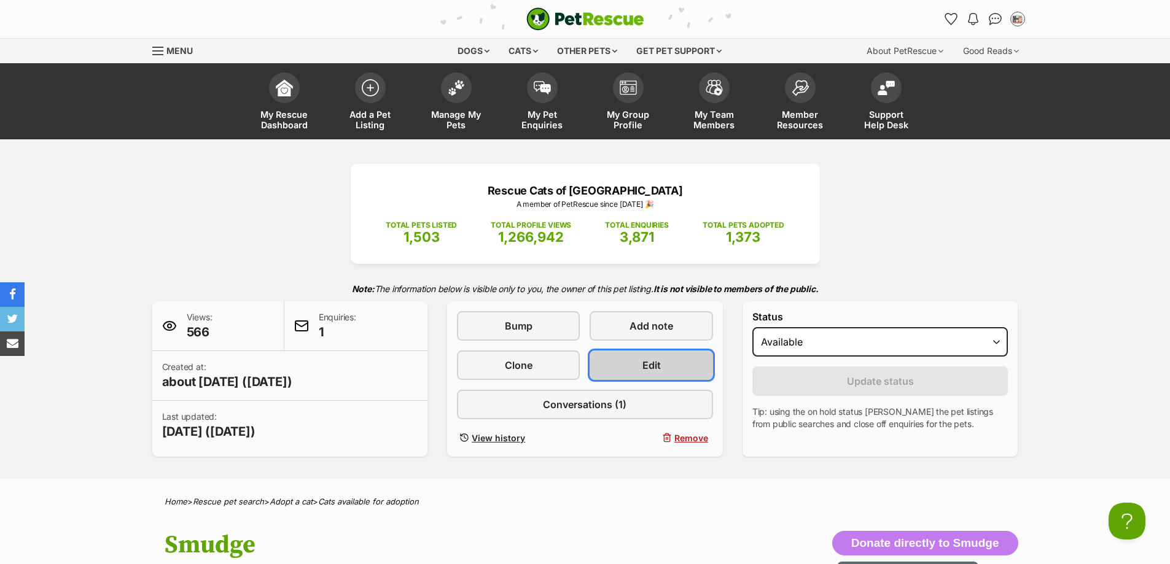
click at [677, 376] on link "Edit" at bounding box center [650, 365] width 123 height 29
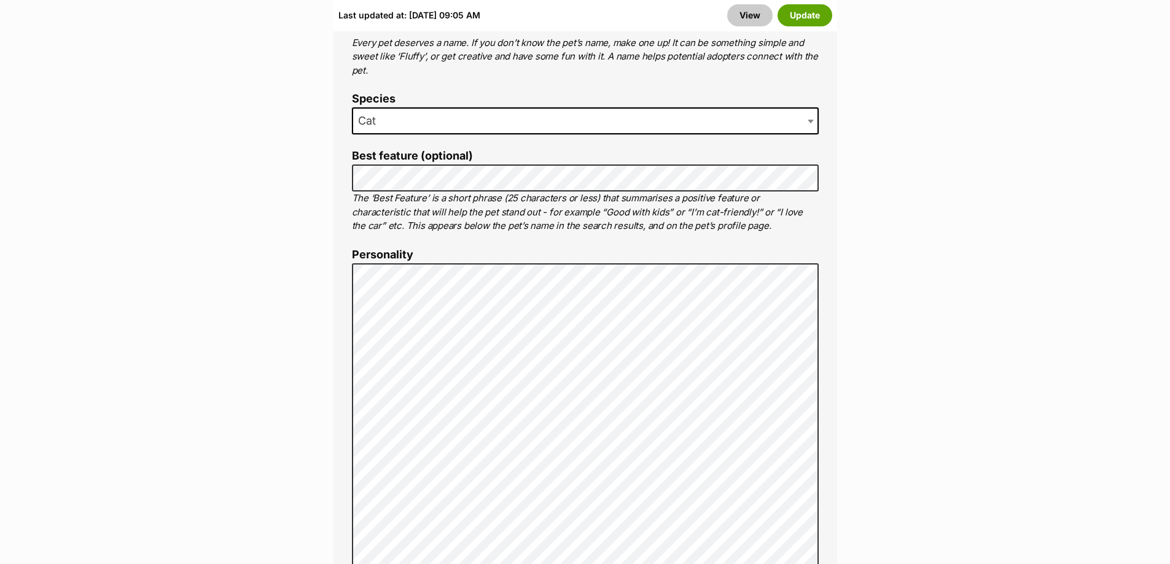
scroll to position [860, 0]
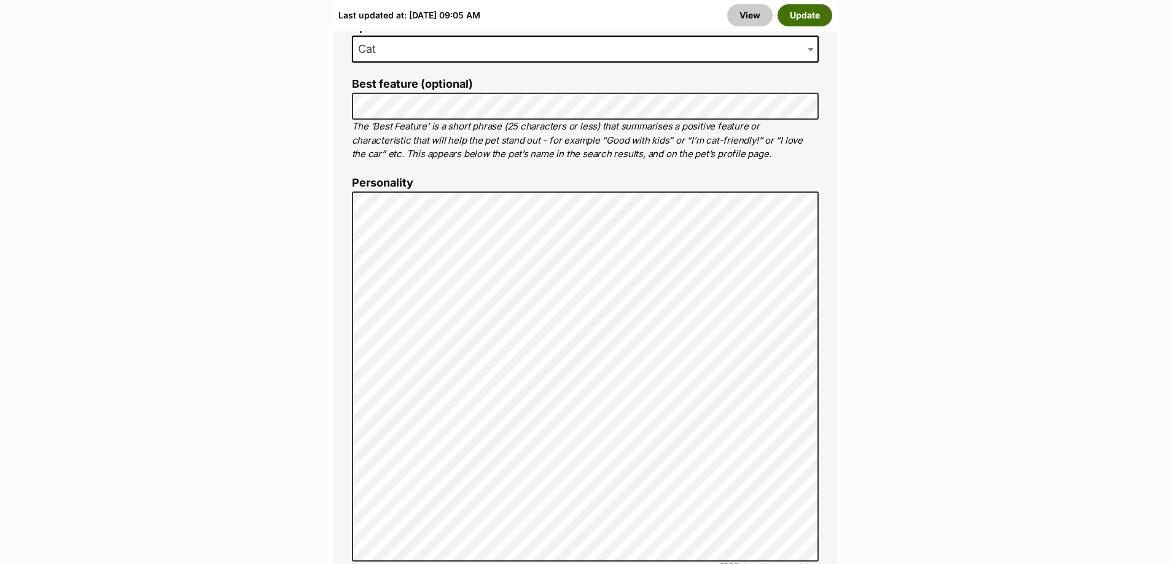
click at [812, 23] on button "Update" at bounding box center [804, 15] width 55 height 22
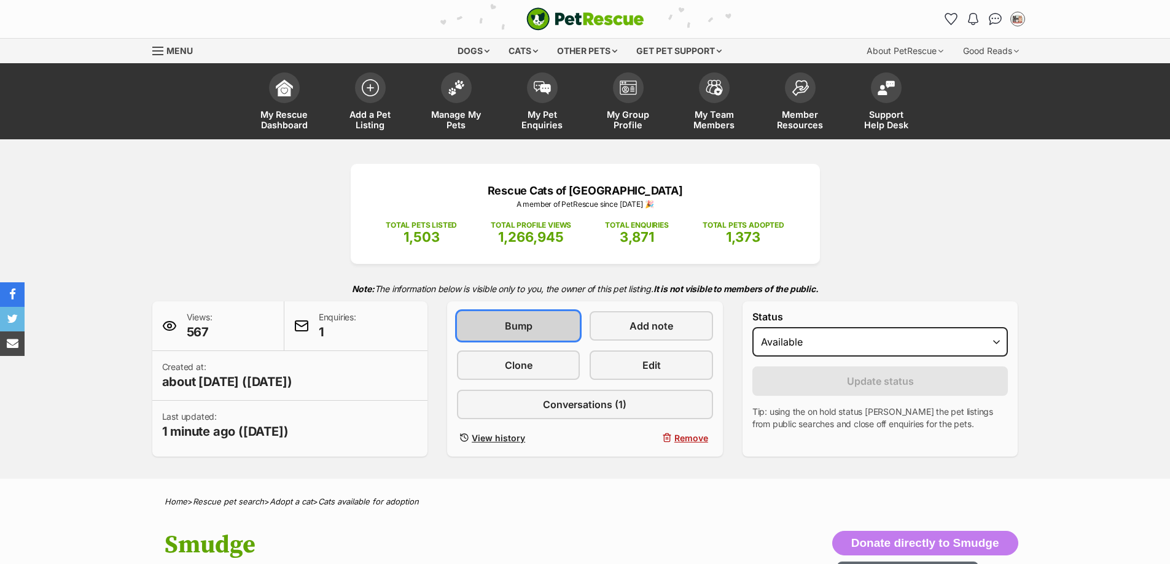
click at [531, 328] on span "Bump" at bounding box center [519, 326] width 28 height 15
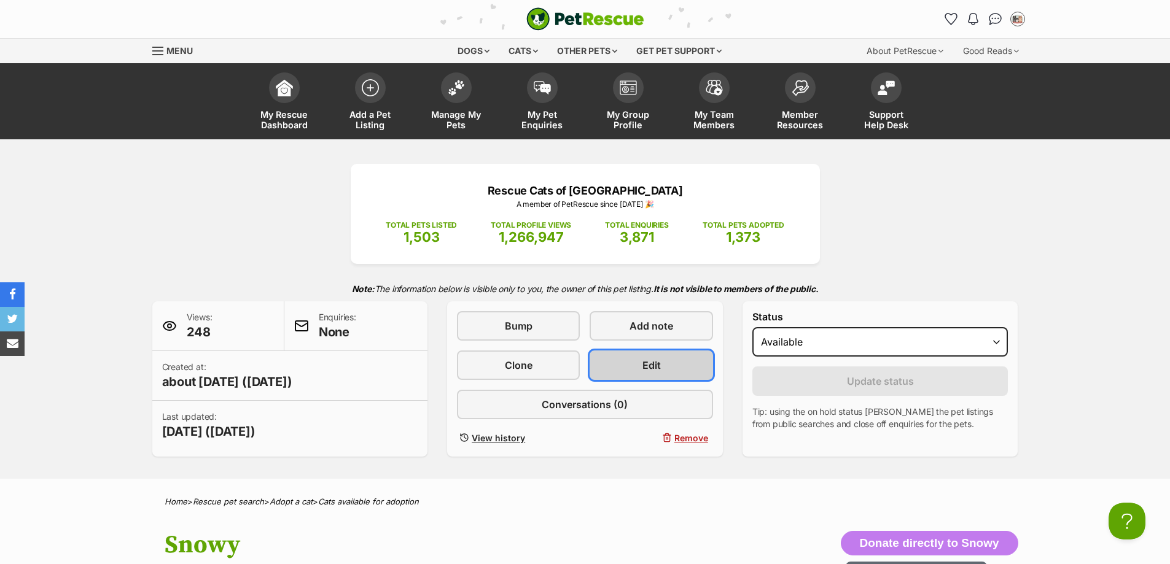
click at [609, 362] on link "Edit" at bounding box center [650, 365] width 123 height 29
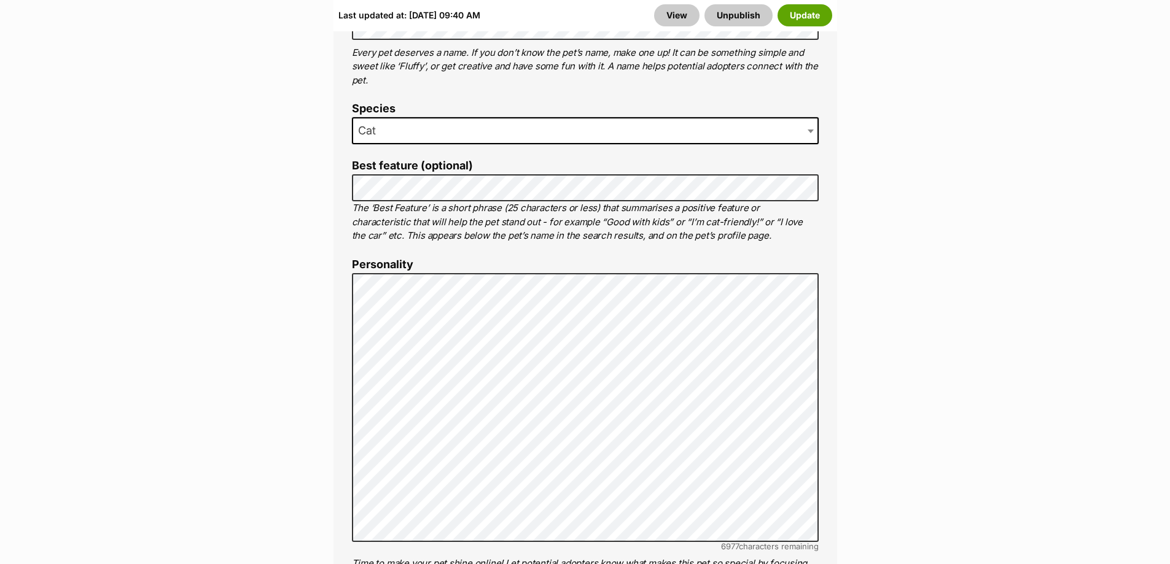
scroll to position [798, 0]
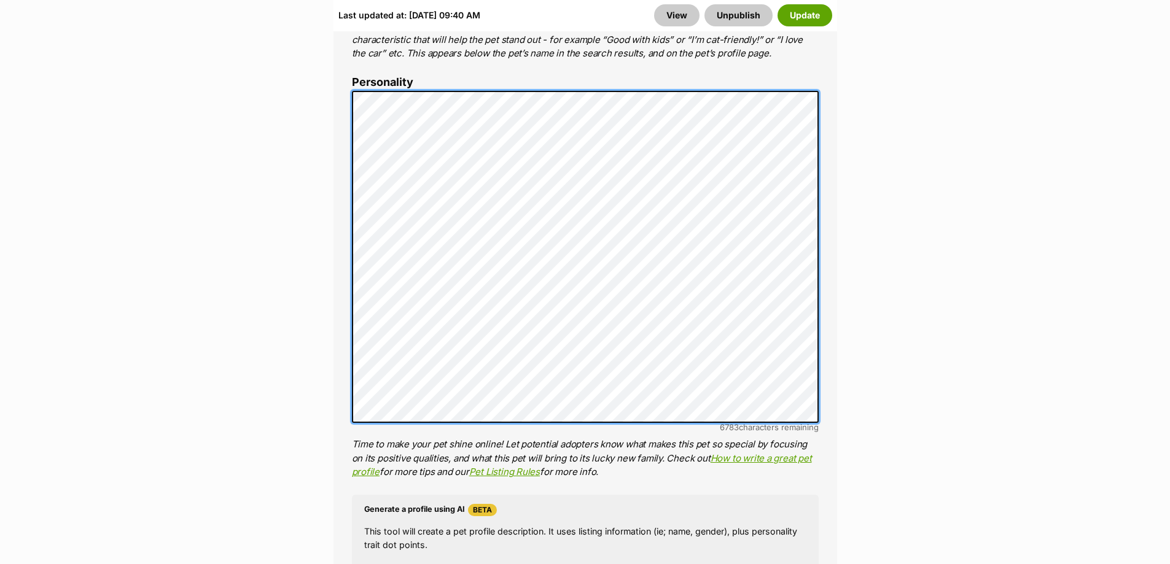
scroll to position [982, 0]
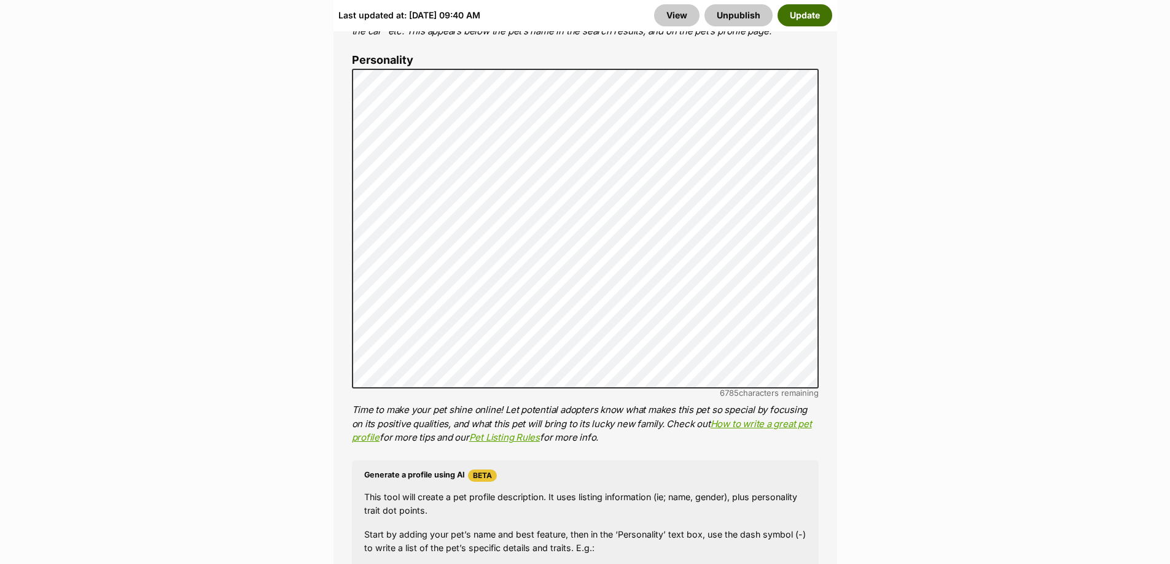
click at [814, 16] on button "Update" at bounding box center [804, 15] width 55 height 22
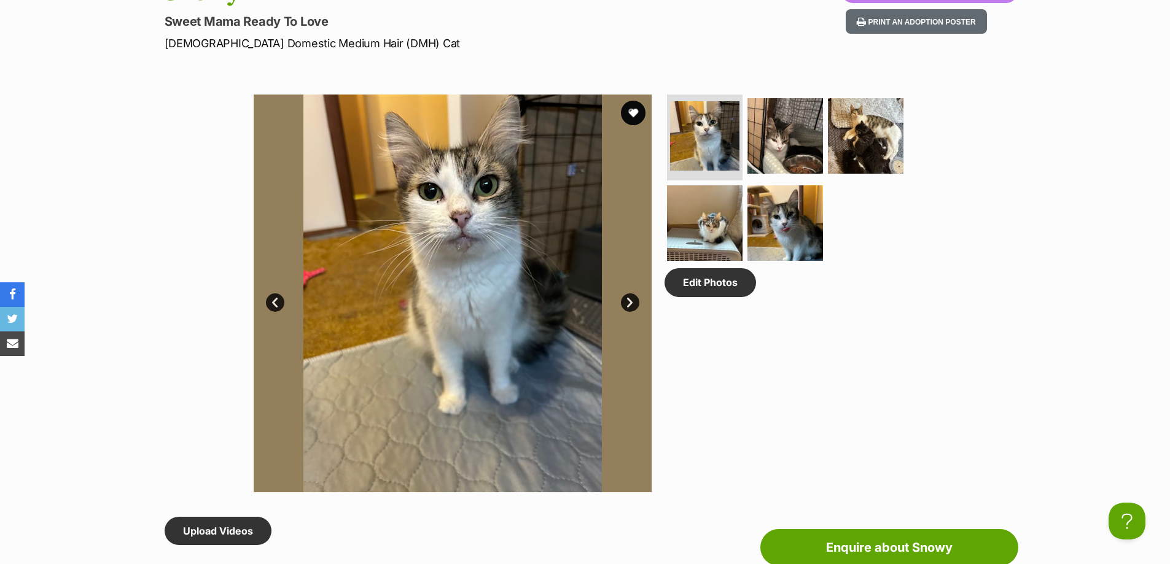
scroll to position [184, 0]
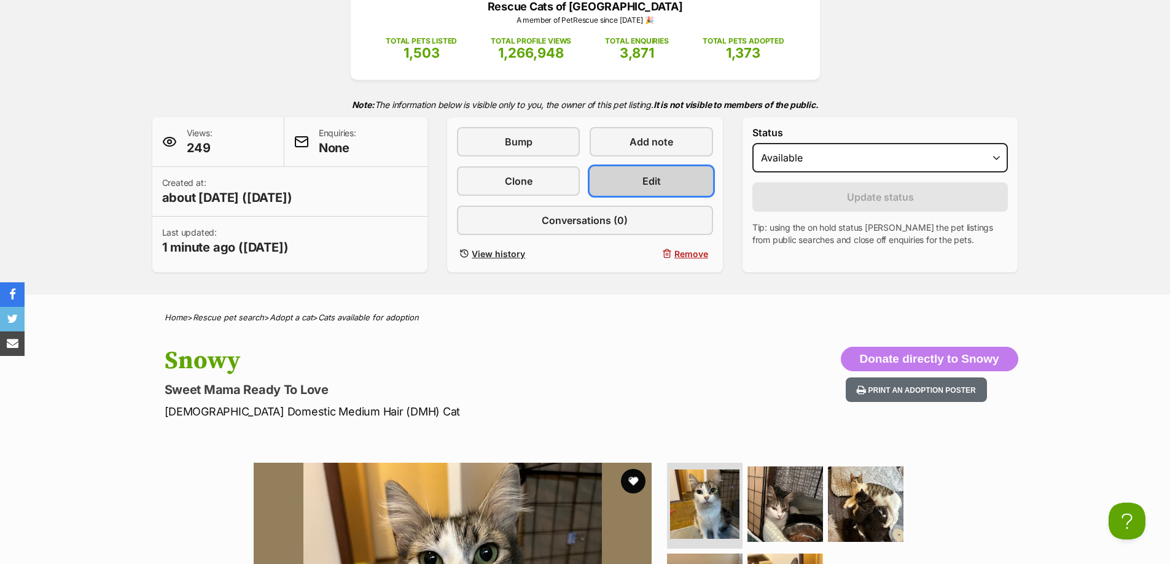
click at [641, 191] on link "Edit" at bounding box center [650, 180] width 123 height 29
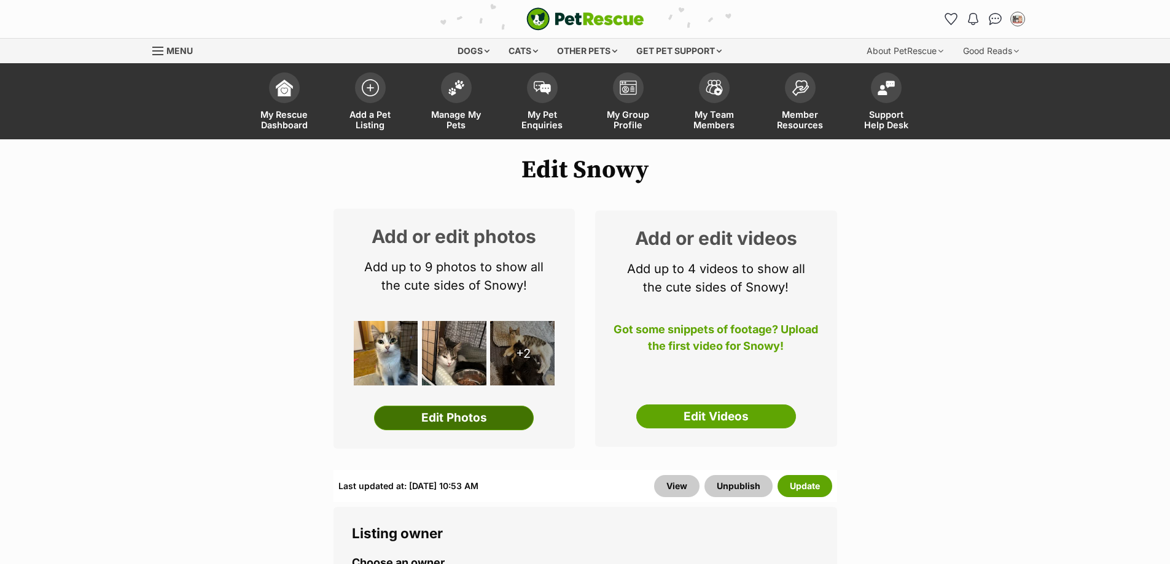
click at [494, 421] on link "Edit Photos" at bounding box center [454, 418] width 160 height 25
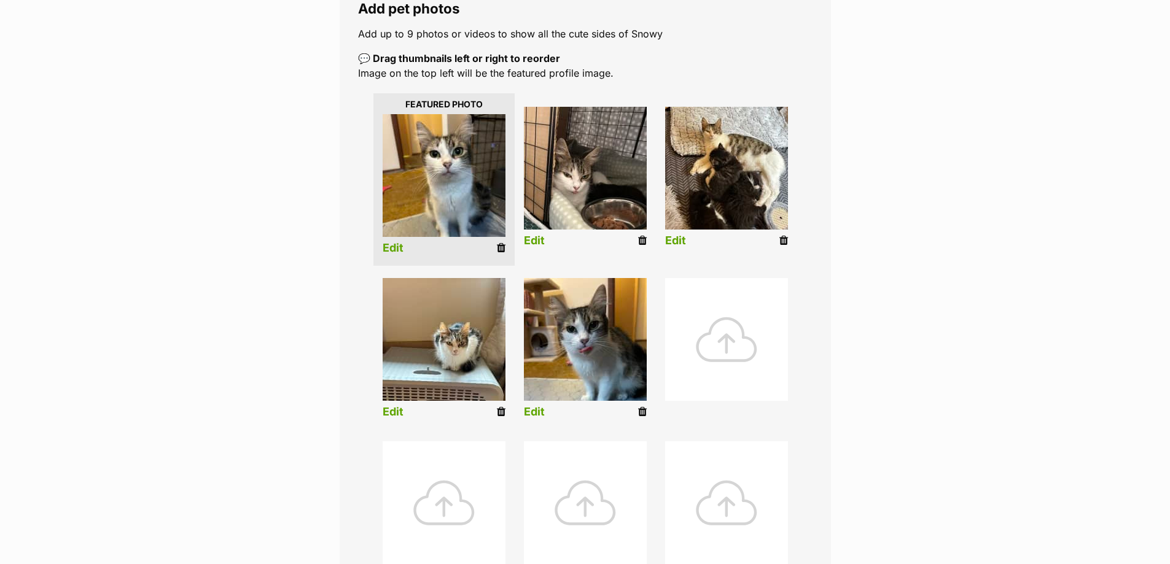
scroll to position [430, 0]
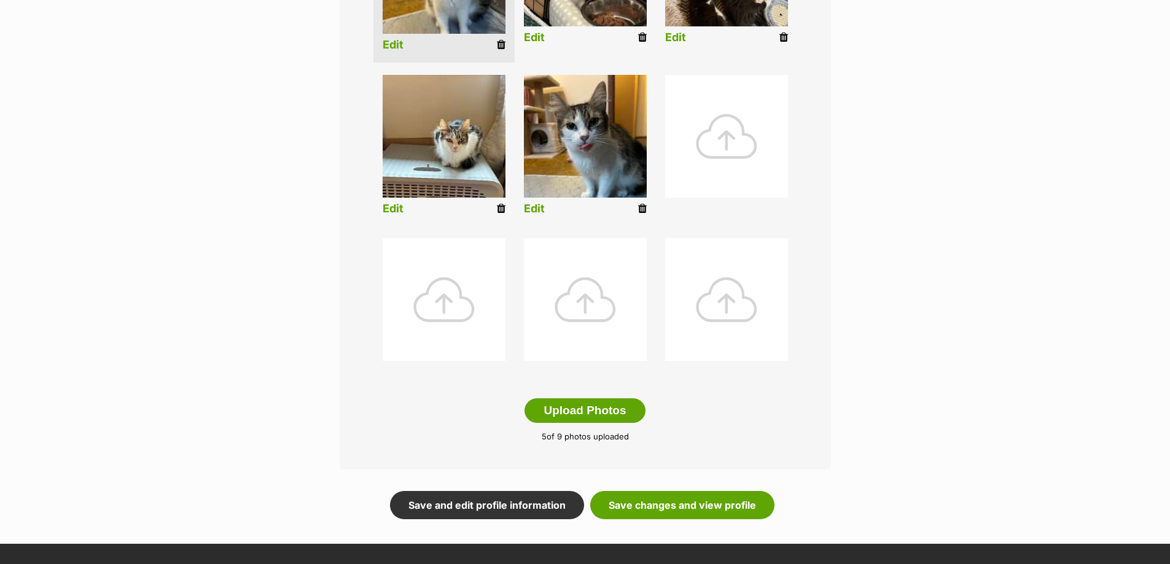
click at [644, 208] on icon at bounding box center [642, 208] width 9 height 11
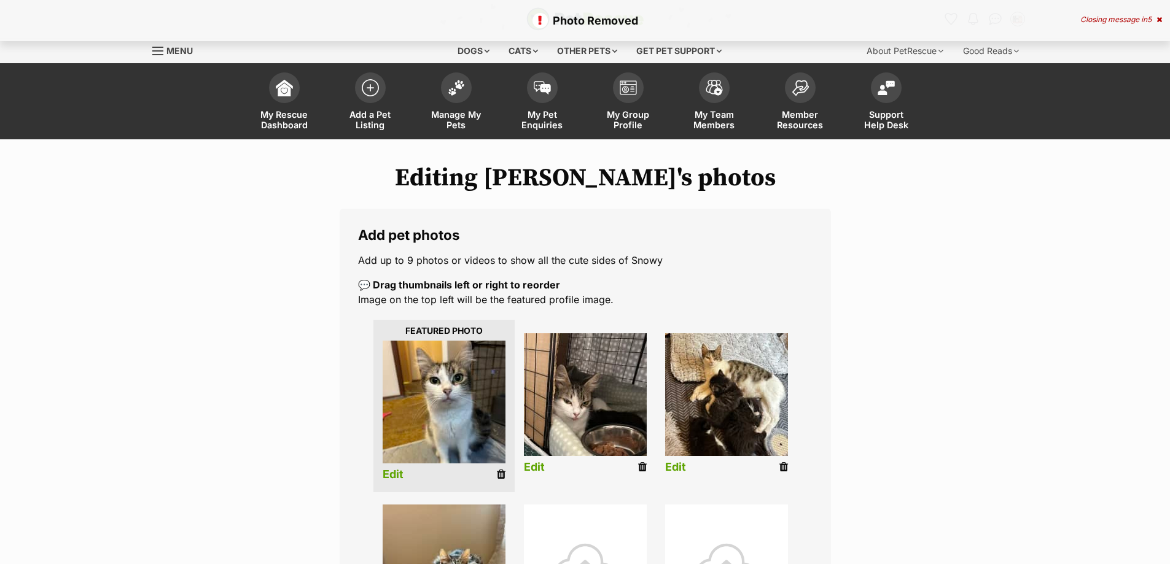
click at [499, 478] on icon at bounding box center [501, 474] width 9 height 11
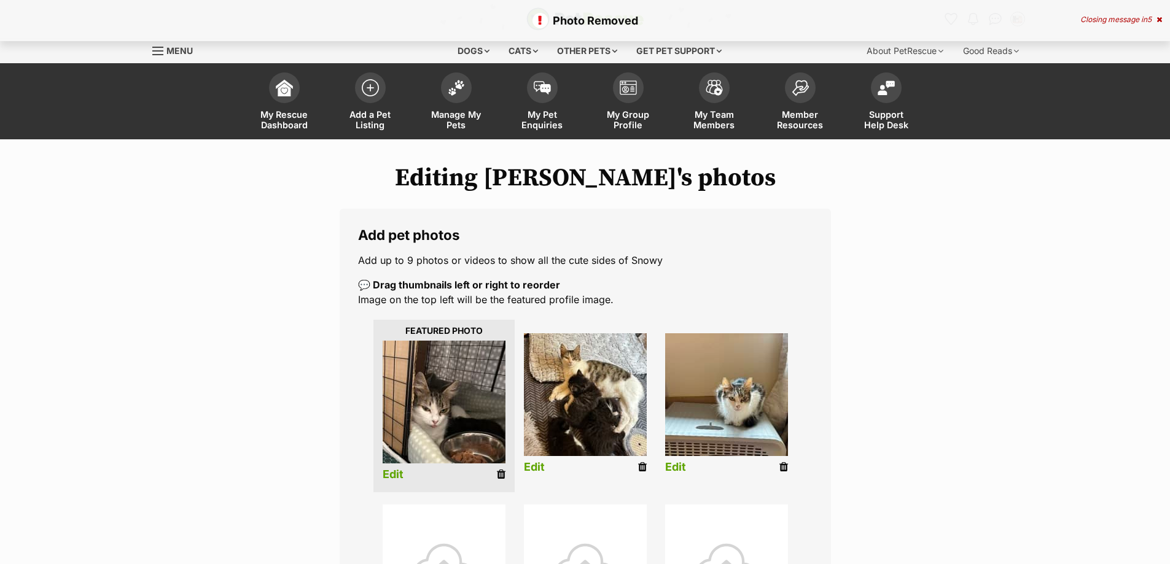
click at [500, 477] on icon at bounding box center [501, 474] width 9 height 11
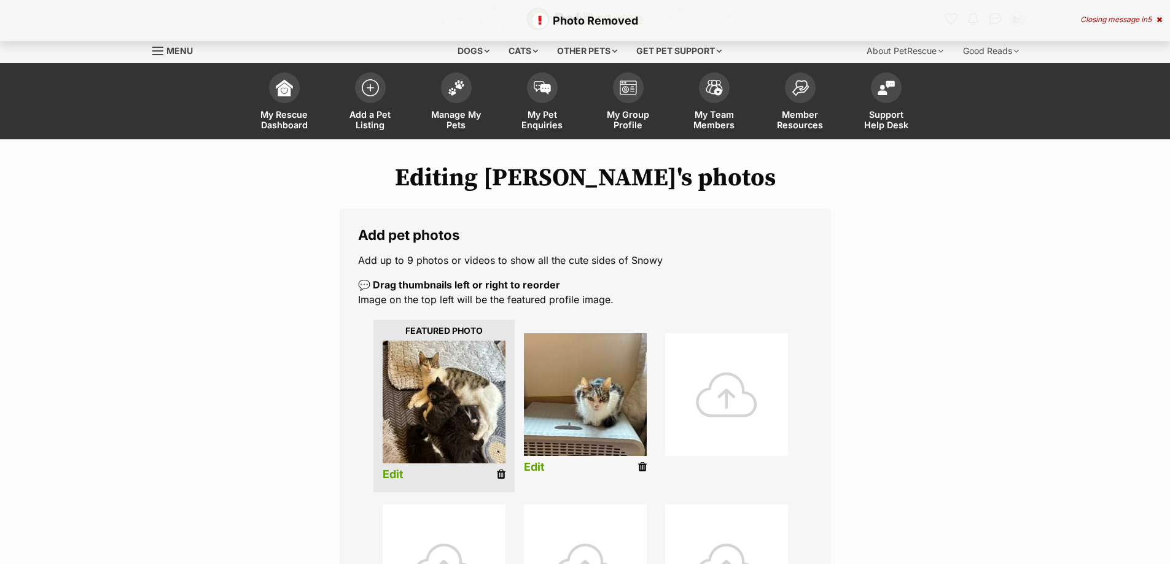
click at [497, 477] on icon at bounding box center [501, 474] width 9 height 11
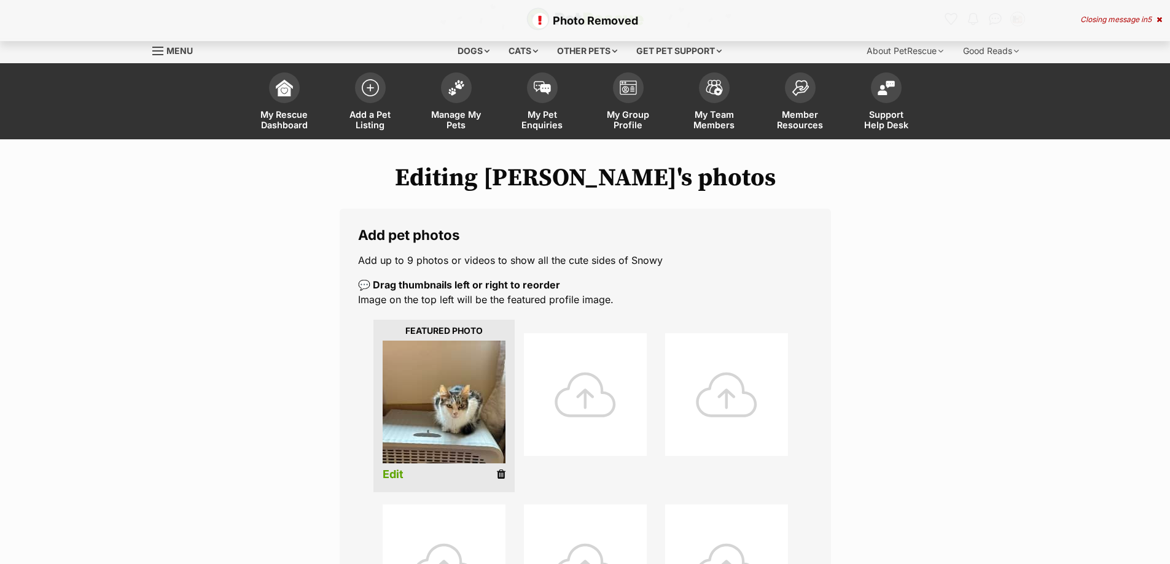
click at [499, 475] on icon at bounding box center [501, 474] width 9 height 11
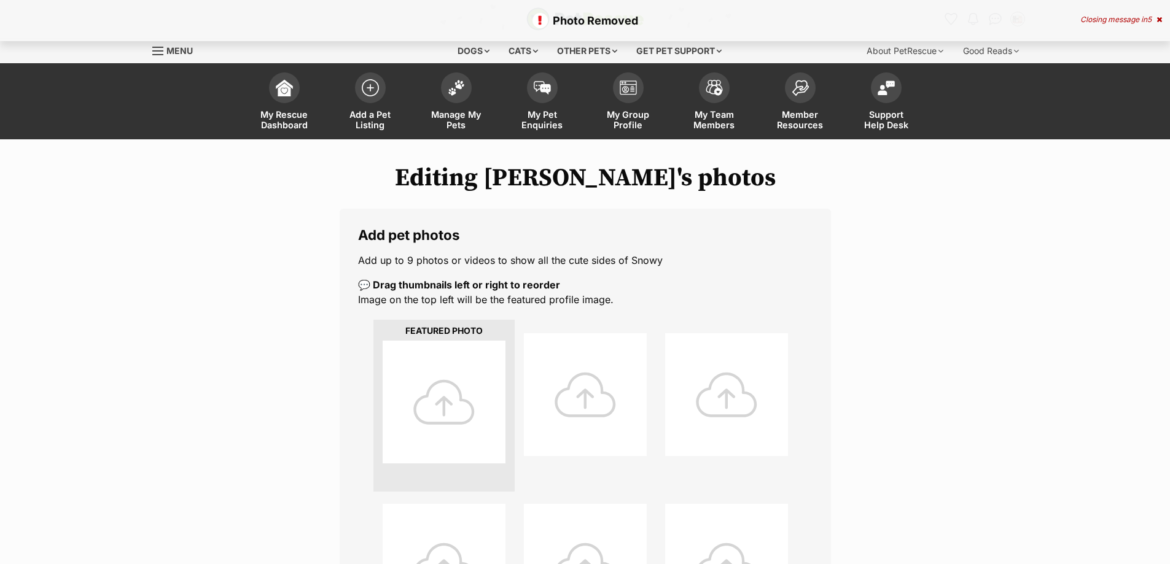
click at [455, 396] on div at bounding box center [444, 402] width 123 height 123
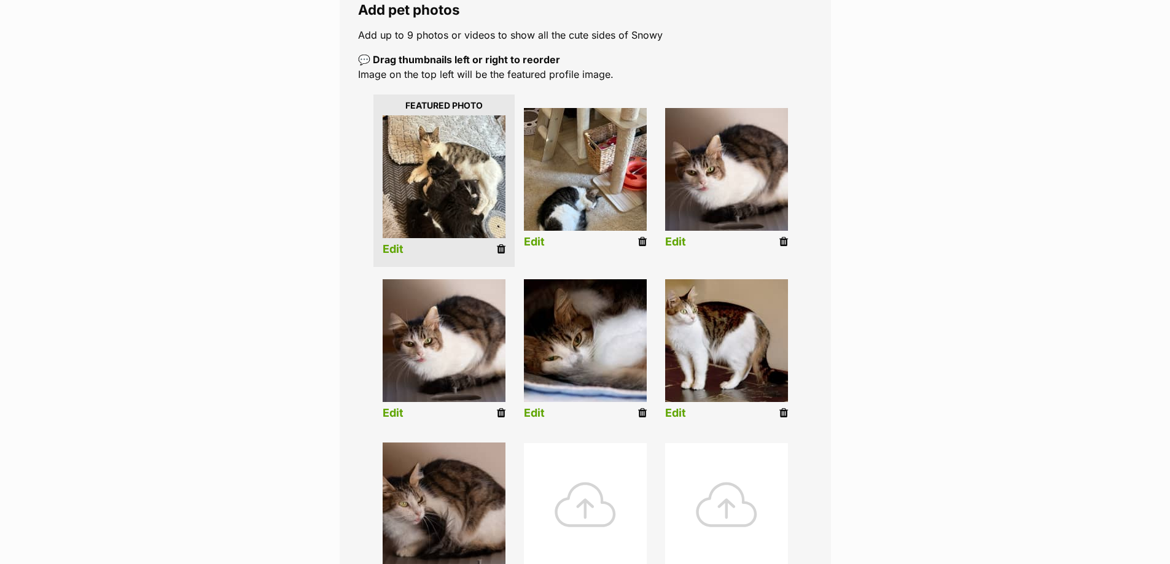
scroll to position [246, 0]
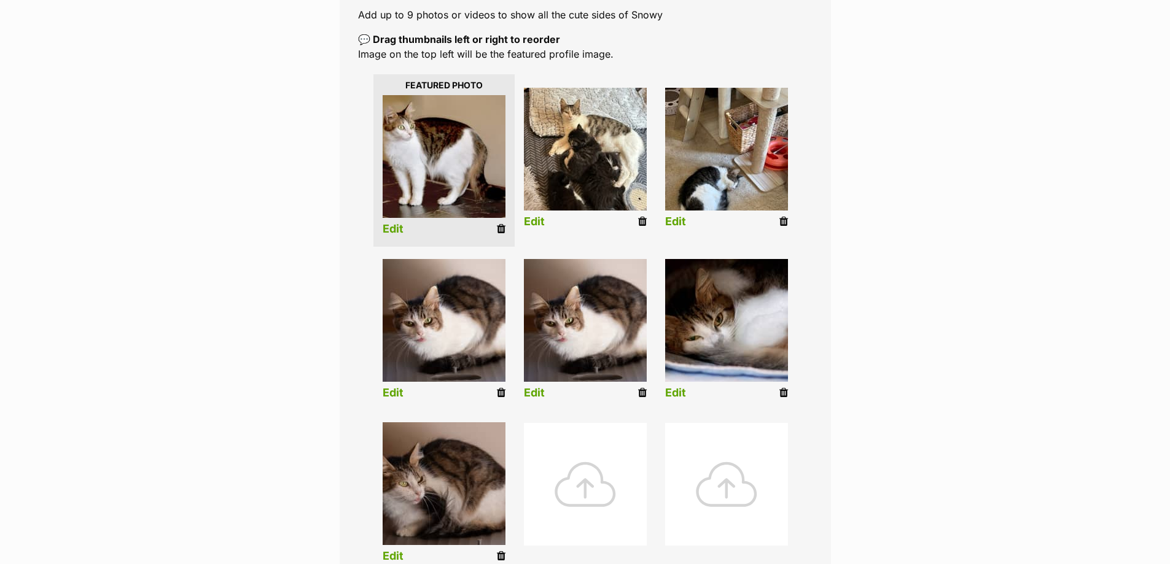
click at [499, 398] on icon at bounding box center [501, 392] width 9 height 11
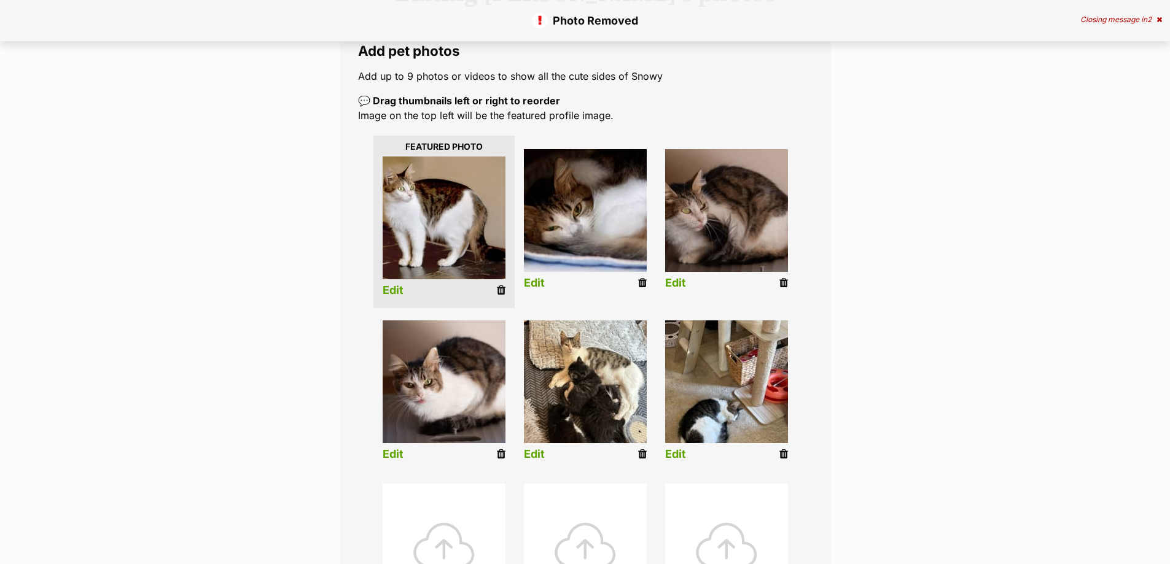
scroll to position [491, 0]
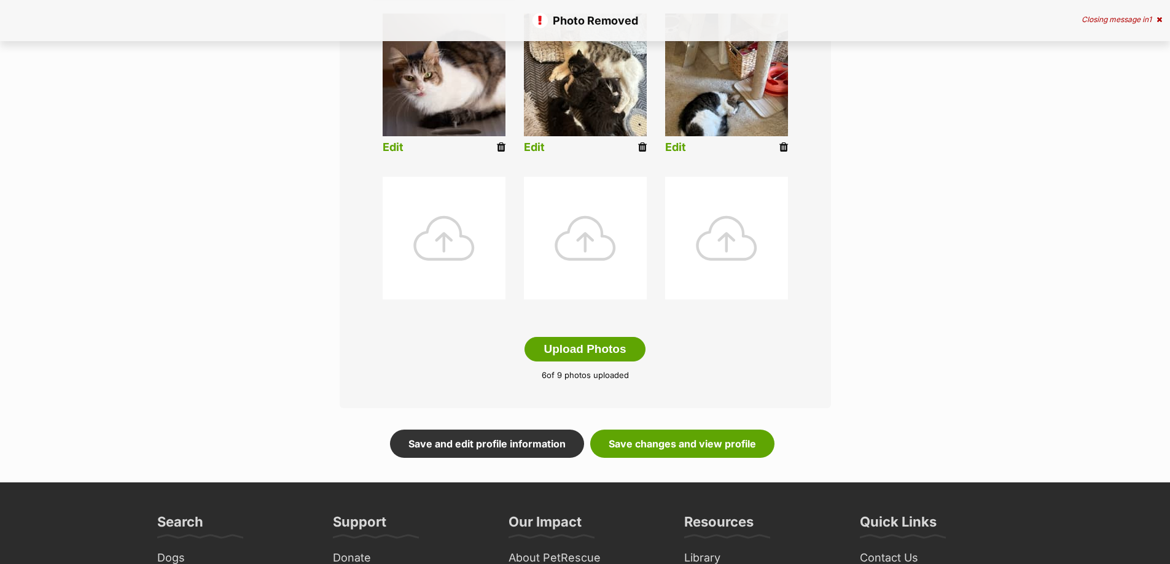
click at [669, 461] on main "Photo Removed Closing message in 1 Editing Snowy's photos Add pet photos Add up…" at bounding box center [585, 65] width 1170 height 835
click at [670, 454] on link "Save changes and view profile" at bounding box center [682, 444] width 184 height 28
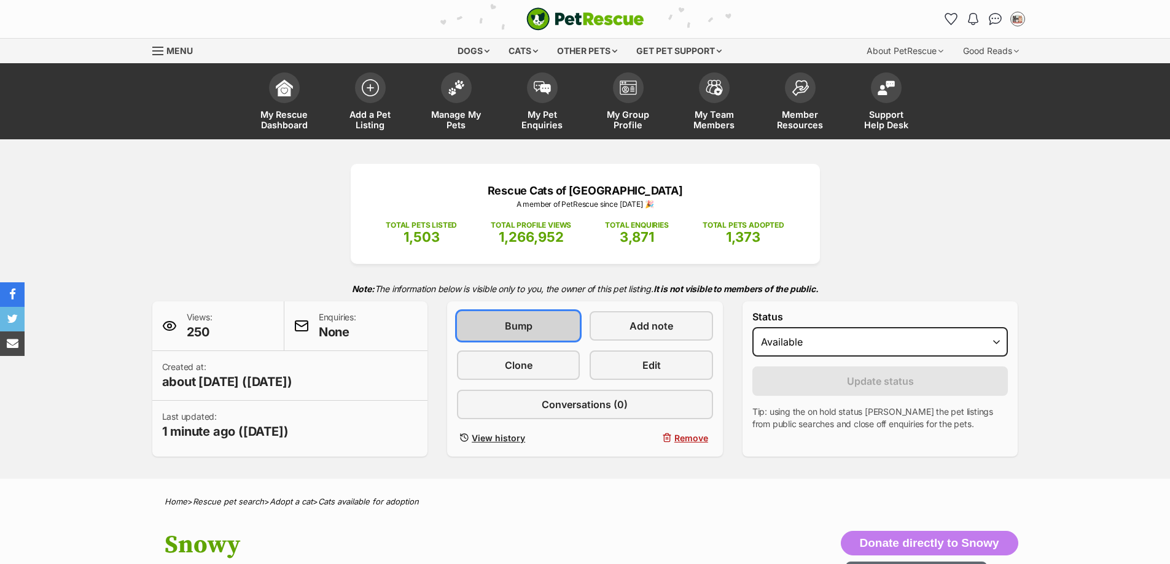
click at [506, 321] on span "Bump" at bounding box center [519, 326] width 28 height 15
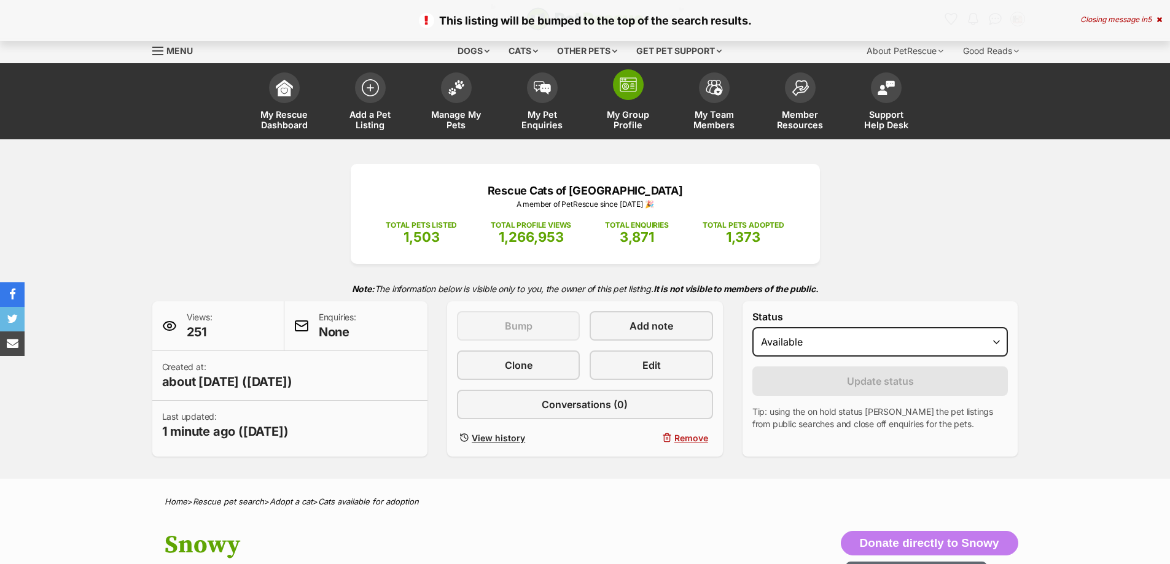
click at [630, 106] on link "My Group Profile" at bounding box center [628, 102] width 86 height 73
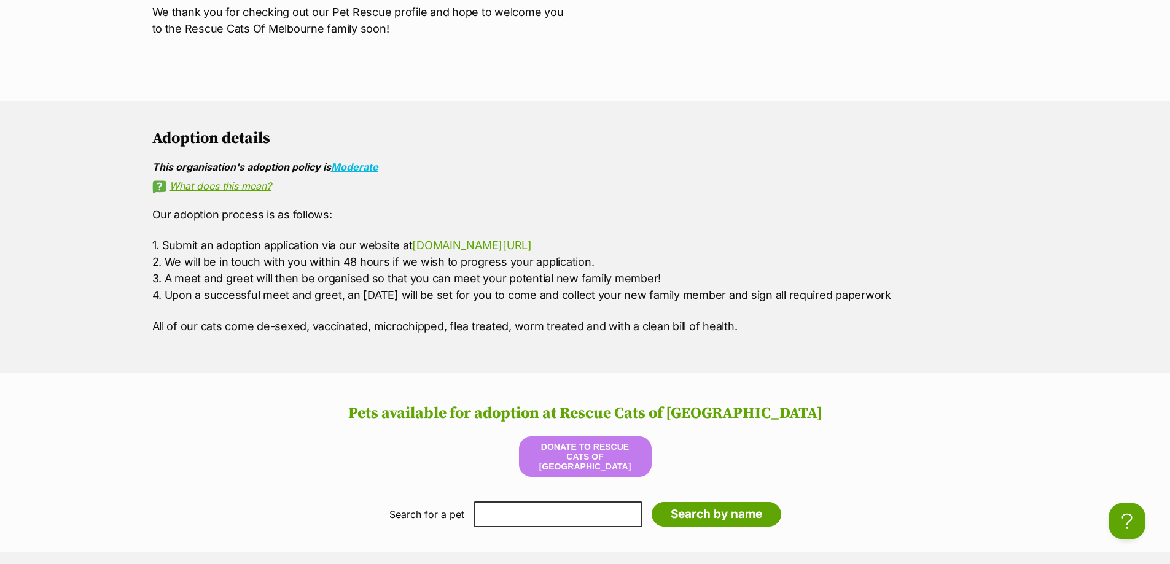
scroll to position [1167, 0]
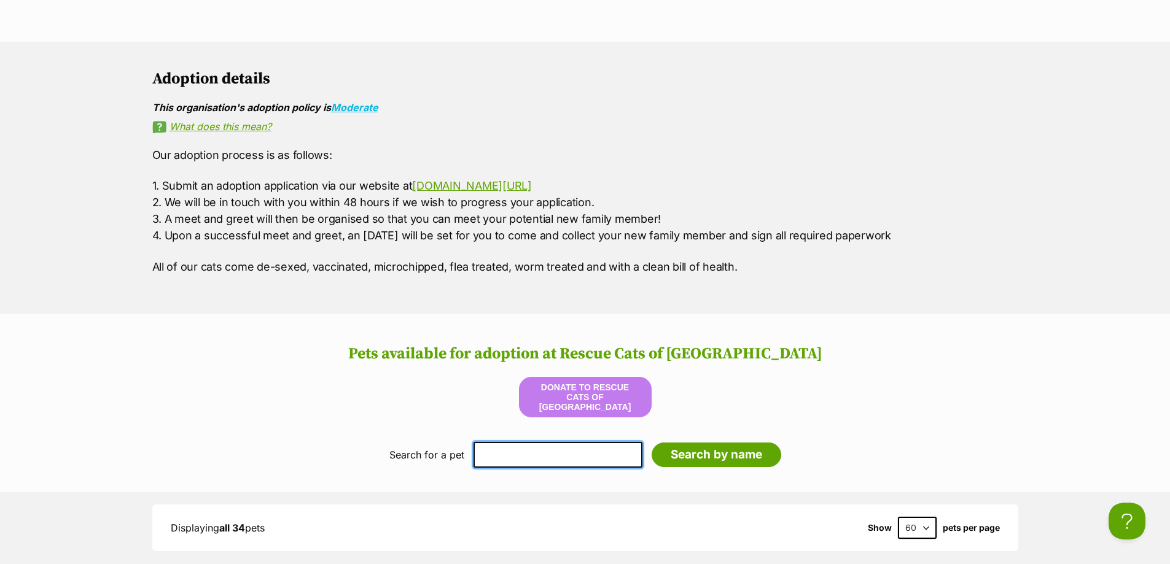
drag, startPoint x: 500, startPoint y: 450, endPoint x: 468, endPoint y: 445, distance: 32.9
click at [500, 450] on input "text" at bounding box center [557, 455] width 169 height 26
type input "snowy"
click at [652, 443] on input "Search by name" at bounding box center [717, 455] width 130 height 25
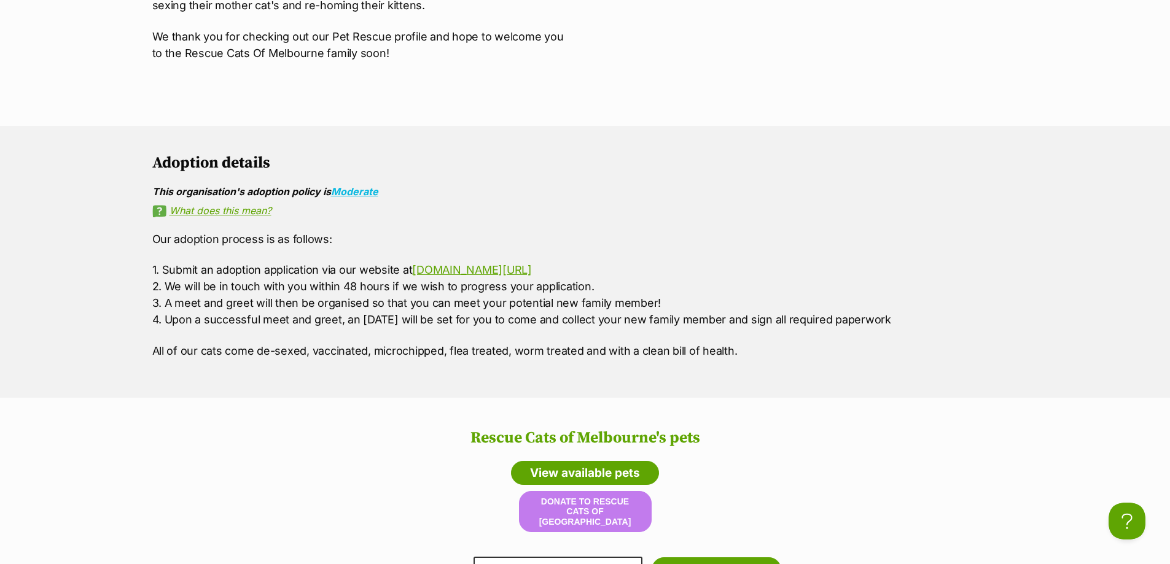
scroll to position [1082, 0]
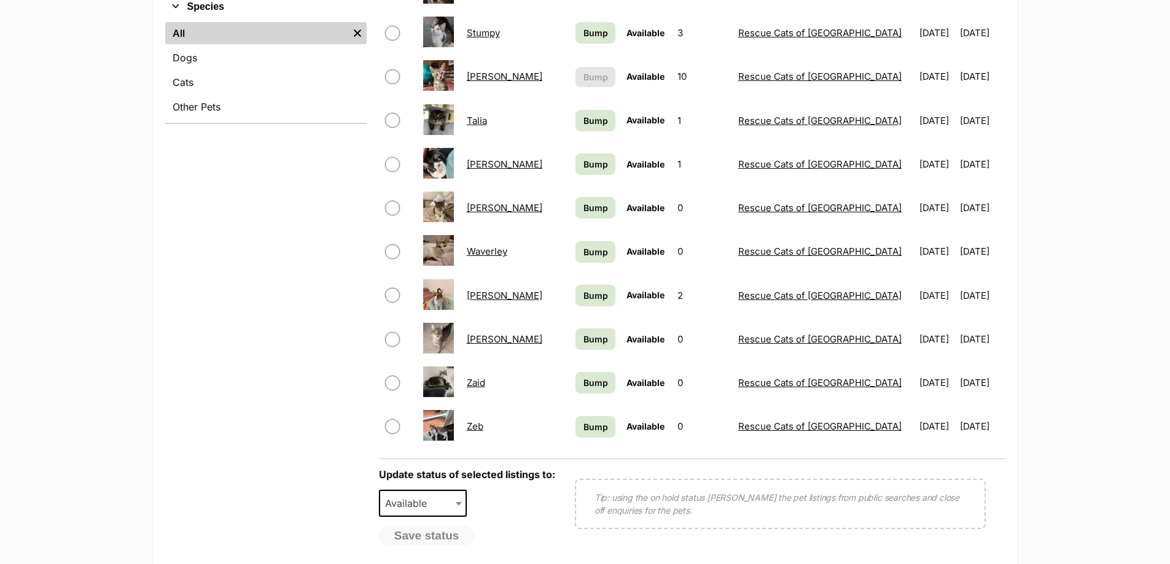
click at [241, 290] on div "Refine your search Status All Available Remove filter Draft On Hold Adopted Rem…" at bounding box center [265, 190] width 201 height 750
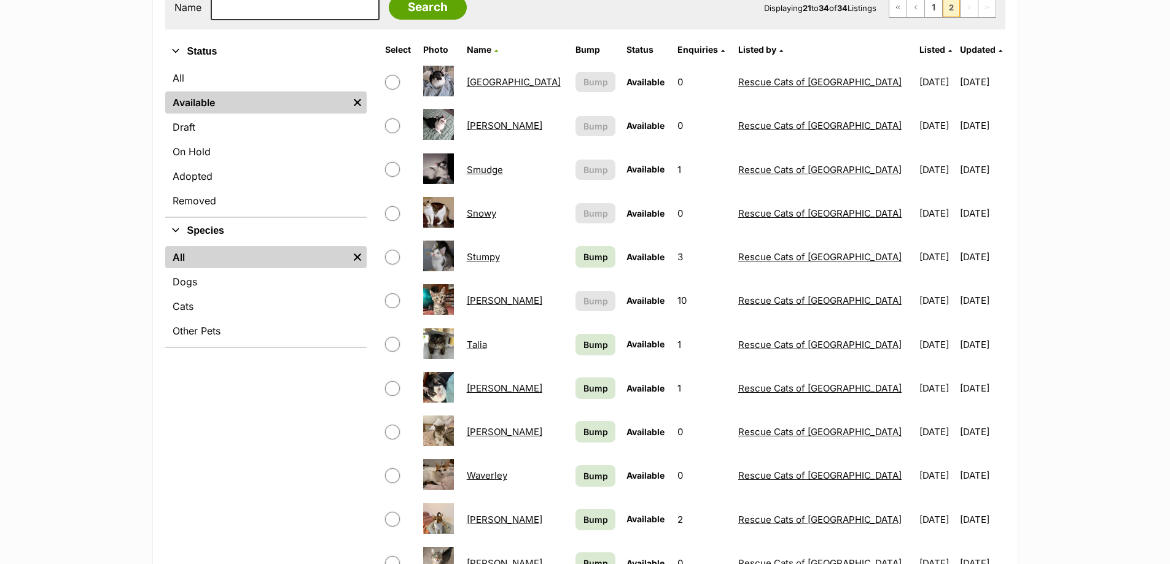
scroll to position [368, 0]
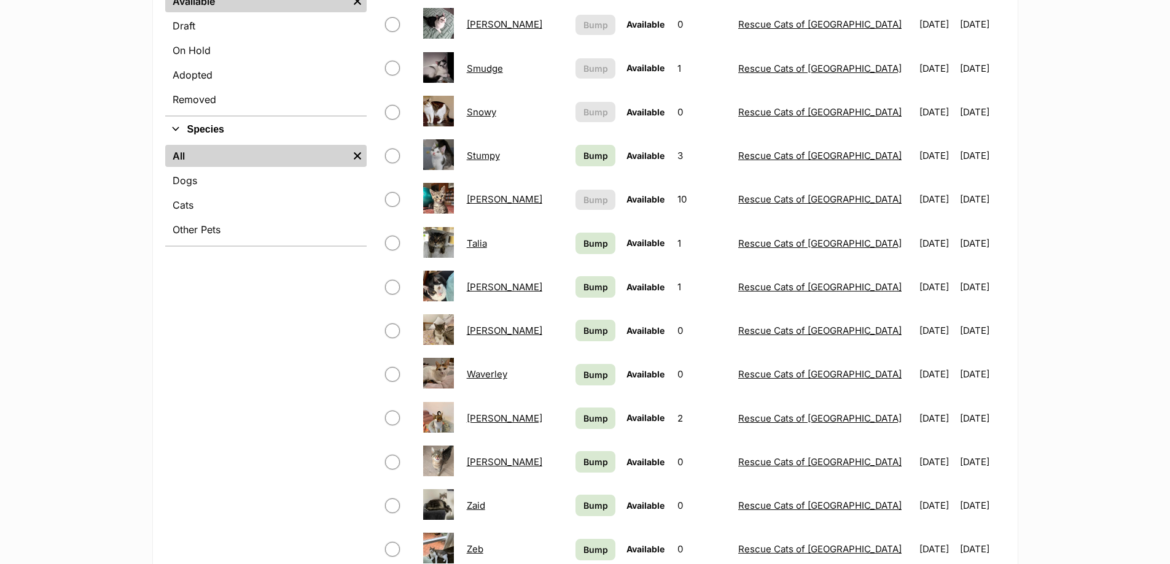
drag, startPoint x: 490, startPoint y: 324, endPoint x: 491, endPoint y: 331, distance: 6.8
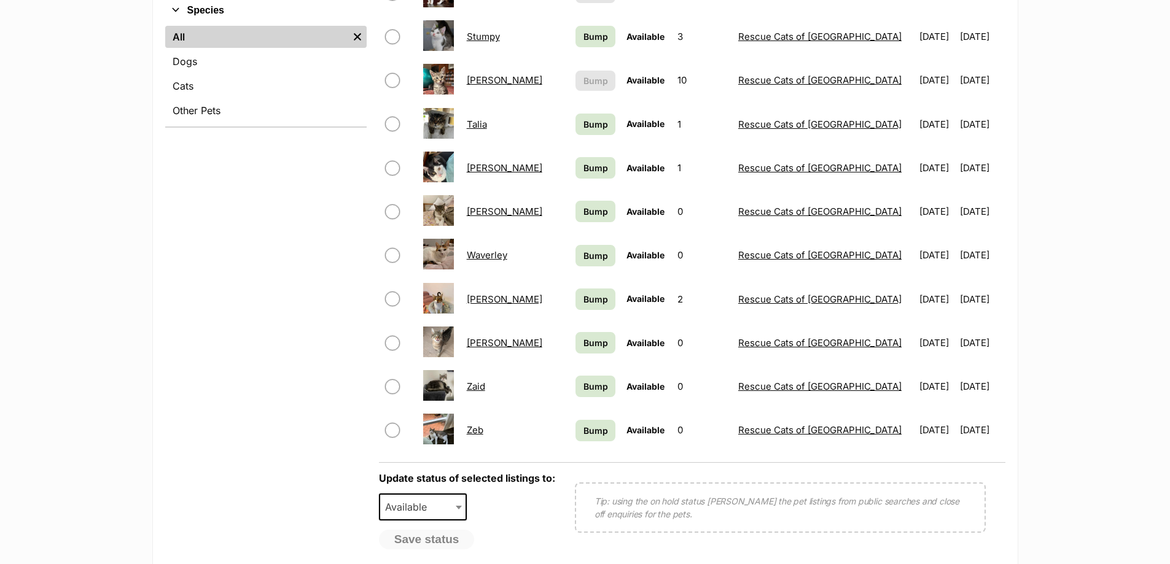
scroll to position [491, 0]
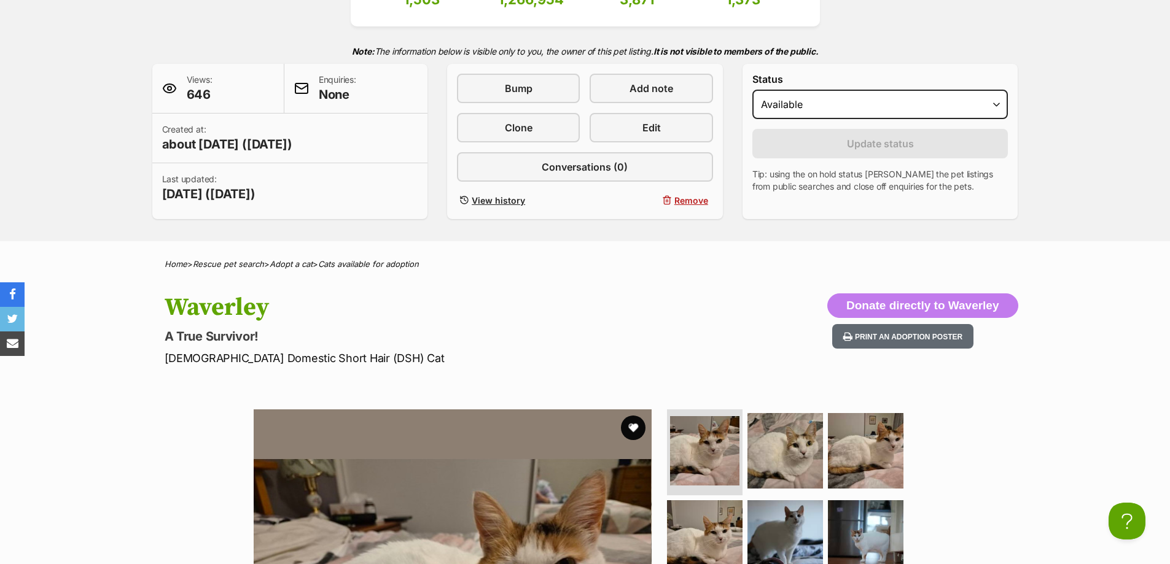
scroll to position [123, 0]
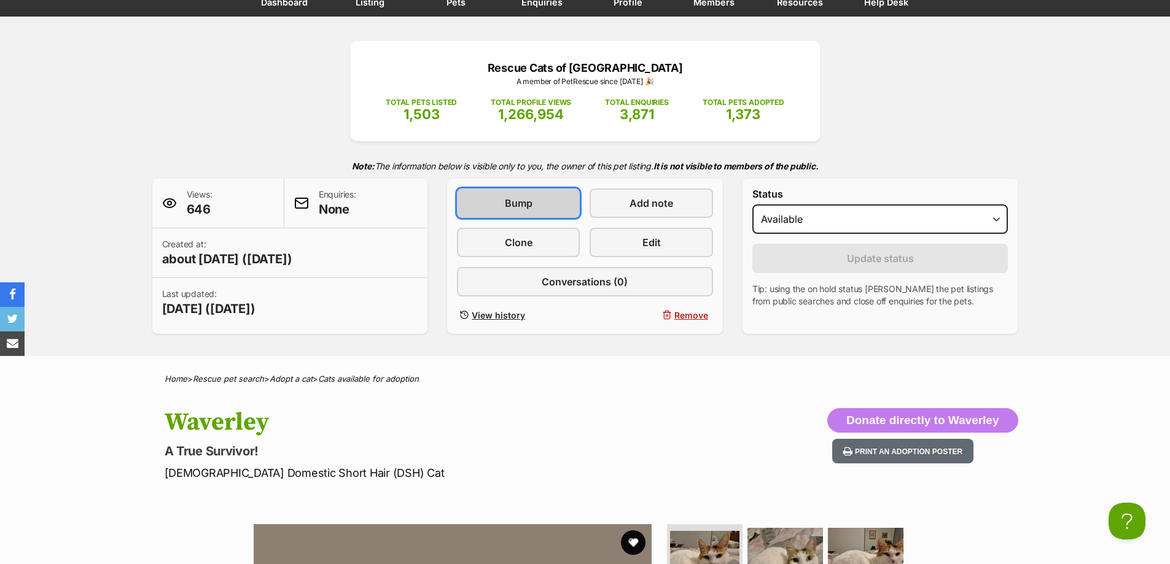
click at [485, 204] on link "Bump" at bounding box center [518, 203] width 123 height 29
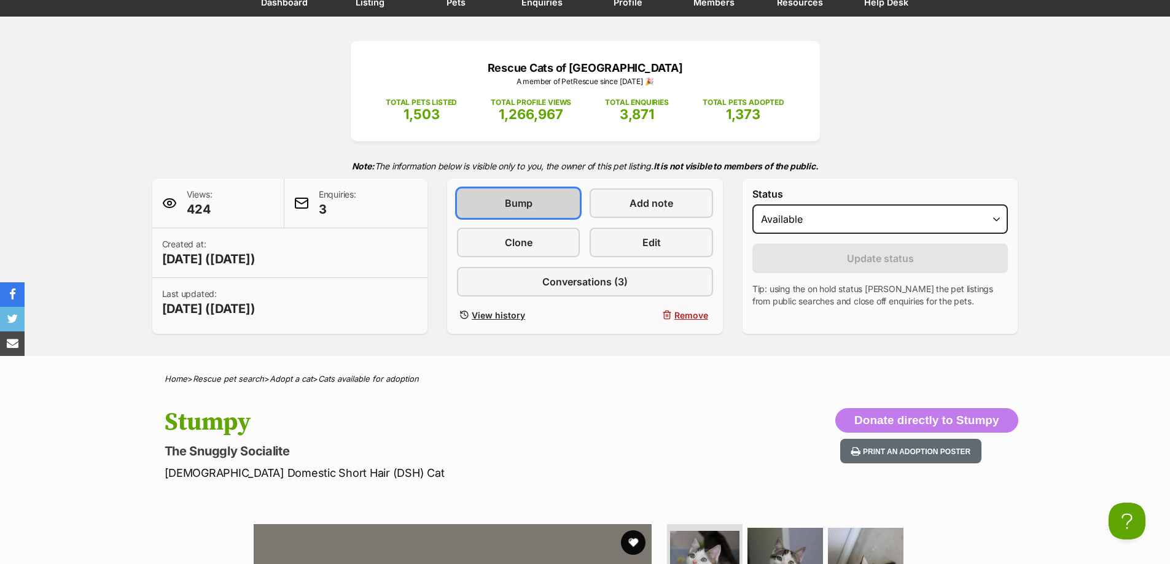
click at [515, 207] on span "Bump" at bounding box center [519, 203] width 28 height 15
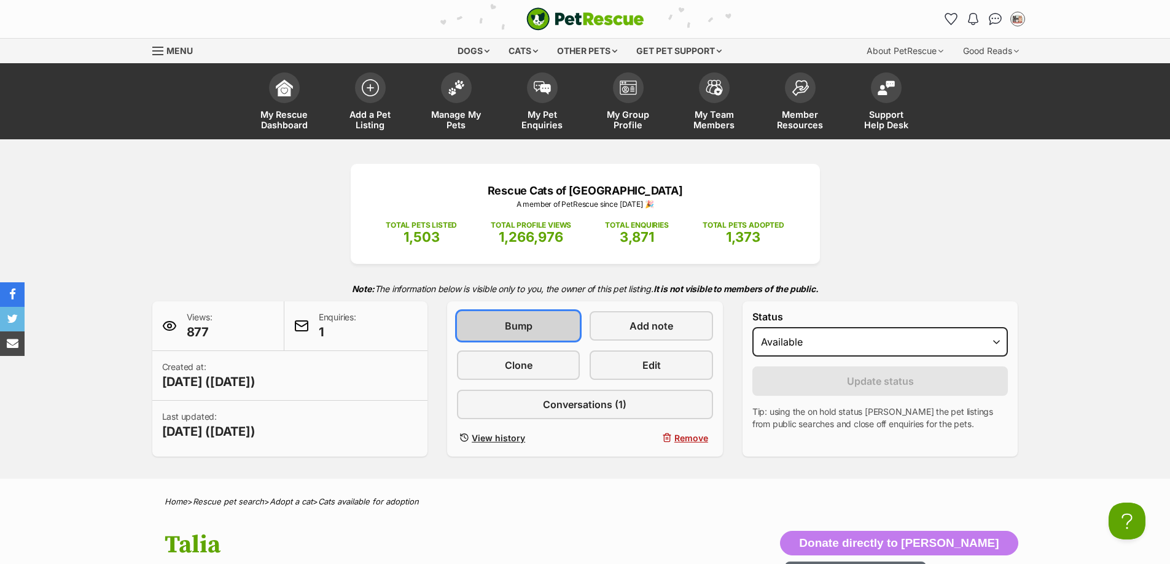
click at [489, 340] on link "Bump" at bounding box center [518, 325] width 123 height 29
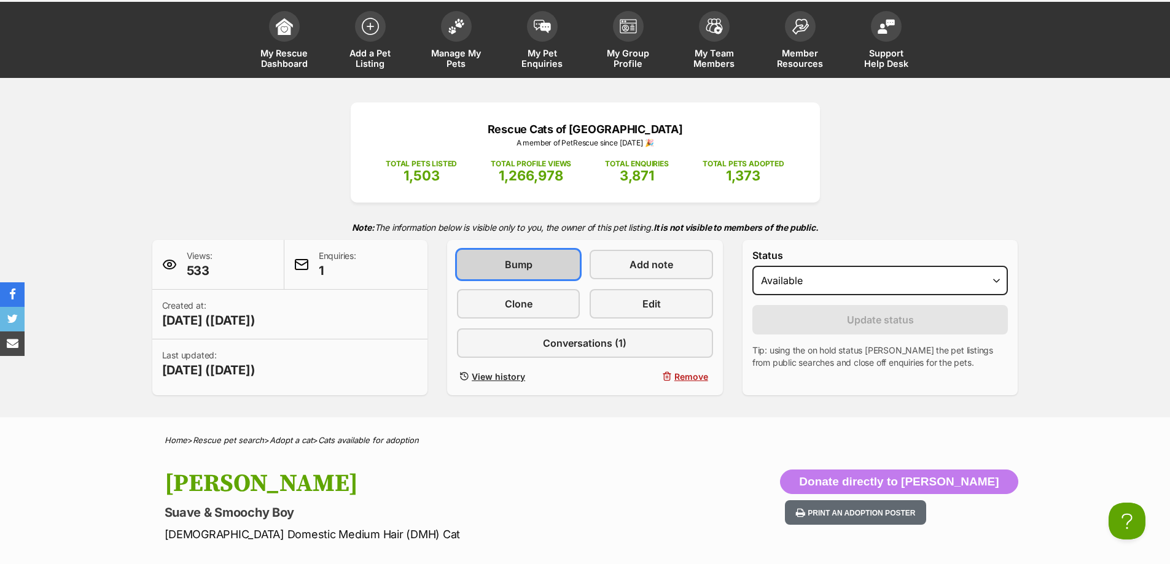
click at [502, 274] on link "Bump" at bounding box center [518, 264] width 123 height 29
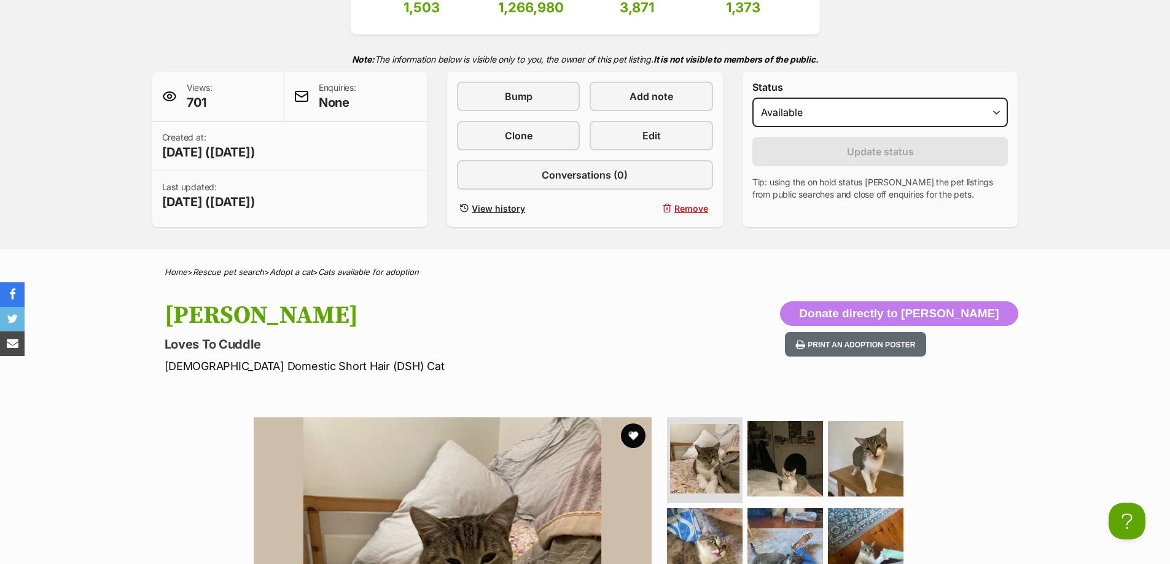
scroll to position [123, 0]
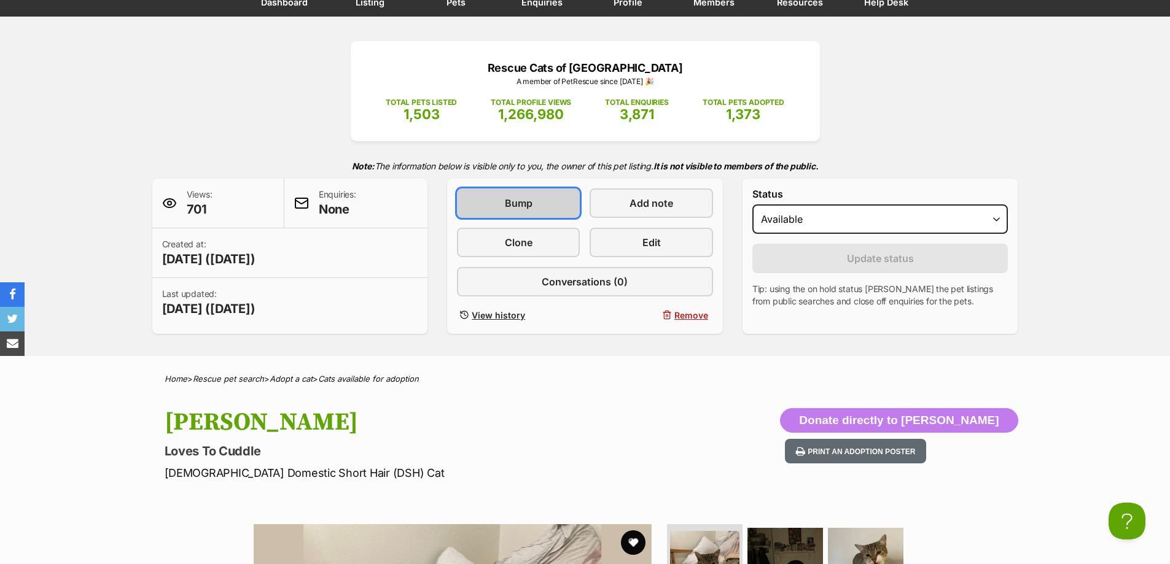
click at [520, 212] on link "Bump" at bounding box center [518, 203] width 123 height 29
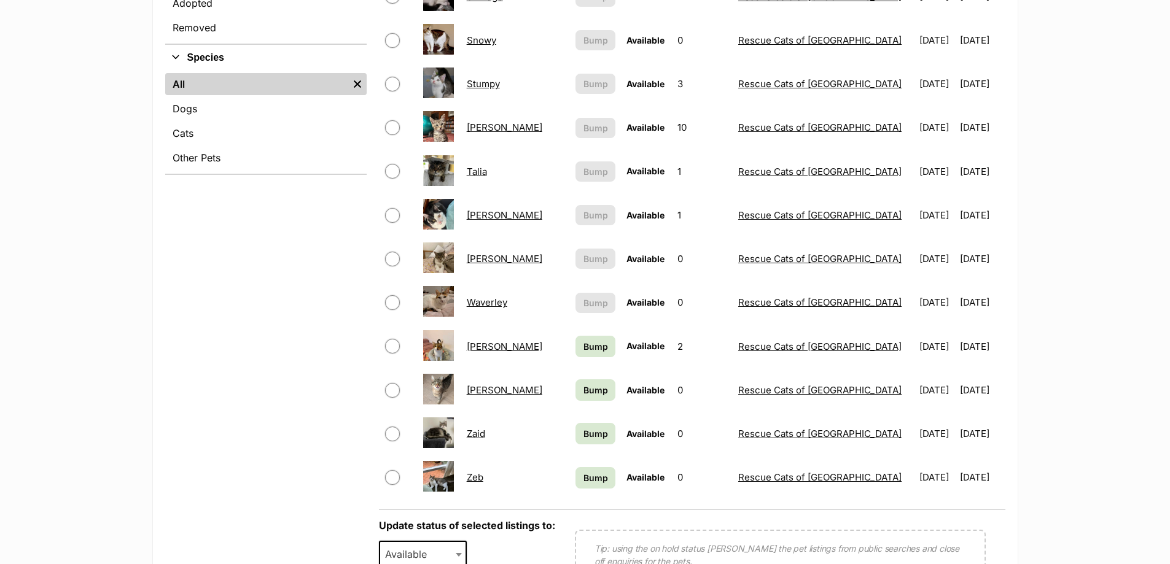
scroll to position [430, 0]
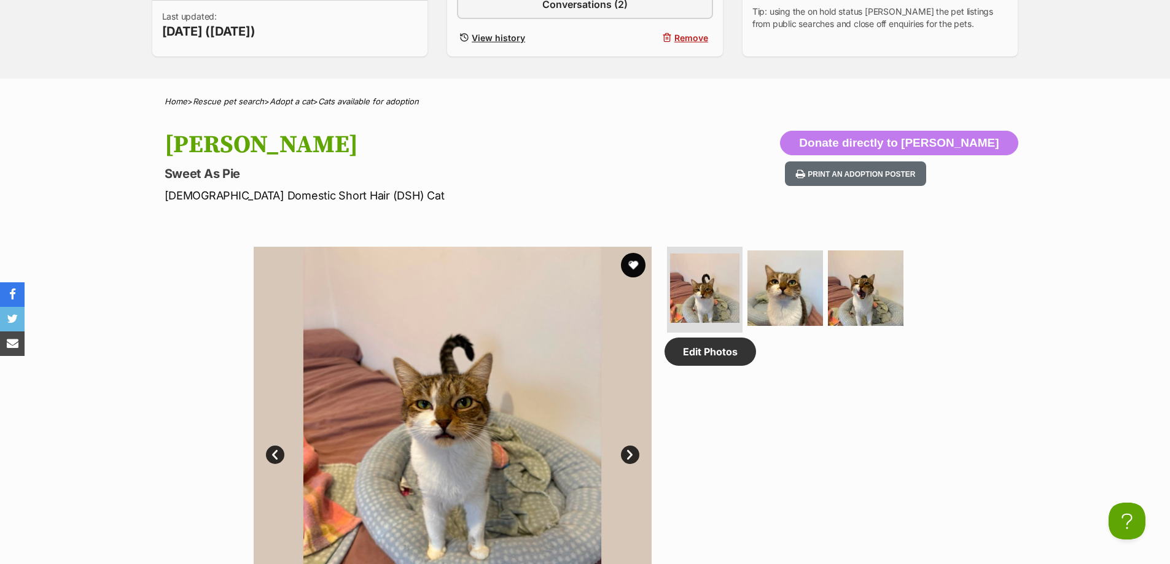
scroll to position [184, 0]
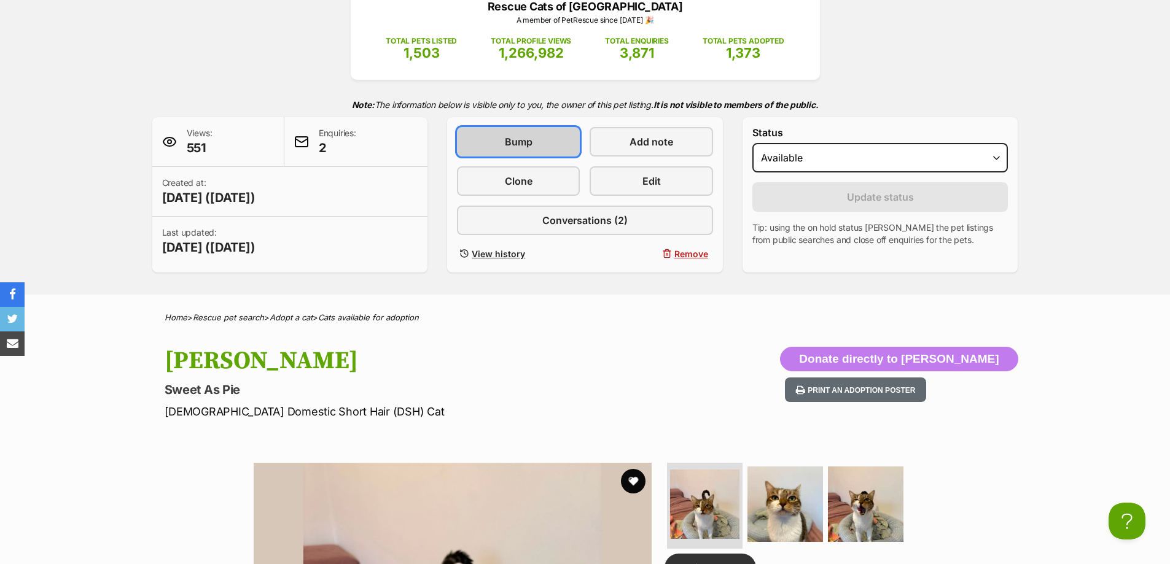
click at [496, 138] on link "Bump" at bounding box center [518, 141] width 123 height 29
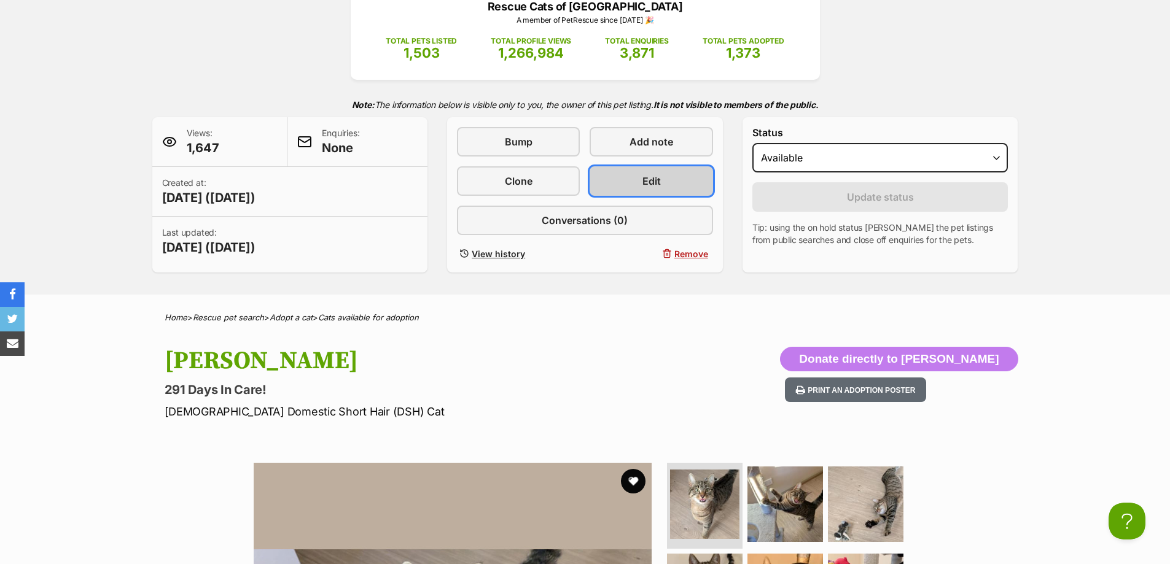
click at [657, 176] on span "Edit" at bounding box center [651, 181] width 18 height 15
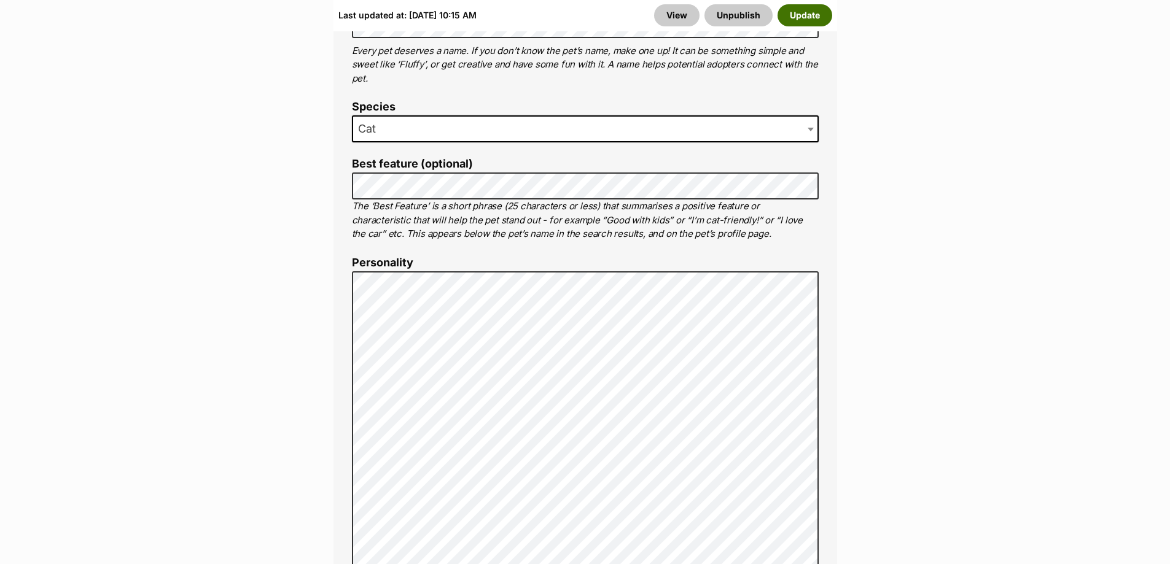
click at [800, 21] on button "Update" at bounding box center [804, 15] width 55 height 22
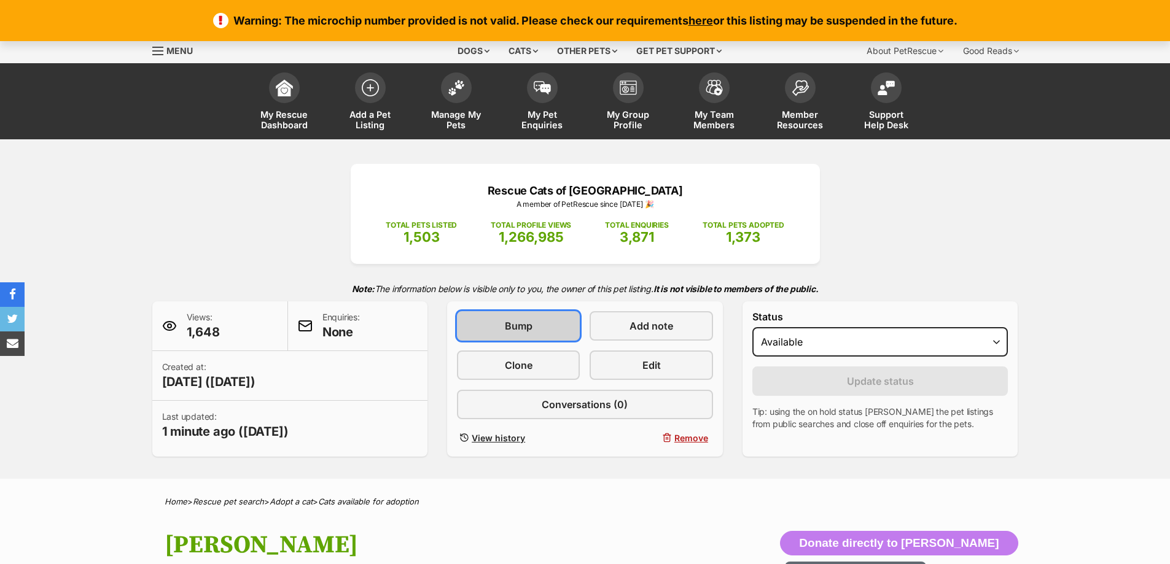
click at [512, 319] on span "Bump" at bounding box center [519, 326] width 28 height 15
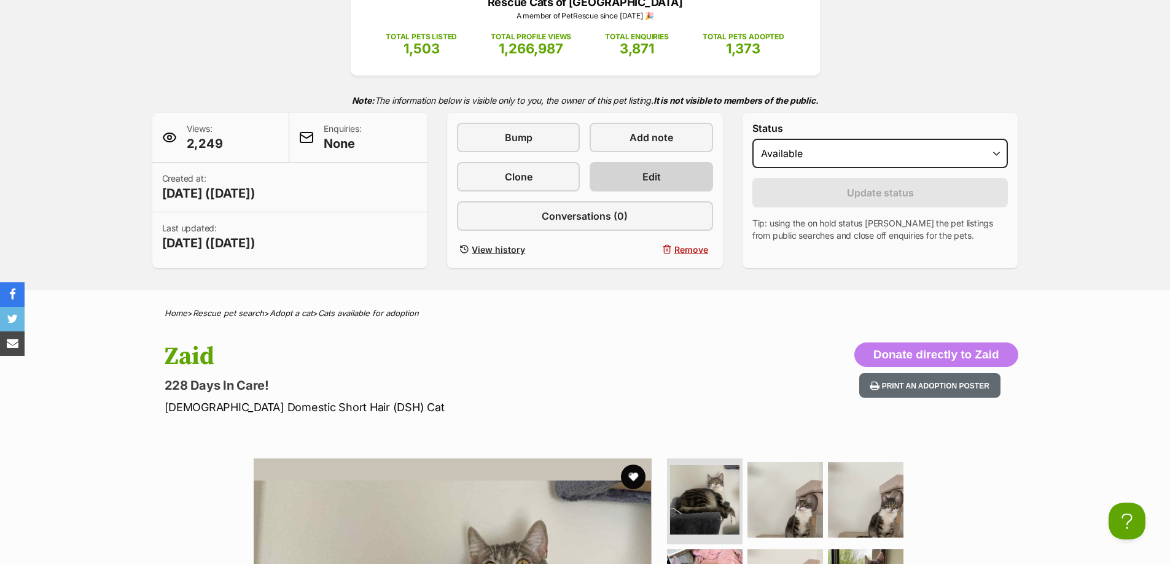
scroll to position [184, 0]
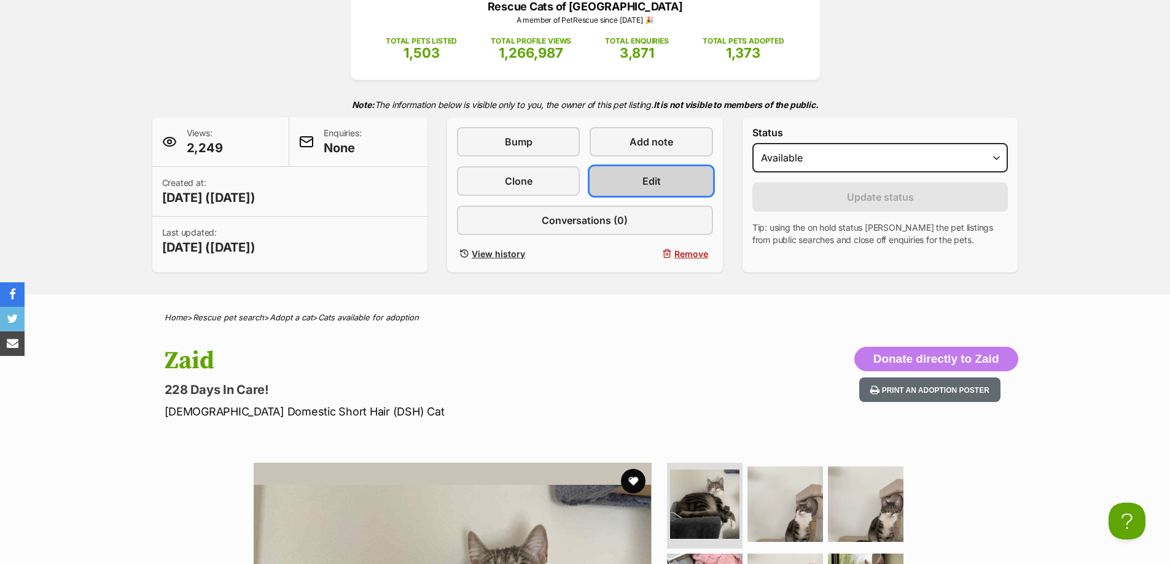
click at [653, 183] on span "Edit" at bounding box center [651, 181] width 18 height 15
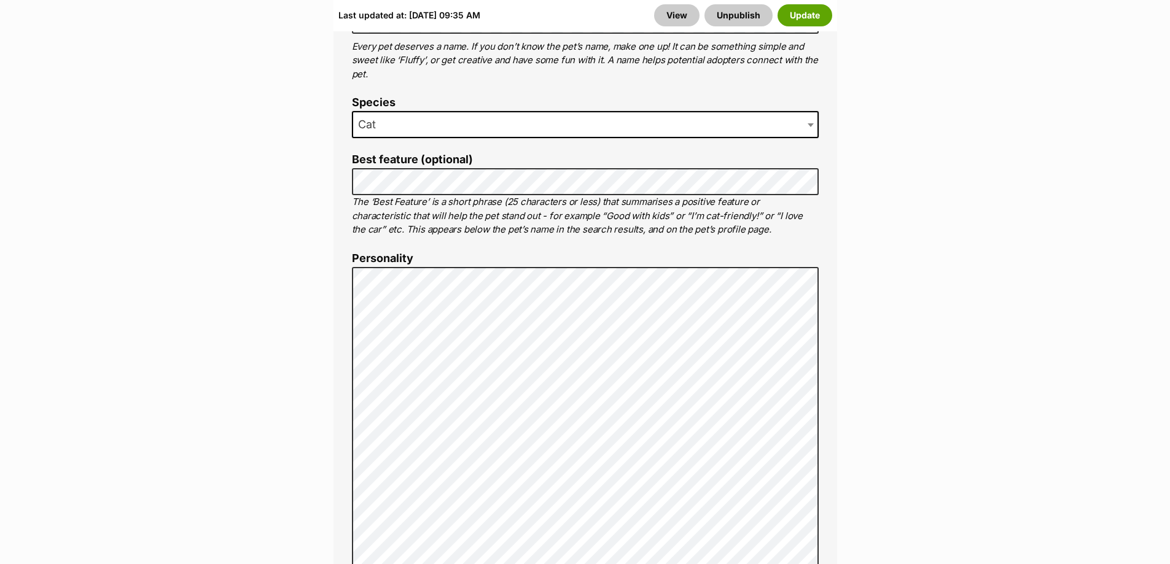
scroll to position [614, 0]
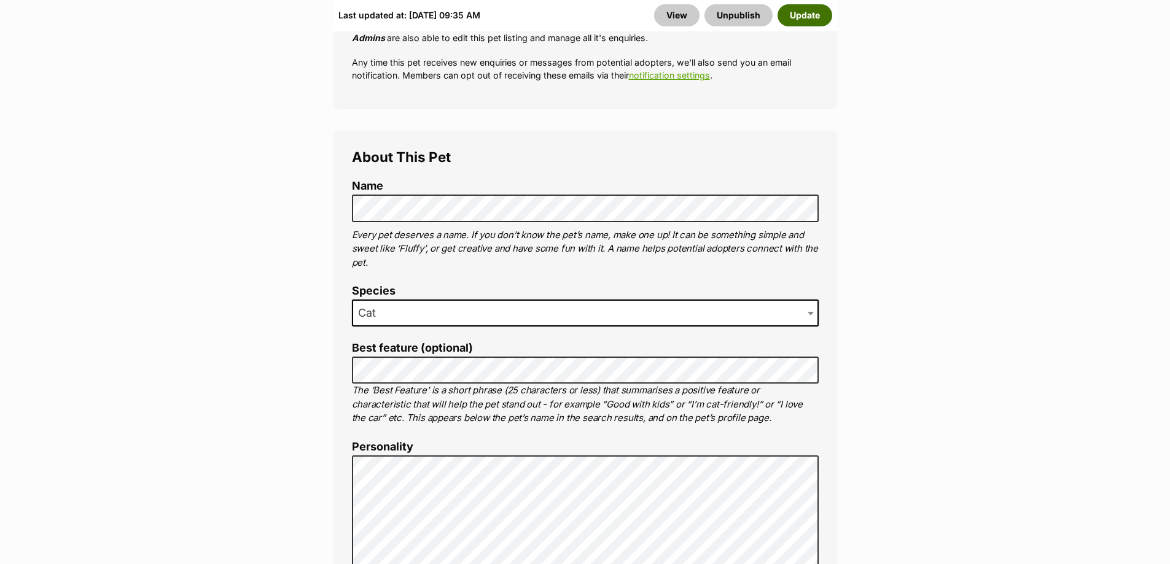
click at [796, 11] on button "Update" at bounding box center [804, 15] width 55 height 22
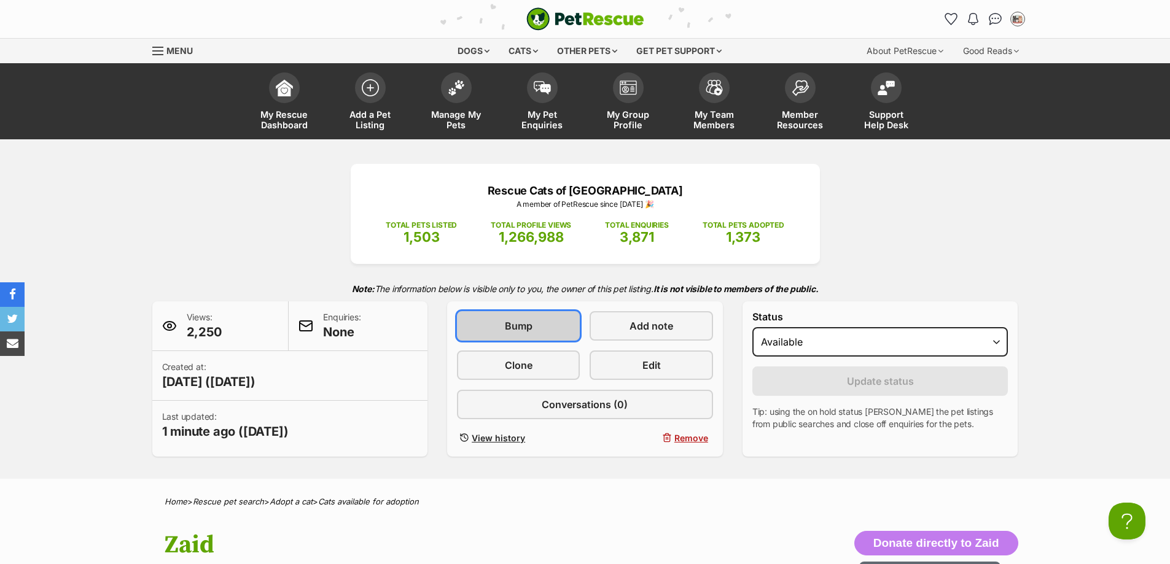
click at [520, 319] on span "Bump" at bounding box center [519, 326] width 28 height 15
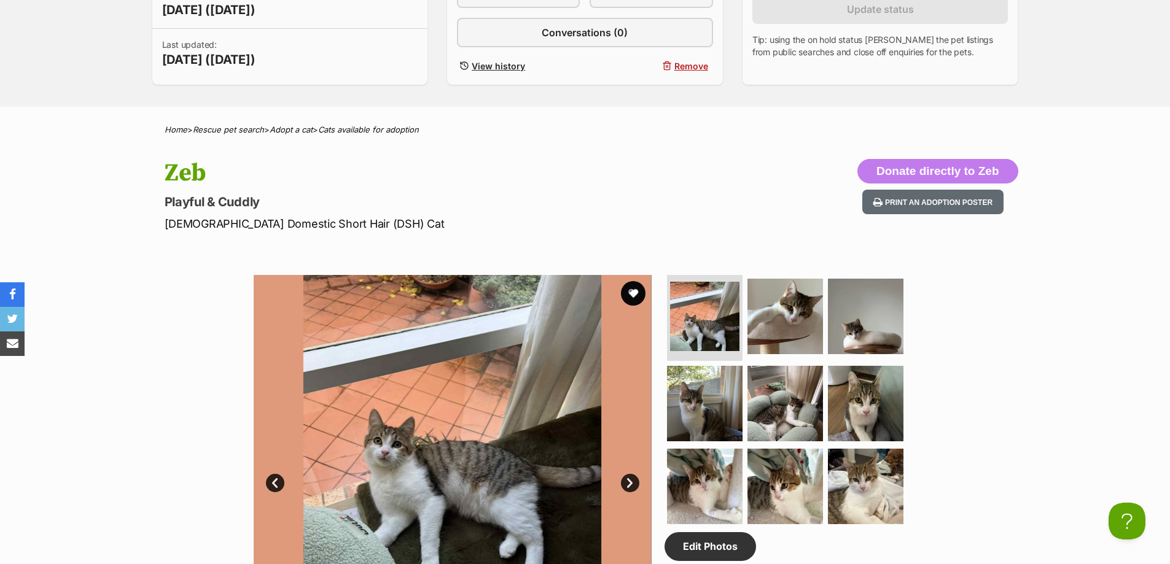
scroll to position [246, 0]
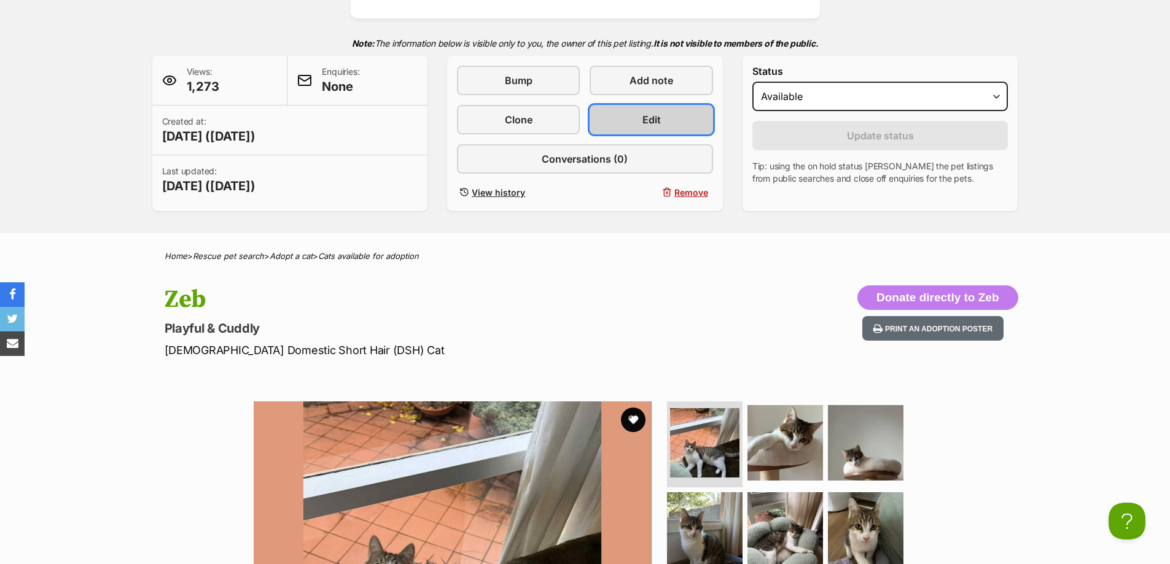
click at [626, 115] on link "Edit" at bounding box center [650, 119] width 123 height 29
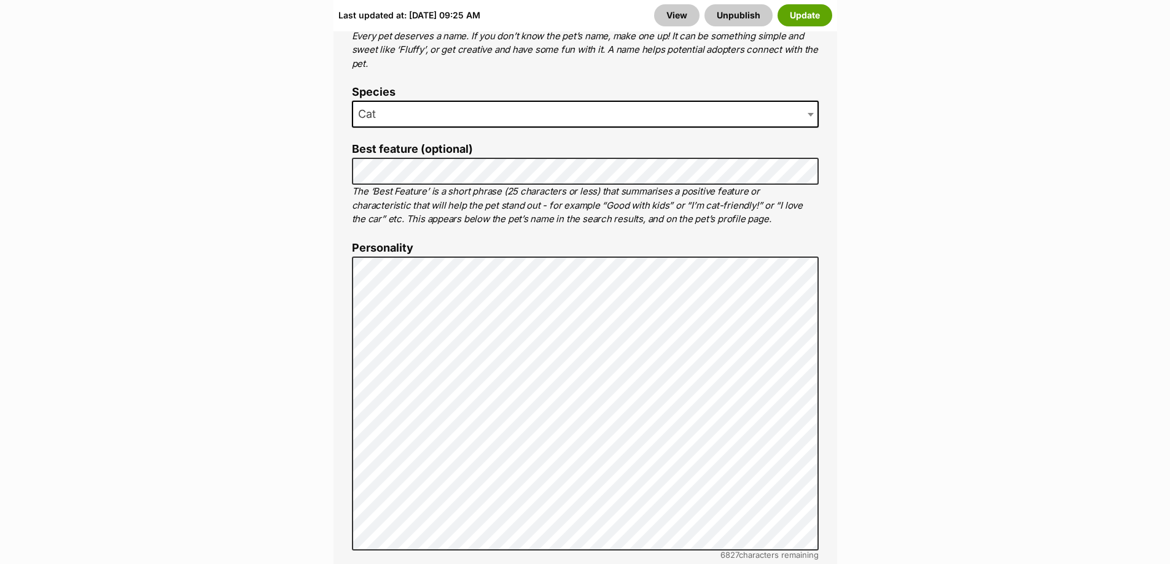
scroll to position [921, 0]
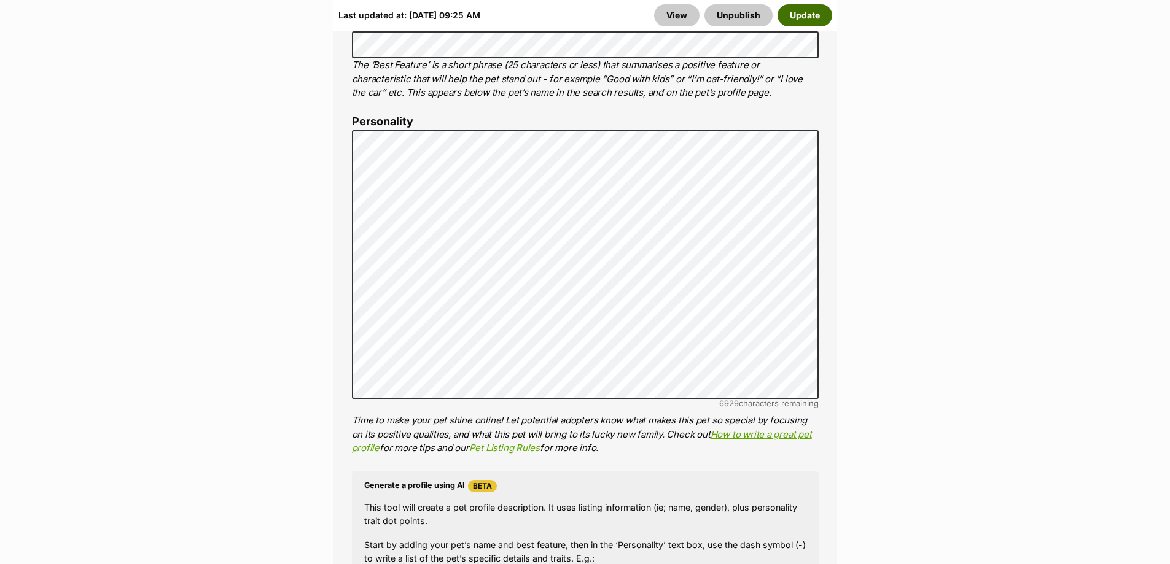
click at [787, 10] on button "Update" at bounding box center [804, 15] width 55 height 22
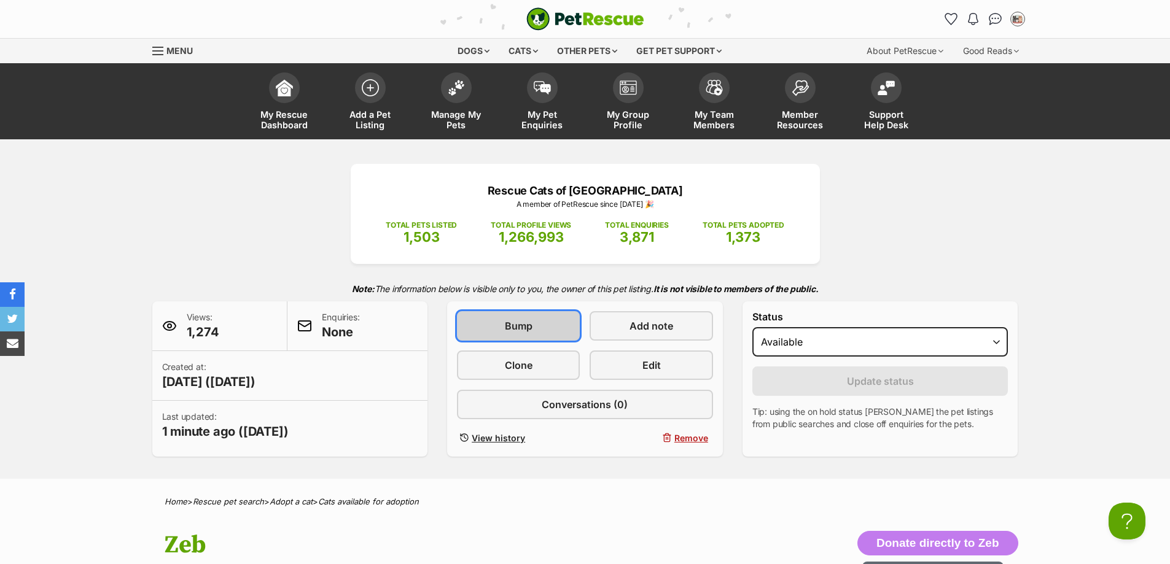
click at [505, 338] on link "Bump" at bounding box center [518, 325] width 123 height 29
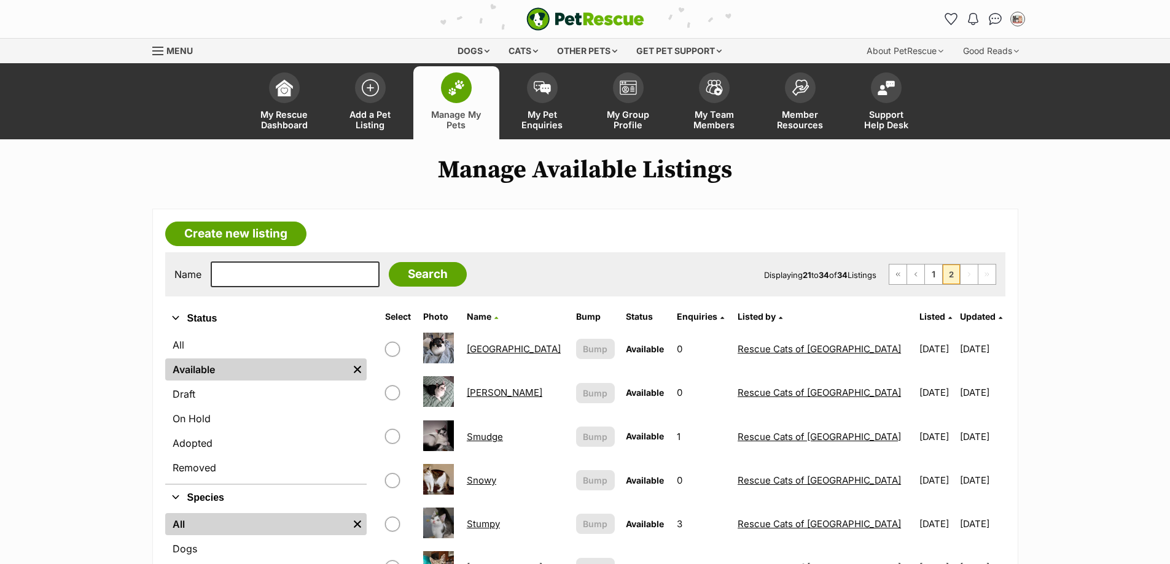
scroll to position [553, 0]
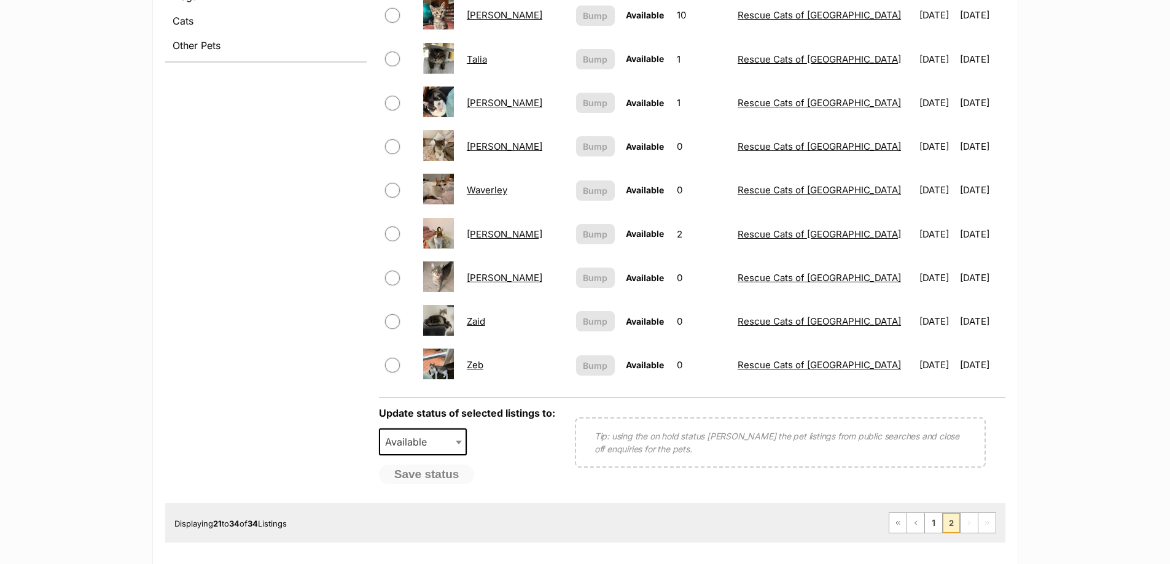
click at [497, 14] on link "Tabby McTat" at bounding box center [505, 15] width 76 height 12
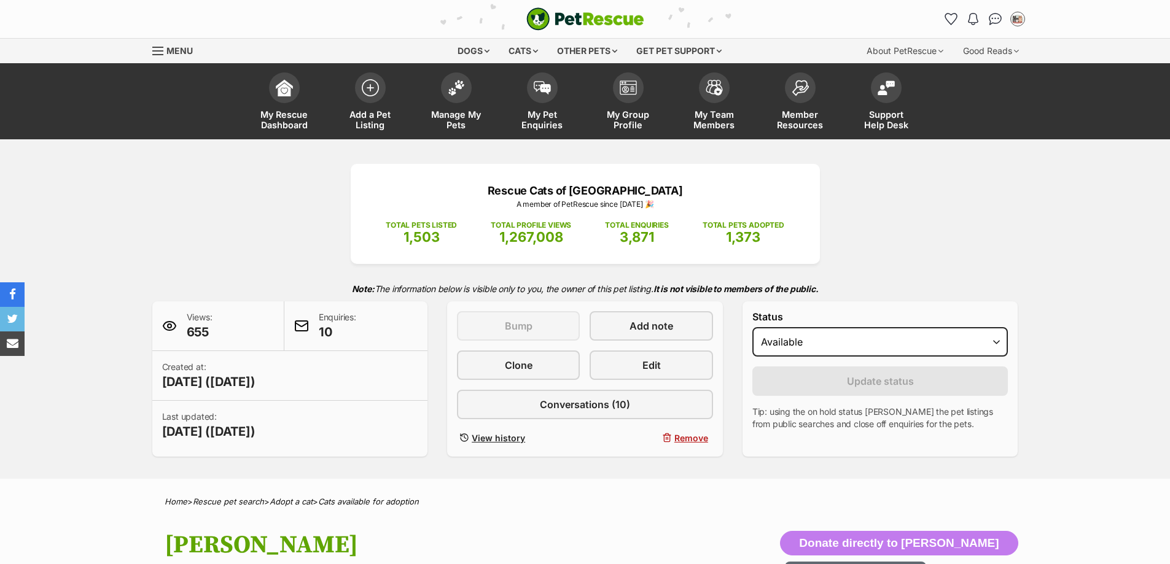
click at [923, 339] on select "Draft - not available as listing has enquires Available On hold Adopted" at bounding box center [880, 341] width 256 height 29
select select "on_hold"
click at [752, 327] on select "Draft - not available as listing has enquires Available On hold Adopted" at bounding box center [880, 341] width 256 height 29
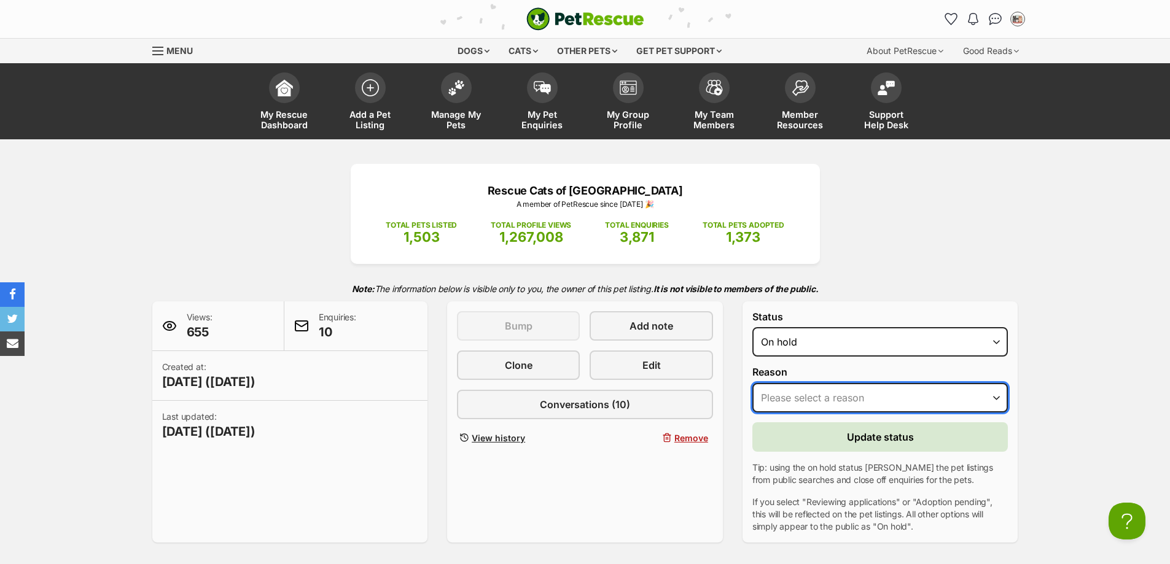
click at [819, 396] on select "Please select a reason Medical reasons Reviewing applications Adoption pending …" at bounding box center [880, 397] width 256 height 29
select select "adoption_pending"
click at [752, 383] on select "Please select a reason Medical reasons Reviewing applications Adoption pending …" at bounding box center [880, 397] width 256 height 29
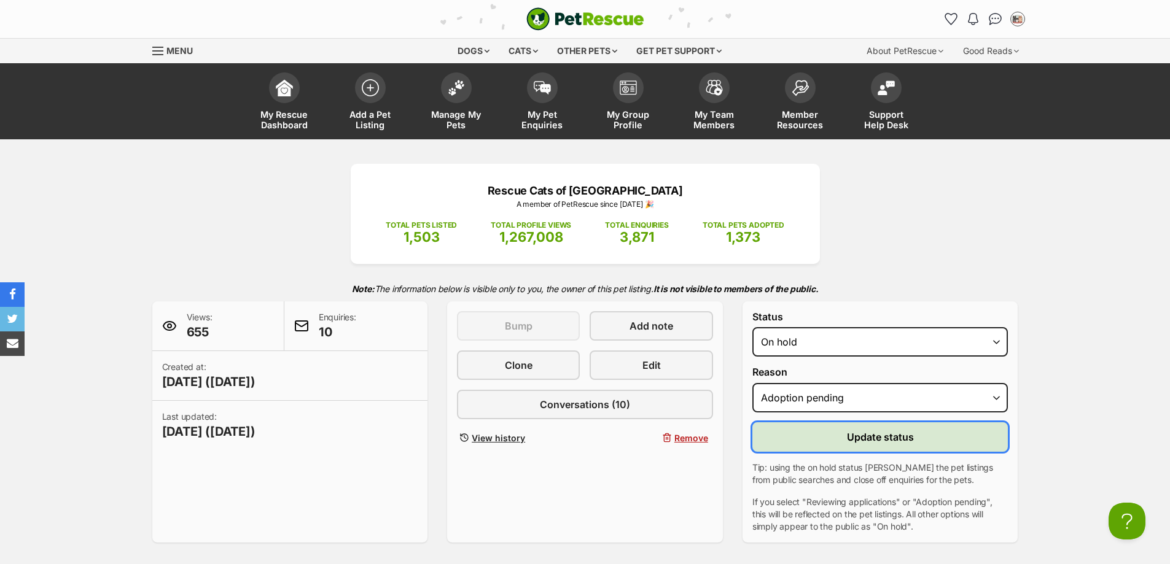
click at [840, 440] on button "Update status" at bounding box center [880, 436] width 256 height 29
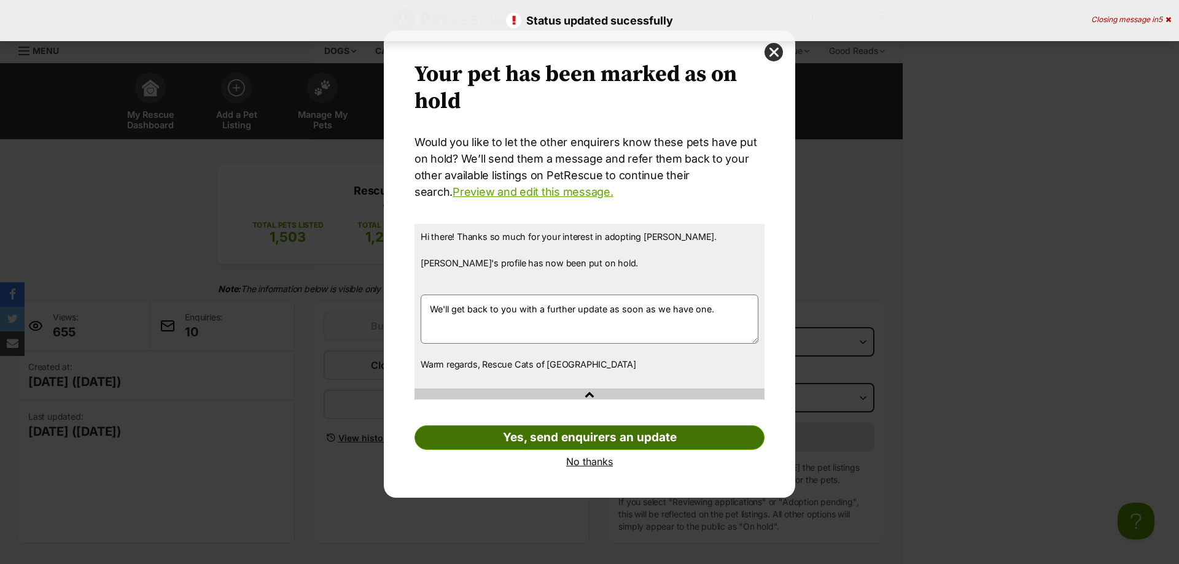
drag, startPoint x: 647, startPoint y: 443, endPoint x: 643, endPoint y: 434, distance: 9.9
click at [647, 443] on link "Yes, send enquirers an update" at bounding box center [589, 438] width 350 height 25
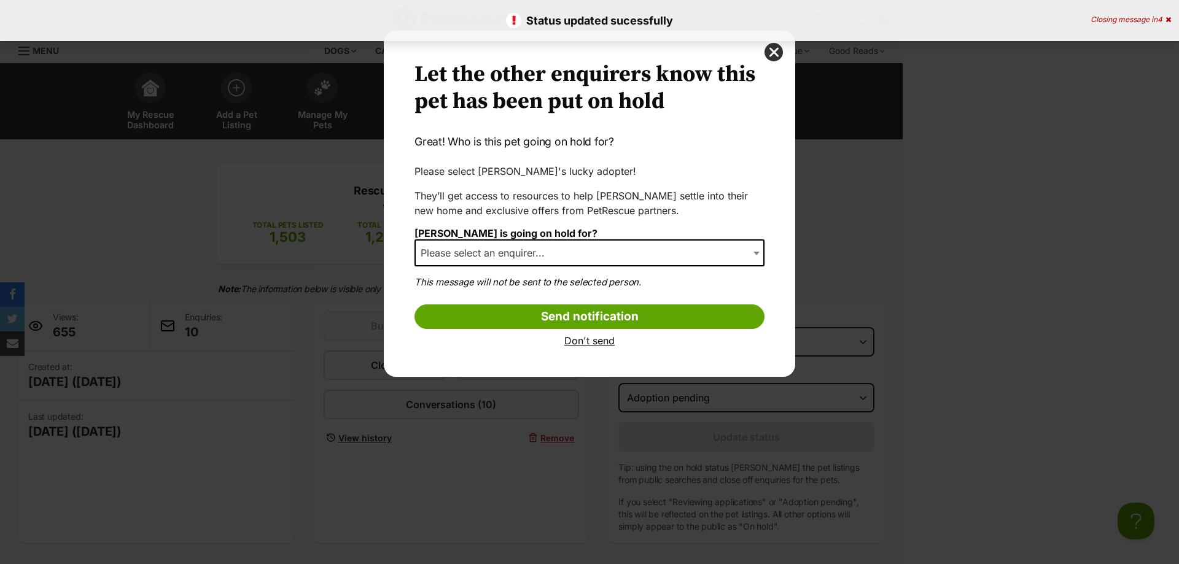
click at [610, 262] on span "Please select an enquirer..." at bounding box center [589, 252] width 350 height 27
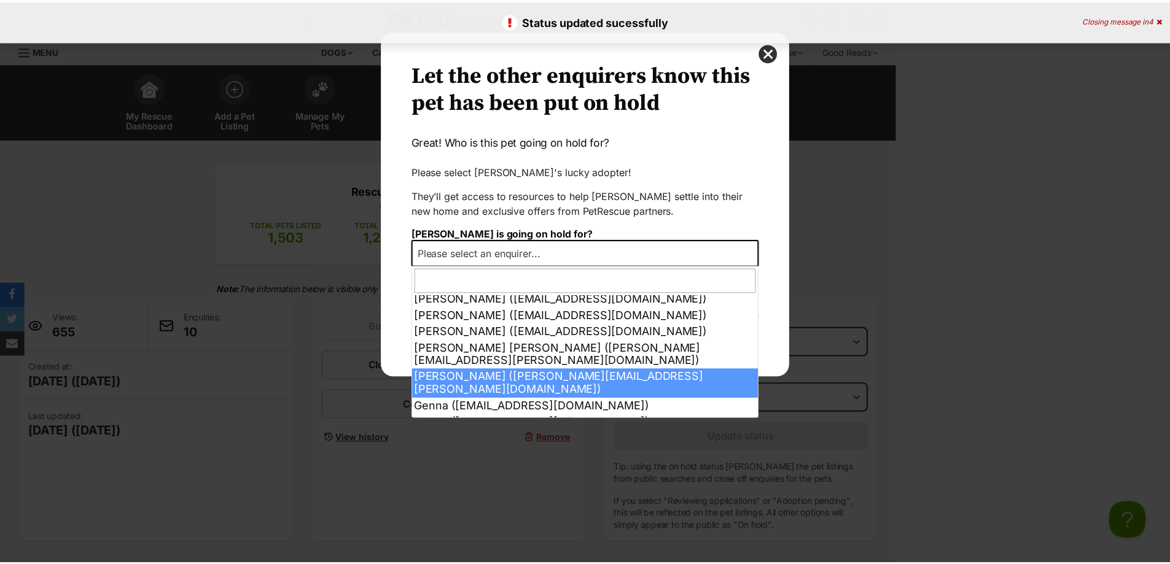
scroll to position [74, 0]
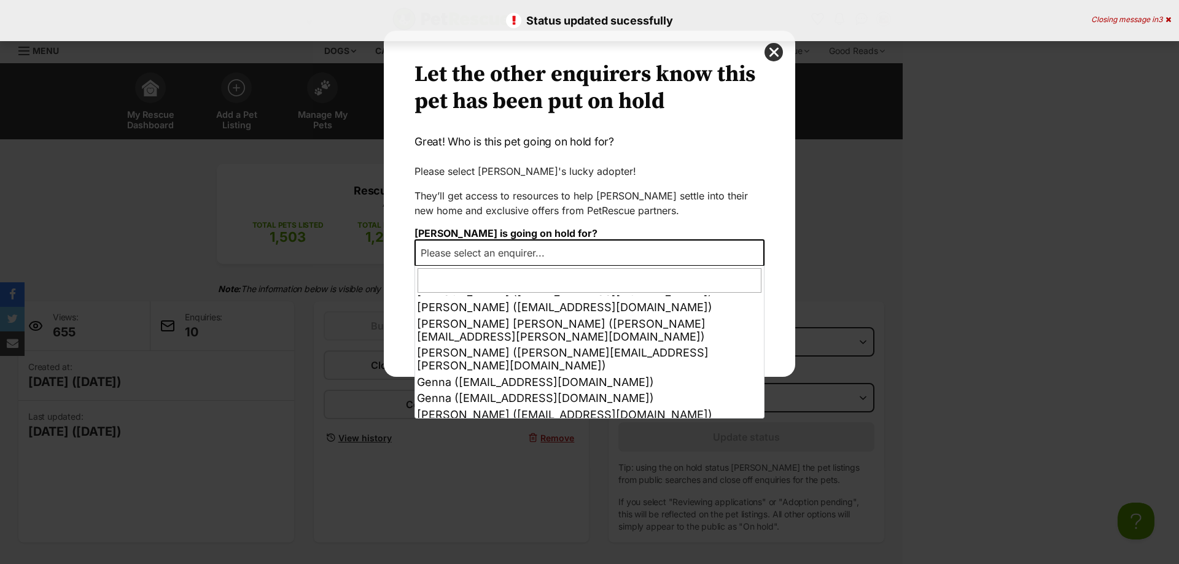
select select "other"
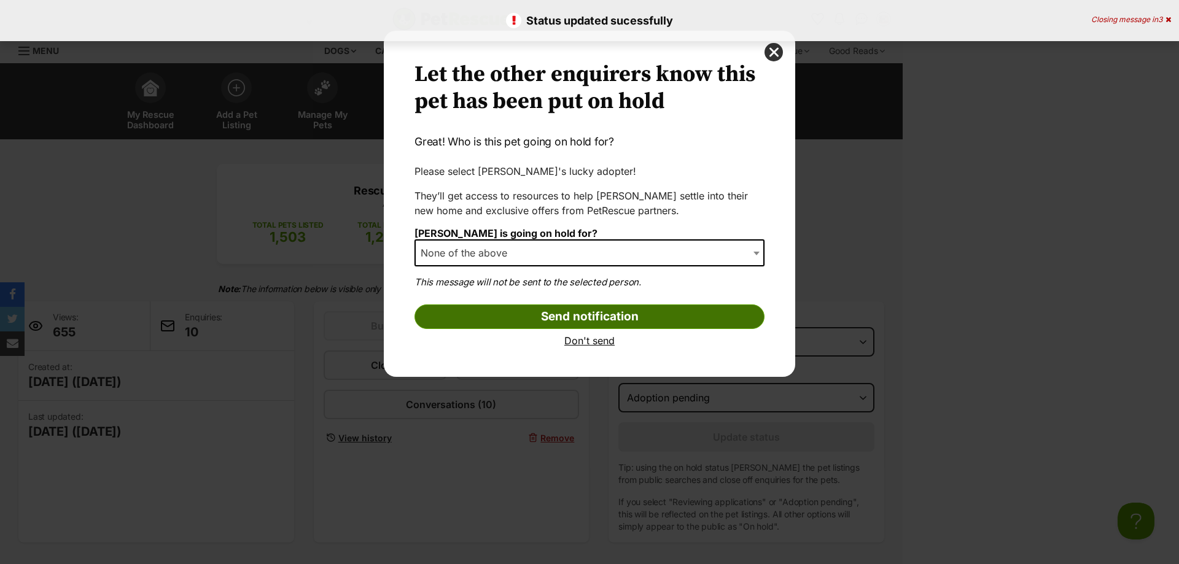
click at [551, 311] on input "Send notification" at bounding box center [589, 317] width 350 height 25
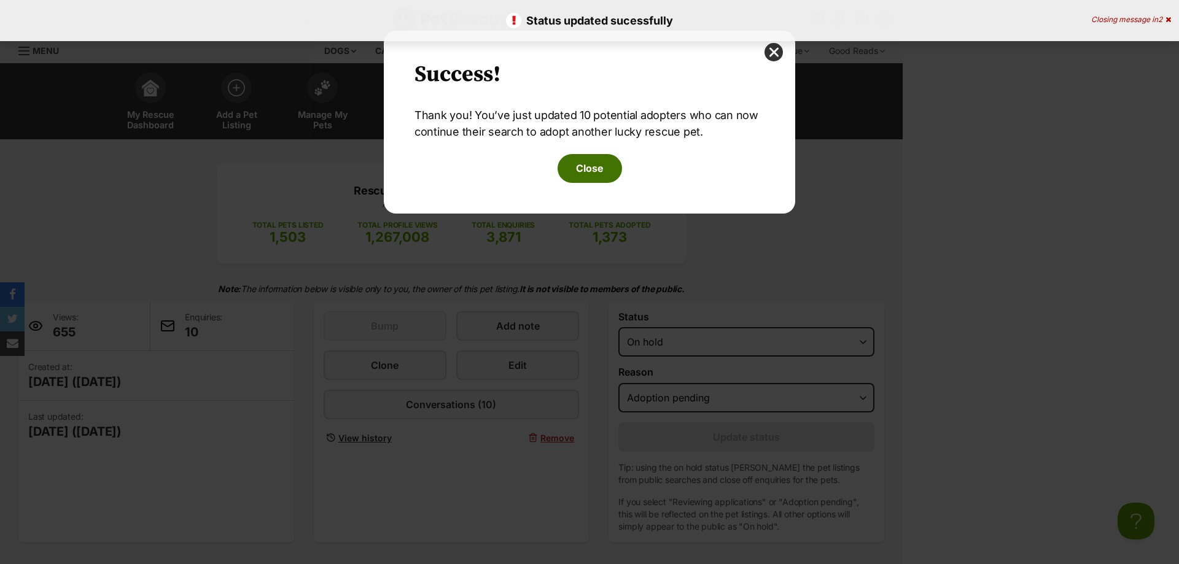
click at [604, 181] on button "Close" at bounding box center [590, 168] width 64 height 28
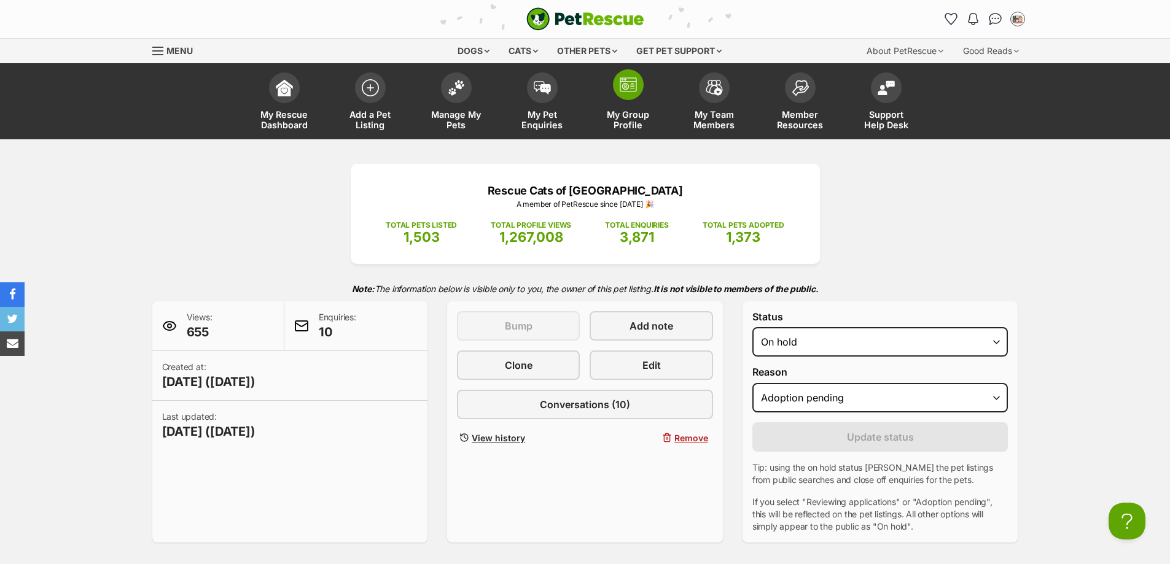
click at [636, 121] on span "My Group Profile" at bounding box center [628, 119] width 55 height 21
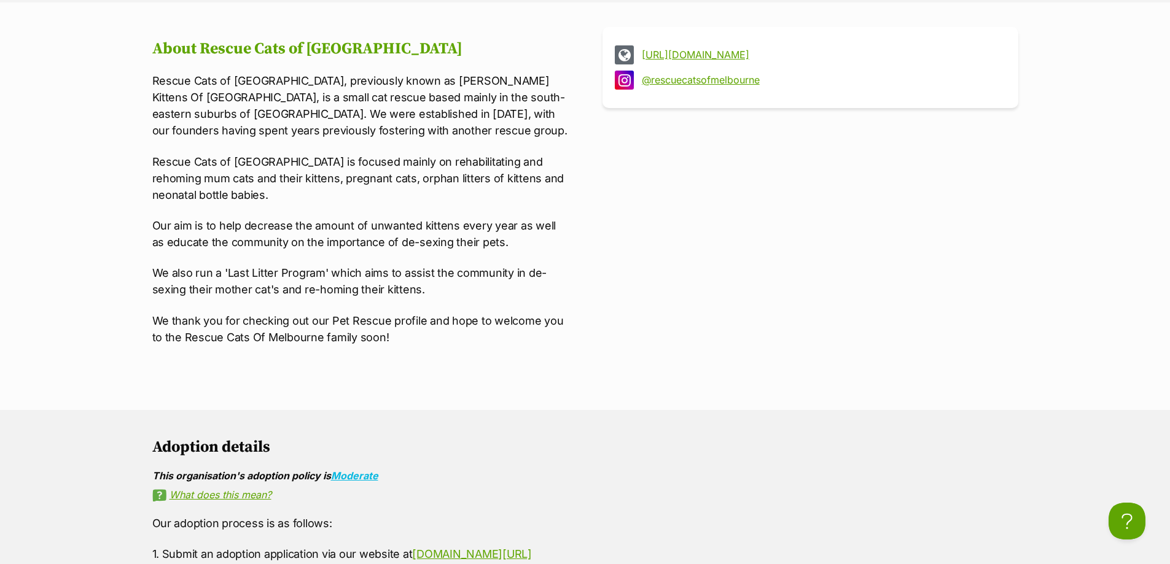
scroll to position [1167, 0]
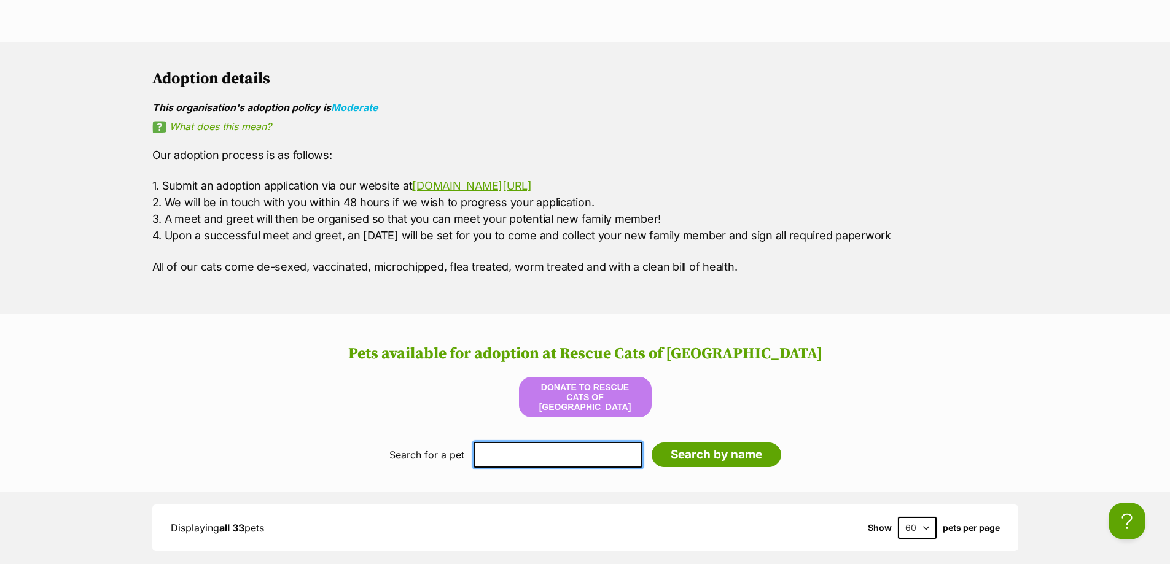
drag, startPoint x: 497, startPoint y: 455, endPoint x: 483, endPoint y: 446, distance: 16.5
click at [497, 455] on input "text" at bounding box center [557, 455] width 169 height 26
type input "alexander"
click at [652, 443] on input "Search by name" at bounding box center [717, 455] width 130 height 25
